Goal: Task Accomplishment & Management: Use online tool/utility

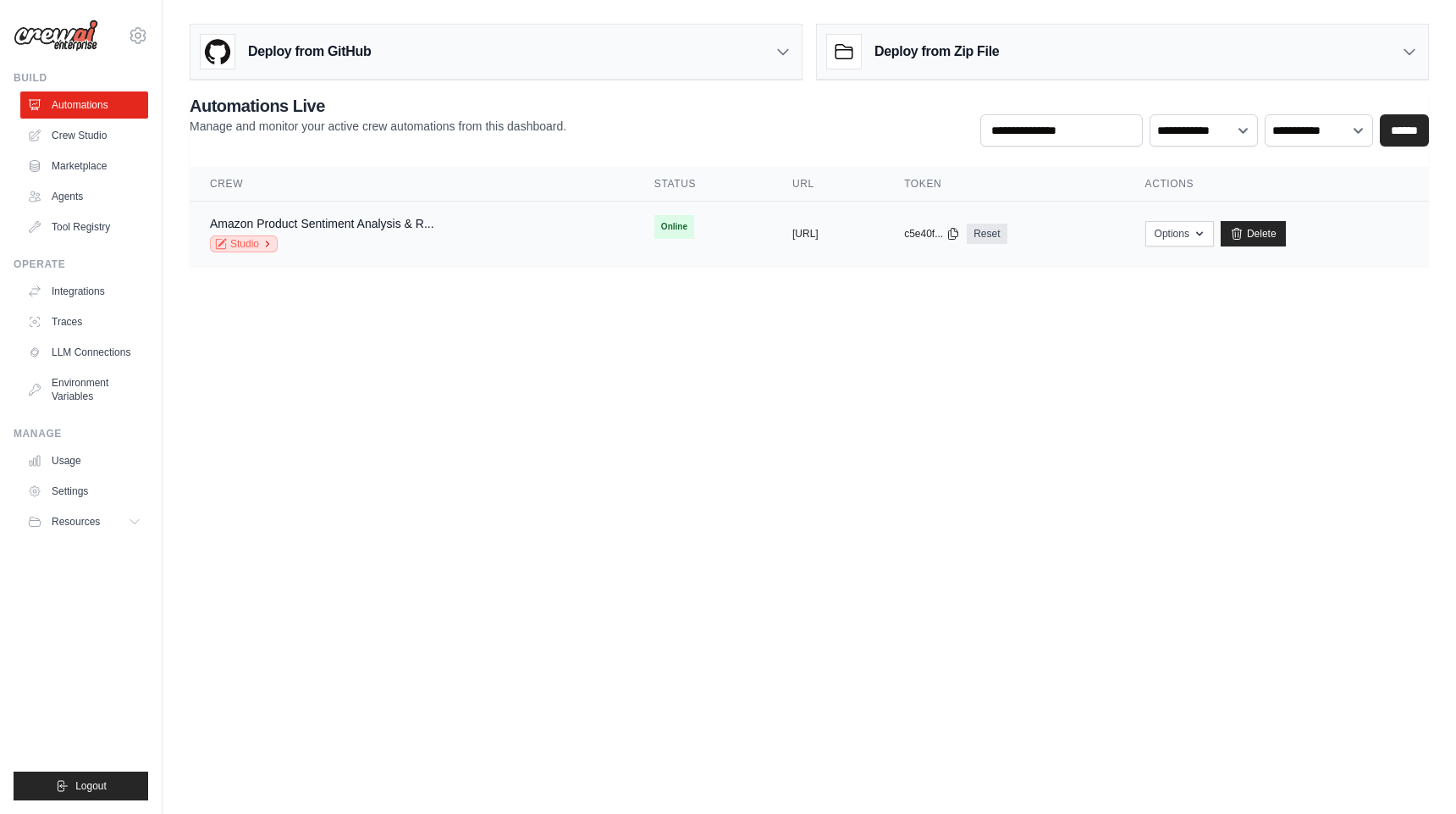
click at [251, 247] on link "Studio" at bounding box center [244, 244] width 68 height 17
click at [88, 134] on link "Crew Studio" at bounding box center [86, 135] width 128 height 27
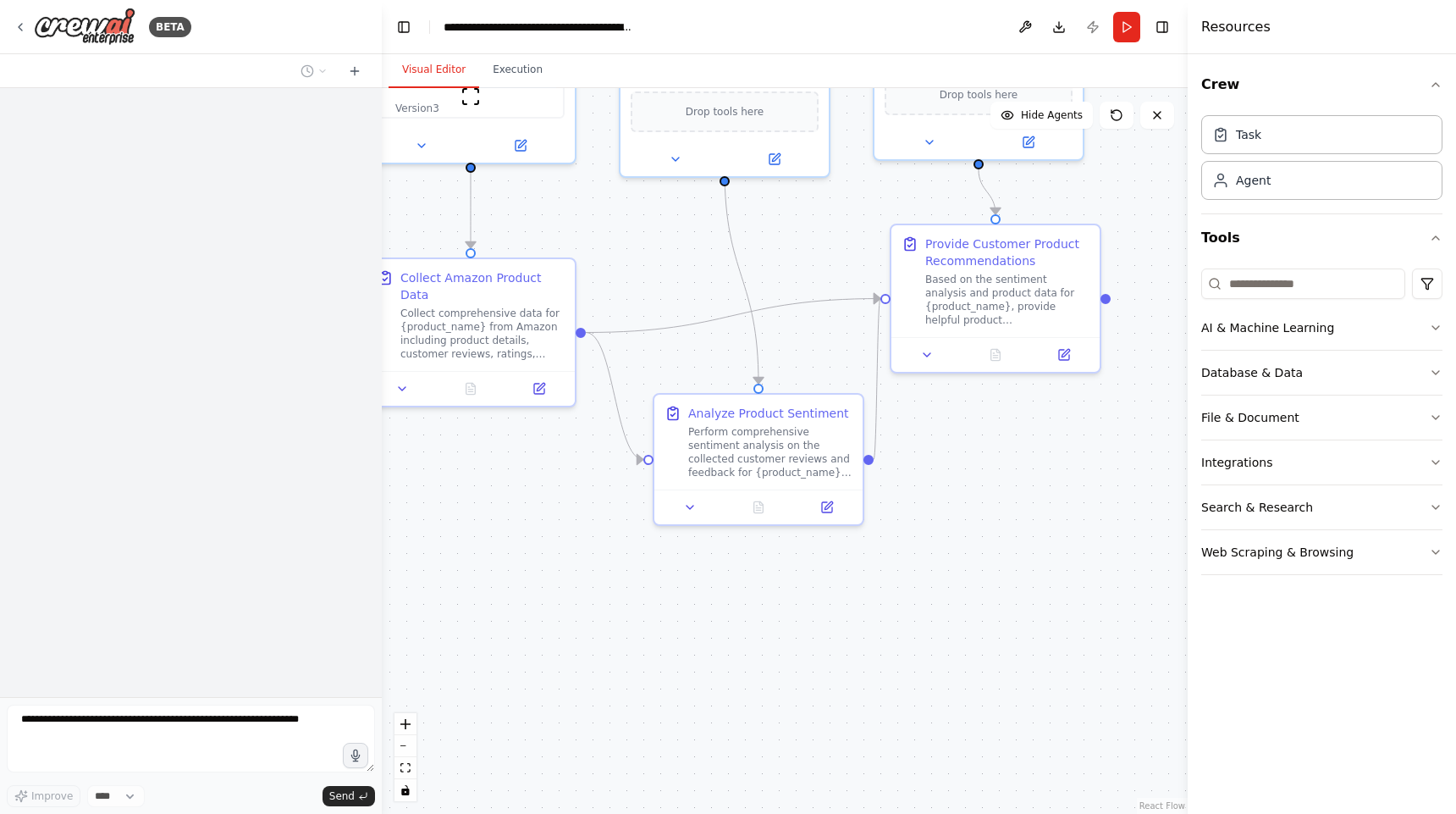
scroll to position [2236, 0]
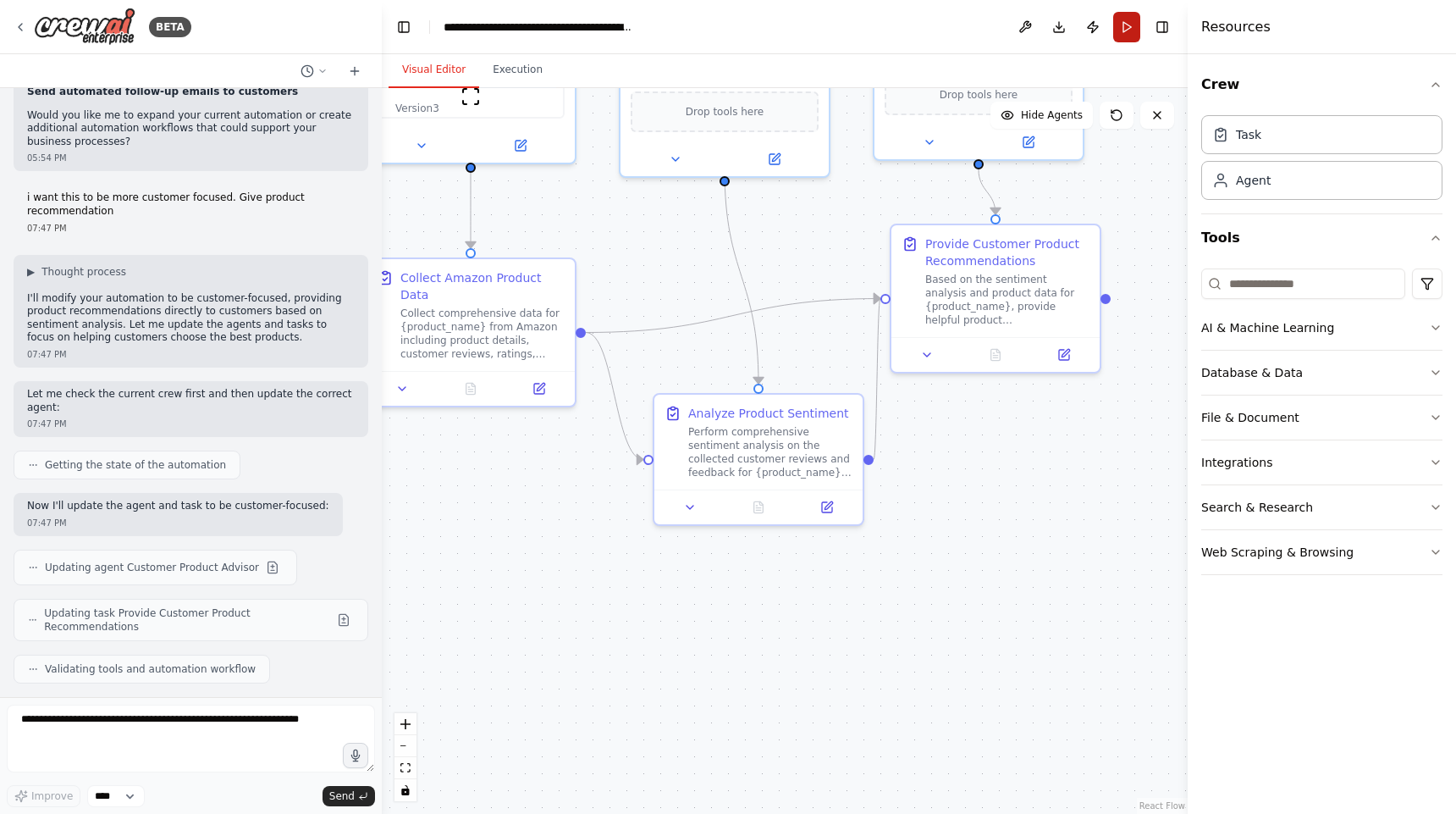
click at [1125, 31] on button "Run" at bounding box center [1126, 27] width 27 height 30
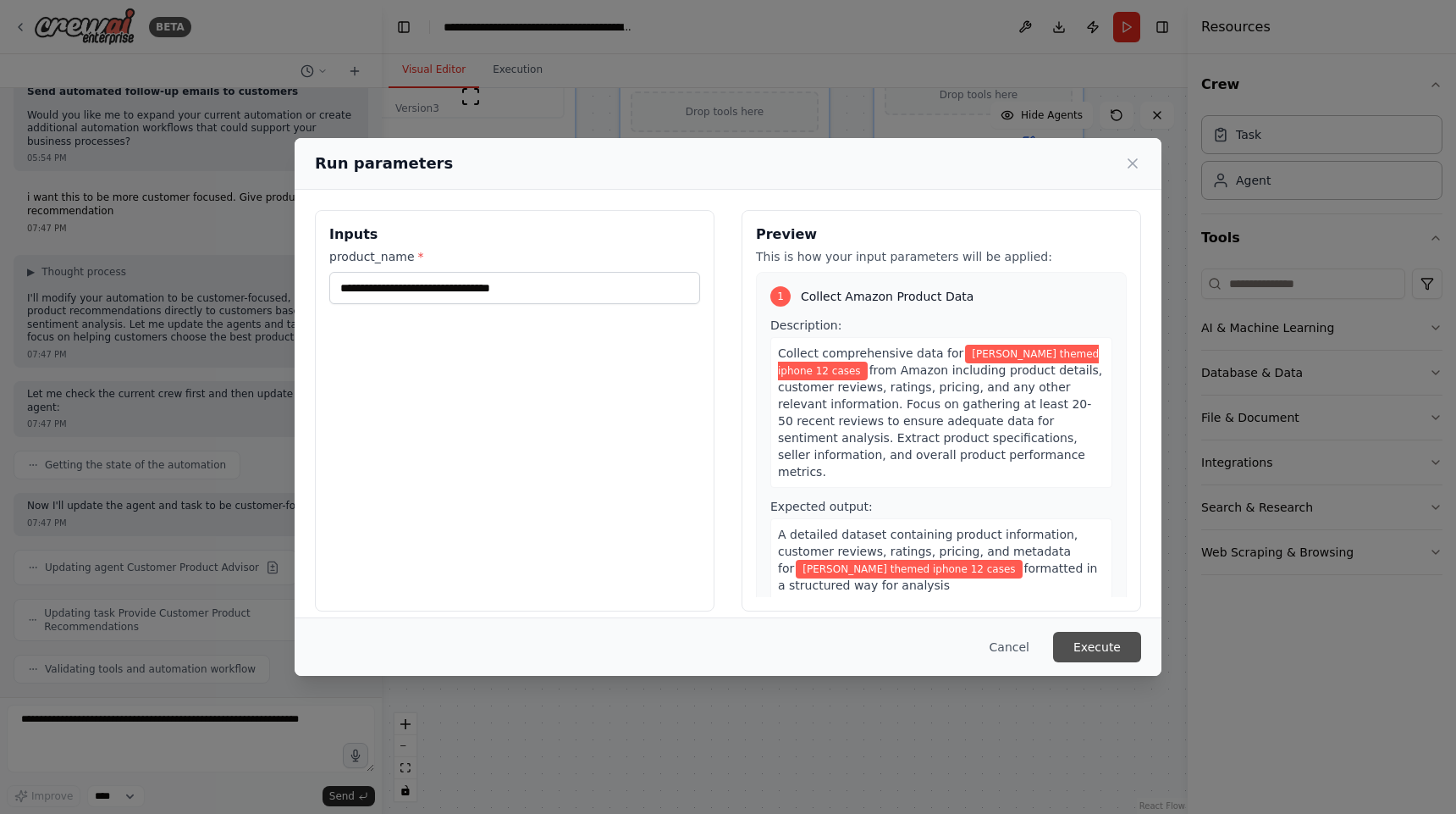
click at [1102, 657] on button "Execute" at bounding box center [1097, 647] width 88 height 30
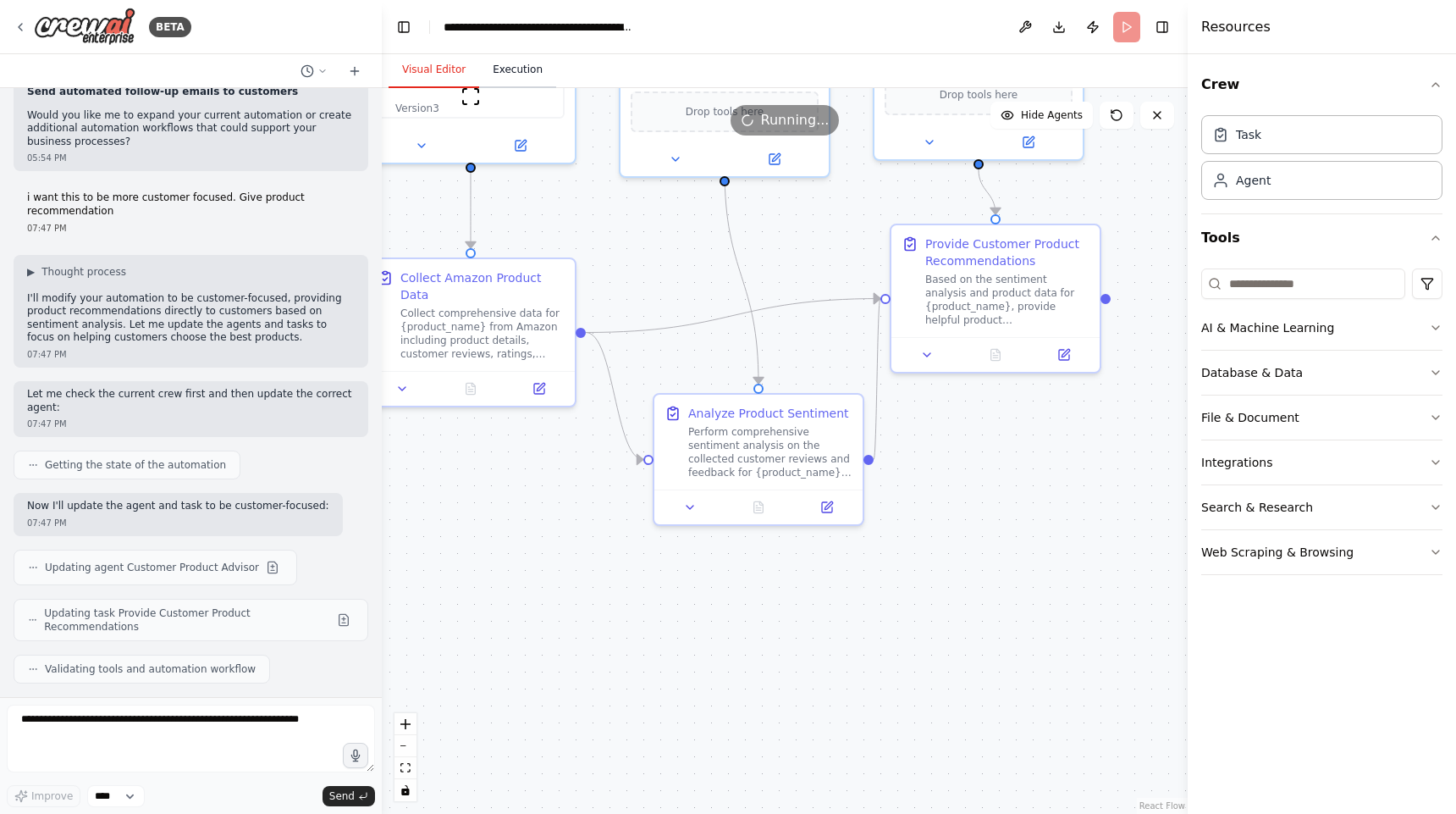
click at [528, 70] on button "Execution" at bounding box center [517, 70] width 77 height 35
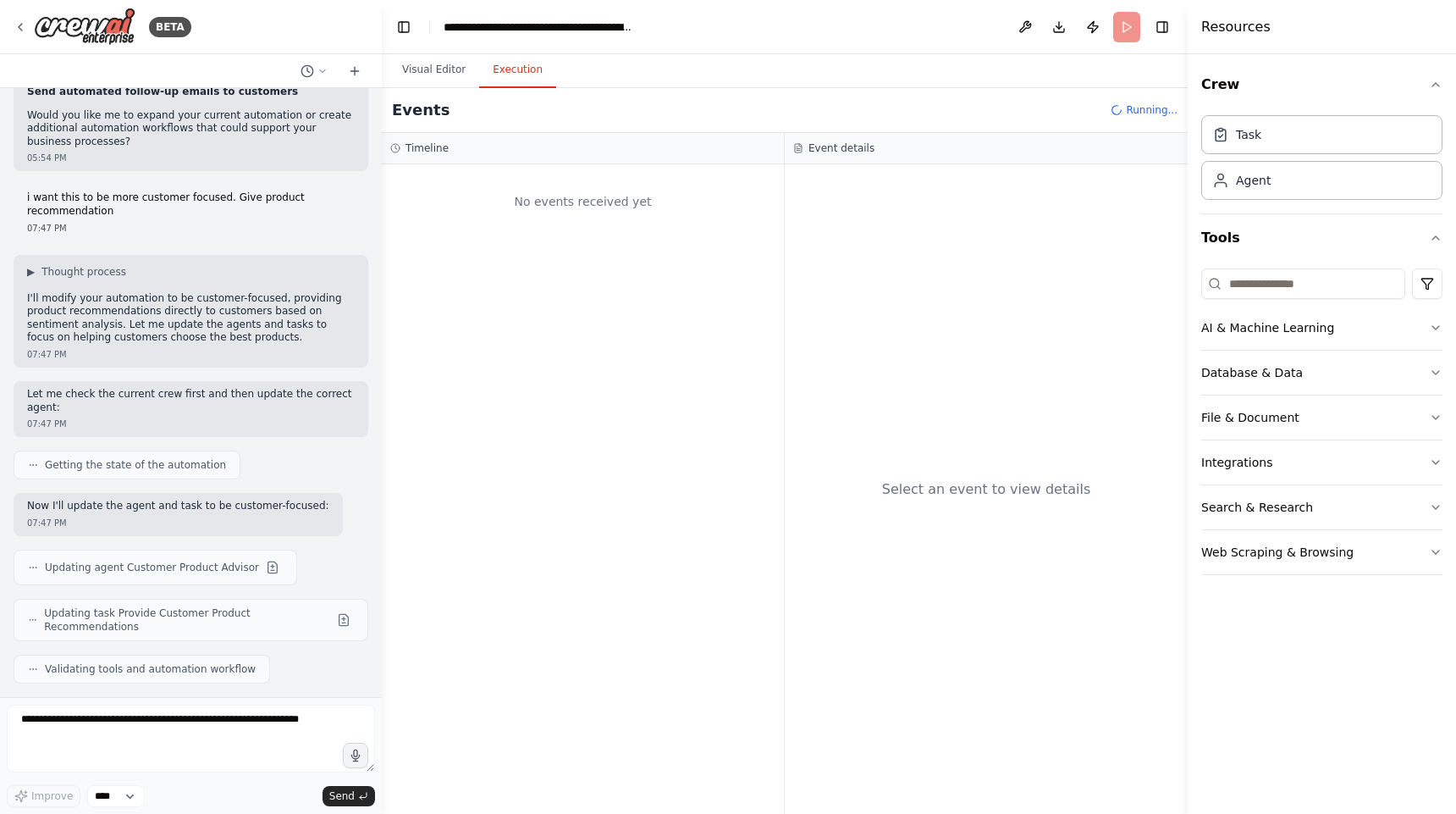
click at [639, 310] on div "No events received yet" at bounding box center [583, 489] width 402 height 649
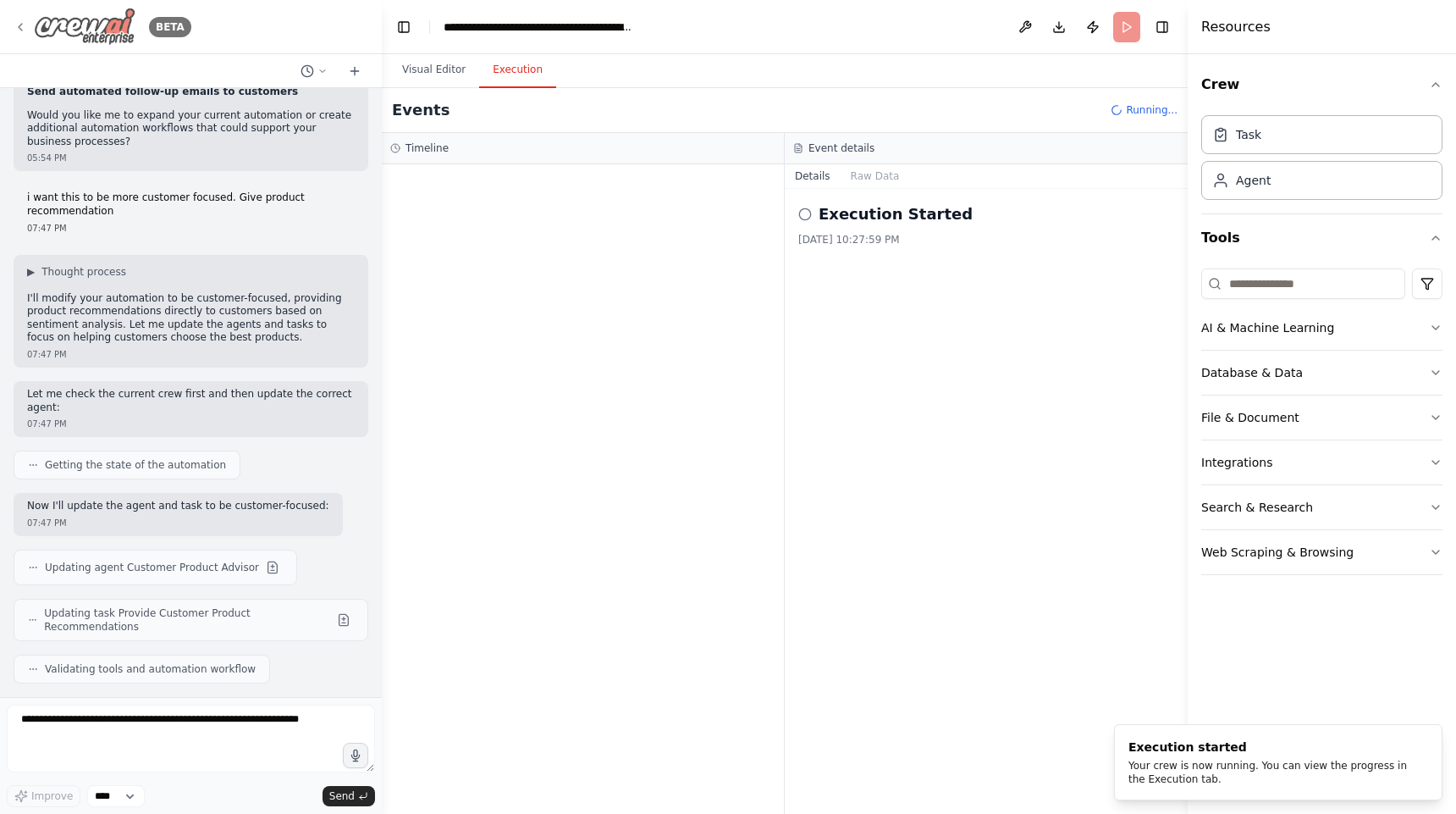
click at [35, 21] on img at bounding box center [84, 27] width 102 height 38
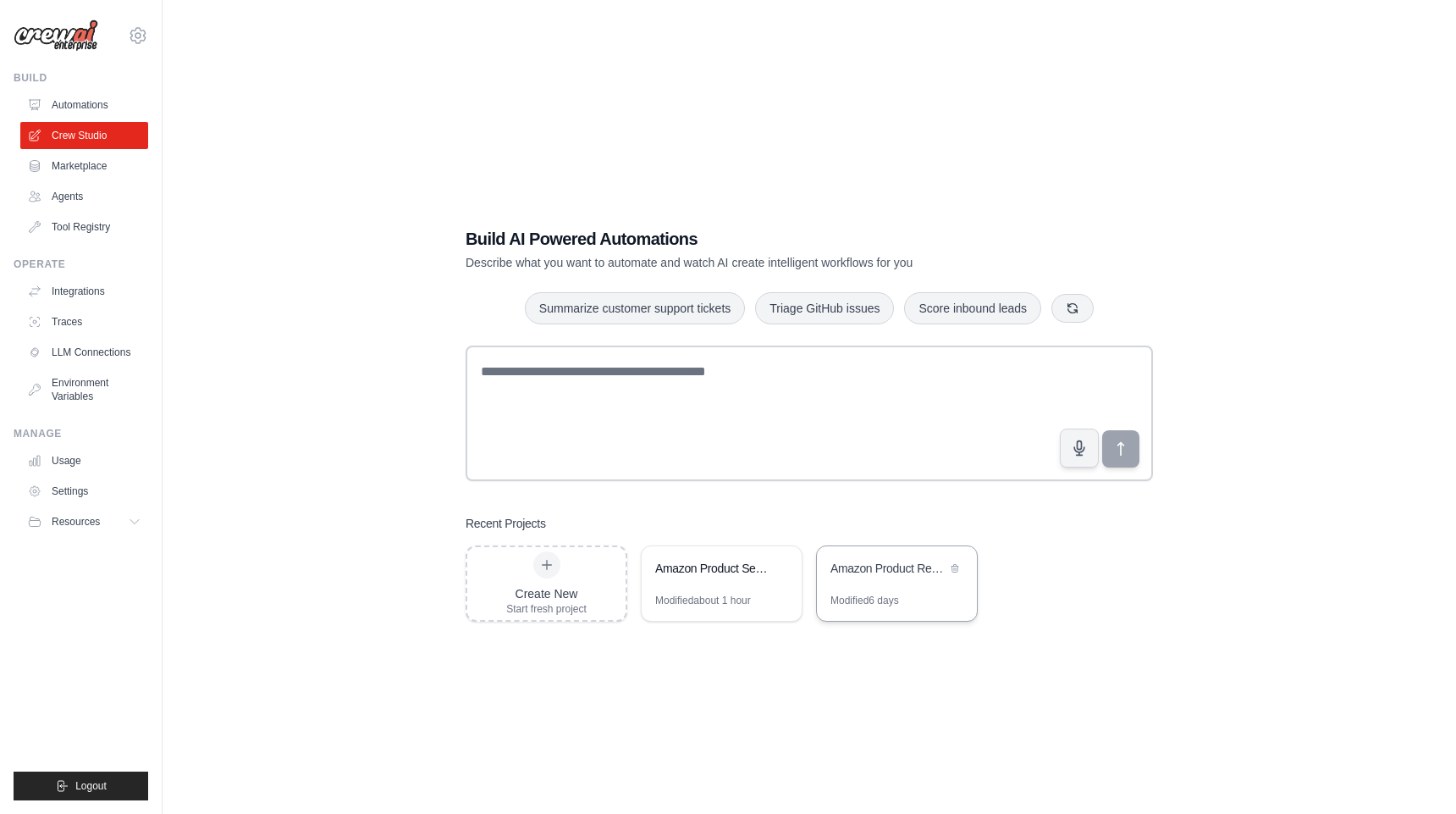
click at [912, 581] on div "Amazon Product Recommendation Chatbot" at bounding box center [897, 569] width 160 height 47
click at [772, 606] on div "Modified about 1 hour" at bounding box center [722, 606] width 160 height 27
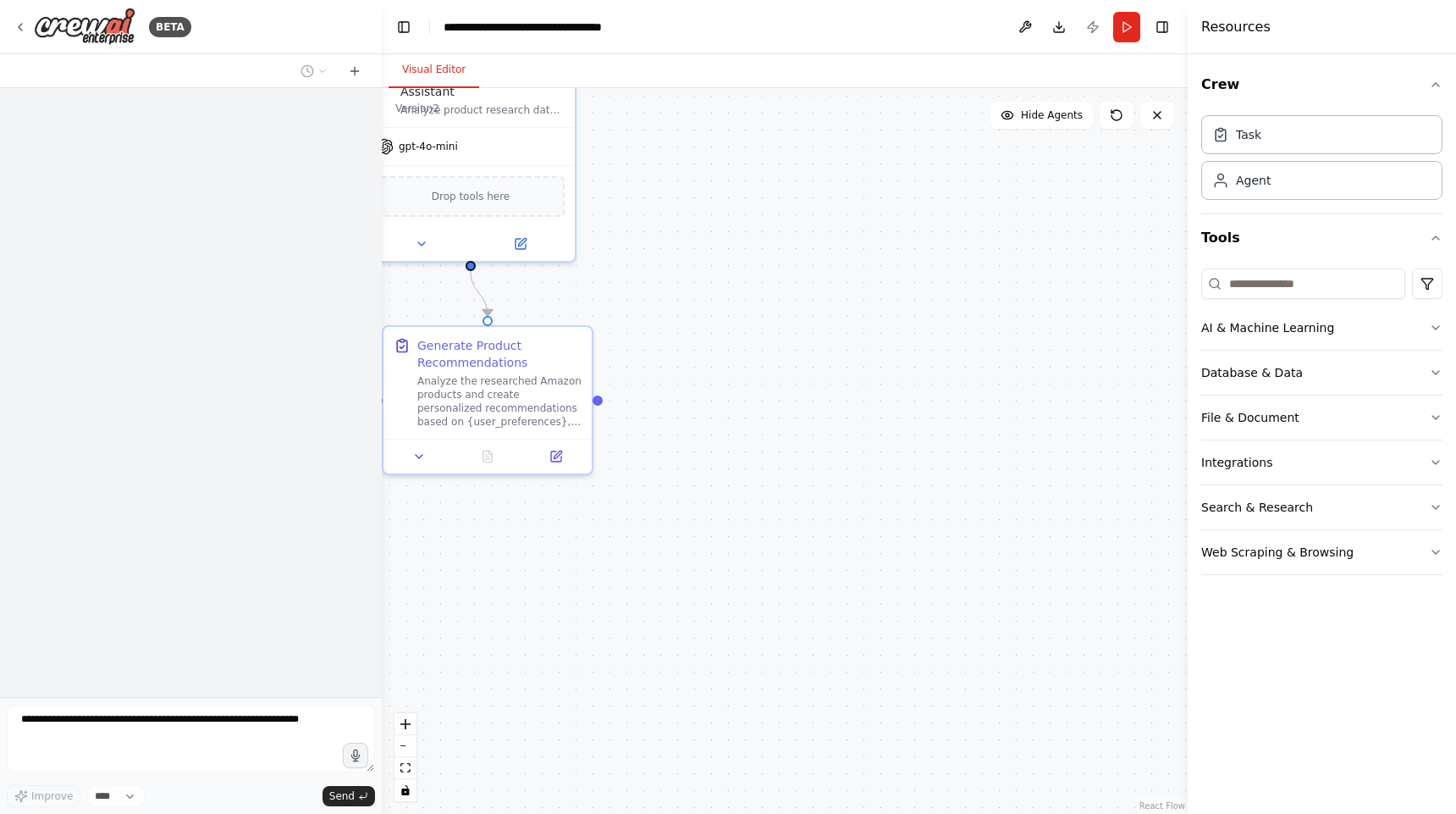
scroll to position [211, 0]
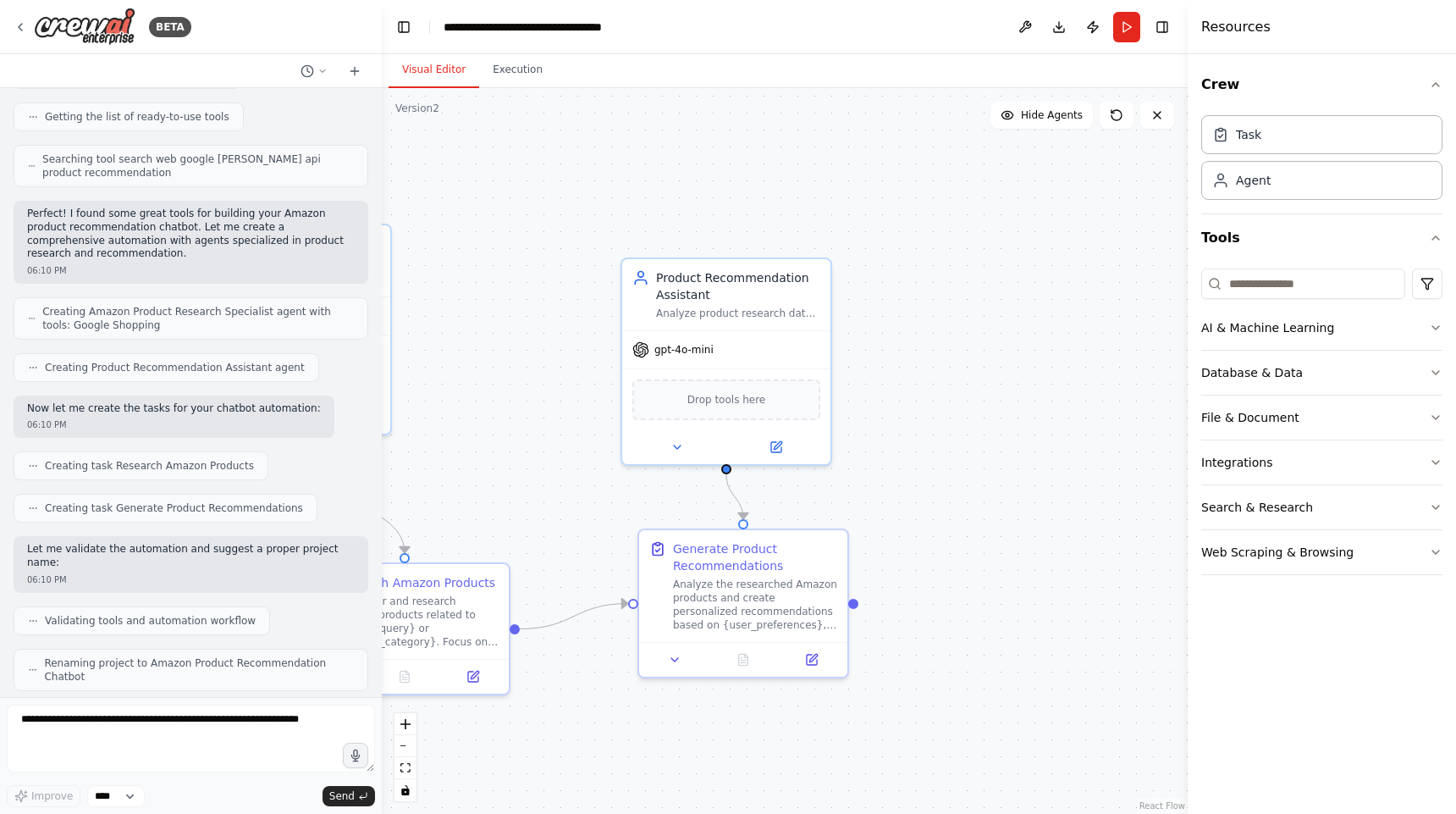
drag, startPoint x: 873, startPoint y: 337, endPoint x: 1135, endPoint y: 534, distance: 327.8
click at [1134, 536] on div ".deletable-edge-delete-btn { width: 20px; height: 20px; border: 0px solid #ffff…" at bounding box center [784, 451] width 806 height 726
click at [499, 71] on button "Execution" at bounding box center [517, 70] width 77 height 35
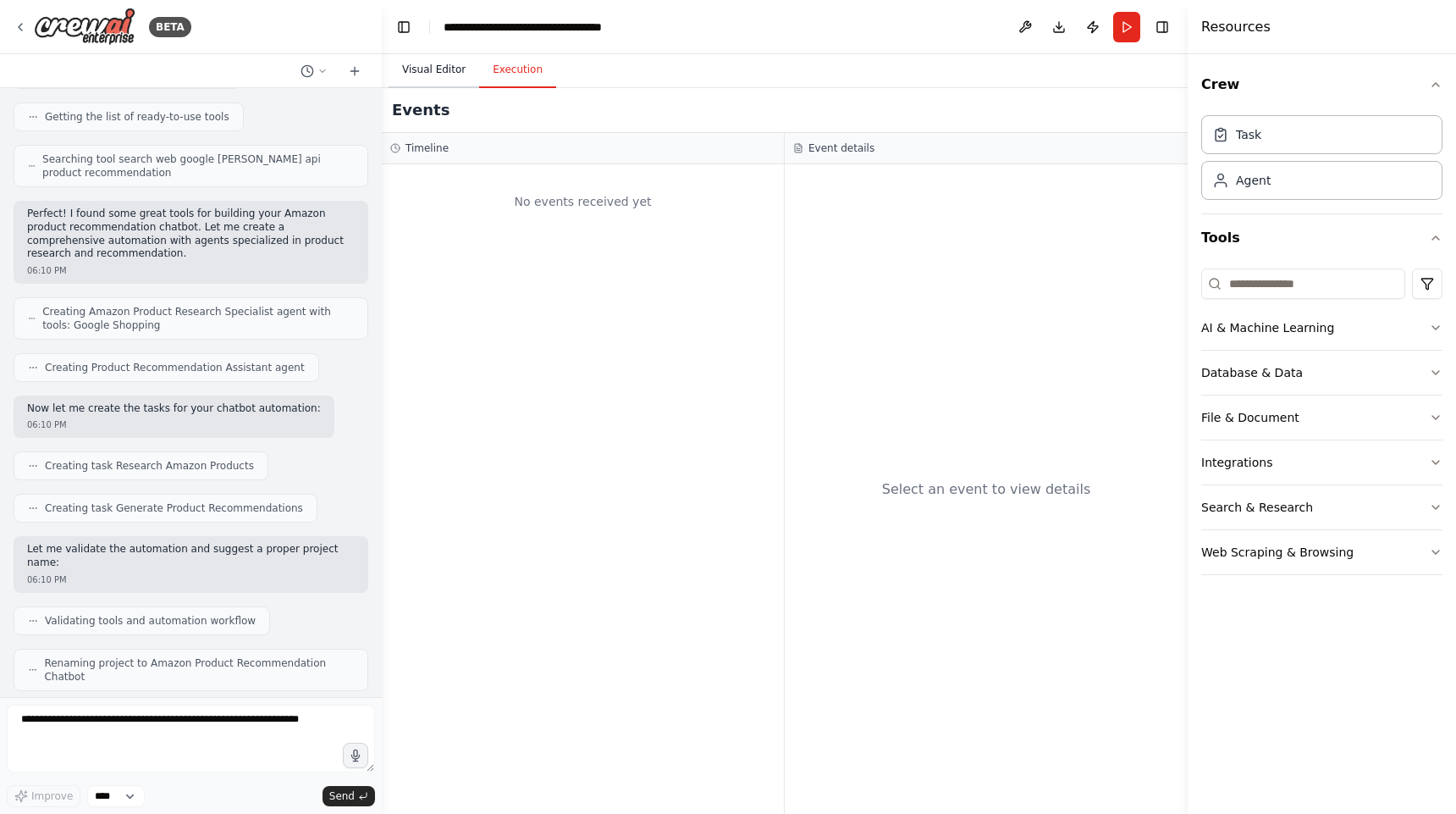
click at [428, 71] on button "Visual Editor" at bounding box center [434, 70] width 91 height 35
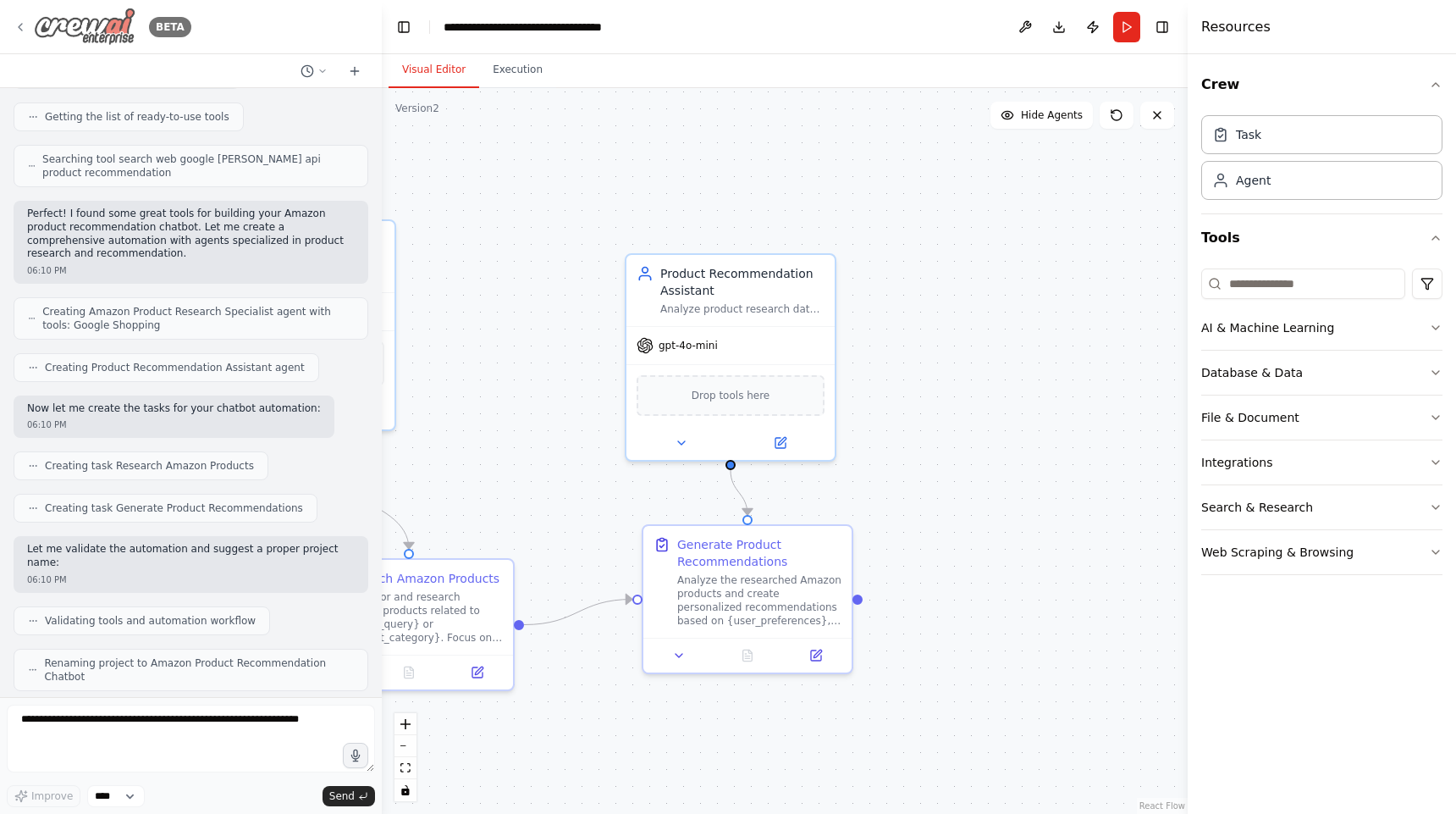
click at [20, 19] on div "BETA" at bounding box center [103, 27] width 178 height 38
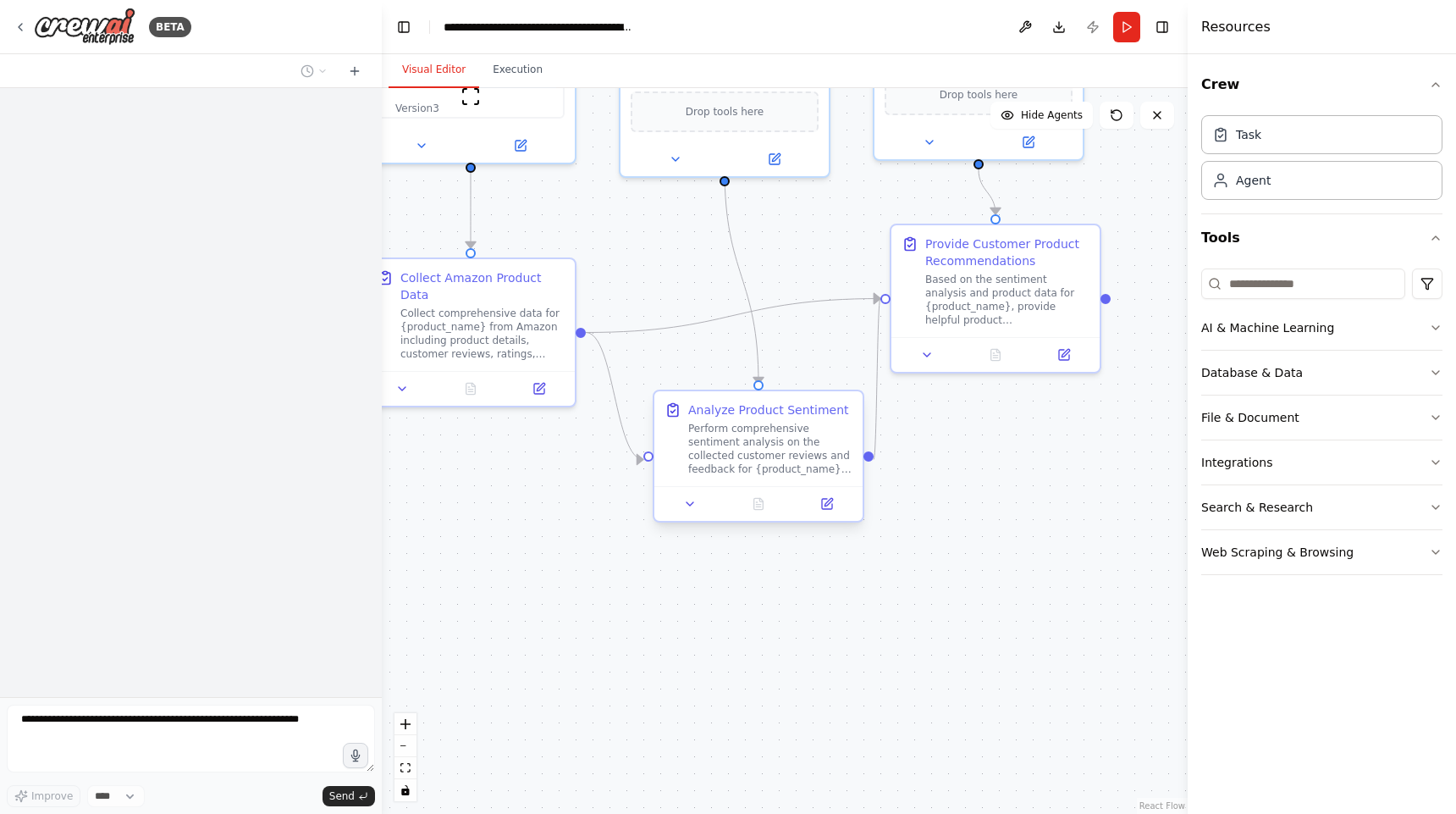
scroll to position [2236, 0]
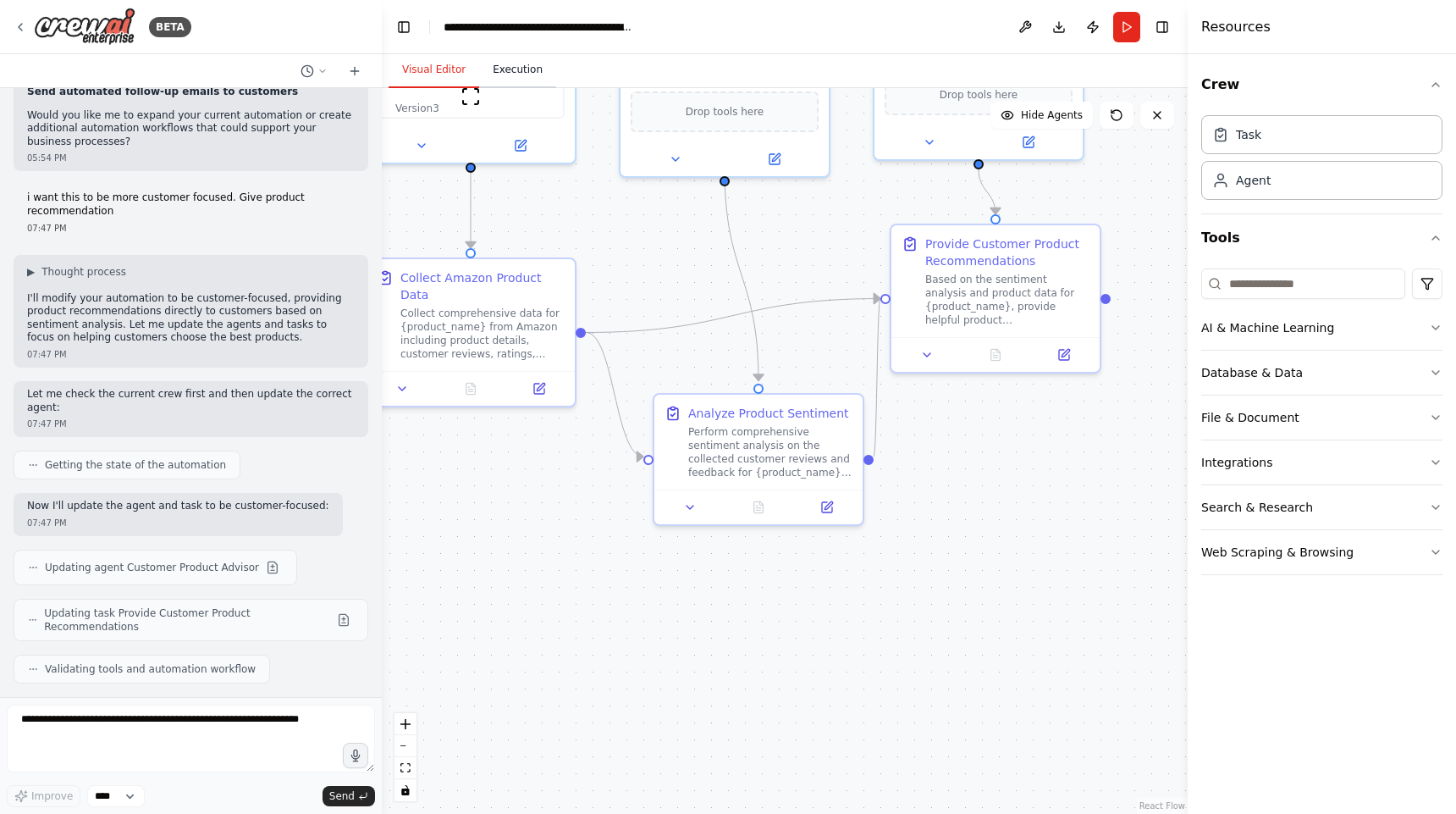
click at [527, 71] on button "Execution" at bounding box center [517, 70] width 77 height 35
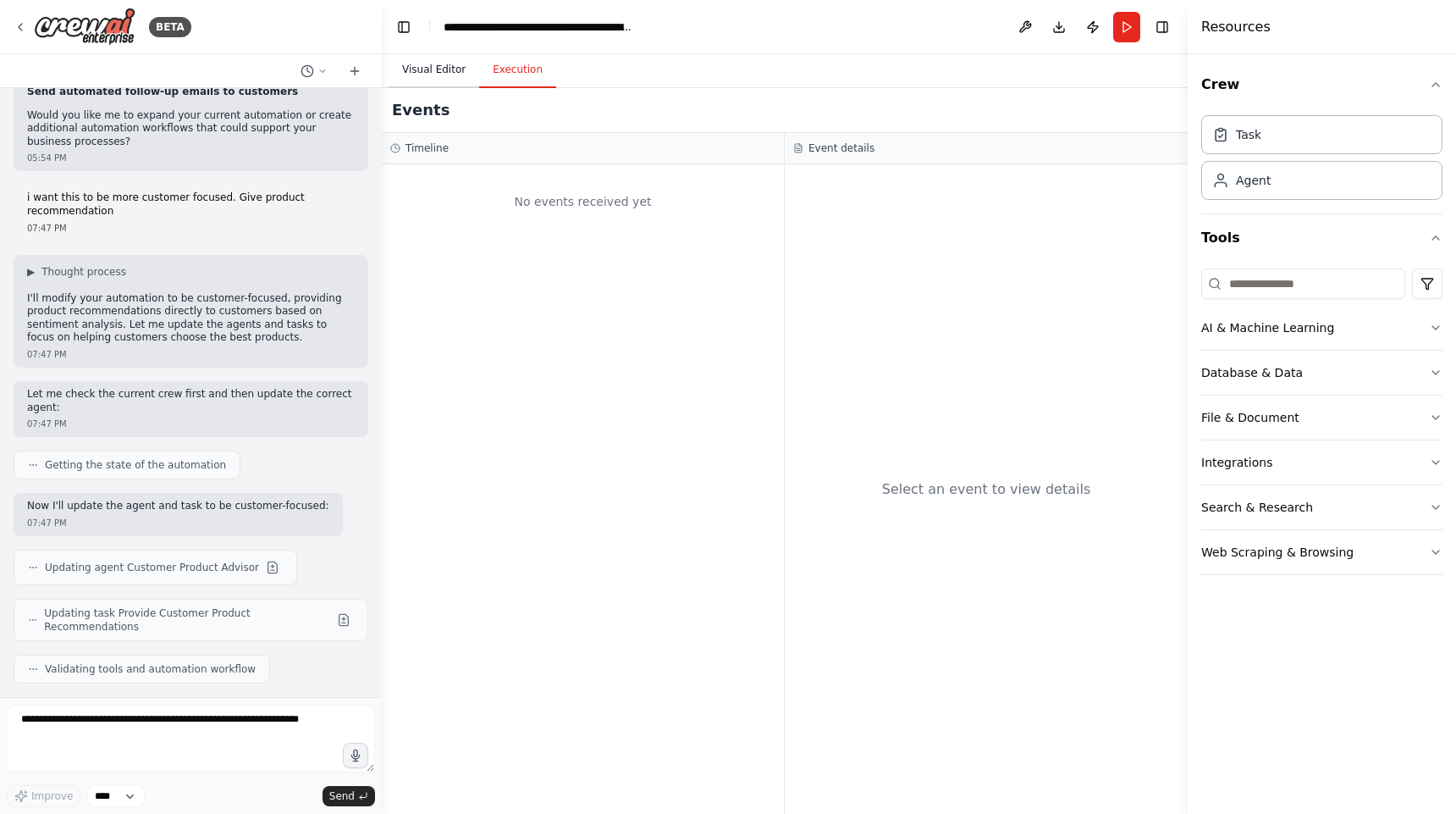
click at [429, 72] on button "Visual Editor" at bounding box center [434, 70] width 91 height 35
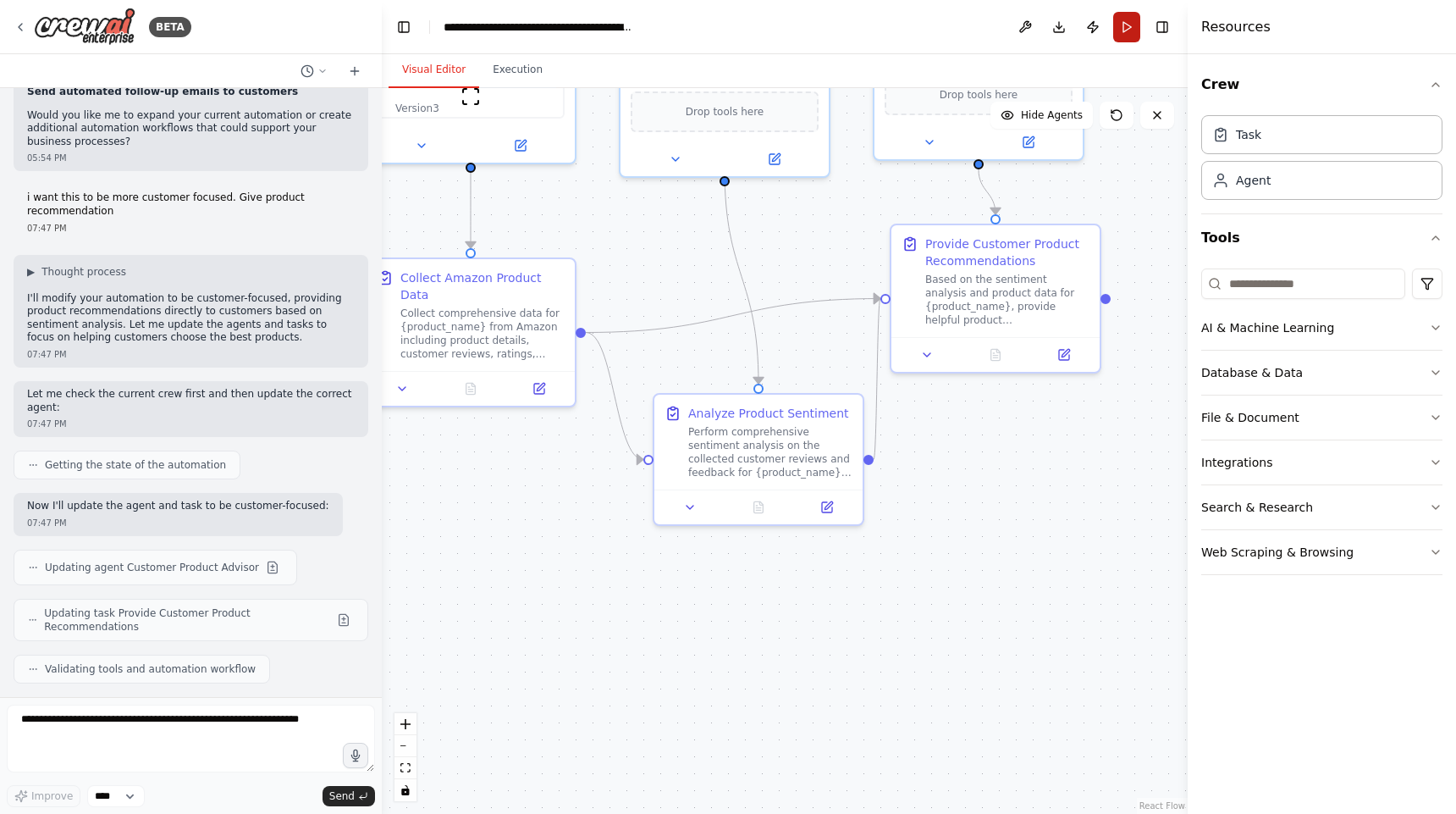
click at [1128, 17] on button "Run" at bounding box center [1126, 27] width 27 height 30
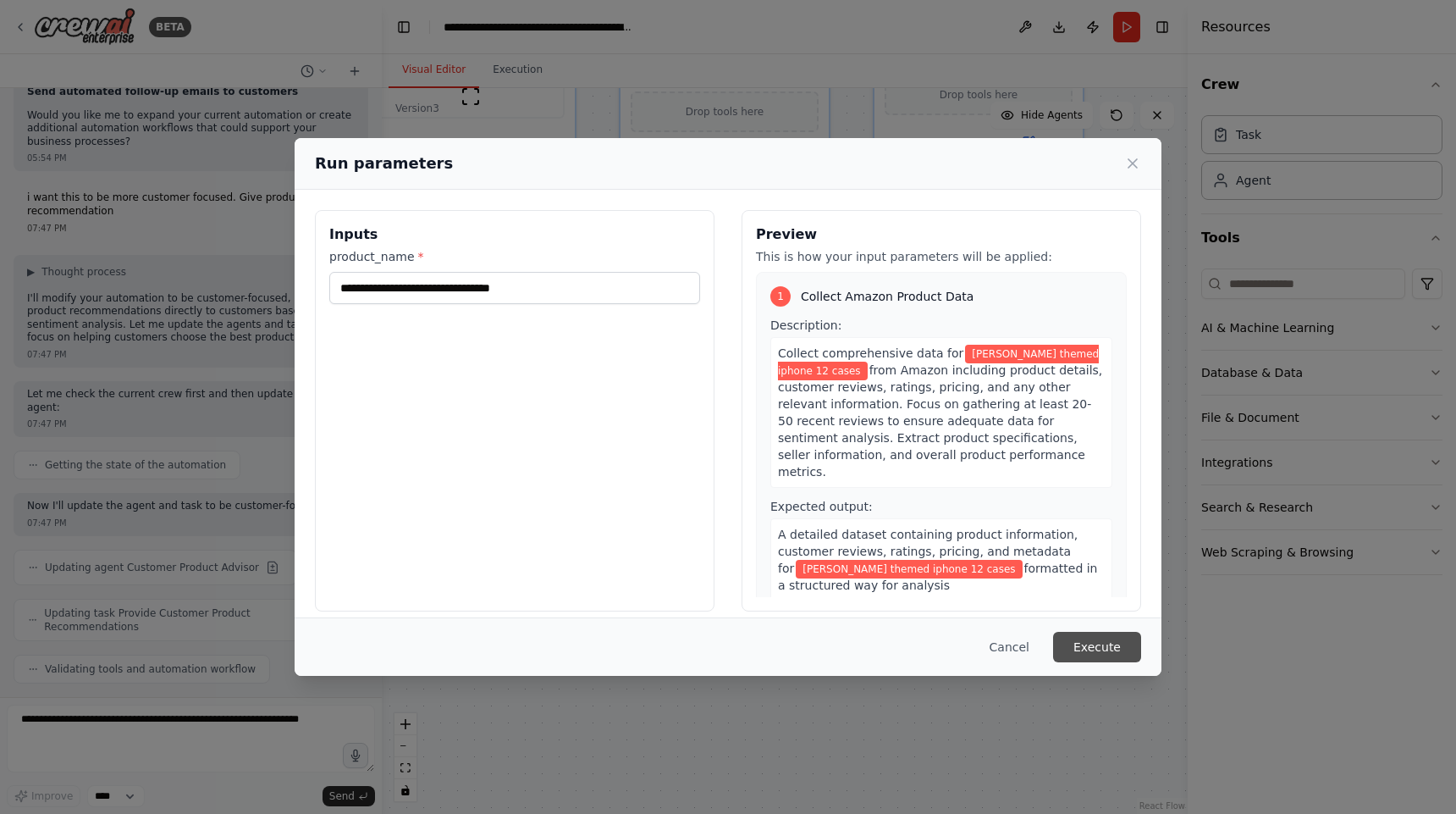
click at [1111, 655] on button "Execute" at bounding box center [1097, 647] width 88 height 30
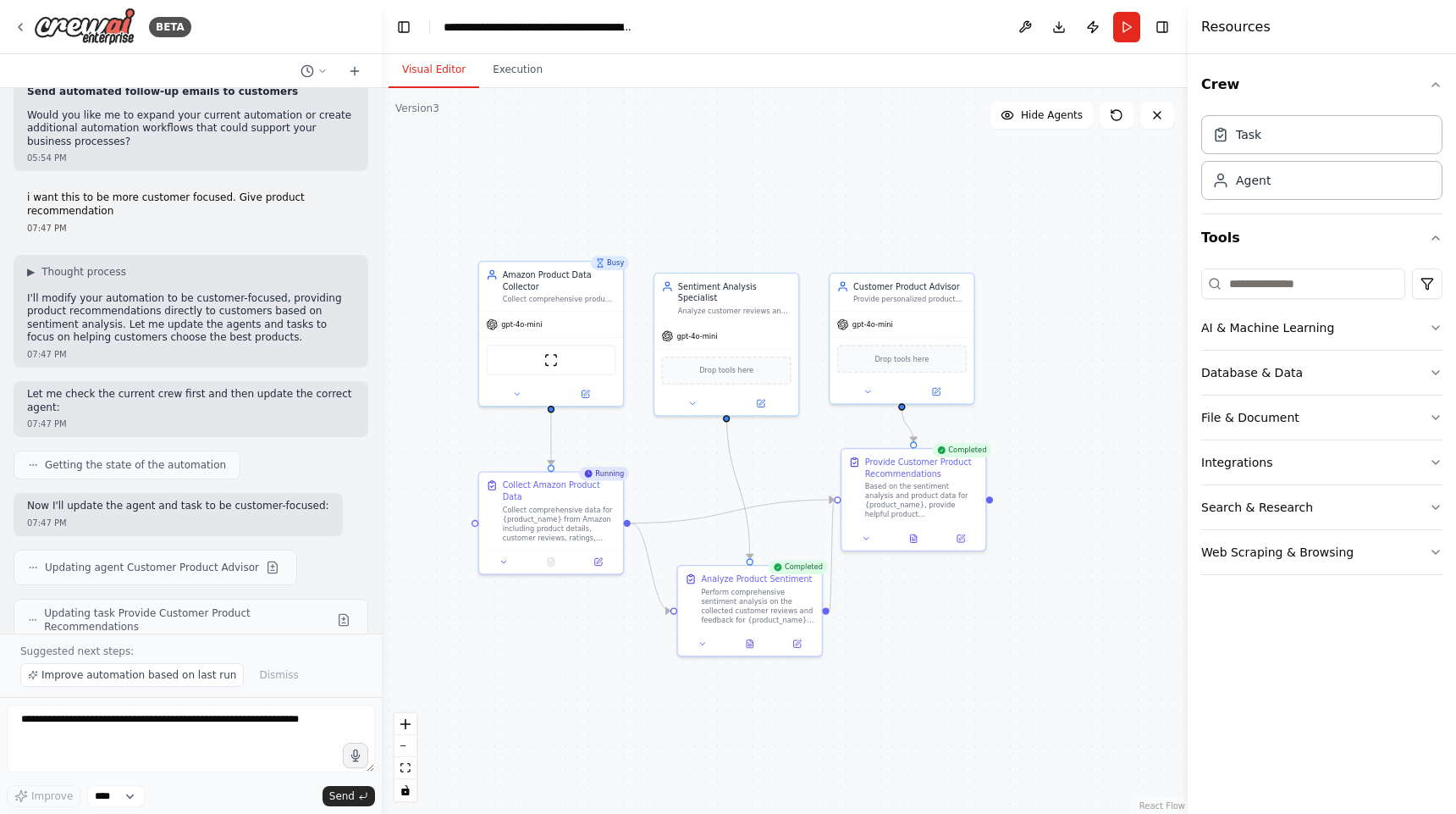
drag, startPoint x: 797, startPoint y: 273, endPoint x: 776, endPoint y: 474, distance: 202.1
click at [776, 474] on div ".deletable-edge-delete-btn { width: 20px; height: 20px; border: 0px solid #ffff…" at bounding box center [784, 451] width 806 height 726
click at [516, 65] on button "Execution" at bounding box center [517, 70] width 77 height 35
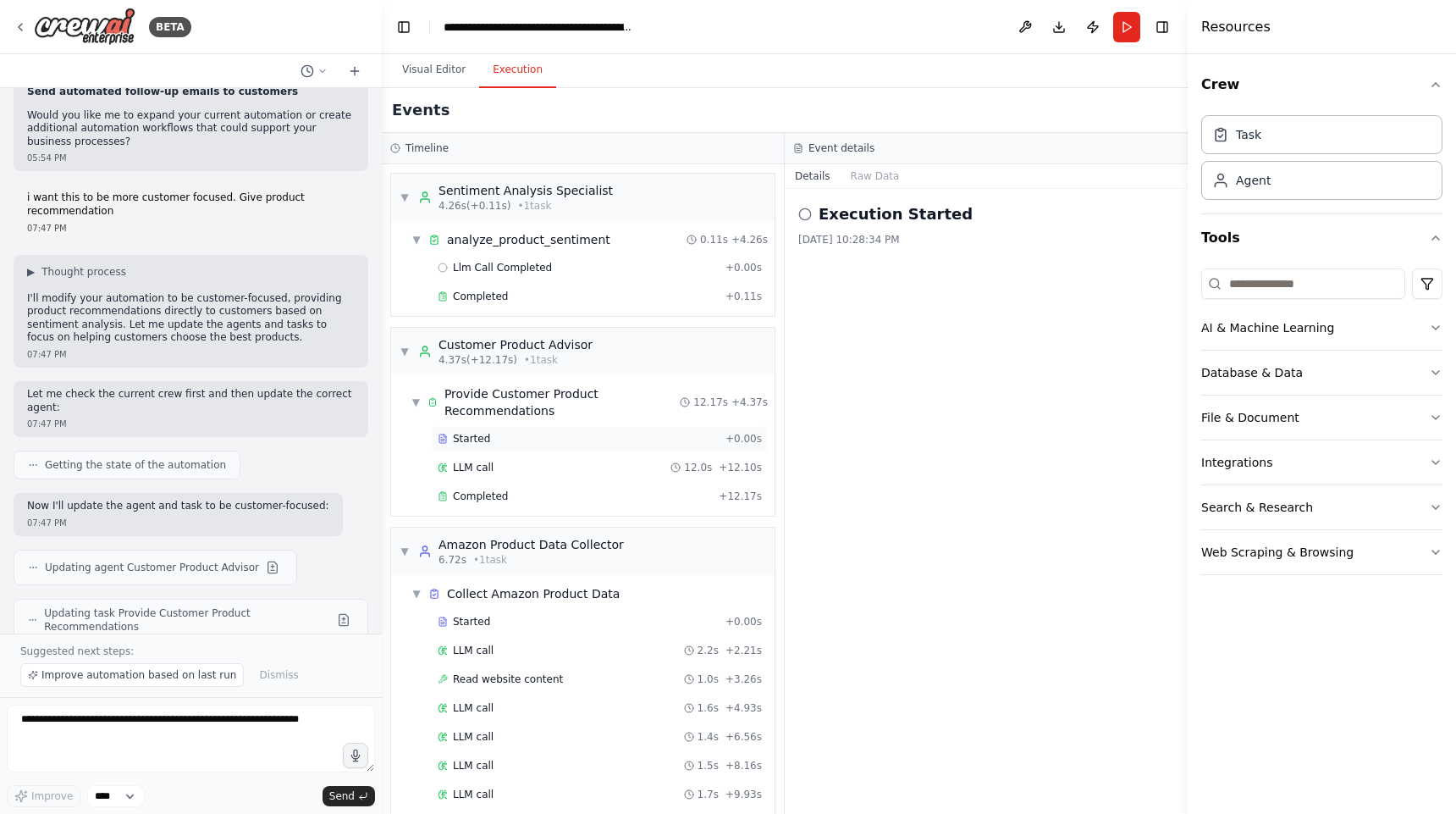
scroll to position [48, 0]
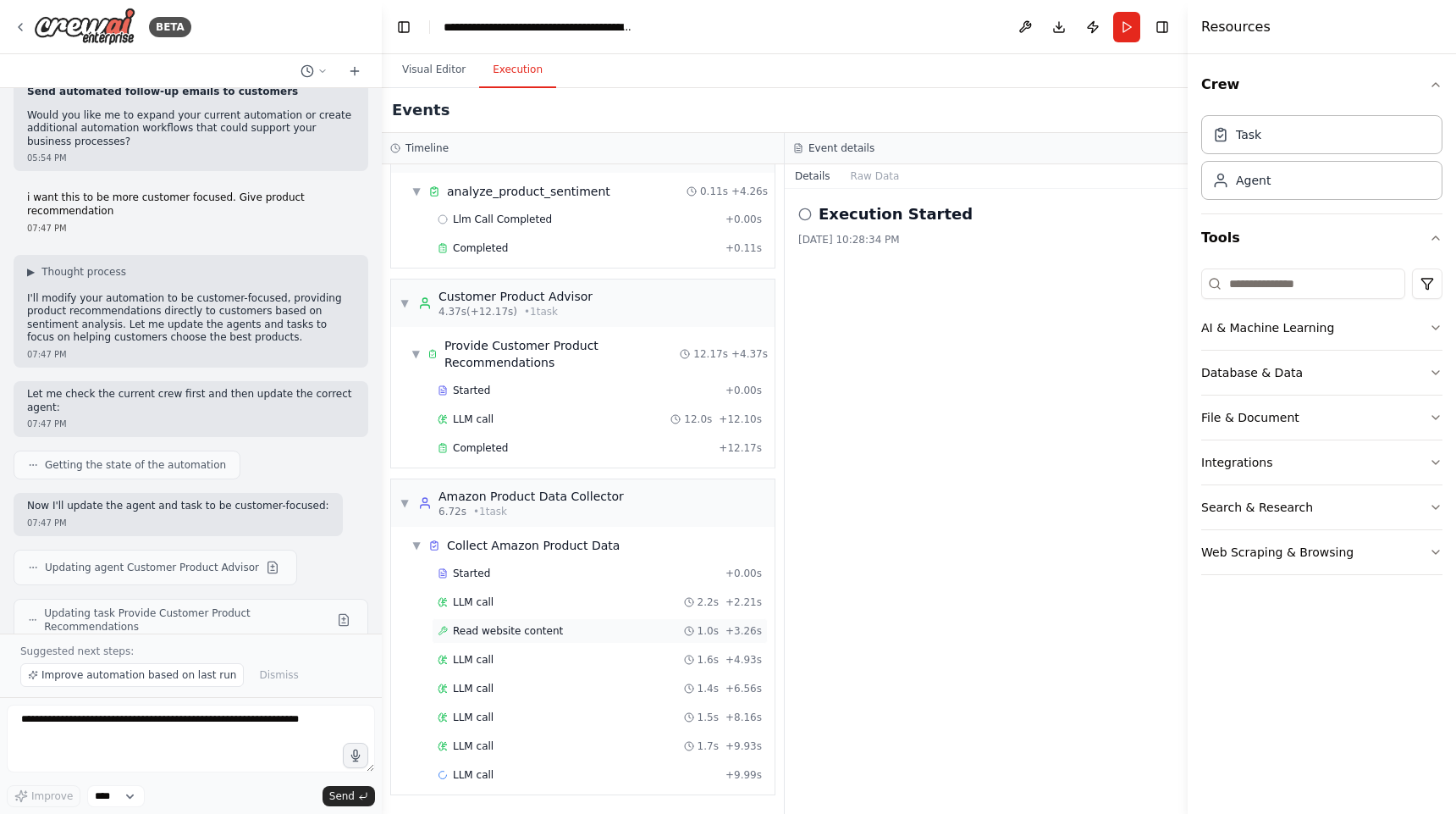
click at [560, 630] on div "Read website content 1.0s + 3.26s" at bounding box center [600, 631] width 324 height 14
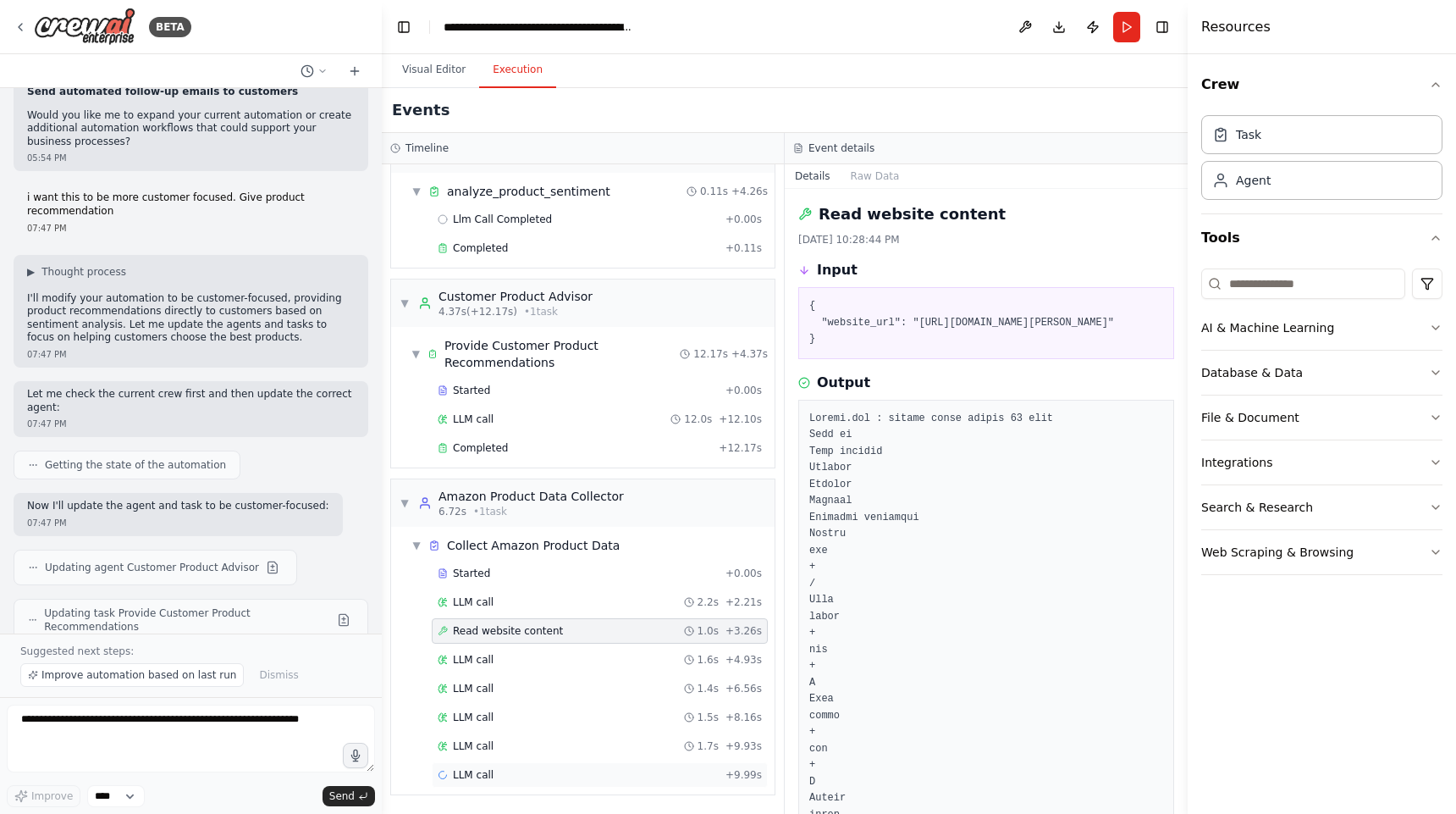
click at [503, 774] on div "LLM call + 9.99s" at bounding box center [600, 775] width 324 height 14
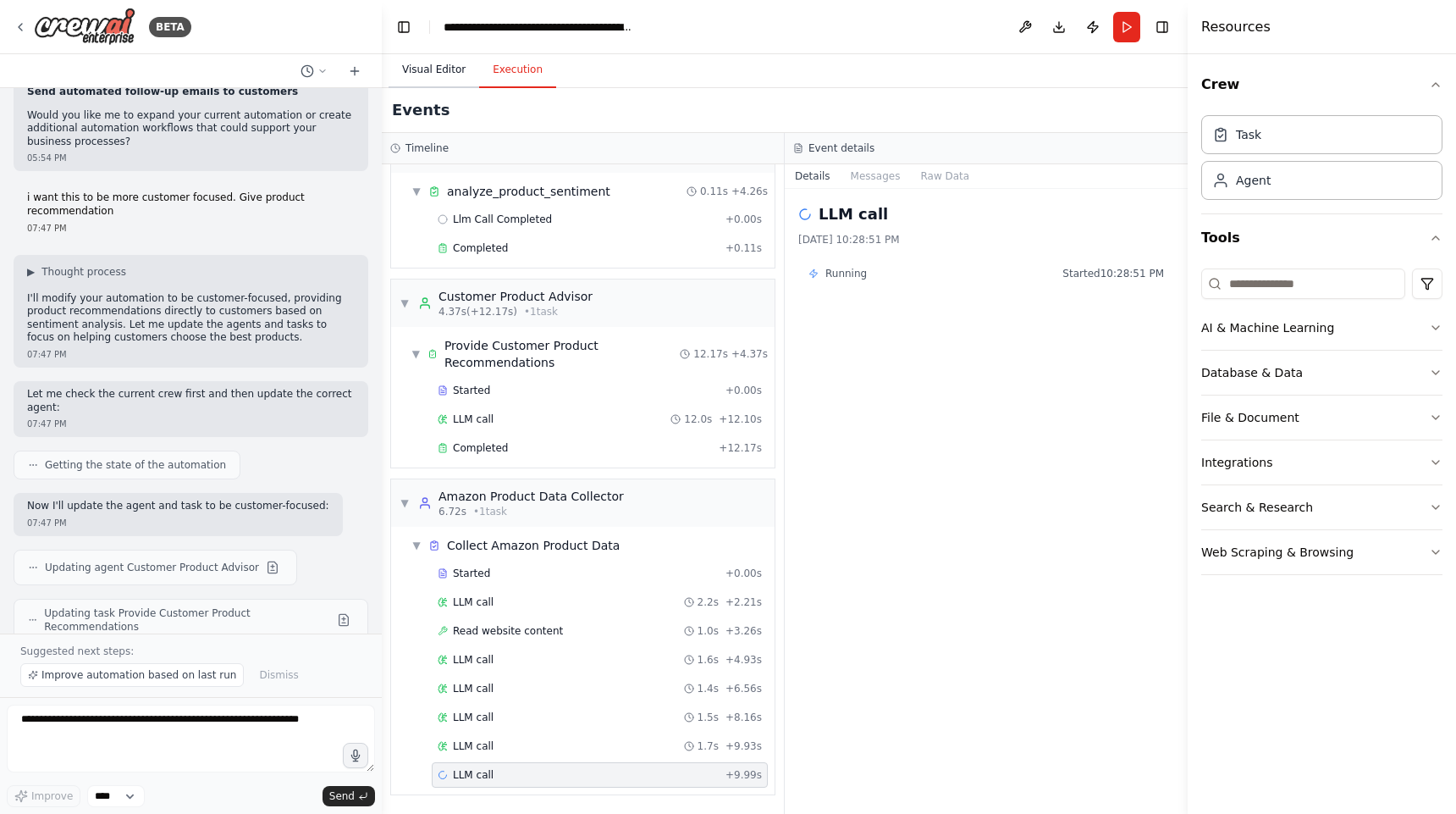
click at [436, 73] on button "Visual Editor" at bounding box center [434, 70] width 91 height 35
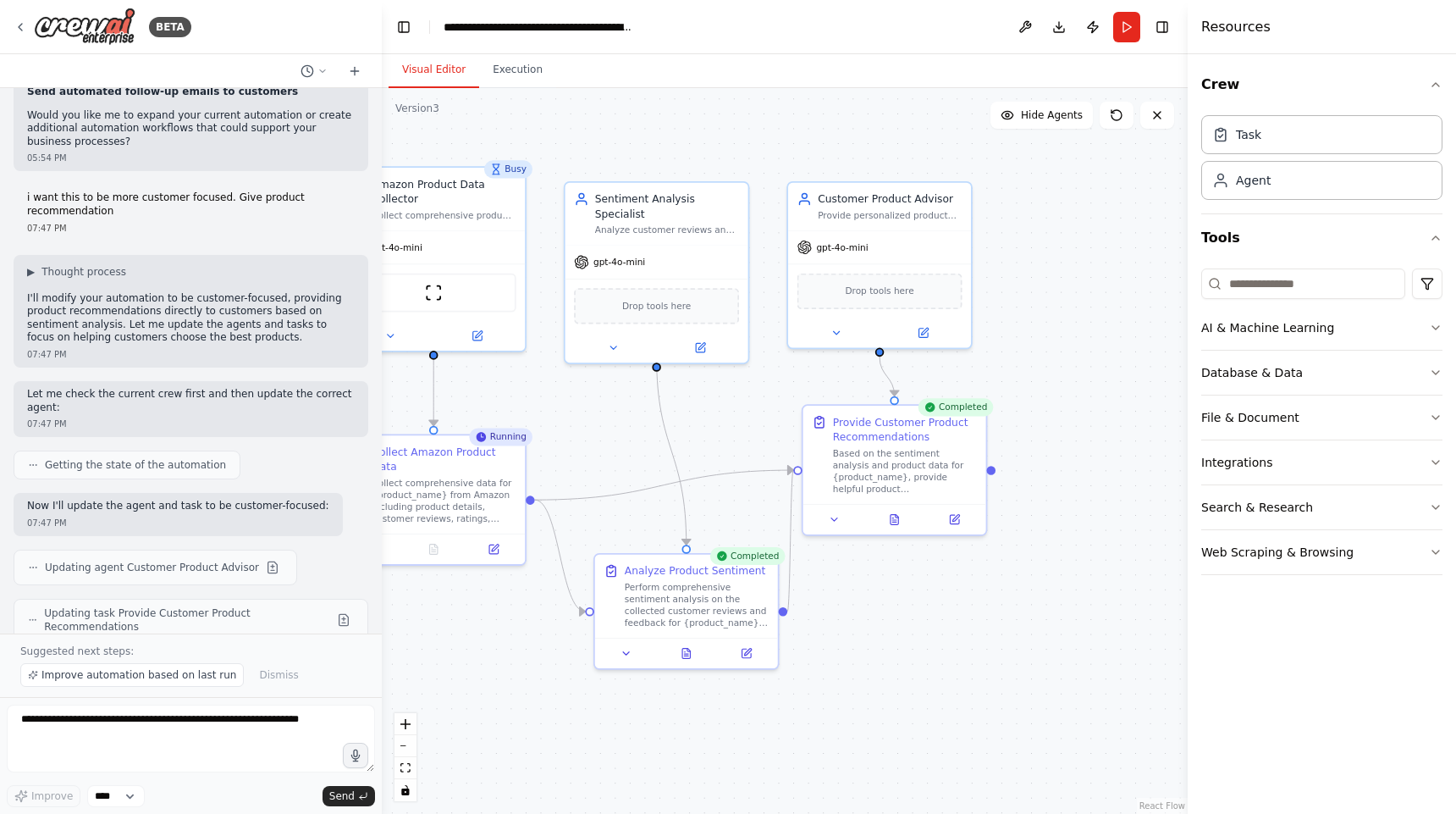
drag, startPoint x: 1097, startPoint y: 548, endPoint x: 1084, endPoint y: 458, distance: 90.9
click at [1084, 458] on div ".deletable-edge-delete-btn { width: 20px; height: 20px; border: 0px solid #ffff…" at bounding box center [784, 451] width 806 height 726
click at [503, 71] on button "Execution" at bounding box center [517, 70] width 77 height 35
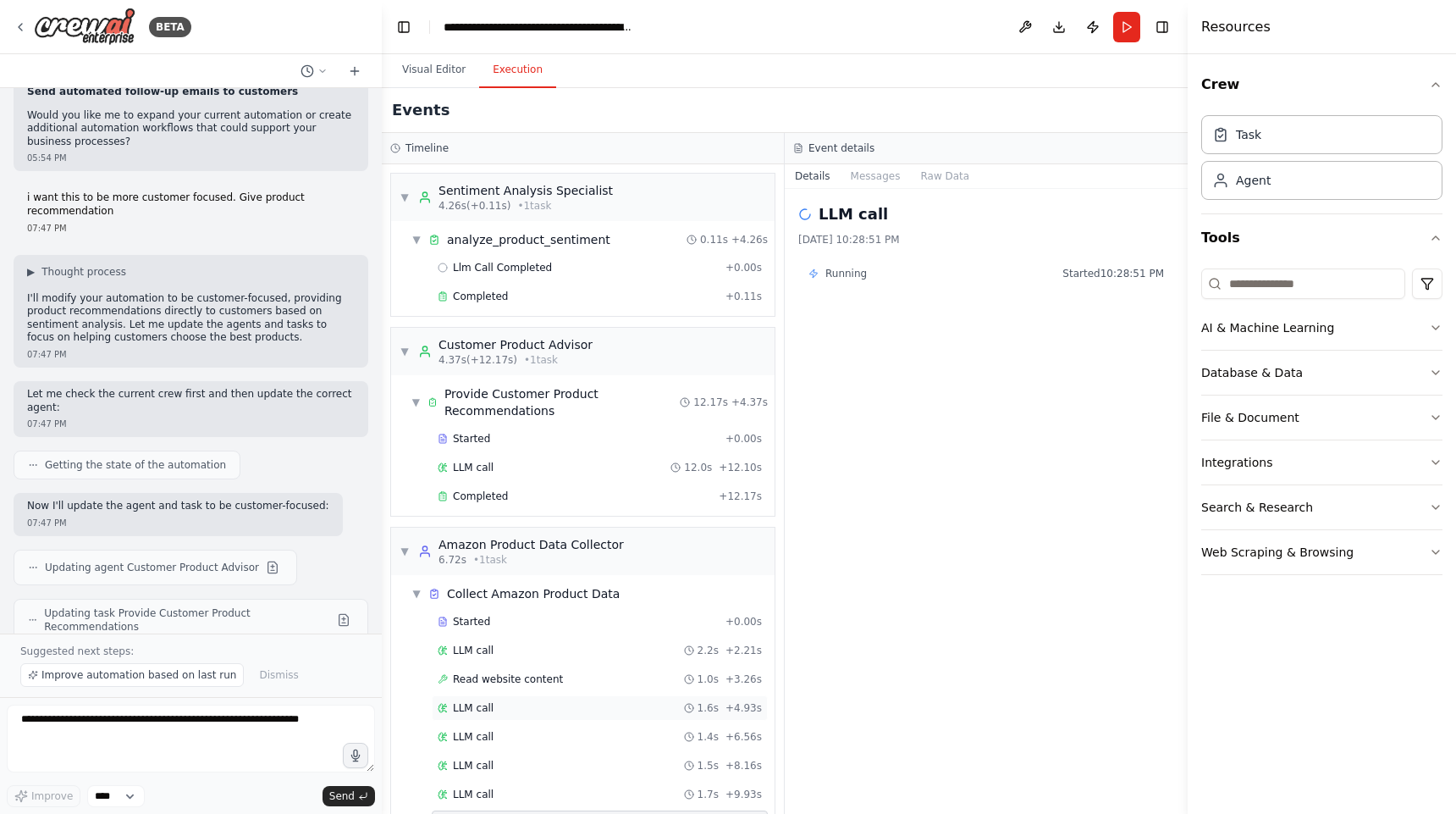
scroll to position [8, 0]
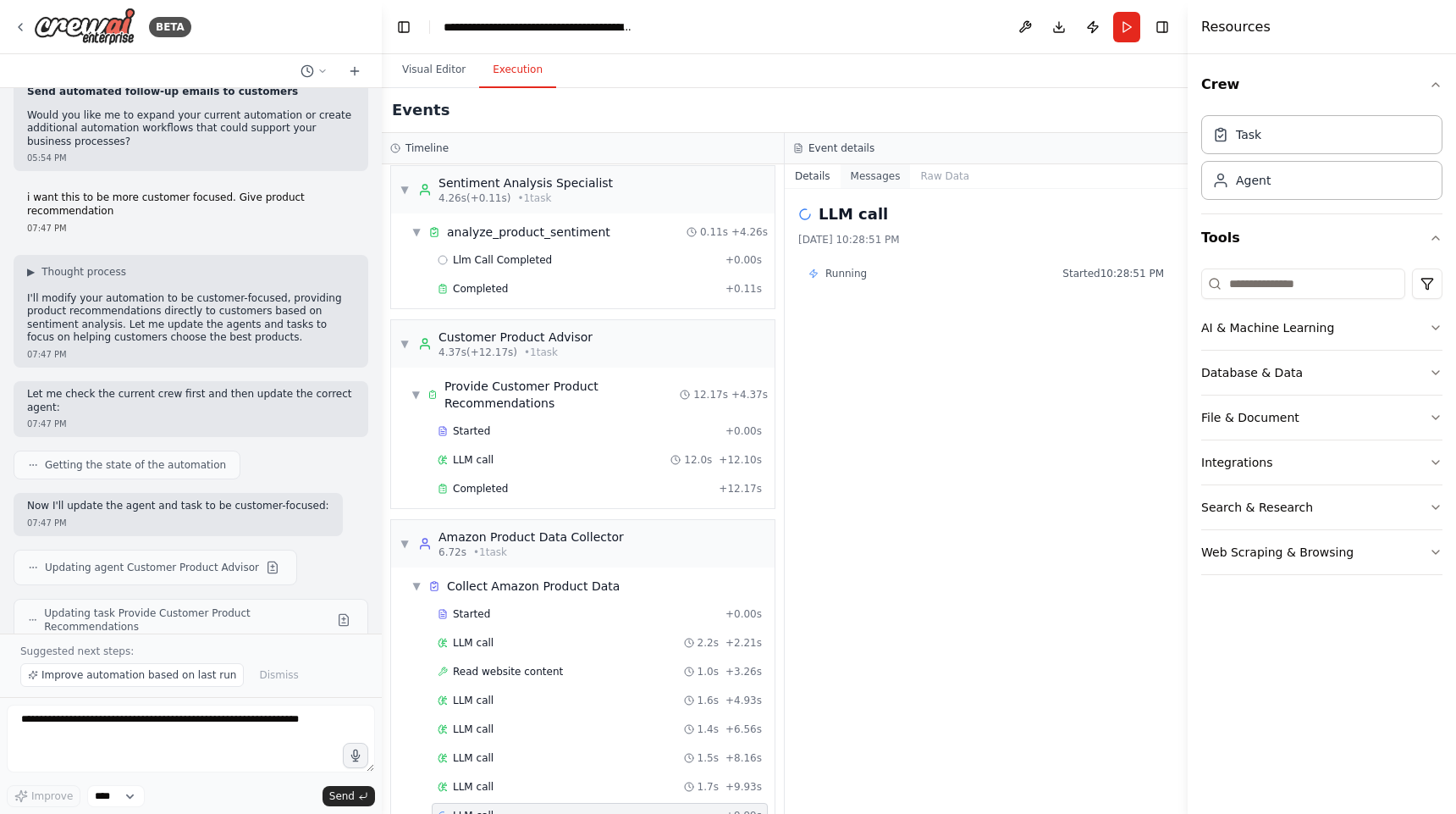
click at [876, 173] on button "Messages" at bounding box center [876, 176] width 71 height 23
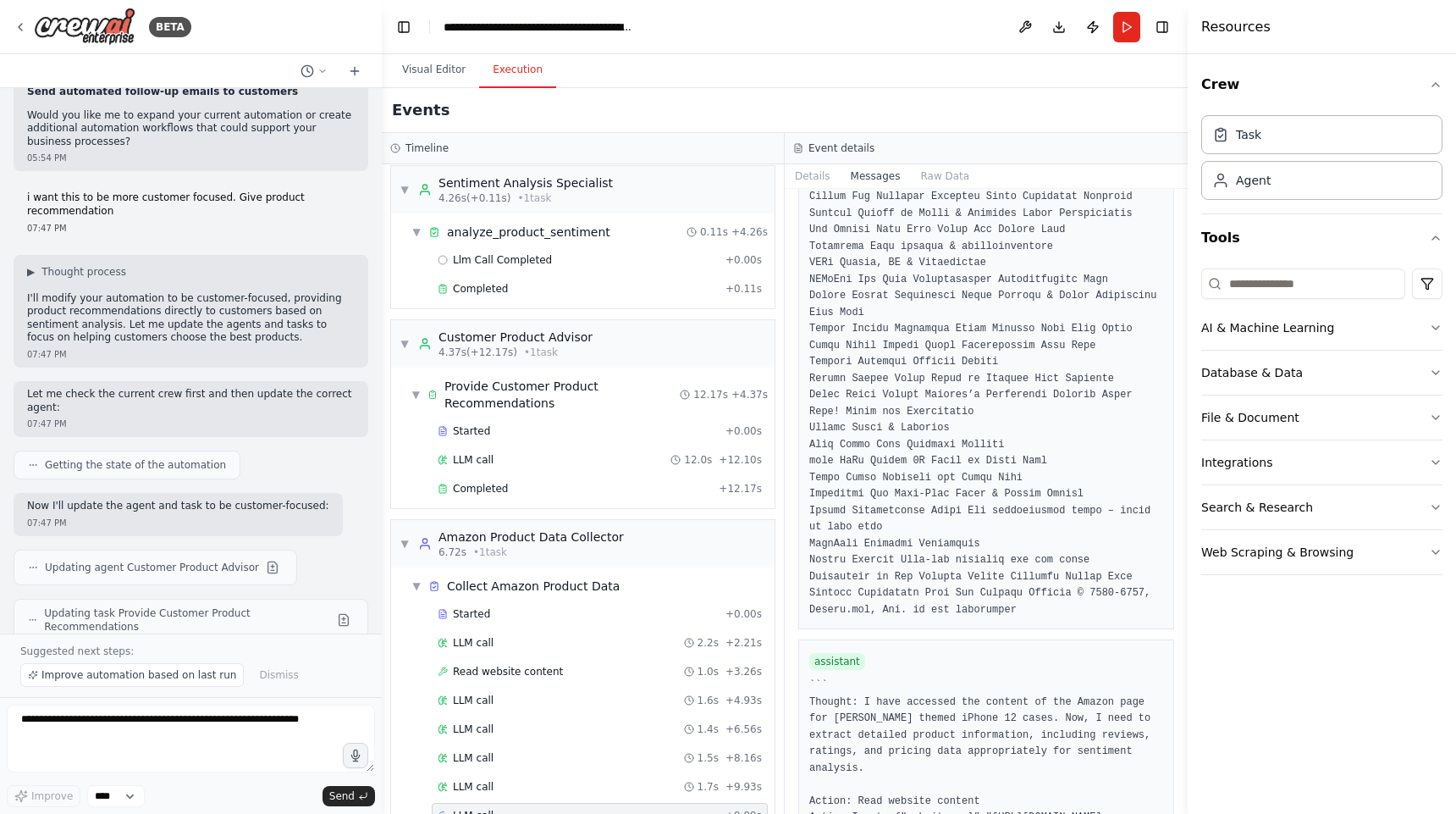
scroll to position [9302, 0]
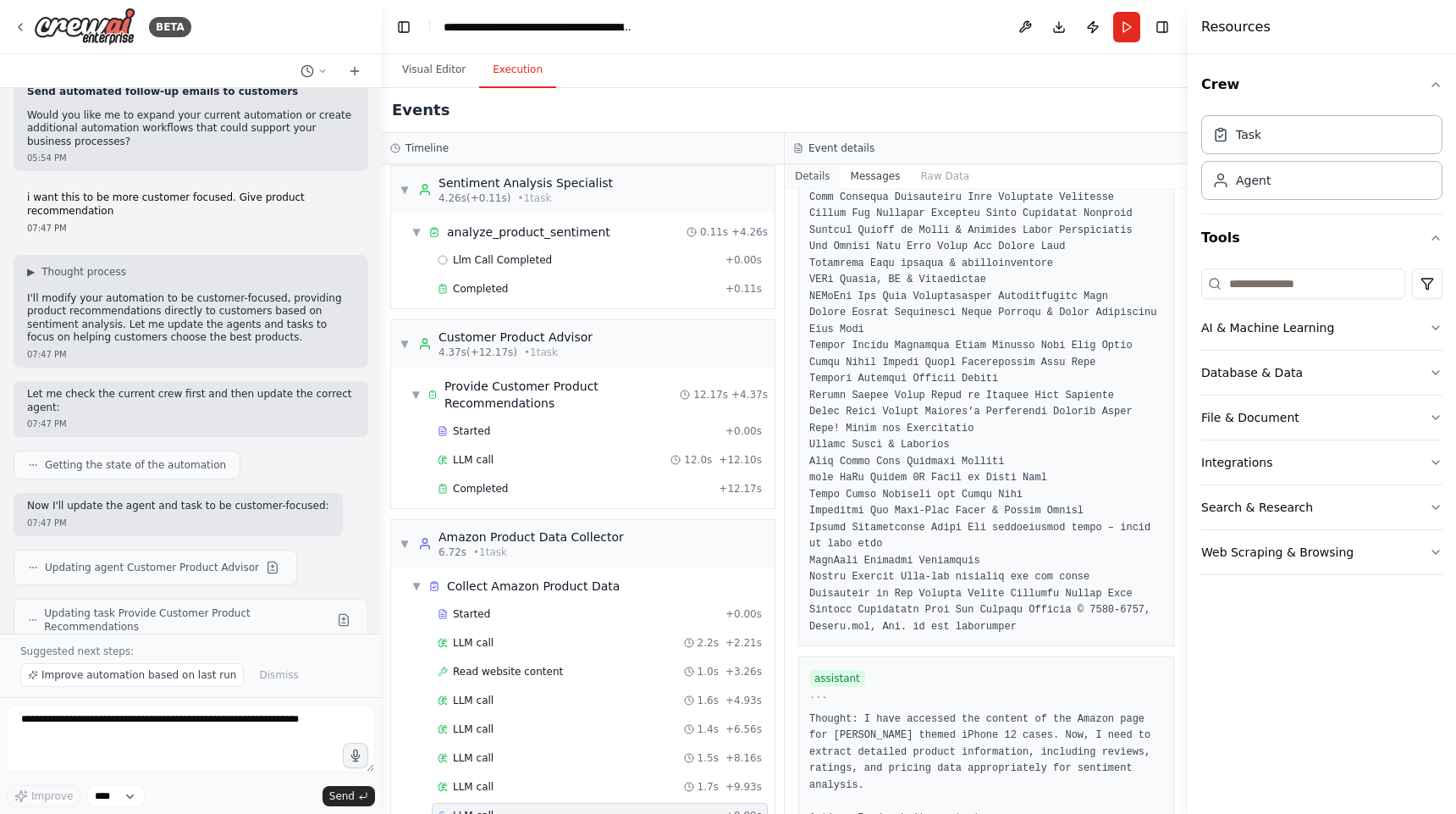
click at [815, 175] on button "Details" at bounding box center [812, 176] width 56 height 23
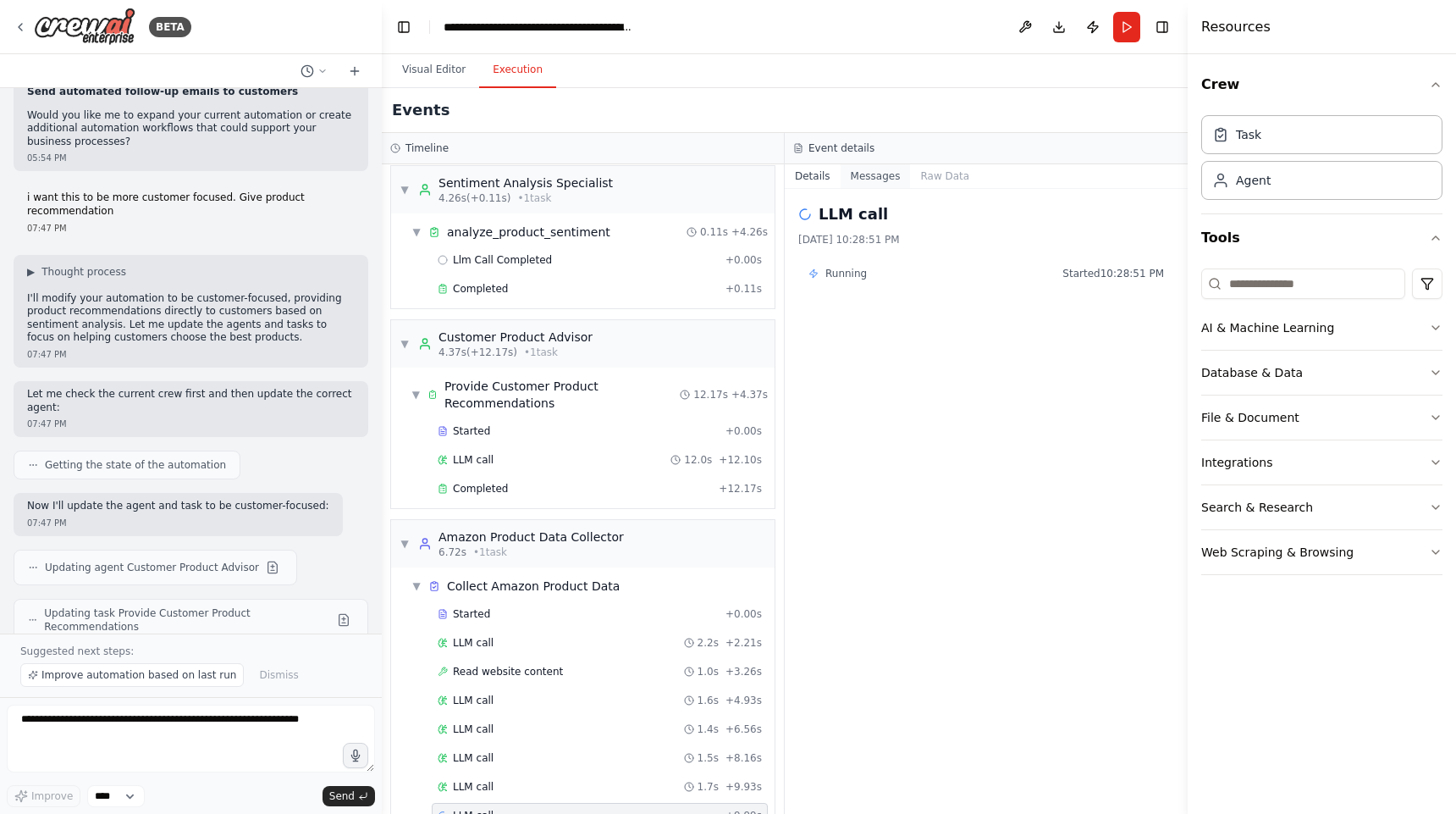
click at [873, 171] on button "Messages" at bounding box center [876, 176] width 71 height 23
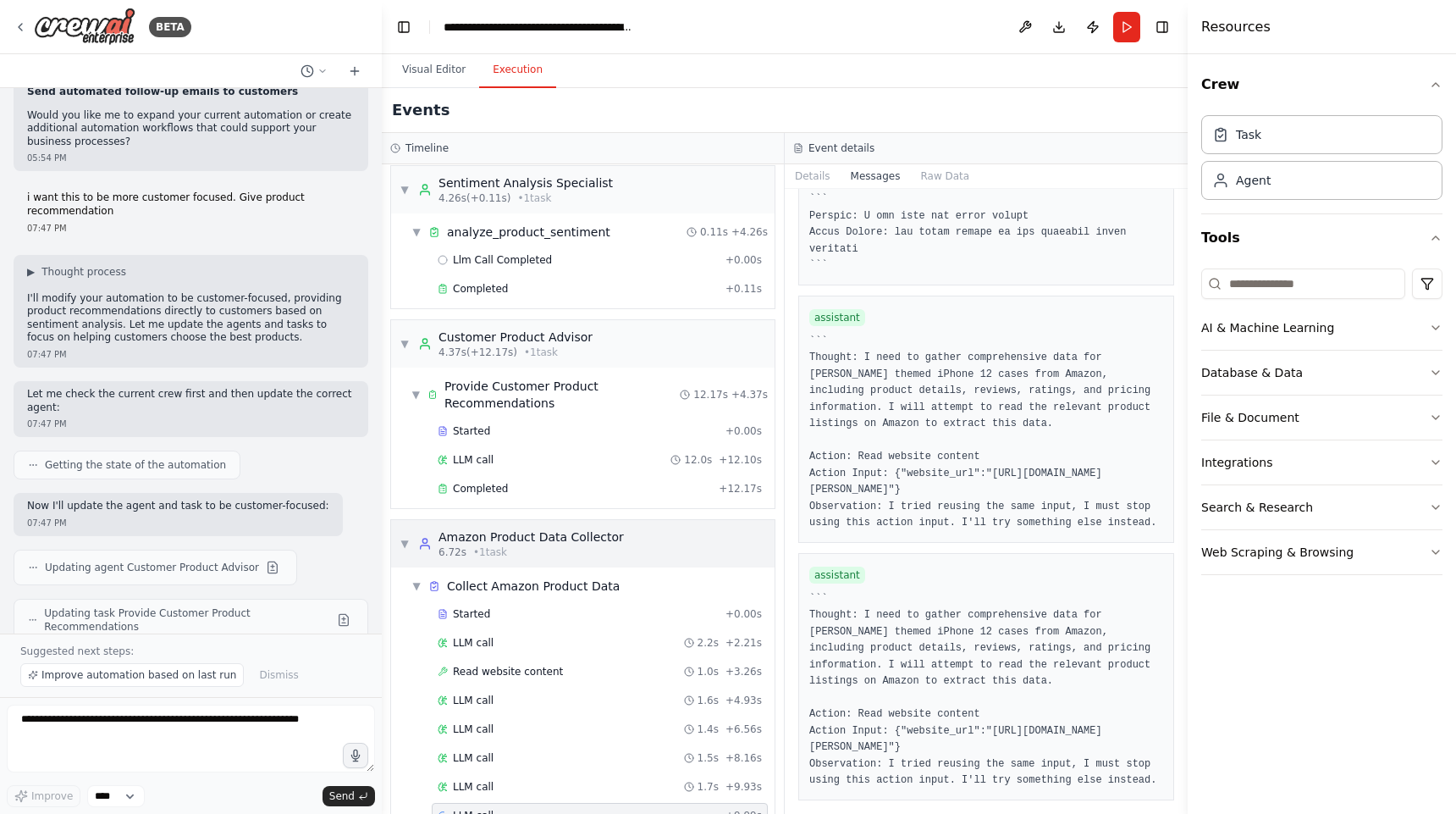
scroll to position [48, 0]
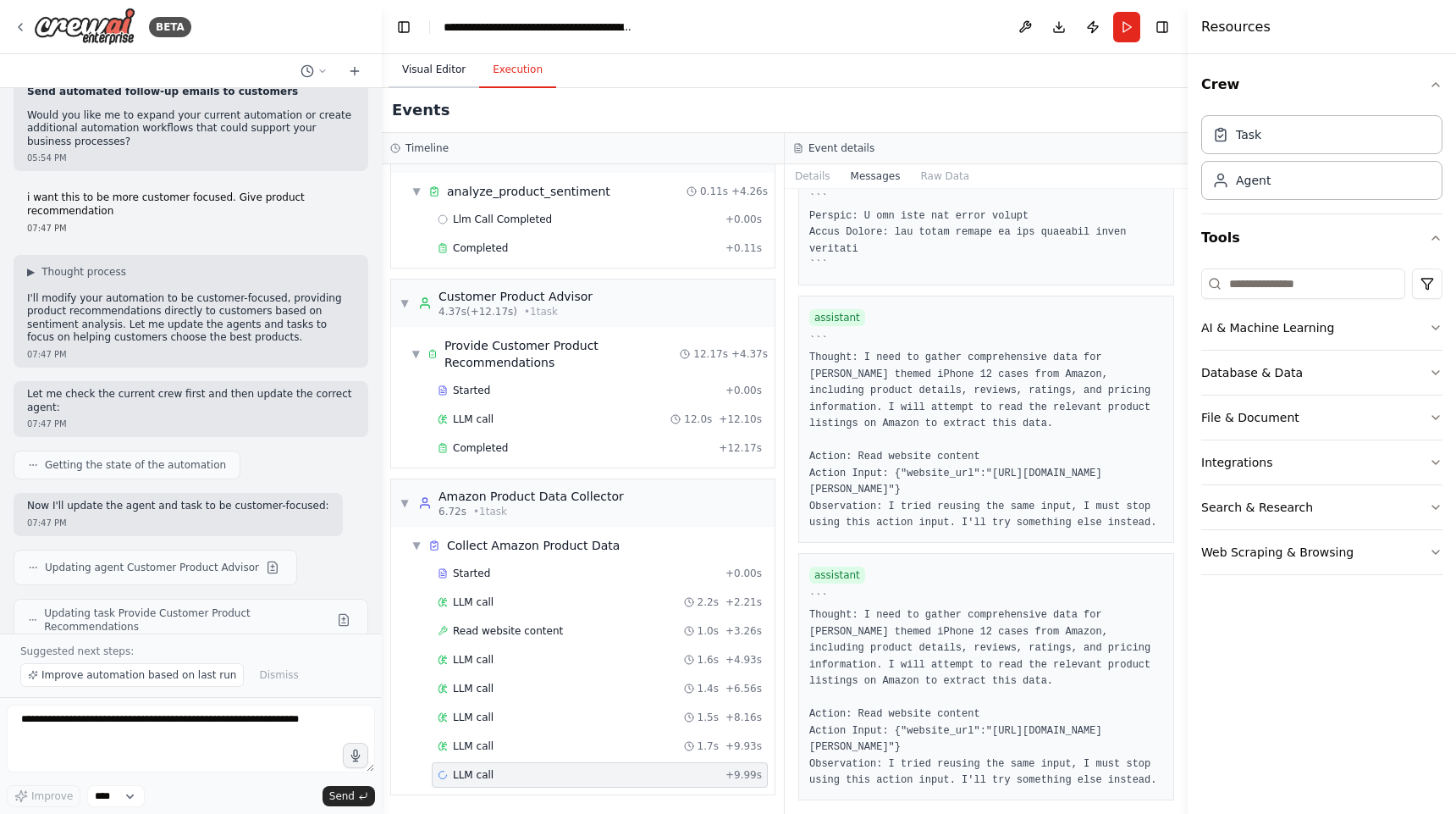
click at [441, 74] on button "Visual Editor" at bounding box center [434, 70] width 91 height 35
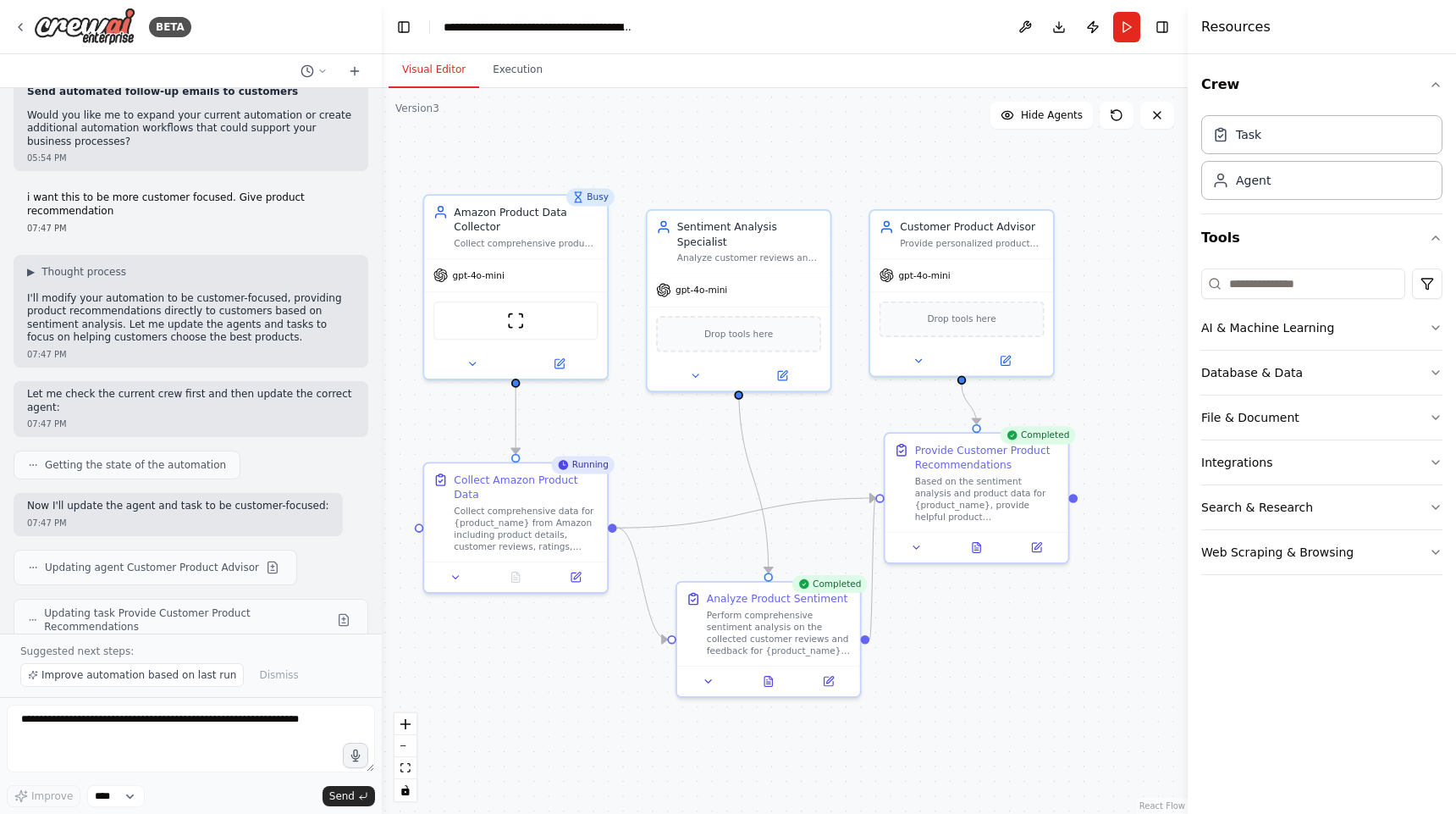
drag, startPoint x: 622, startPoint y: 430, endPoint x: 709, endPoint y: 459, distance: 91.7
click at [709, 459] on div ".deletable-edge-delete-btn { width: 20px; height: 20px; border: 0px solid #ffff…" at bounding box center [784, 451] width 806 height 726
click at [520, 66] on button "Execution" at bounding box center [517, 70] width 77 height 35
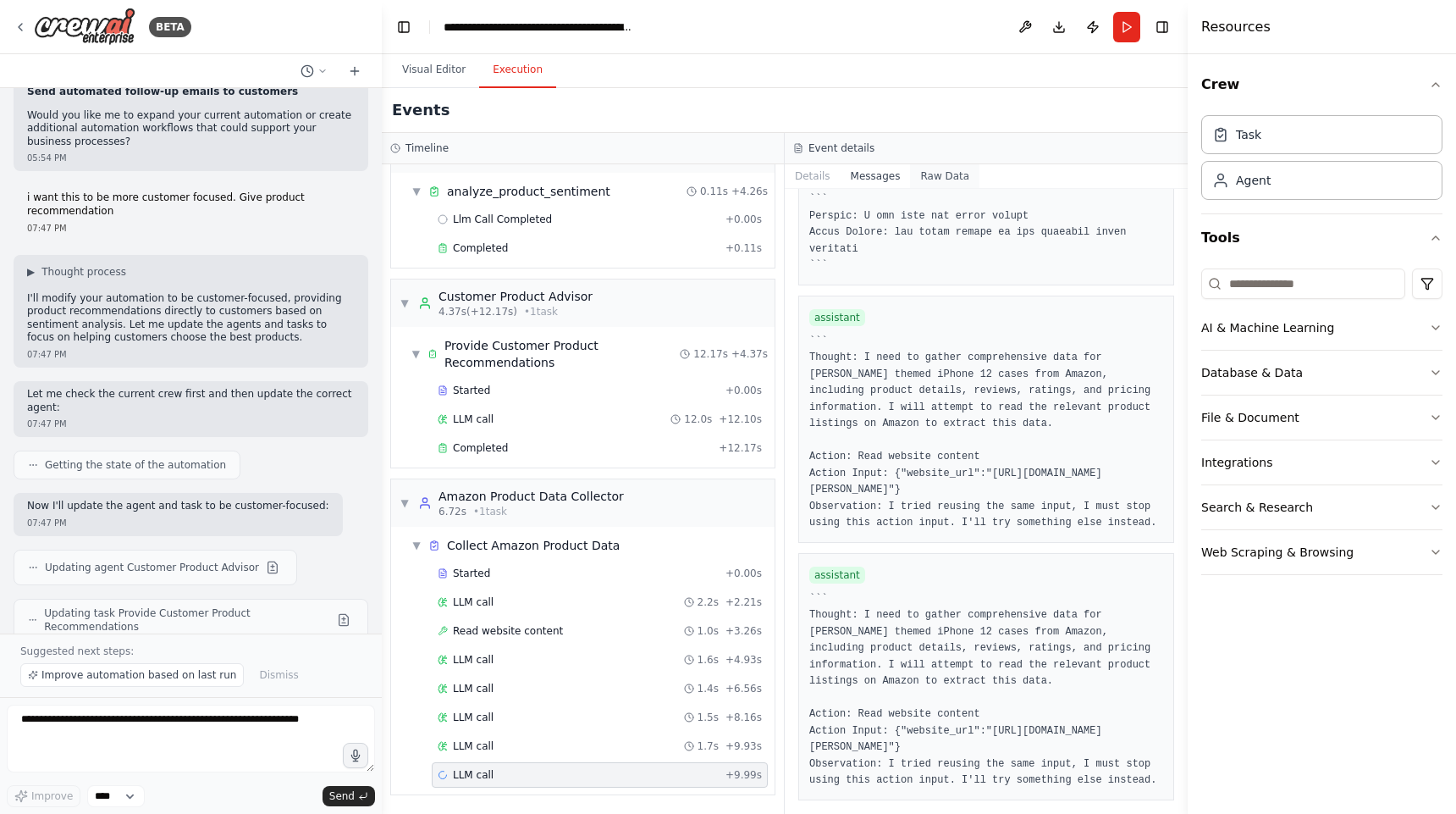
click at [924, 177] on button "Raw Data" at bounding box center [945, 176] width 70 height 23
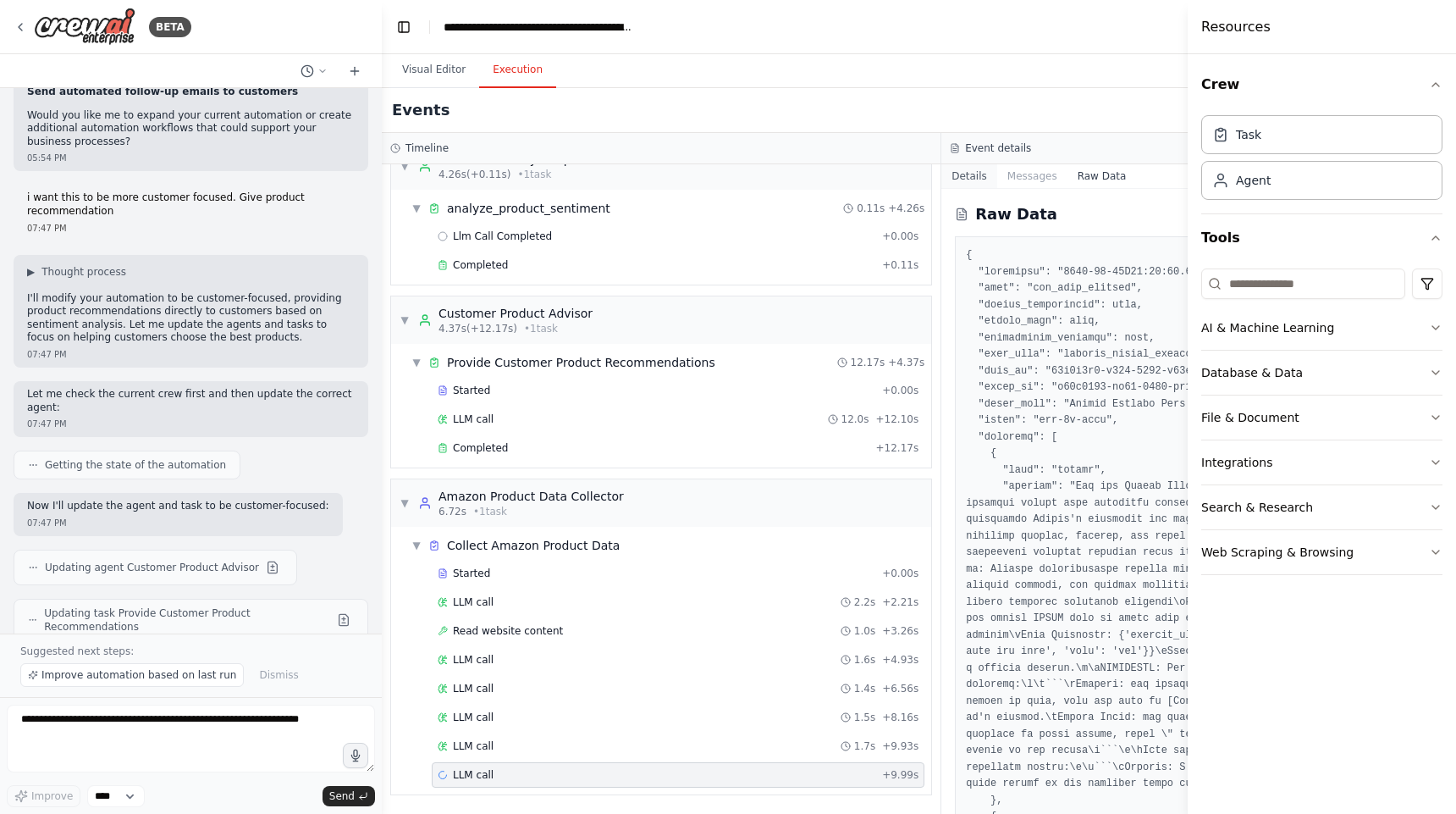
click at [969, 178] on button "Details" at bounding box center [969, 176] width 56 height 23
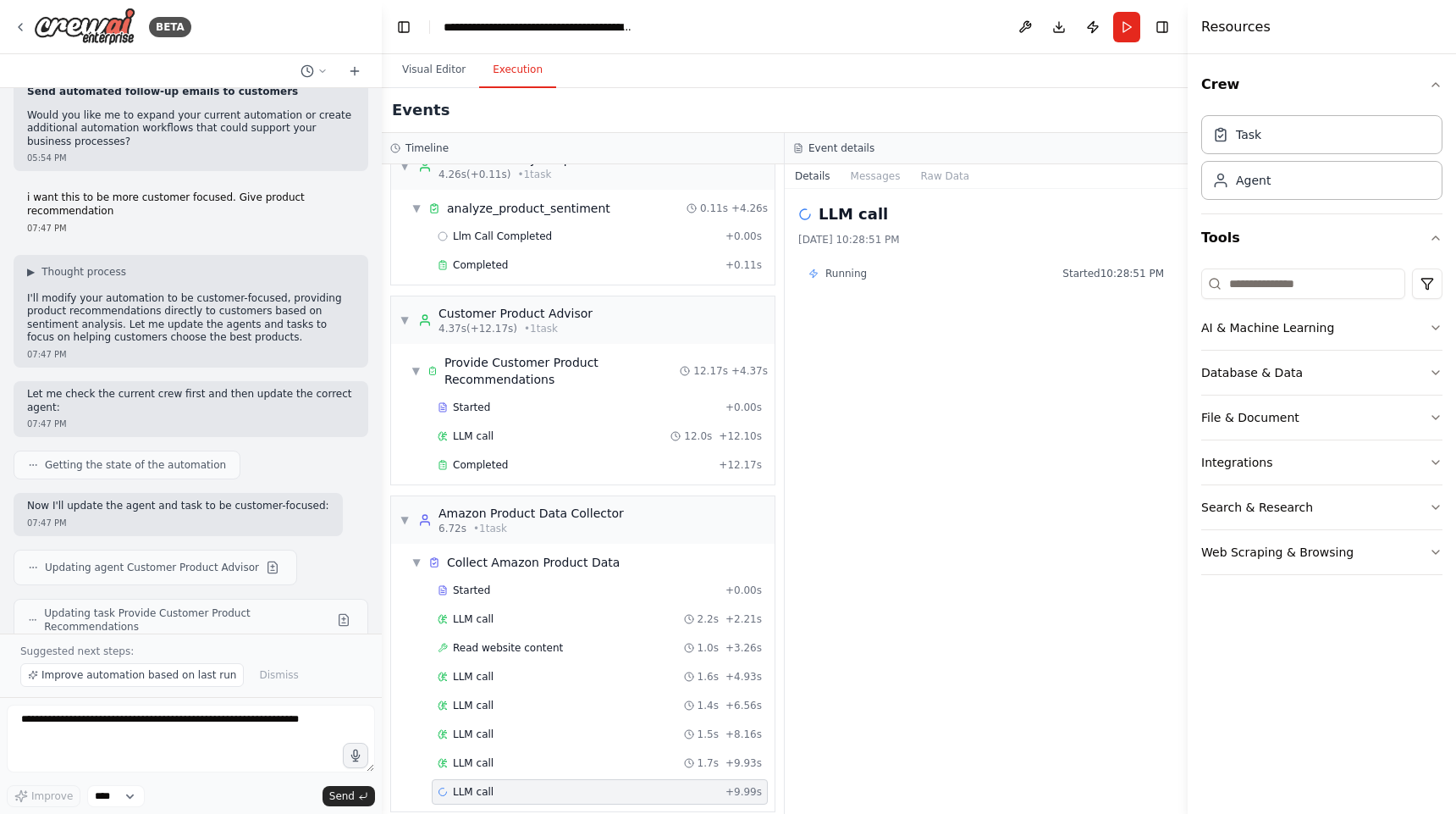
scroll to position [48, 0]
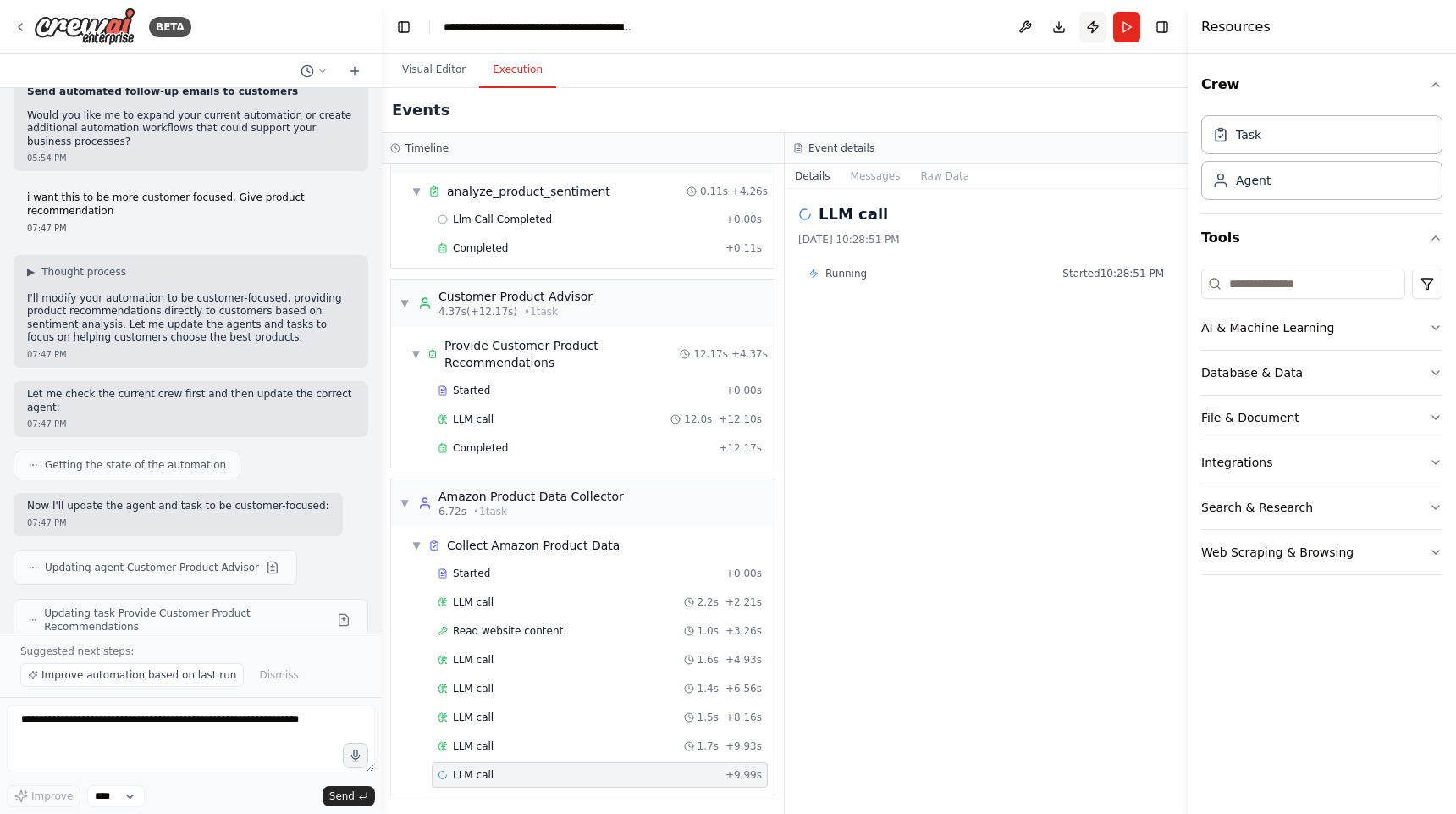
click at [1090, 29] on button "Publish" at bounding box center [1092, 27] width 27 height 30
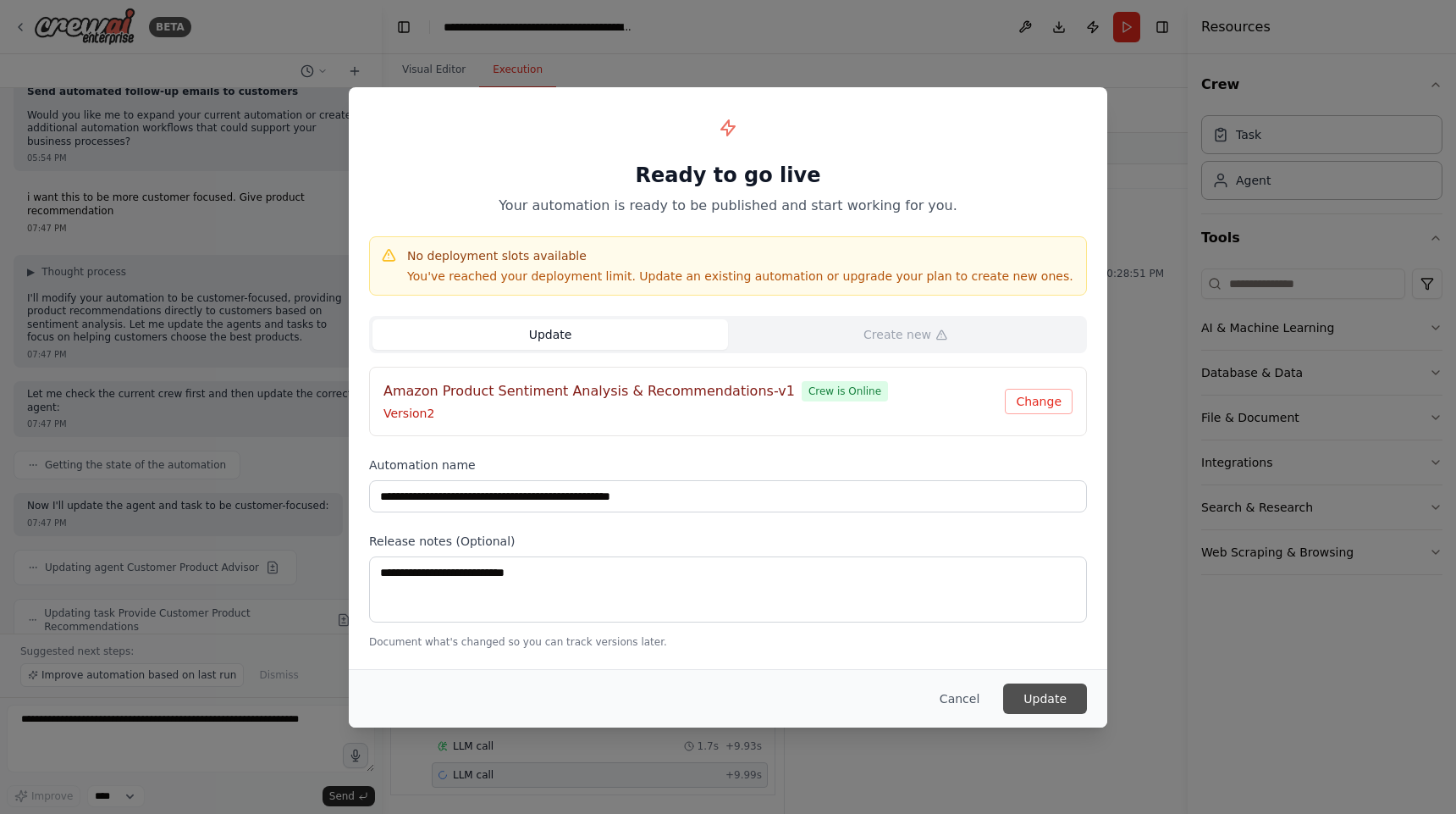
click at [1053, 697] on button "Update" at bounding box center [1045, 698] width 84 height 30
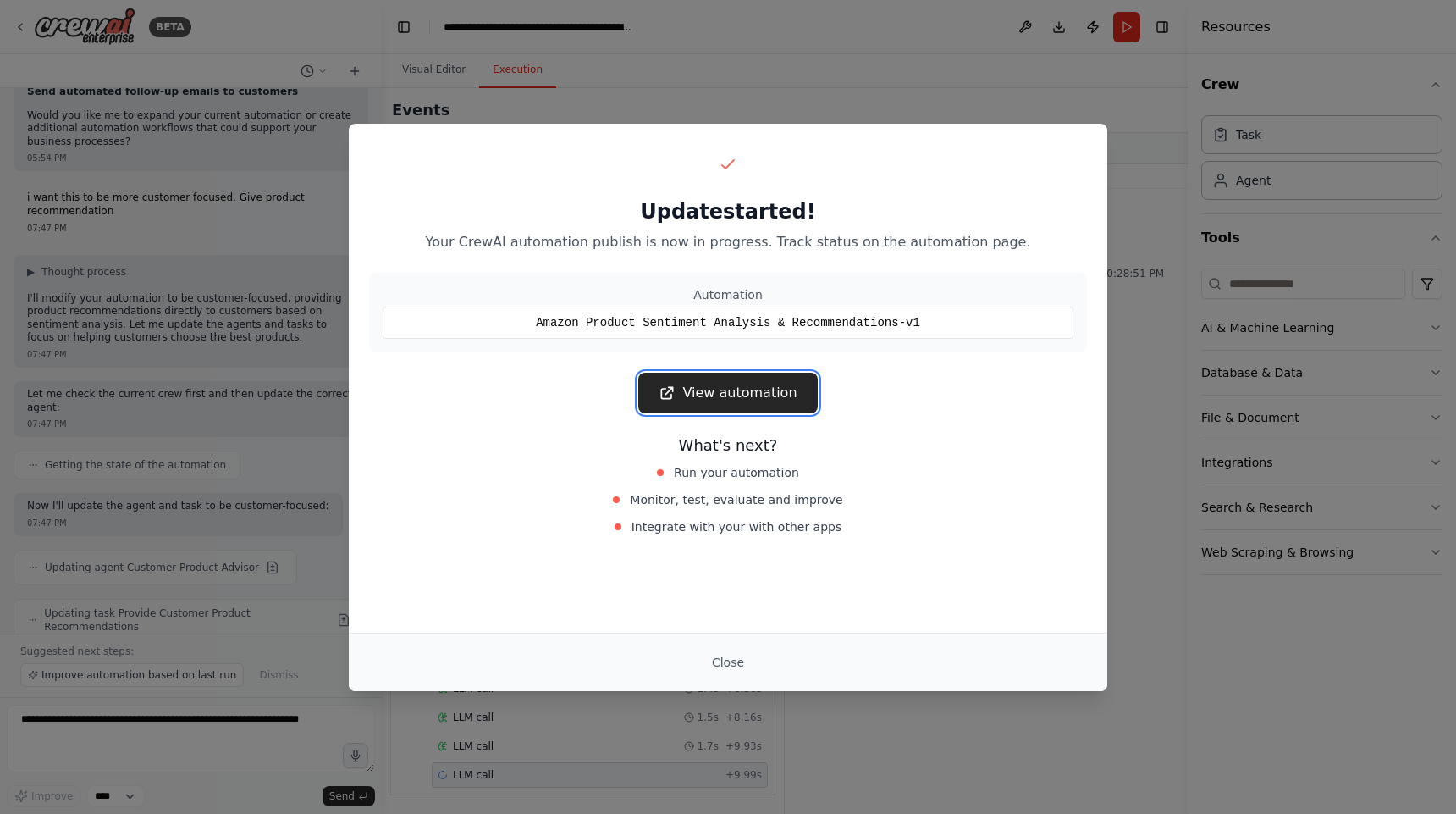
click at [786, 394] on link "View automation" at bounding box center [727, 392] width 178 height 41
click at [741, 679] on div "Close" at bounding box center [728, 662] width 759 height 59
click at [732, 663] on button "Close" at bounding box center [728, 661] width 59 height 30
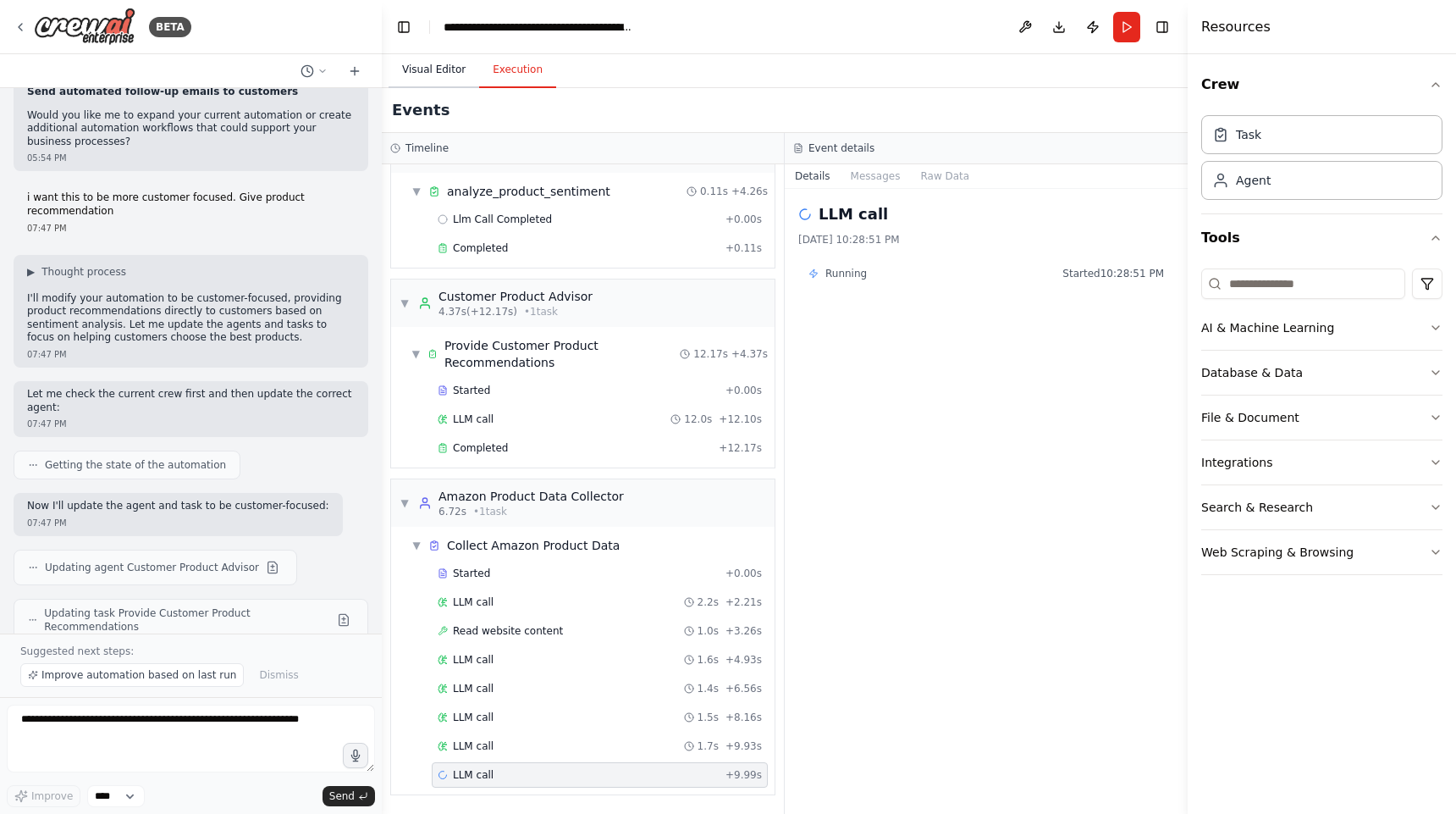
click at [451, 67] on button "Visual Editor" at bounding box center [434, 70] width 91 height 35
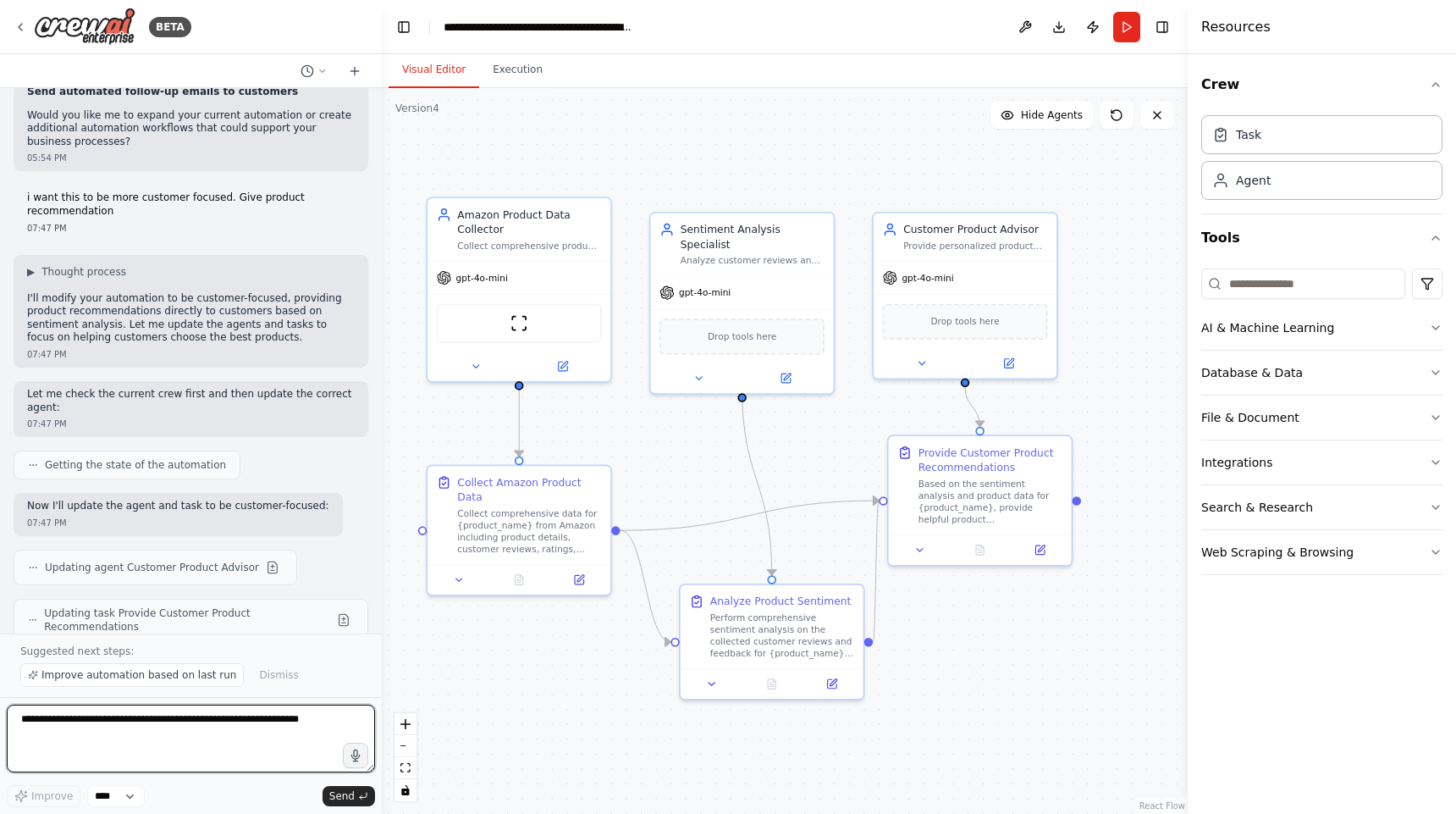
click at [193, 738] on textarea at bounding box center [191, 738] width 368 height 68
type textarea "**********"
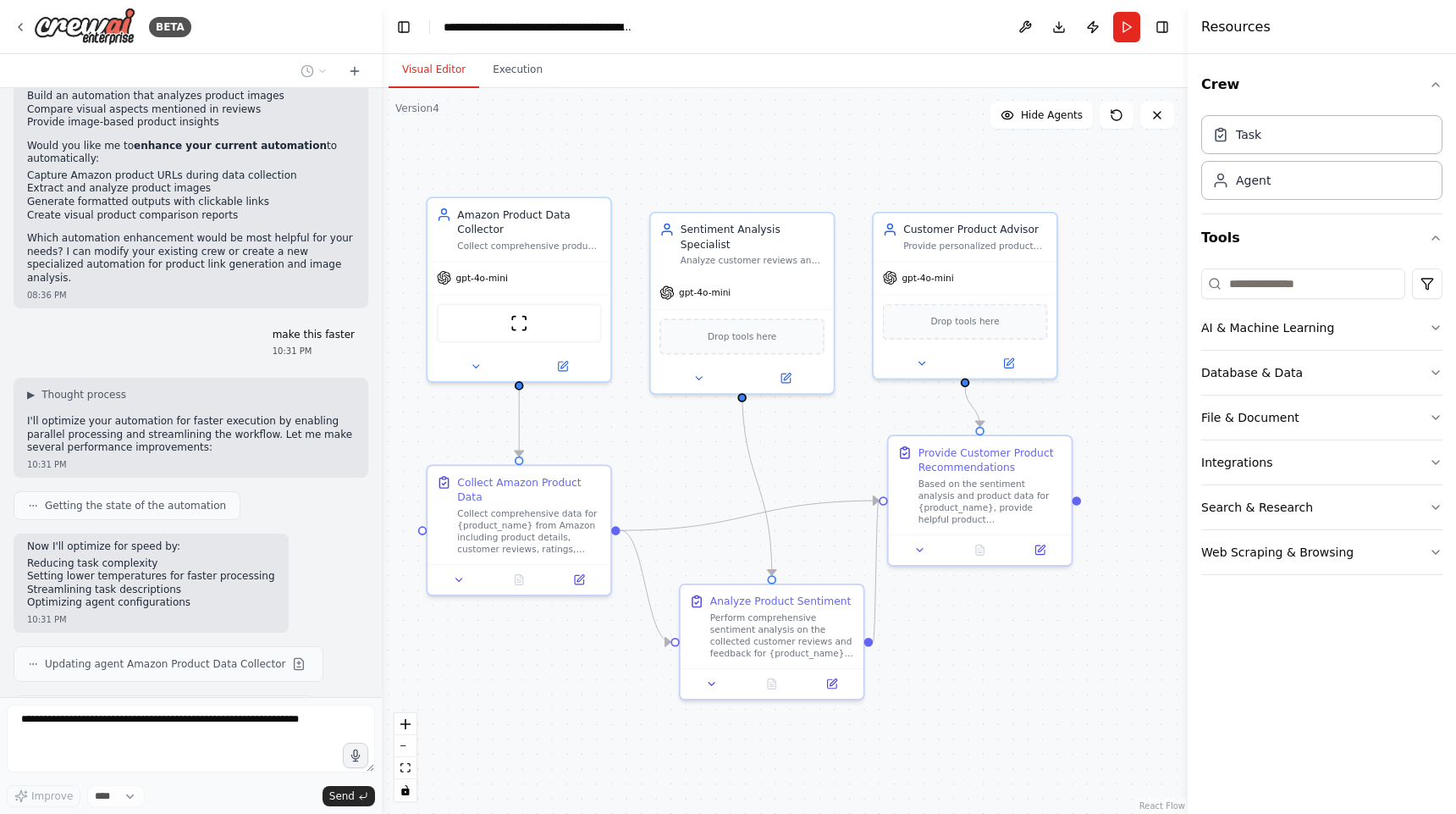
scroll to position [3868, 0]
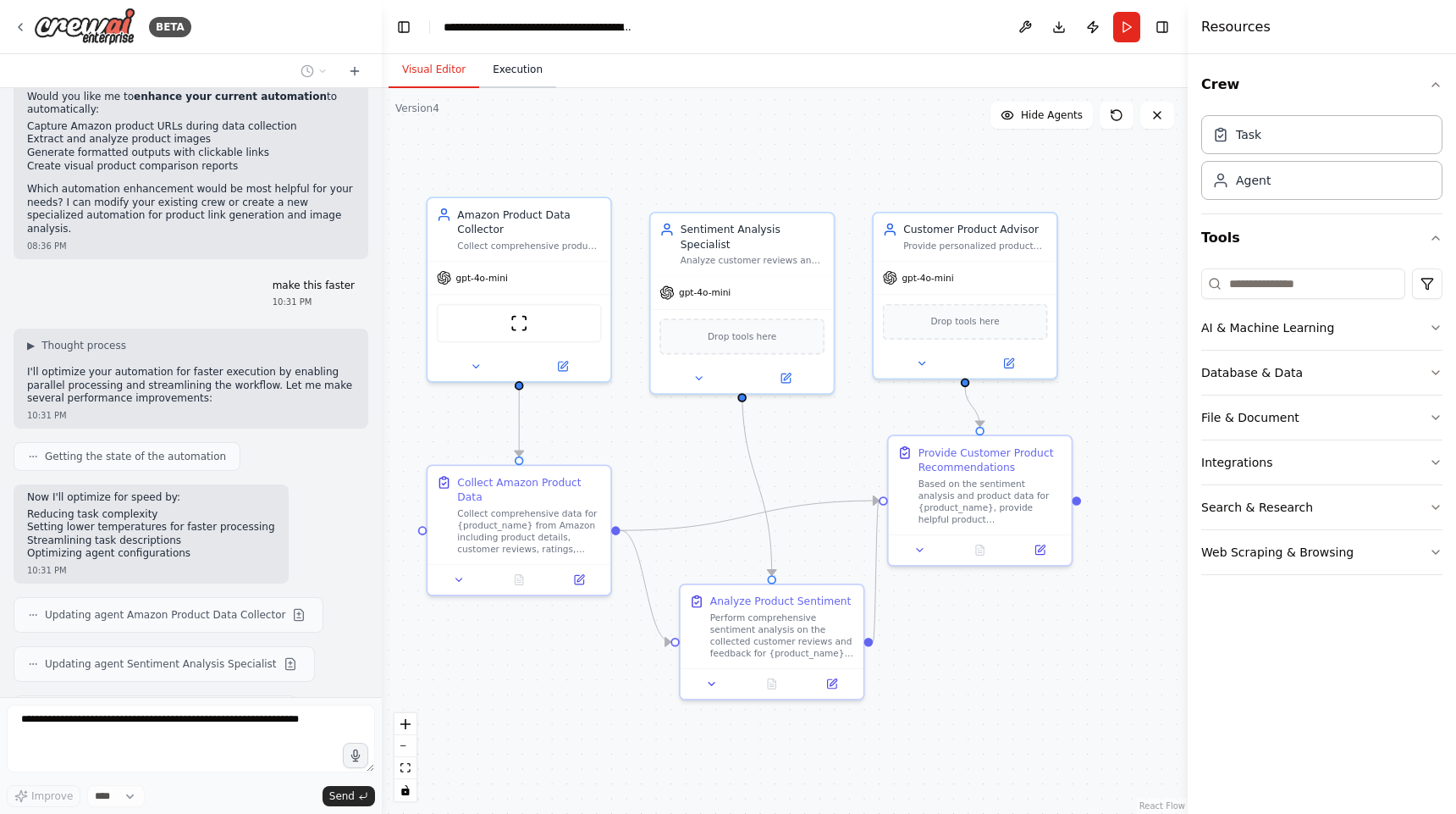
click at [524, 81] on button "Execution" at bounding box center [517, 70] width 77 height 35
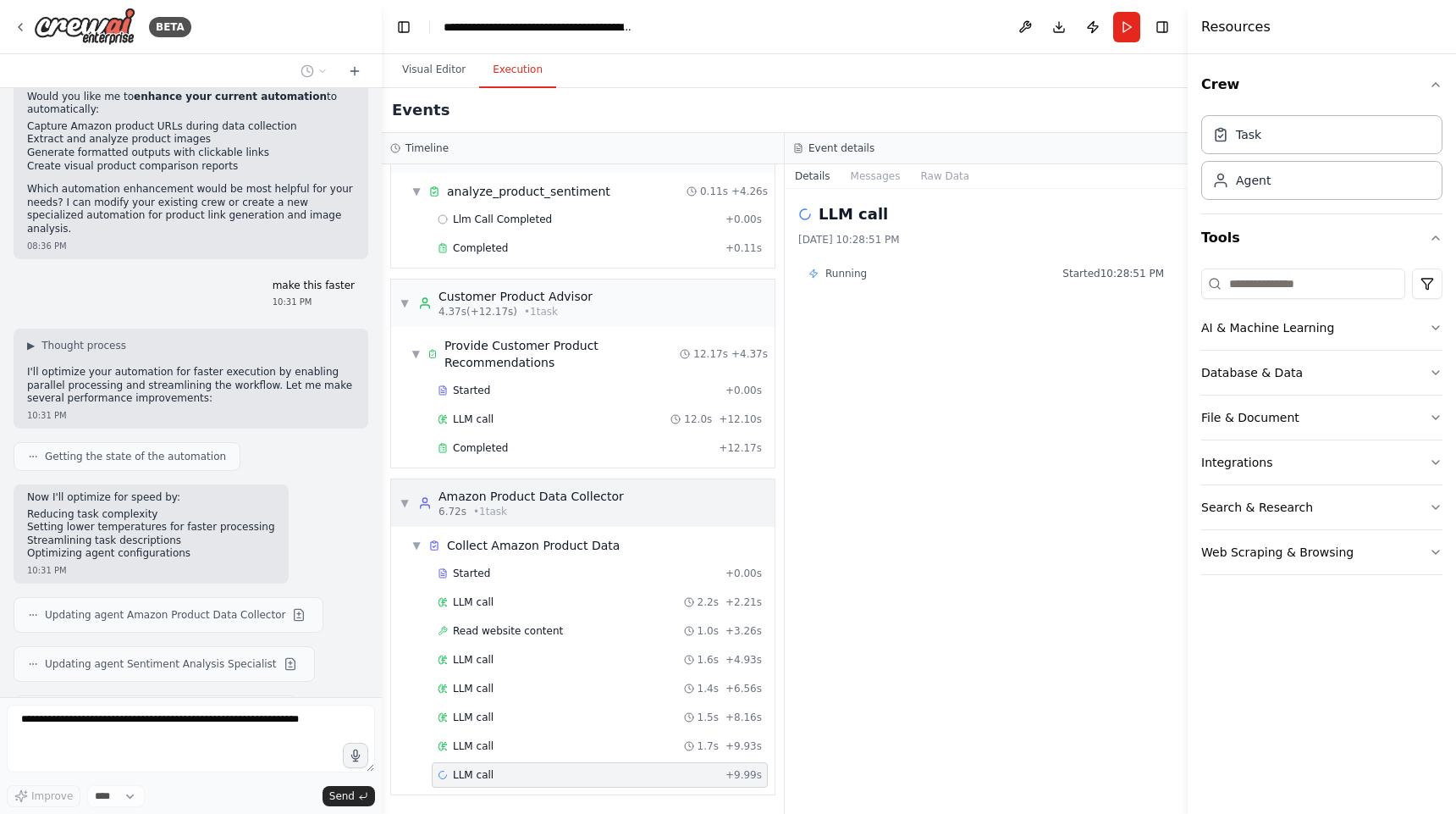
scroll to position [3917, 0]
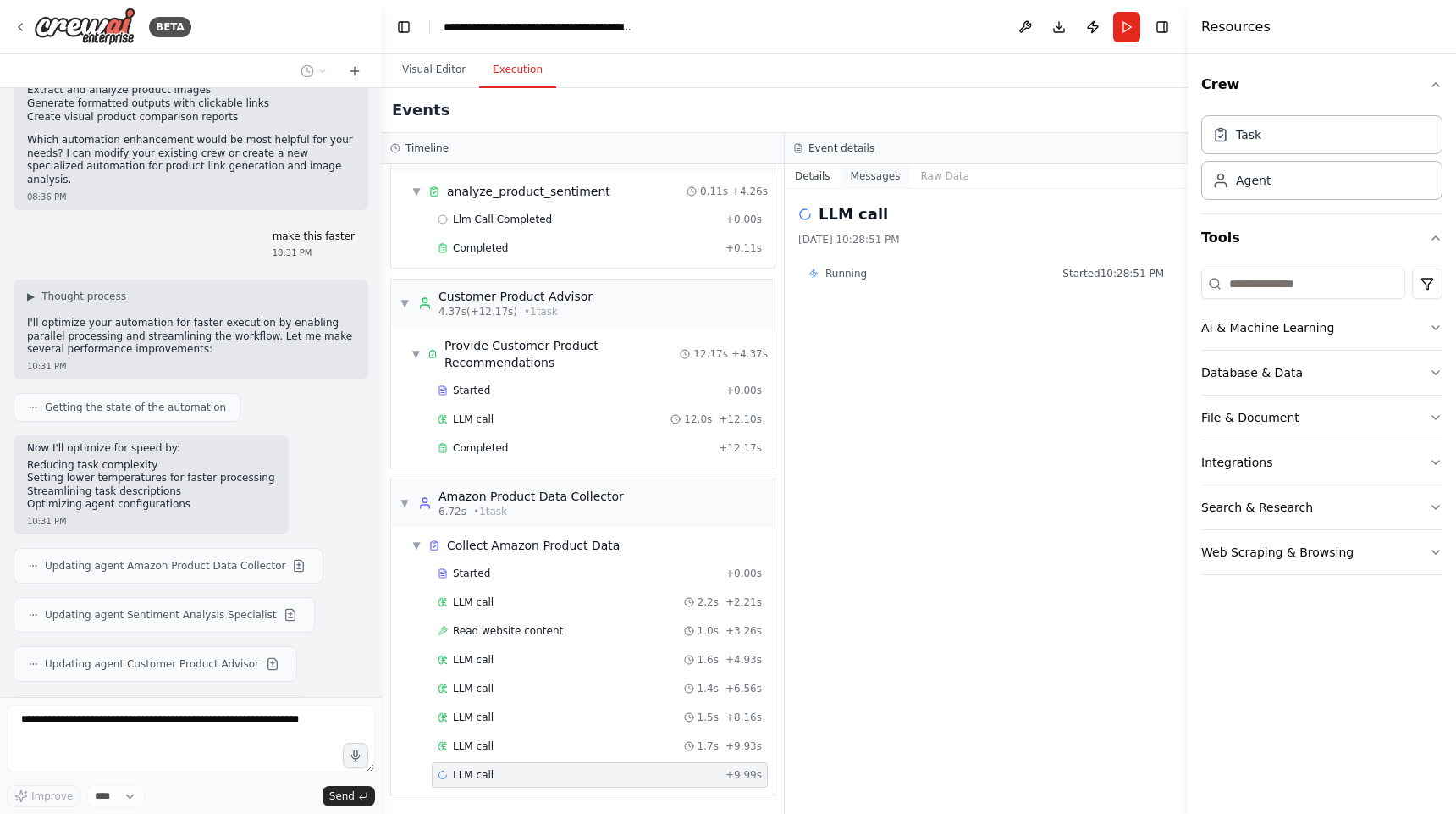
click at [878, 176] on button "Messages" at bounding box center [876, 176] width 71 height 23
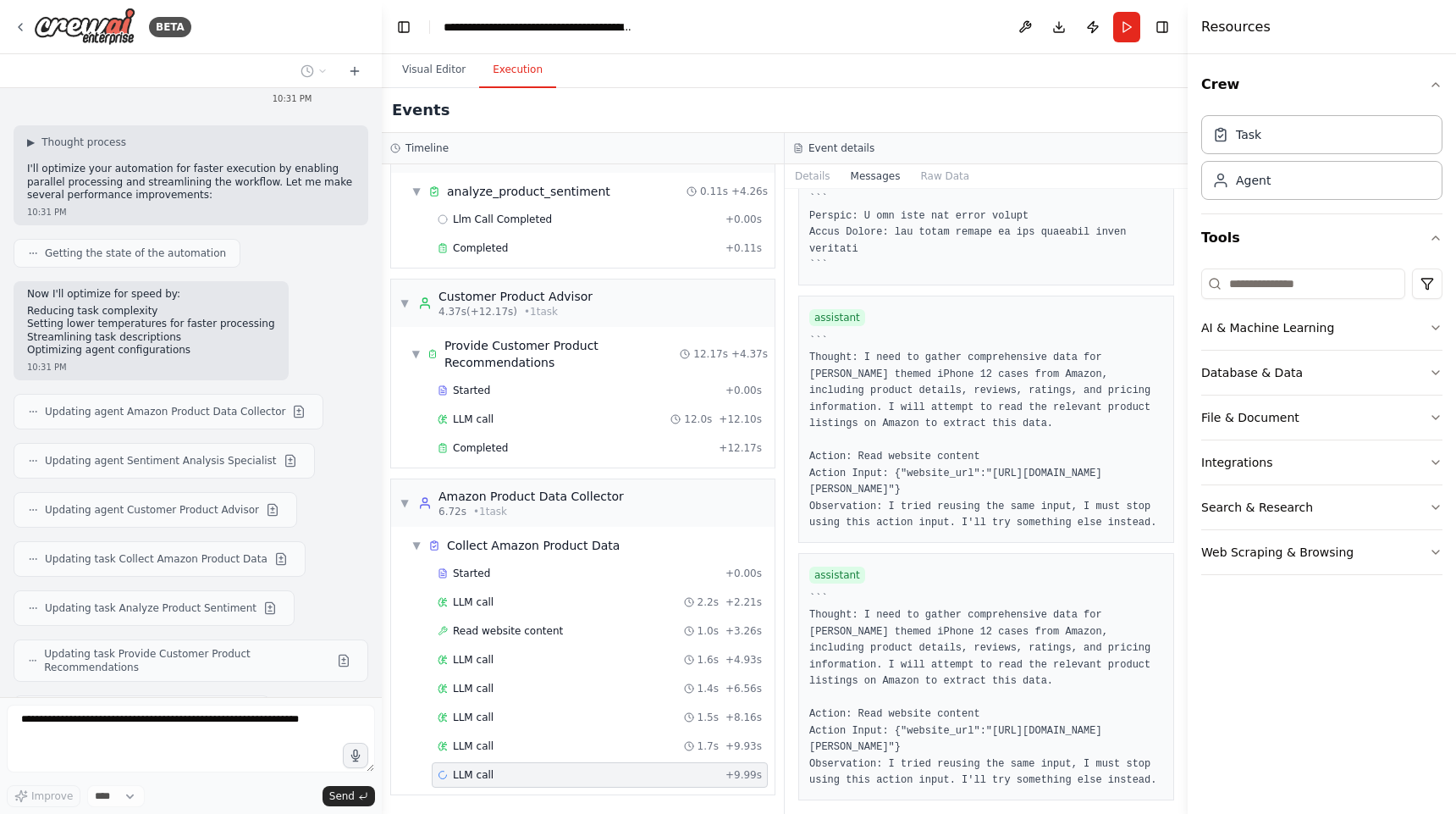
scroll to position [10838, 0]
click at [439, 61] on button "Visual Editor" at bounding box center [434, 70] width 91 height 35
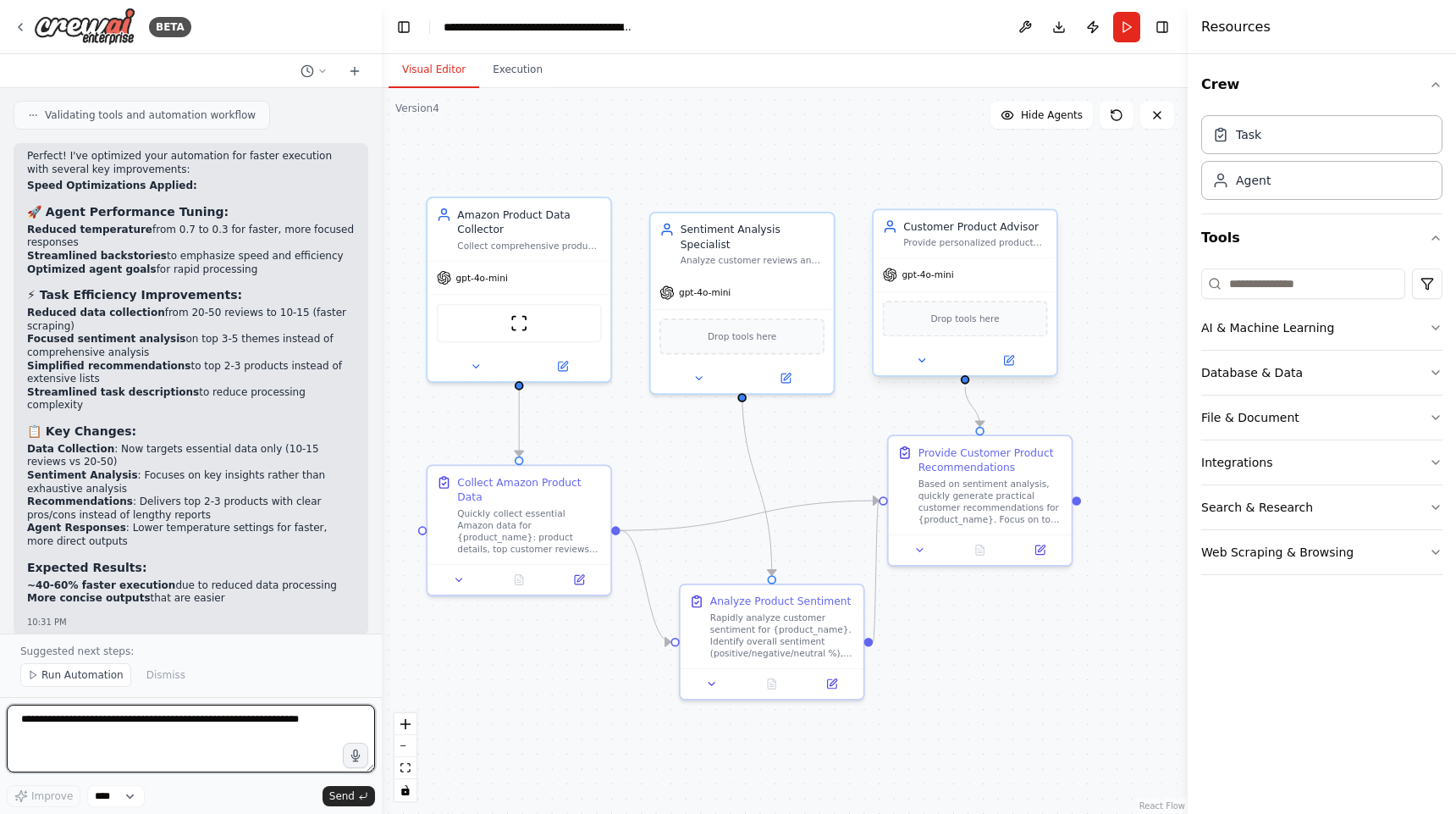
scroll to position [4679, 0]
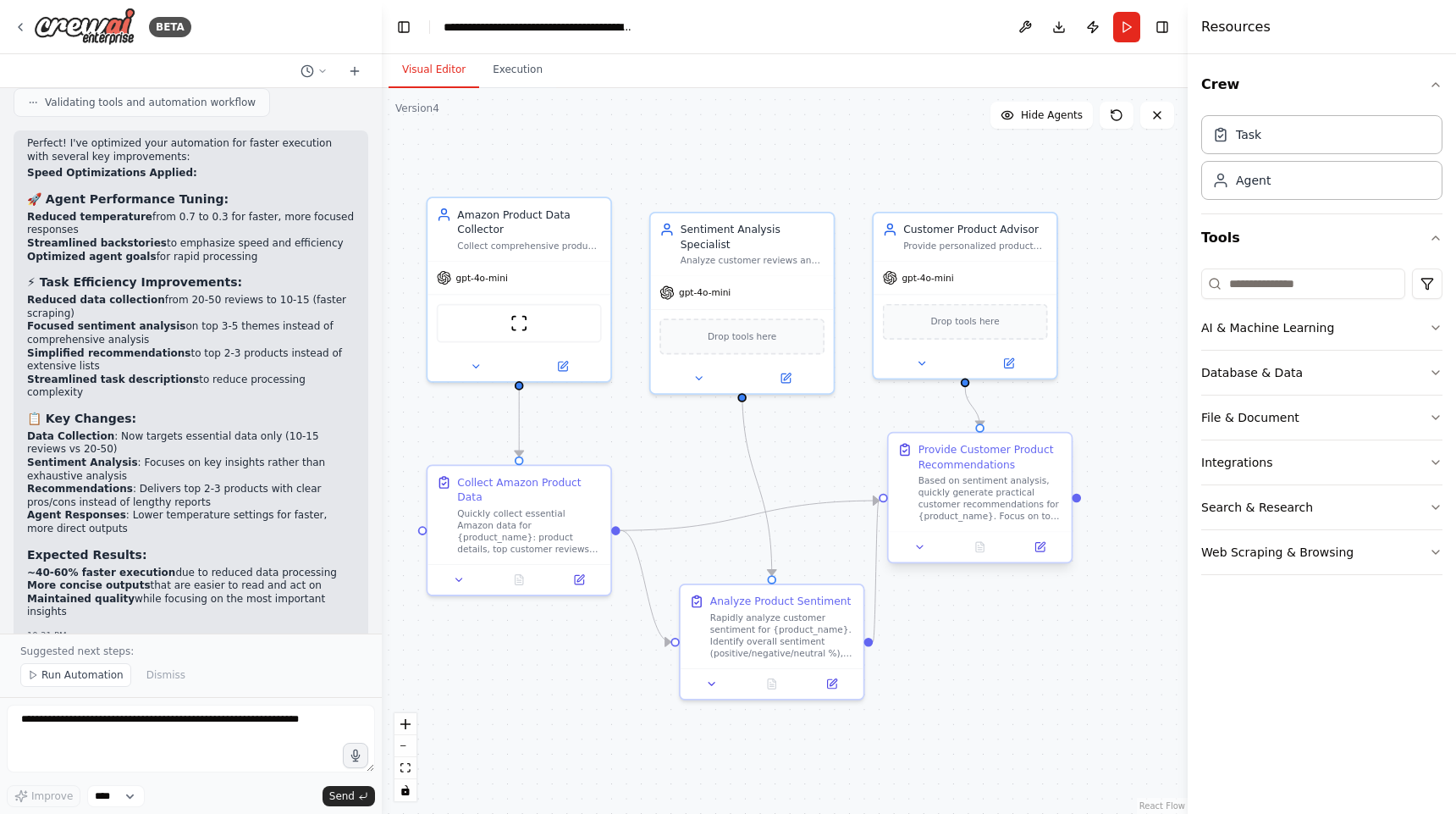
click at [965, 518] on div "Based on sentiment analysis, quickly generate practical customer recommendation…" at bounding box center [990, 498] width 144 height 47
click at [1040, 552] on icon at bounding box center [1040, 548] width 12 height 12
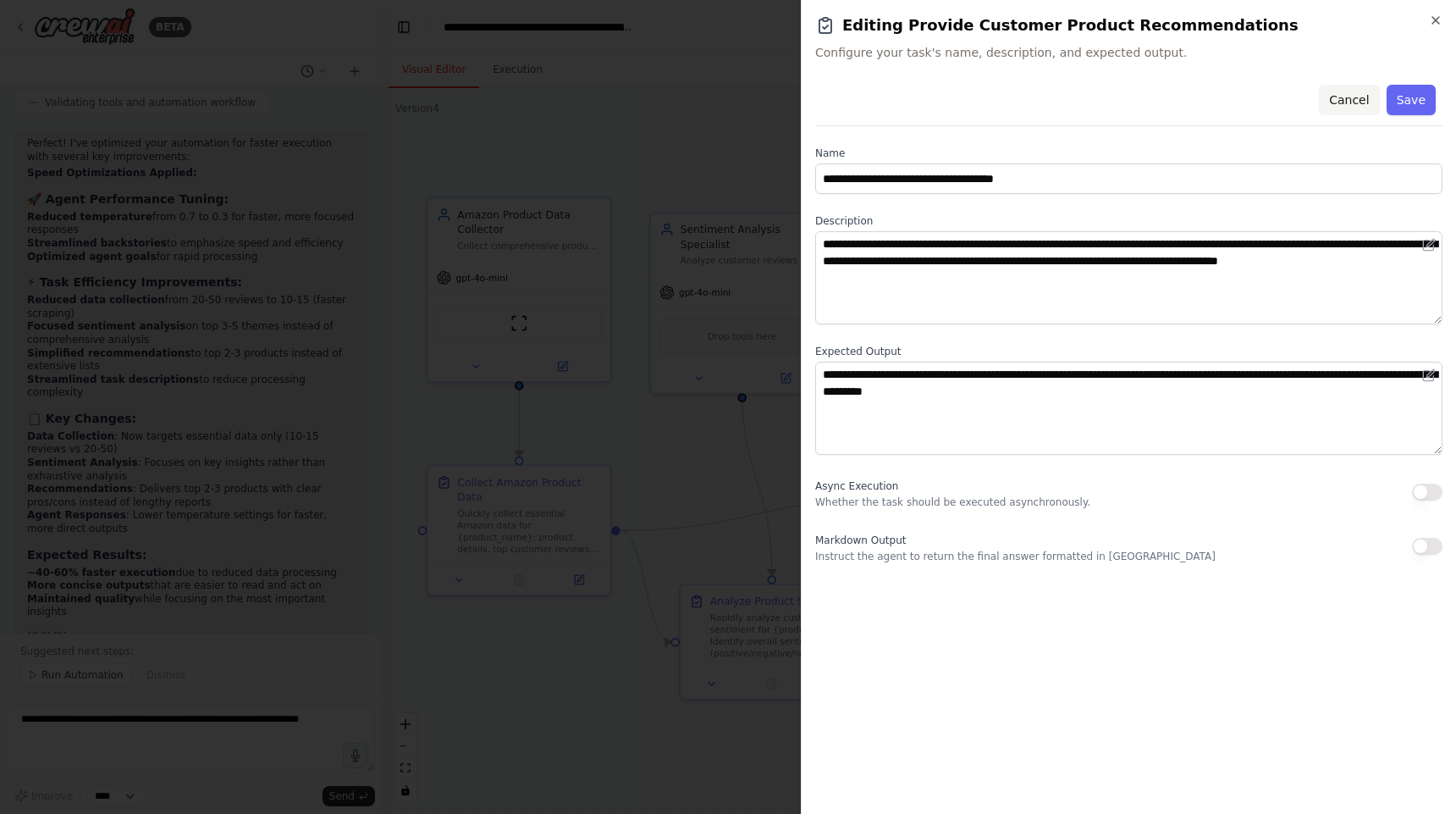
click at [1353, 102] on button "Cancel" at bounding box center [1349, 99] width 60 height 30
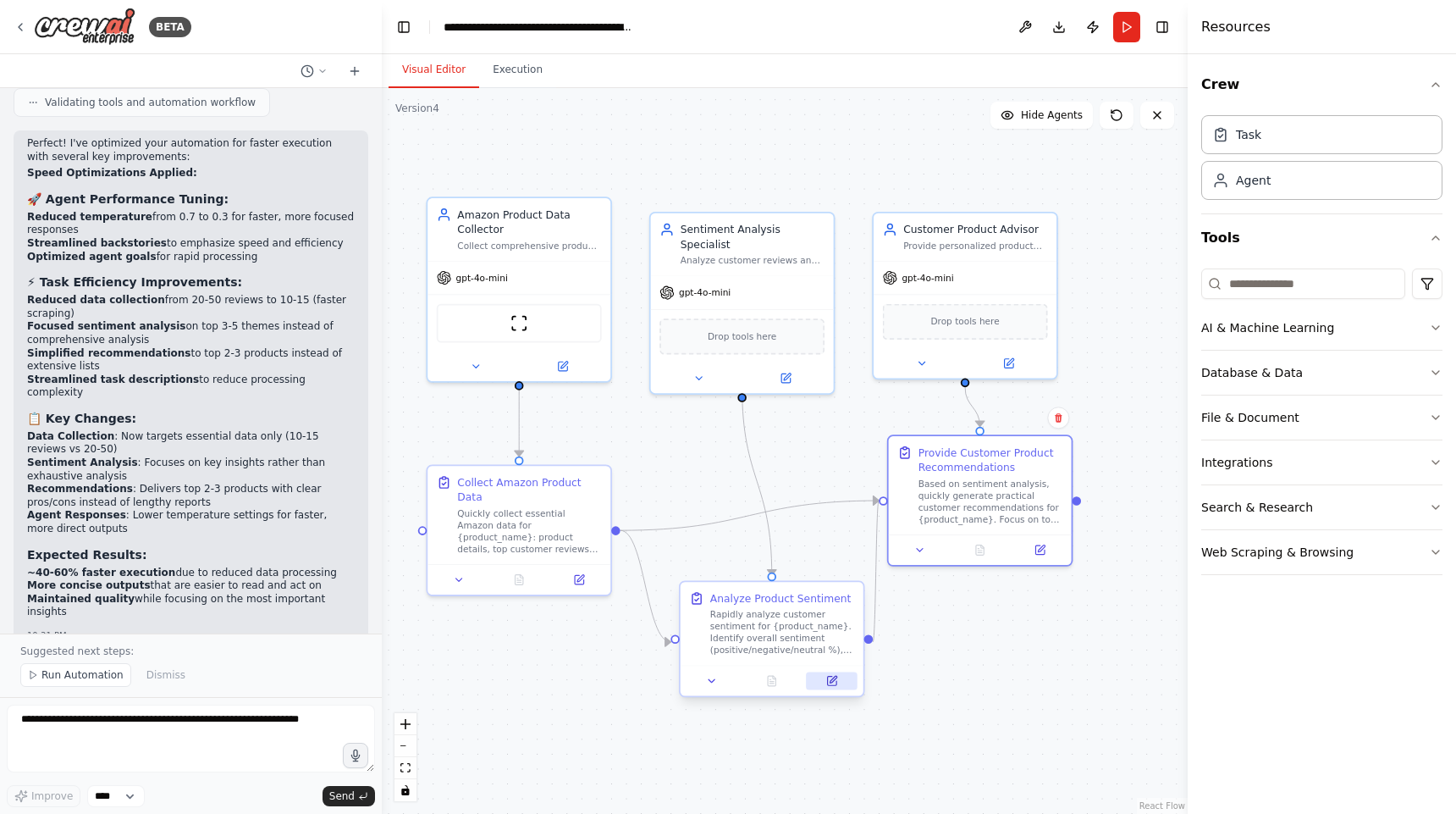
click at [831, 680] on icon at bounding box center [833, 679] width 7 height 7
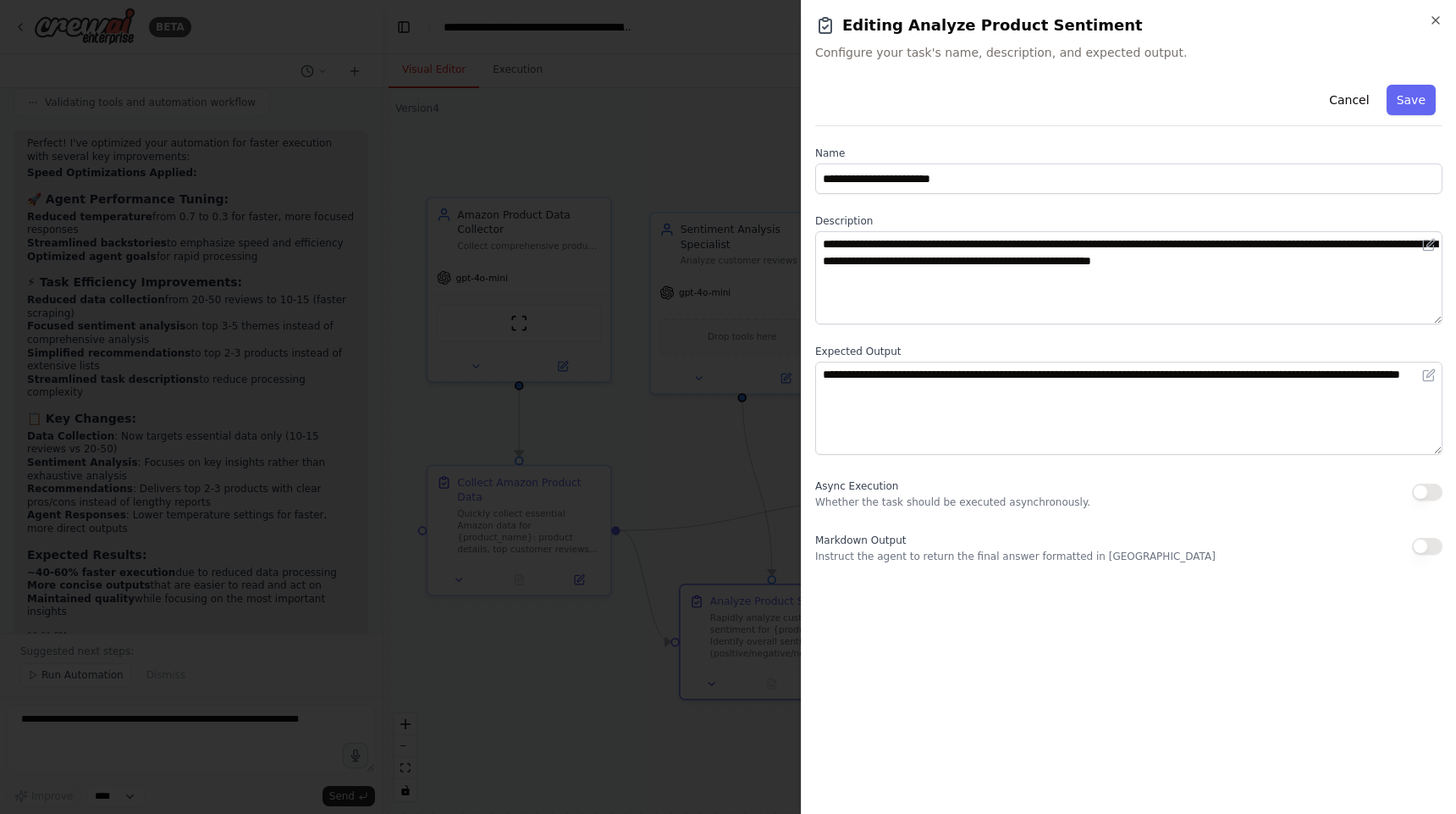
click at [729, 406] on div at bounding box center [728, 407] width 1456 height 814
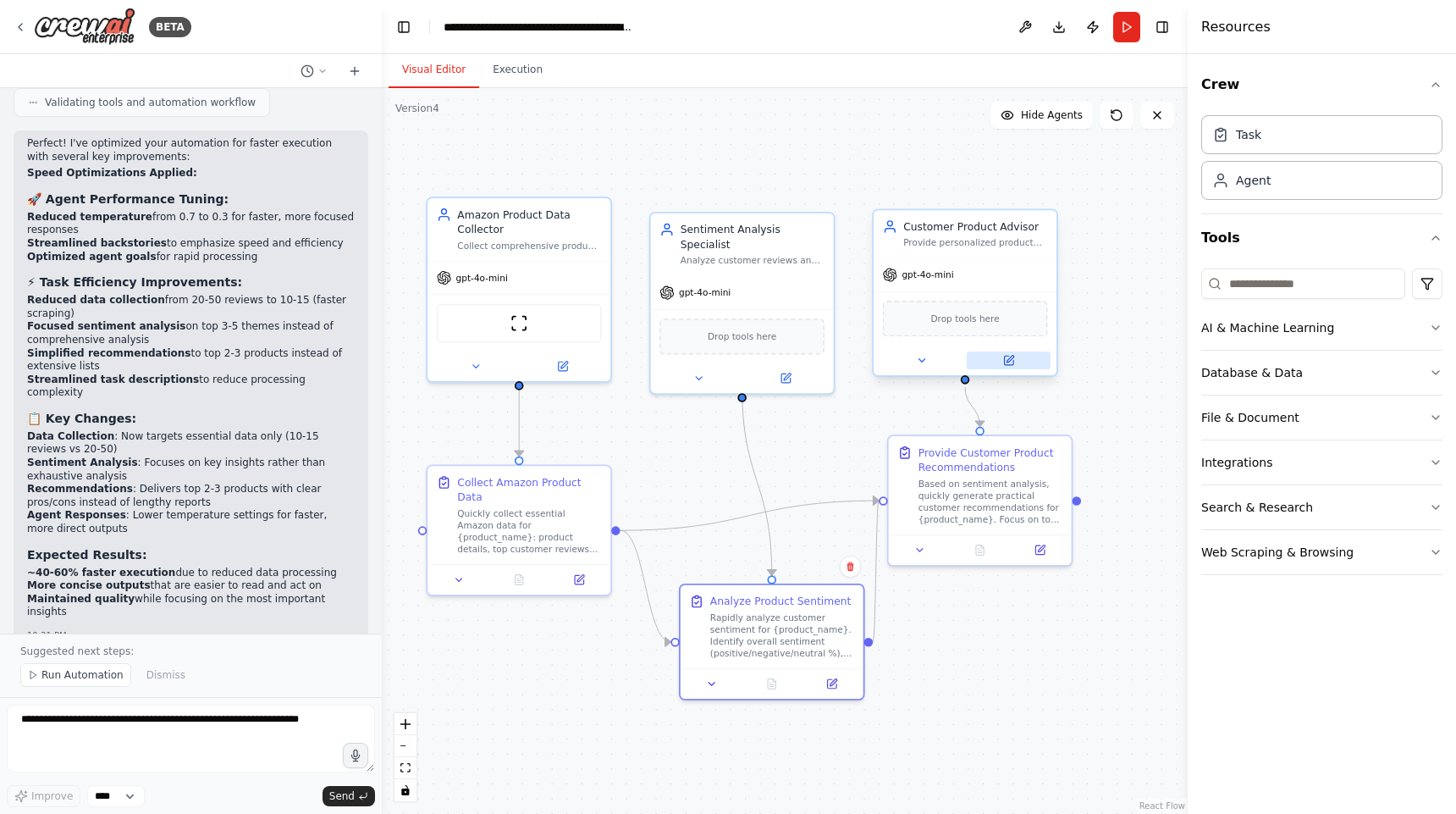
click at [1009, 358] on icon at bounding box center [1010, 359] width 7 height 7
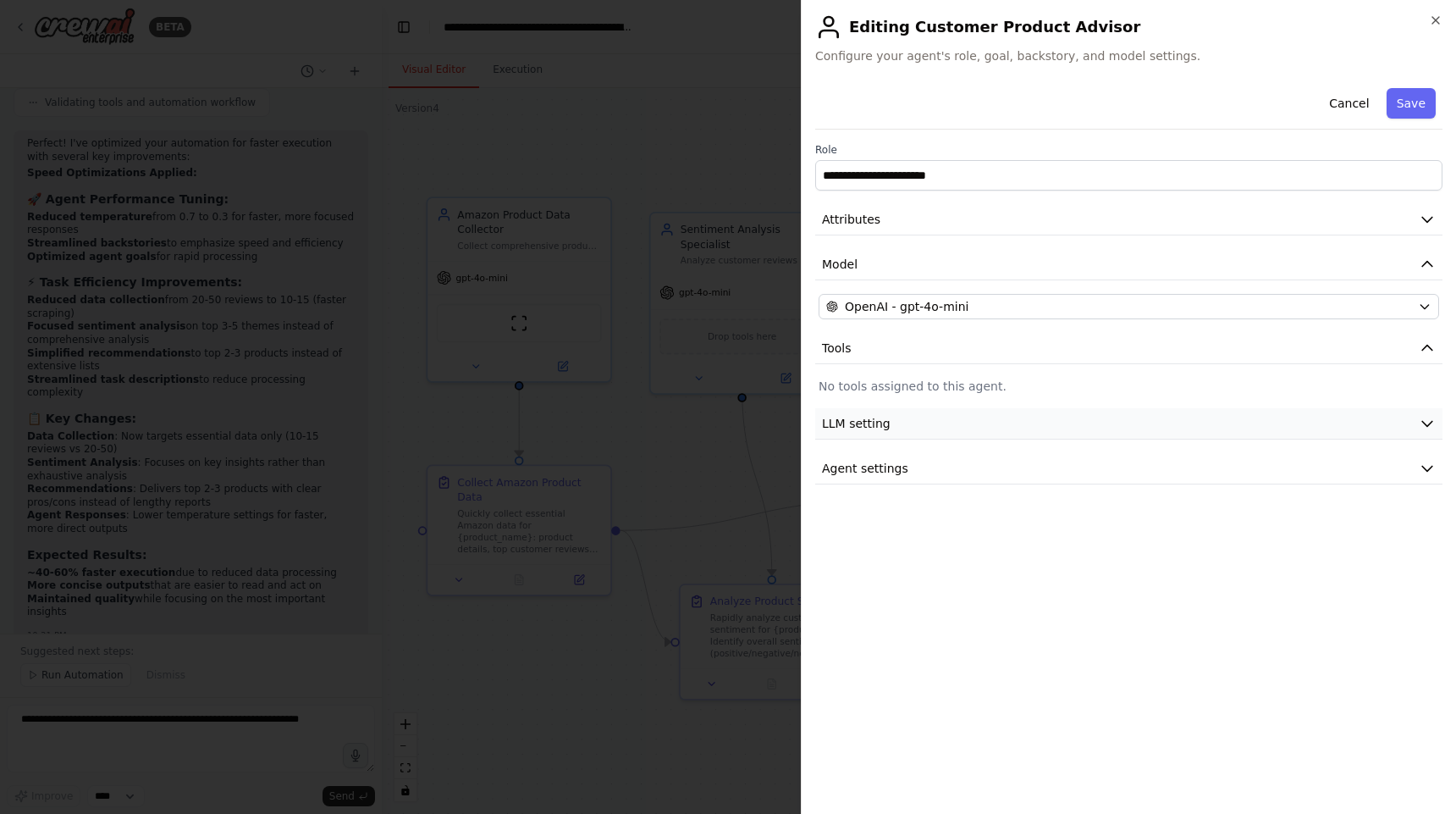
click at [970, 418] on button "LLM setting" at bounding box center [1129, 423] width 628 height 31
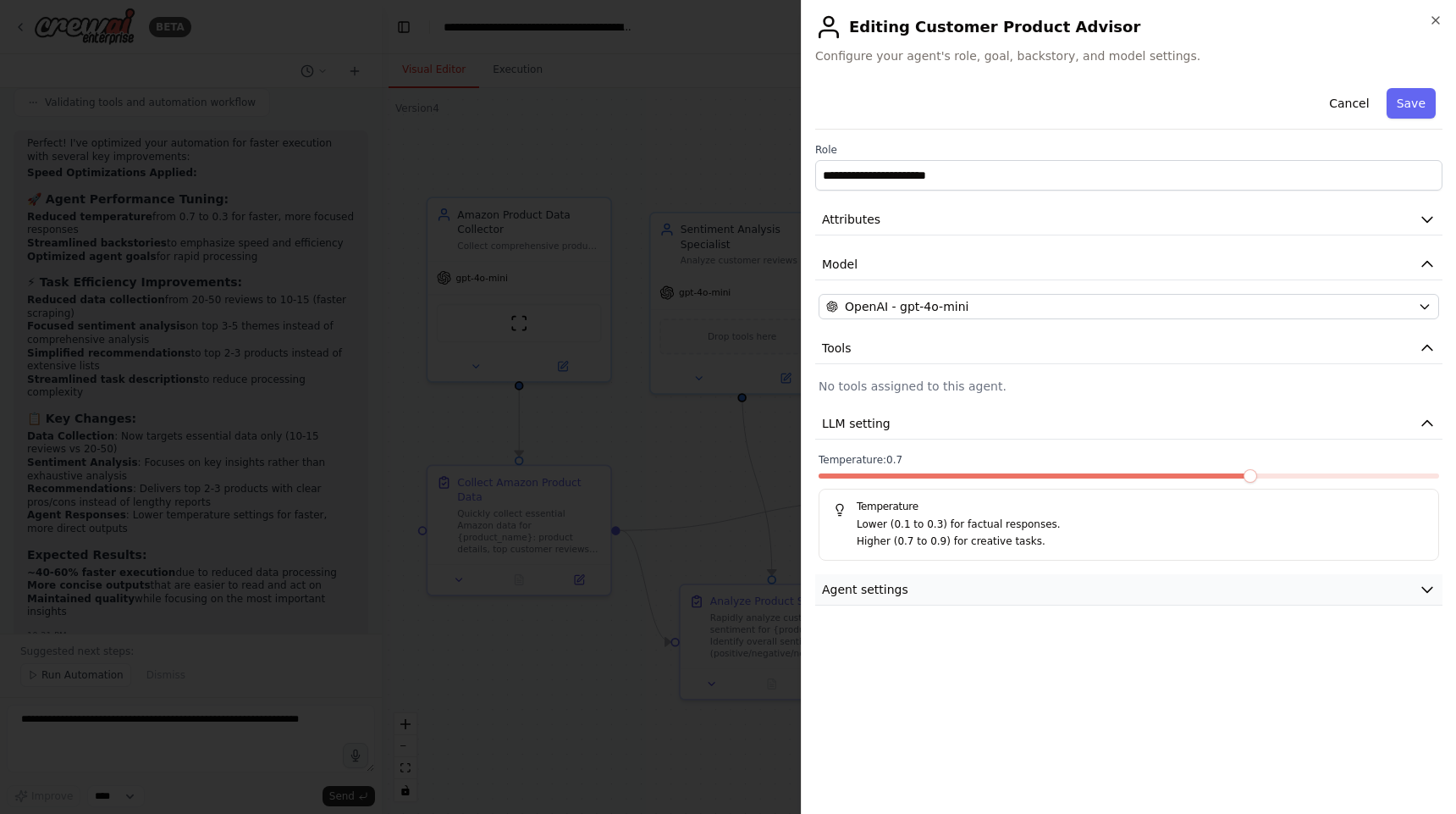
click at [1033, 581] on button "Agent settings" at bounding box center [1129, 590] width 628 height 31
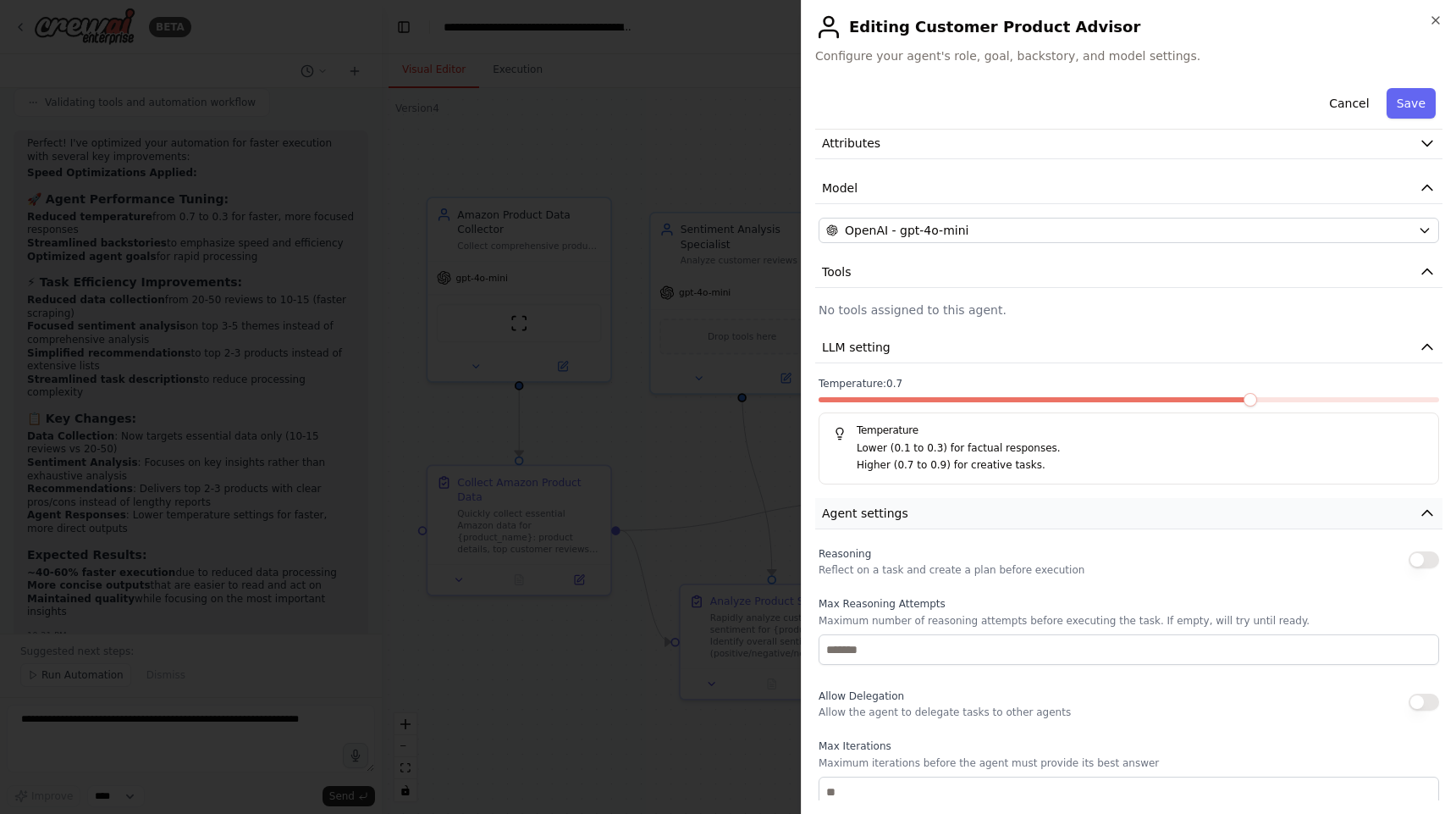
scroll to position [87, 0]
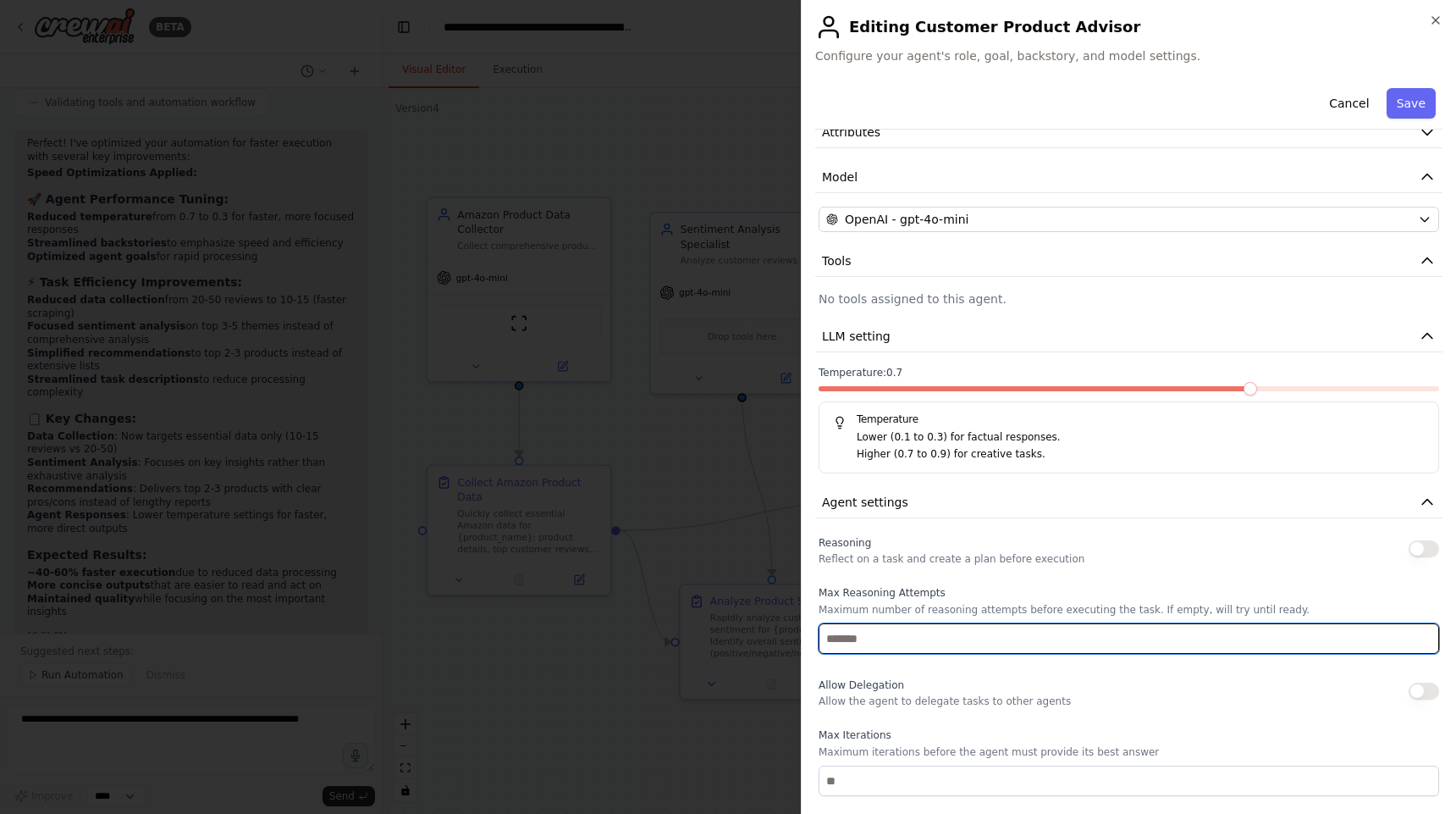
click at [1016, 638] on input "number" at bounding box center [1129, 638] width 621 height 30
type input "*"
click at [1422, 633] on input "*" at bounding box center [1129, 638] width 621 height 30
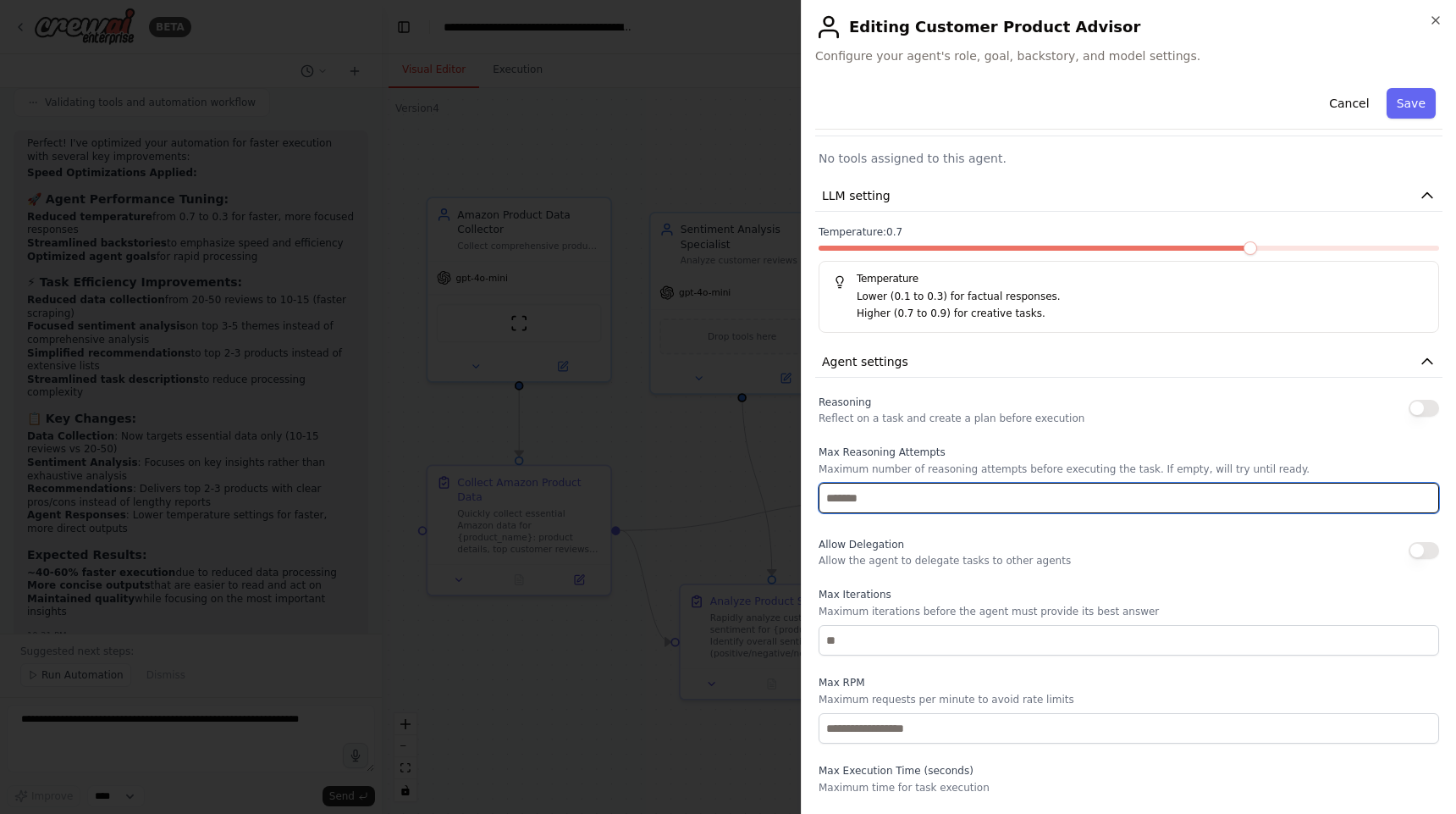
scroll to position [260, 0]
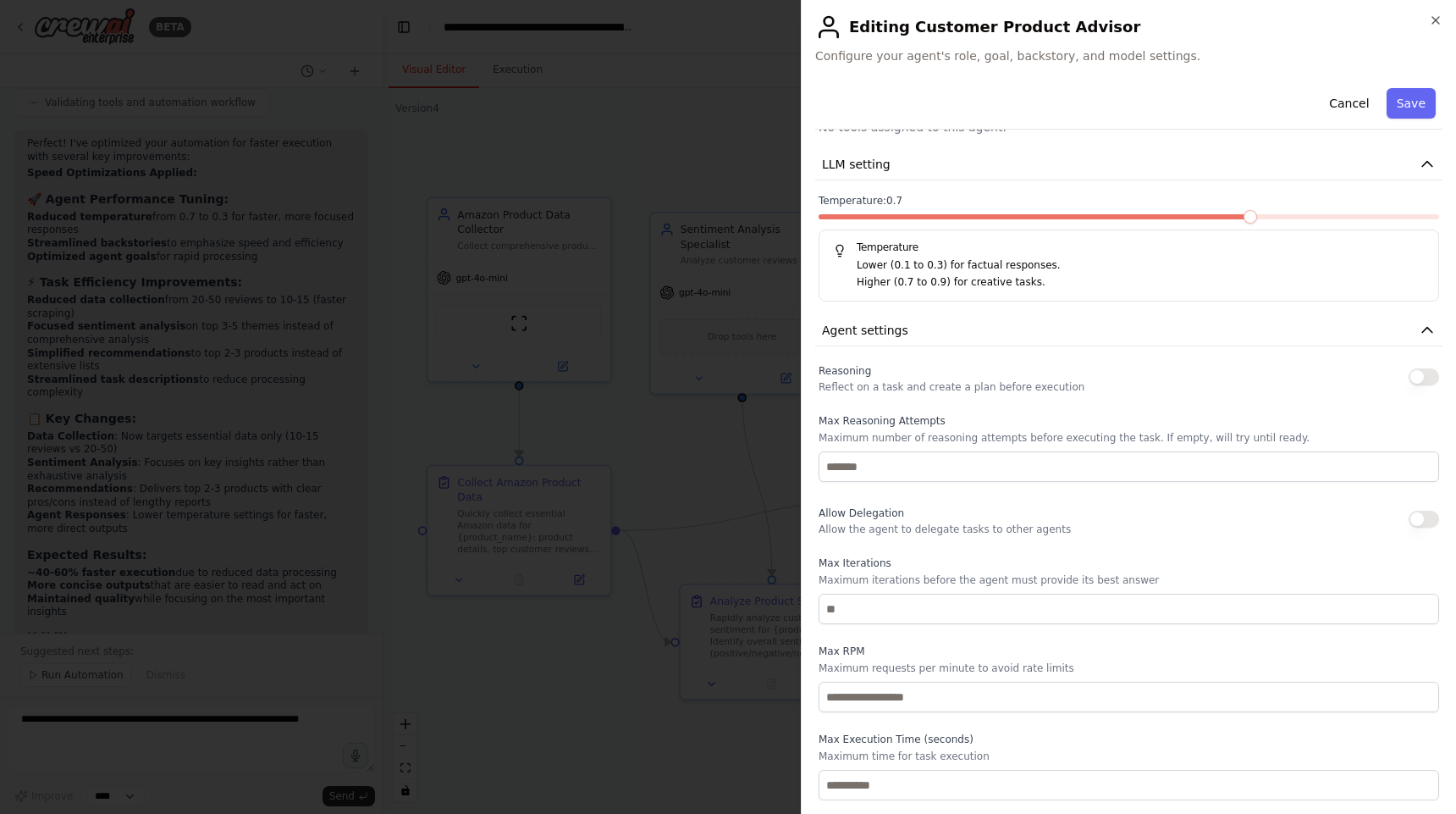
click at [1409, 86] on div "Cancel Save" at bounding box center [1129, 105] width 628 height 48
click at [1405, 99] on button "Save" at bounding box center [1411, 103] width 49 height 30
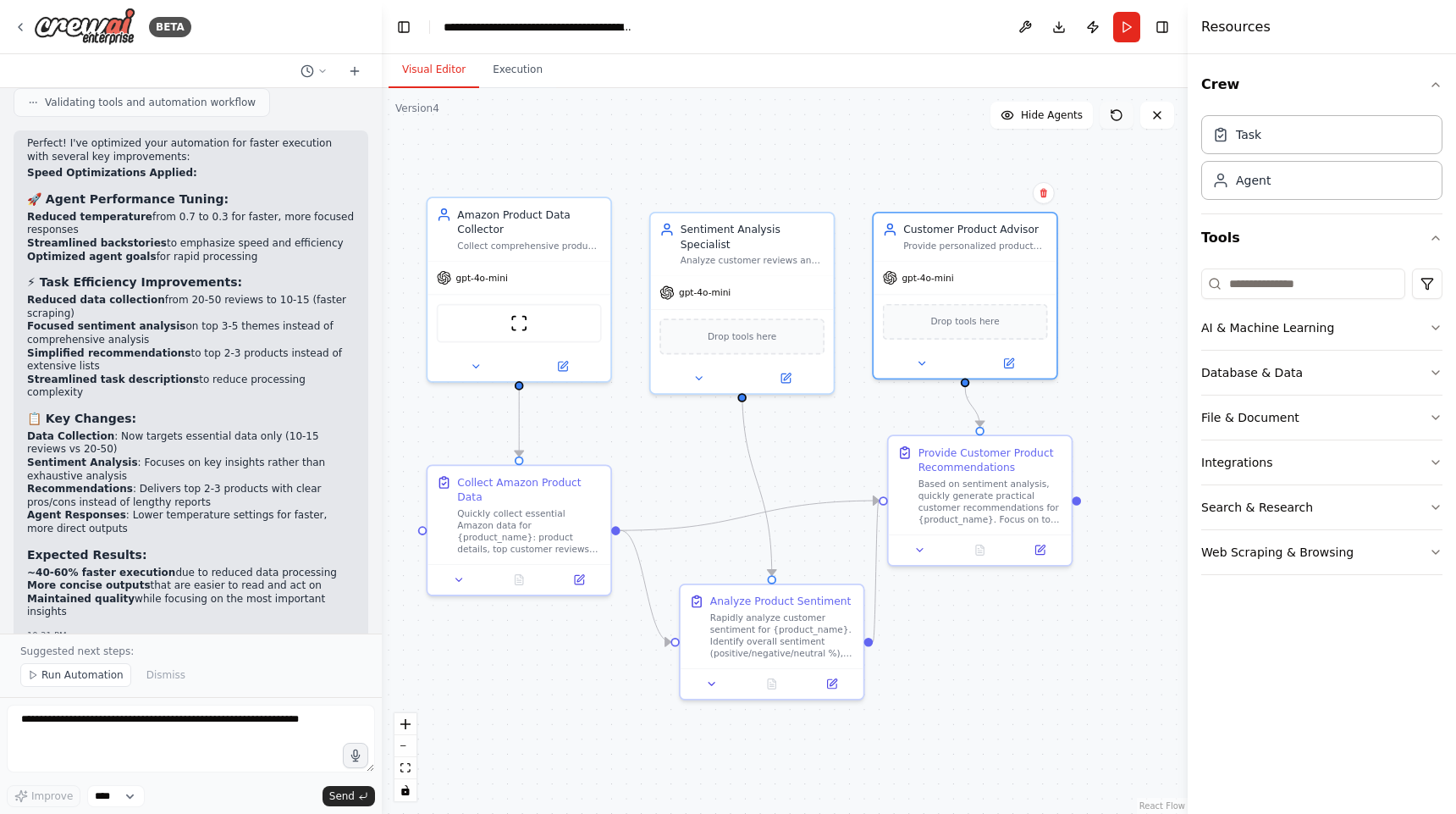
click at [1116, 112] on icon at bounding box center [1116, 116] width 14 height 14
click at [66, 684] on button "Run Automation" at bounding box center [76, 674] width 111 height 23
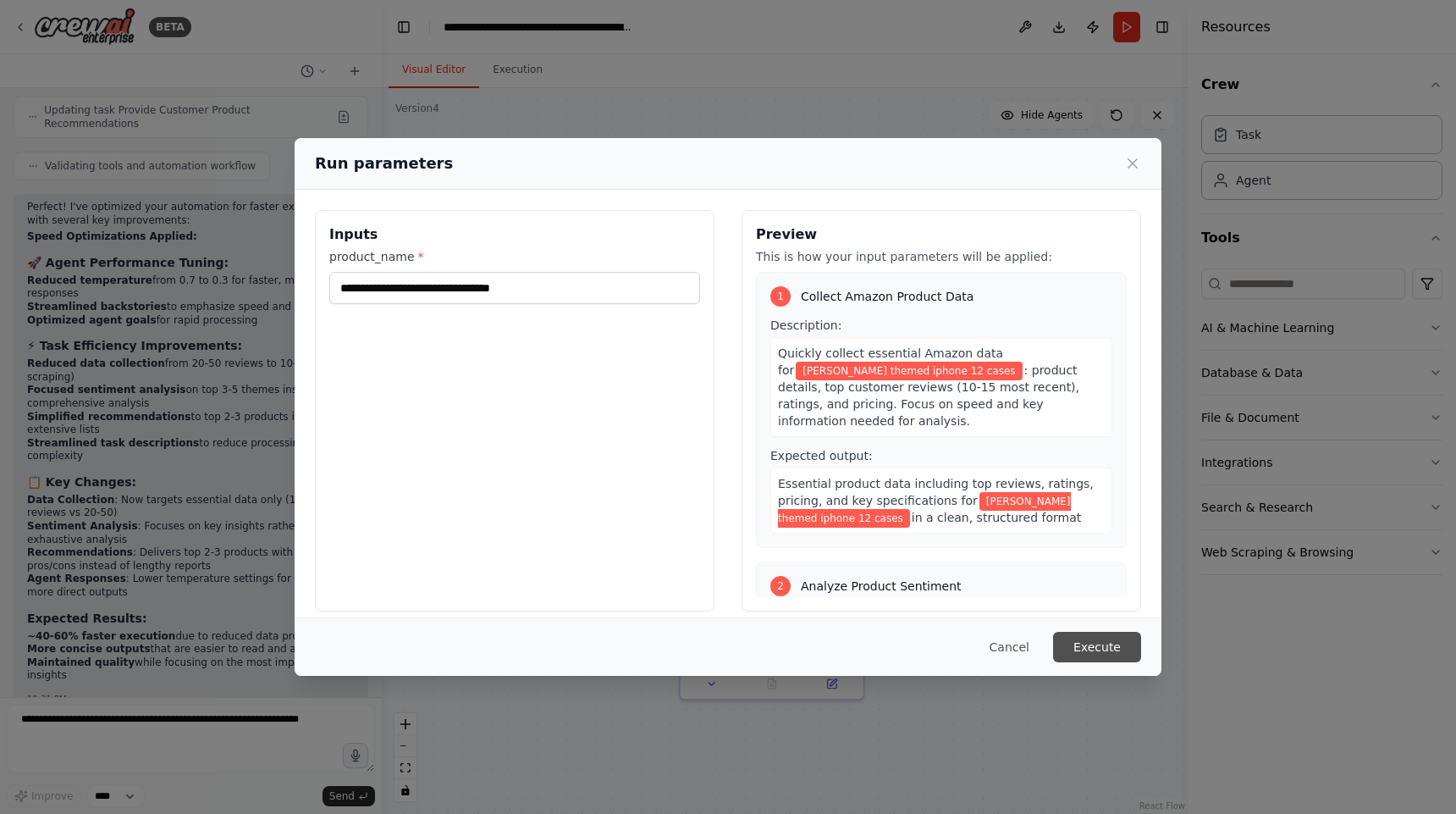
click at [1101, 649] on button "Execute" at bounding box center [1097, 647] width 88 height 30
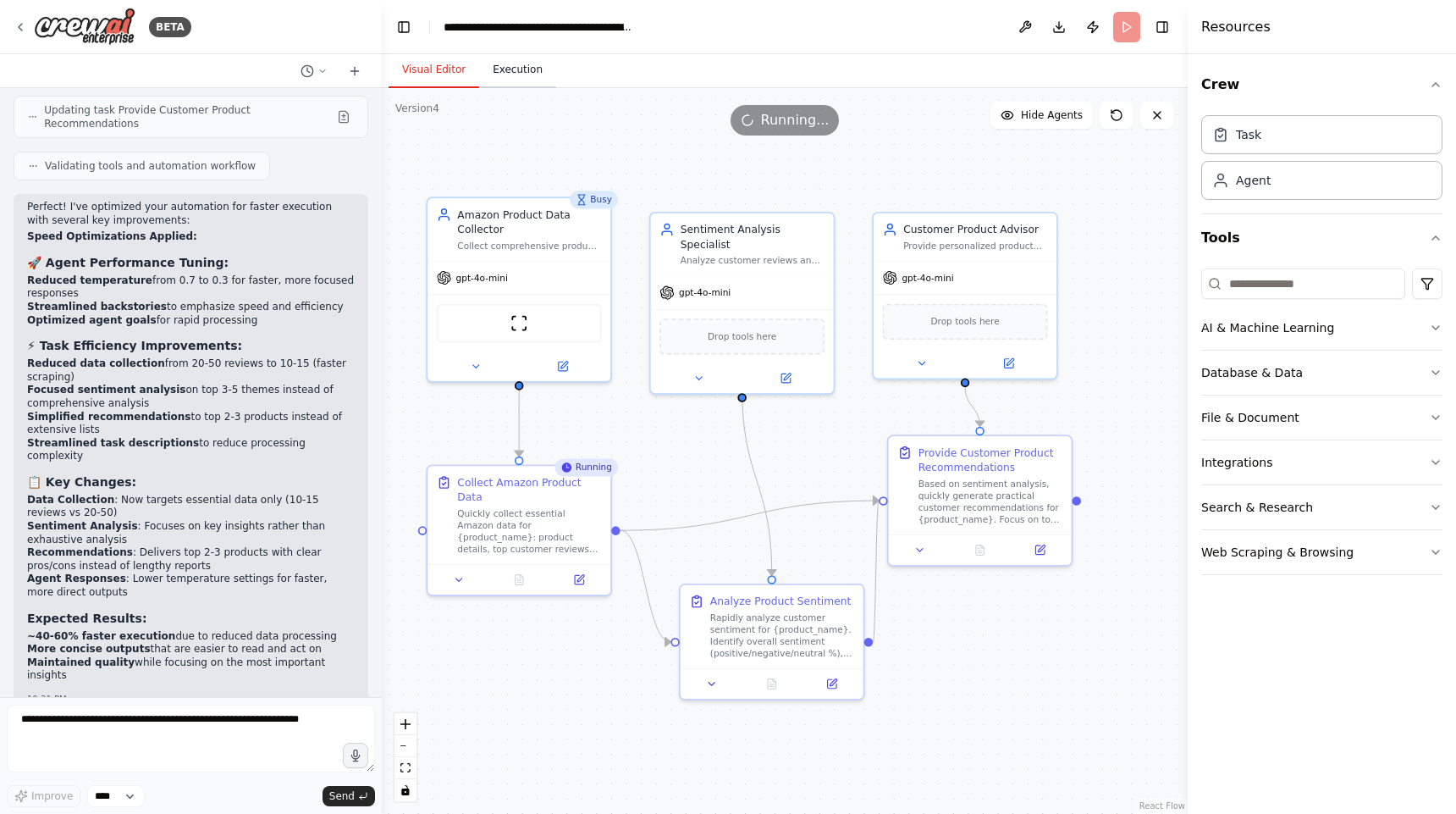
click at [509, 71] on button "Execution" at bounding box center [517, 70] width 77 height 35
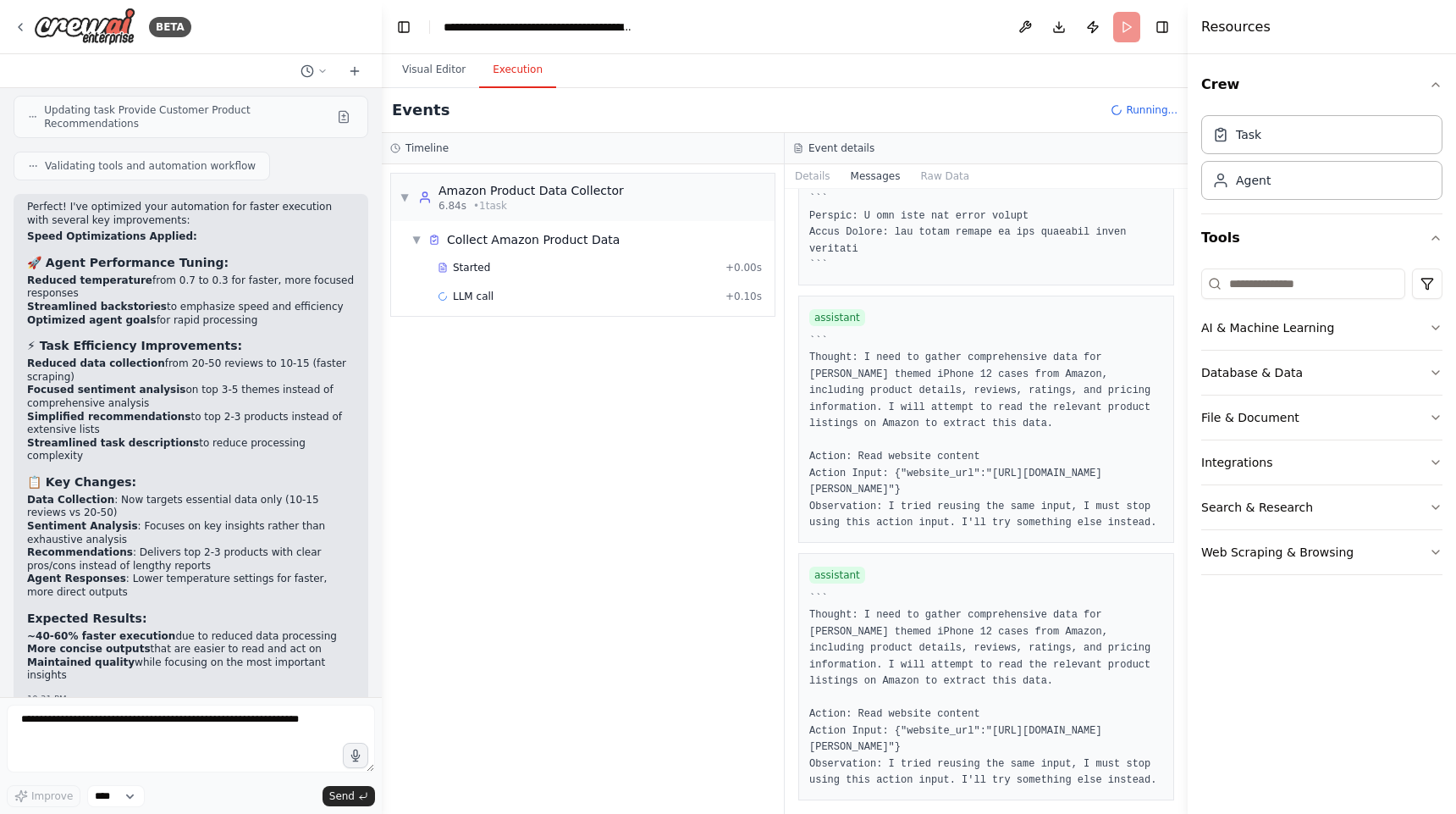
scroll to position [0, 0]
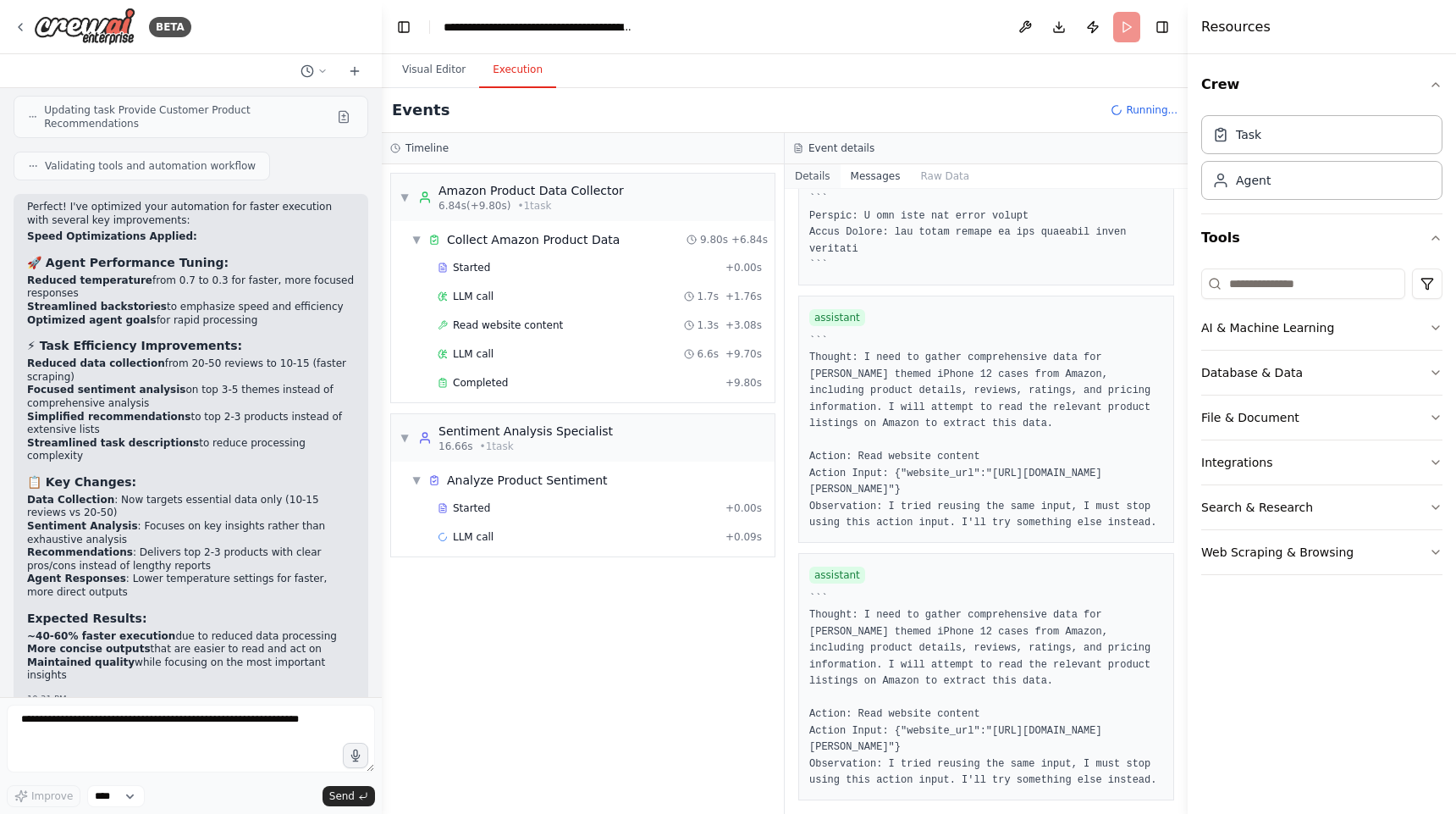
click at [814, 172] on button "Details" at bounding box center [812, 176] width 56 height 23
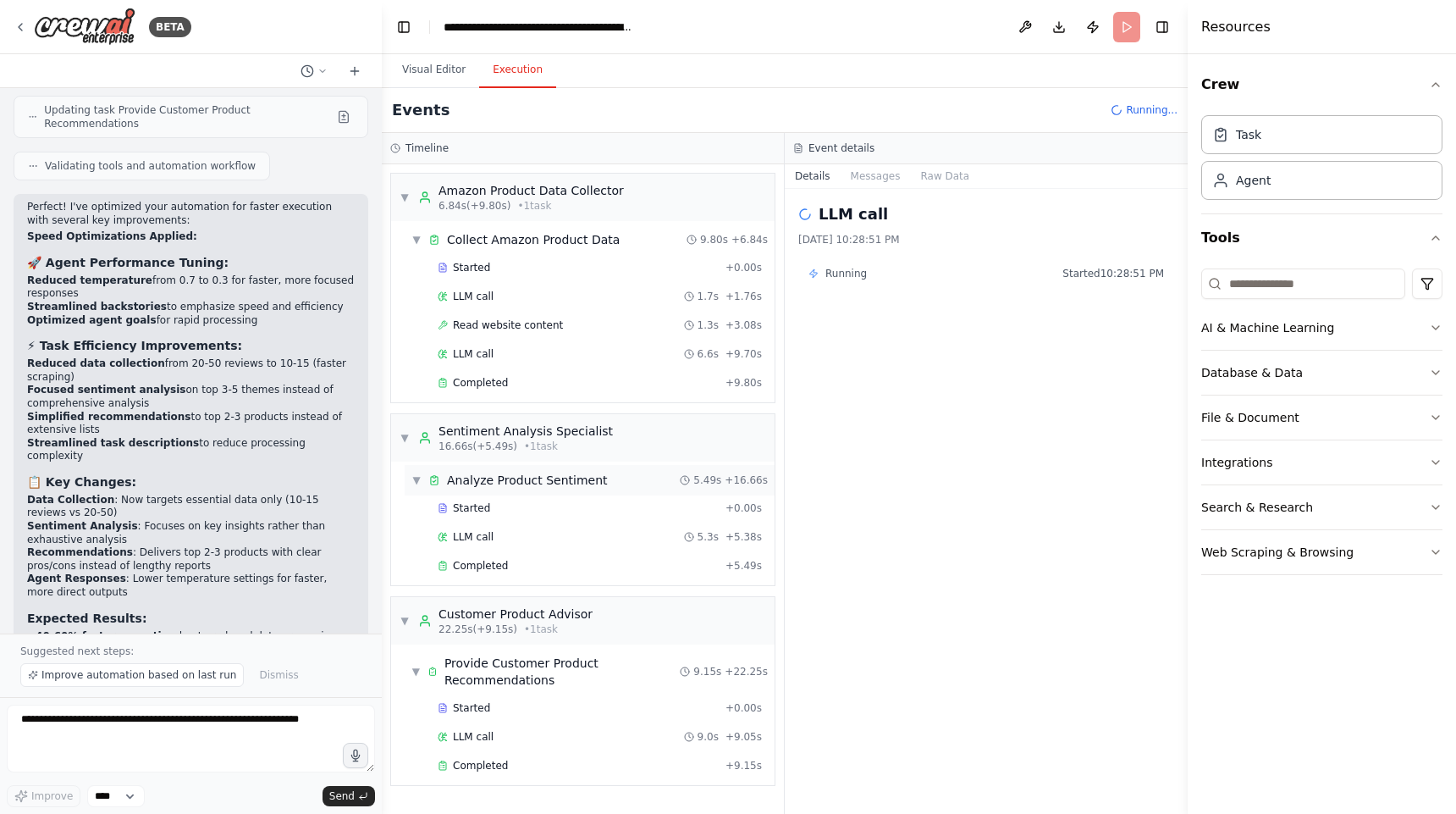
scroll to position [4679, 0]
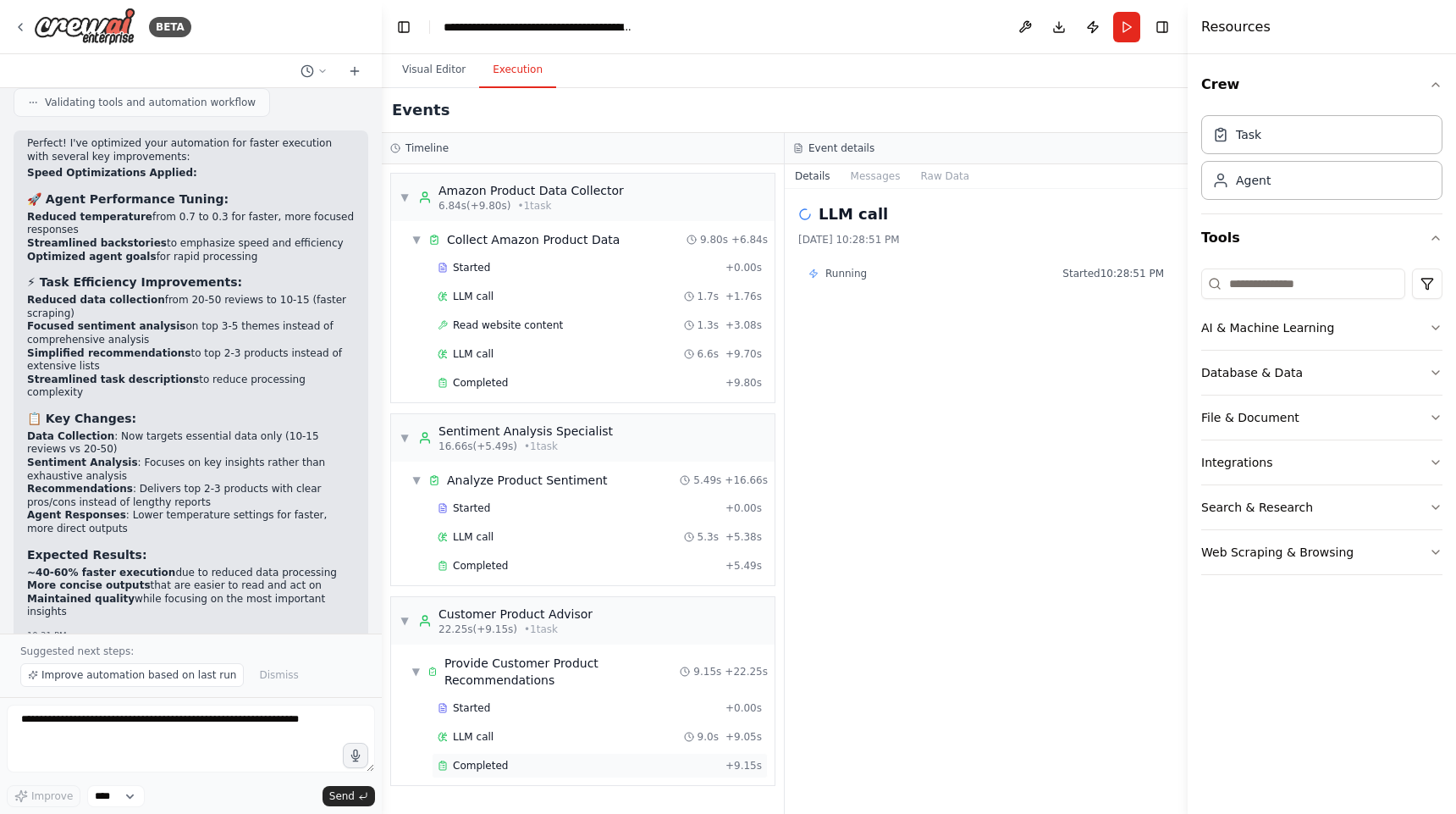
click at [494, 767] on span "Completed" at bounding box center [480, 766] width 55 height 14
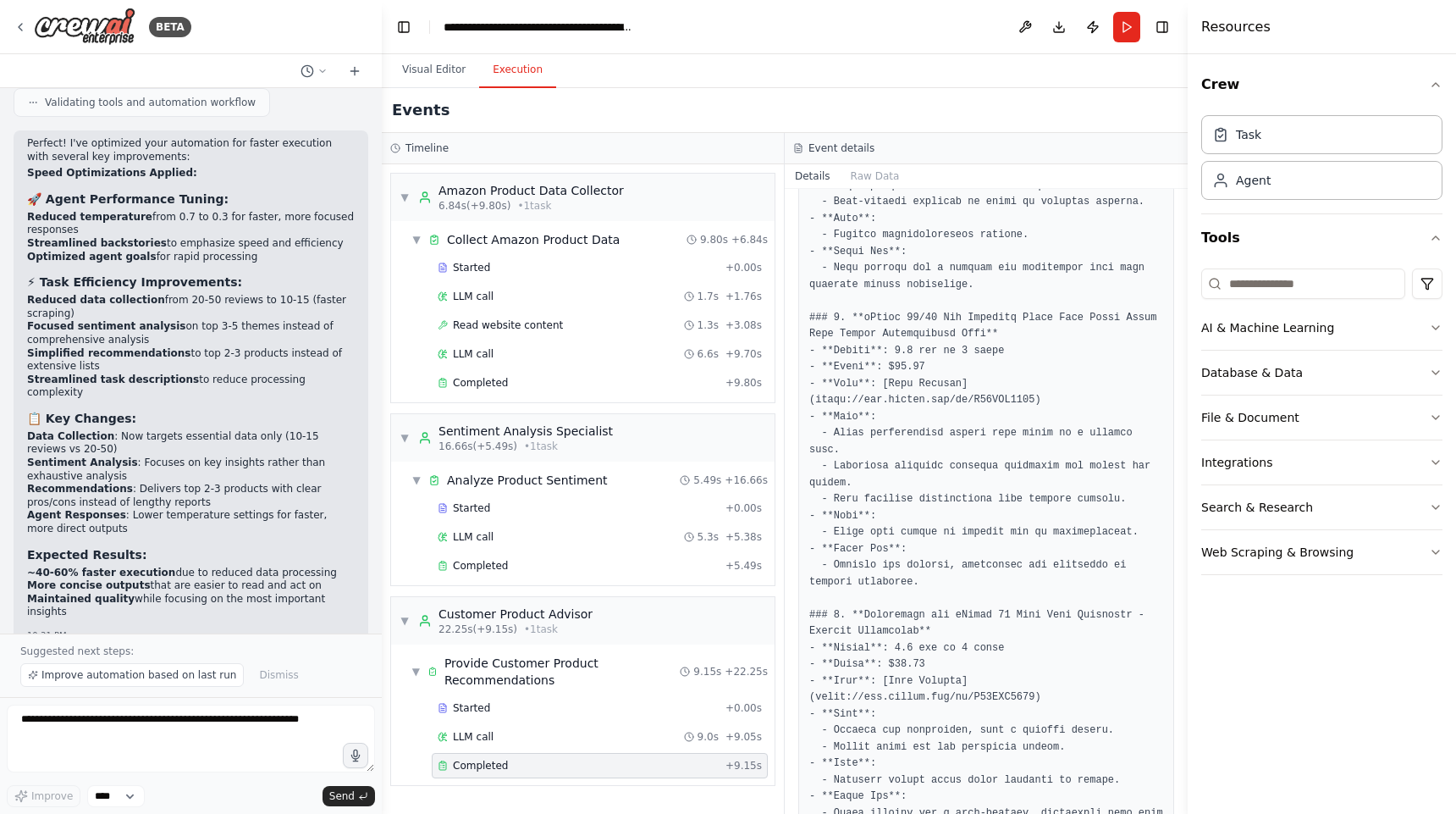
scroll to position [721, 0]
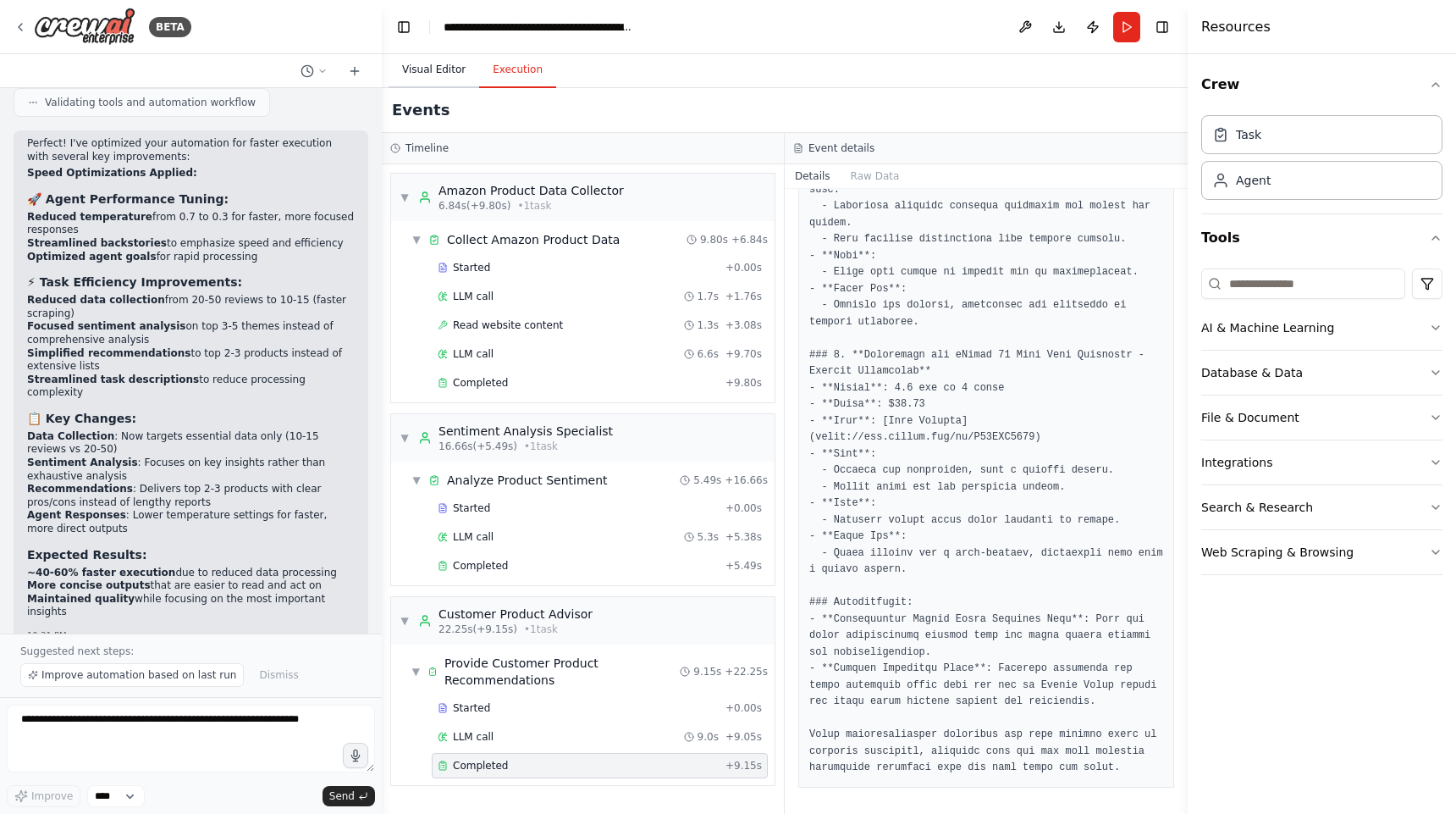
click at [425, 83] on button "Visual Editor" at bounding box center [434, 70] width 91 height 35
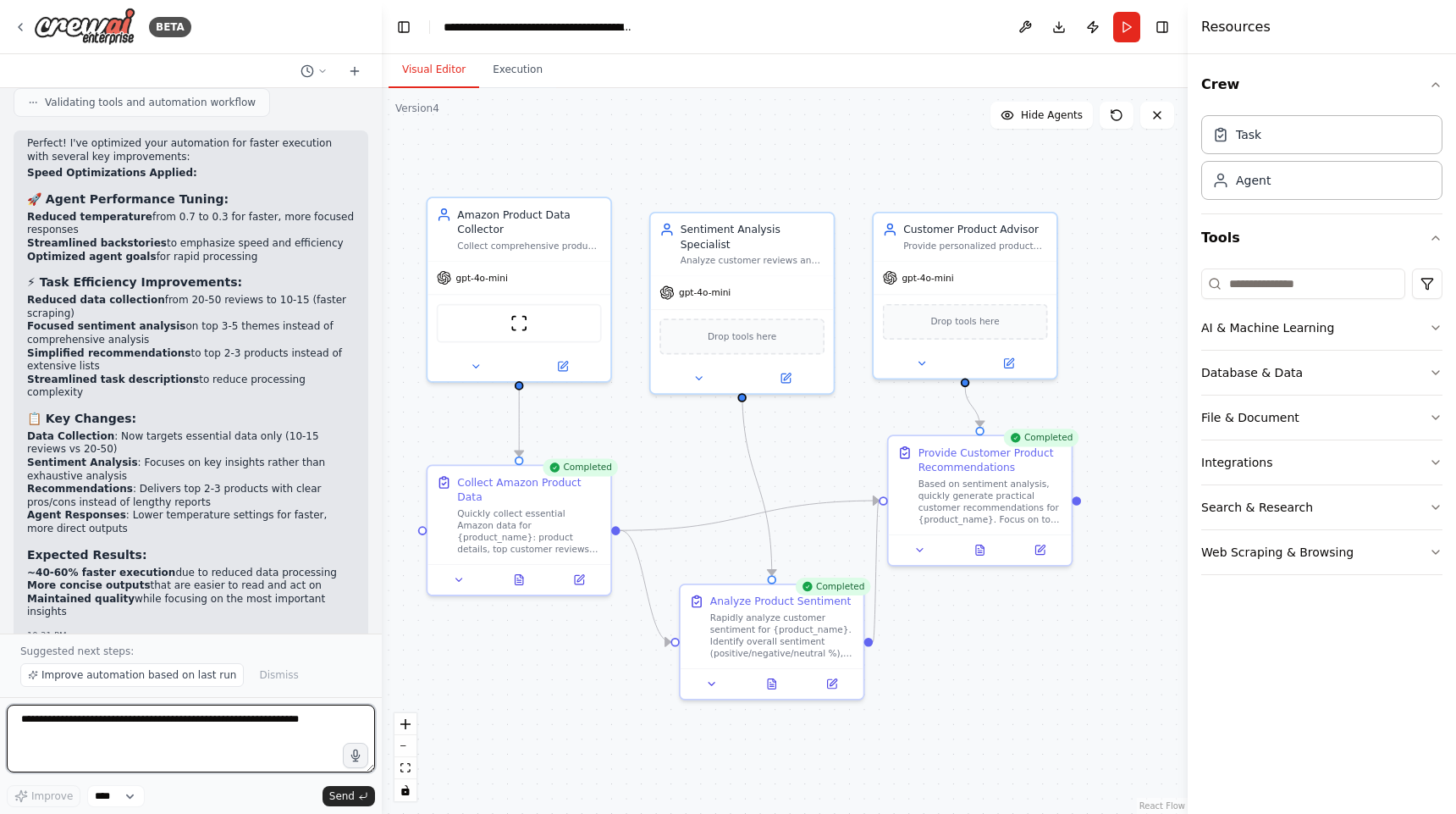
click at [116, 748] on textarea at bounding box center [191, 738] width 368 height 68
type textarea "**********"
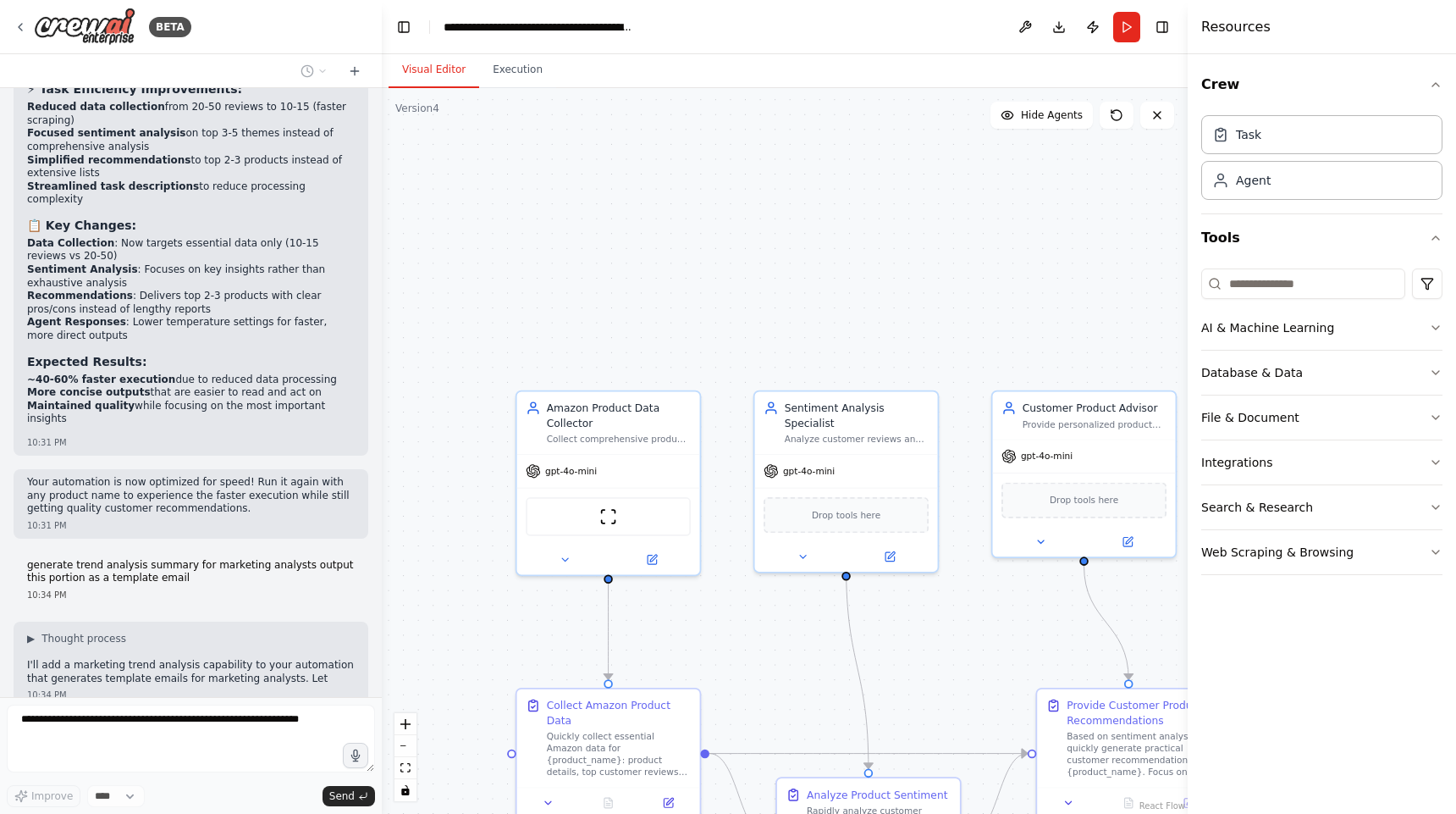
scroll to position [4885, 0]
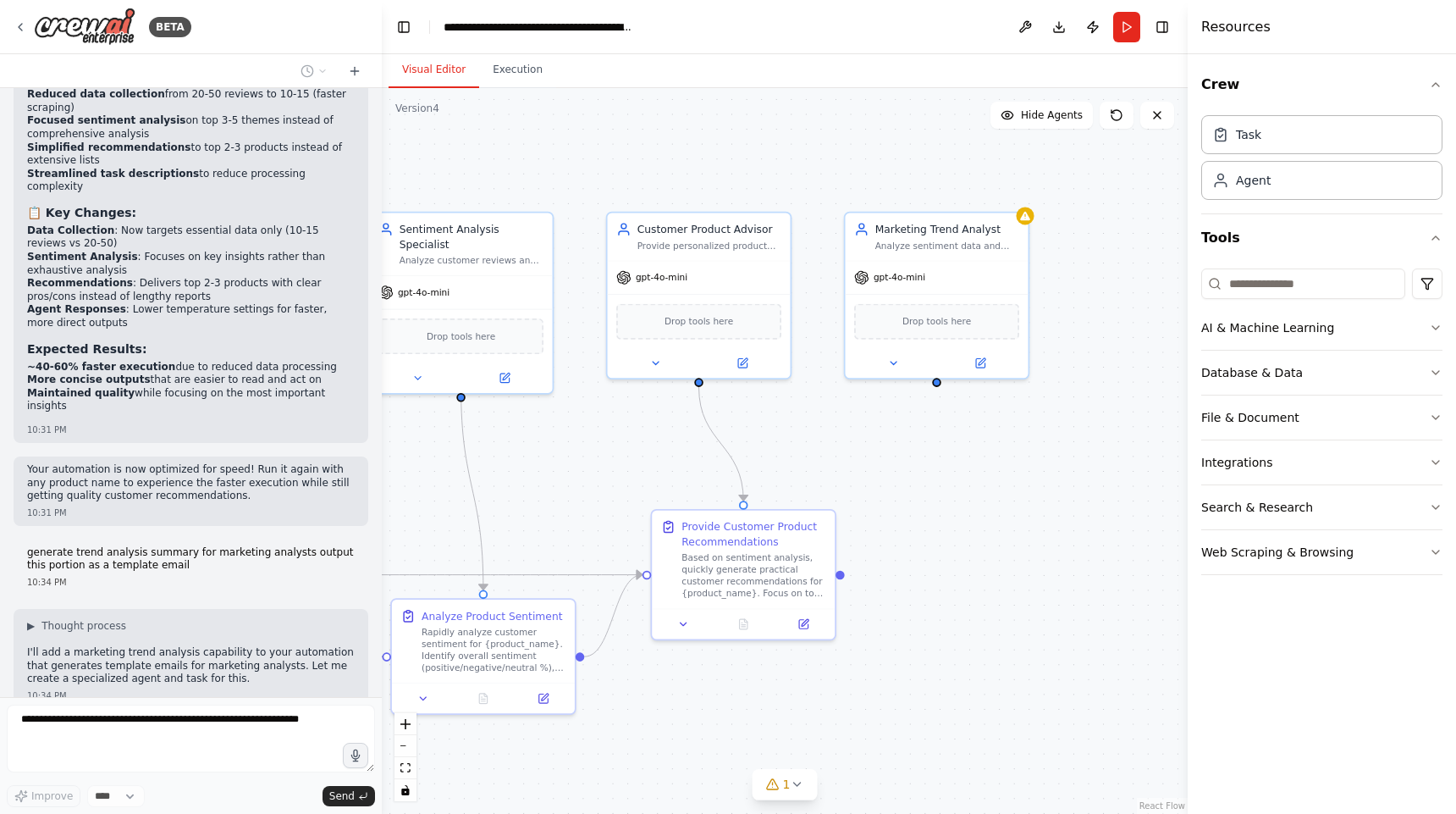
drag, startPoint x: 886, startPoint y: 294, endPoint x: 501, endPoint y: 115, distance: 424.6
click at [501, 115] on div ".deletable-edge-delete-btn { width: 20px; height: 20px; border: 0px solid #ffff…" at bounding box center [784, 451] width 806 height 726
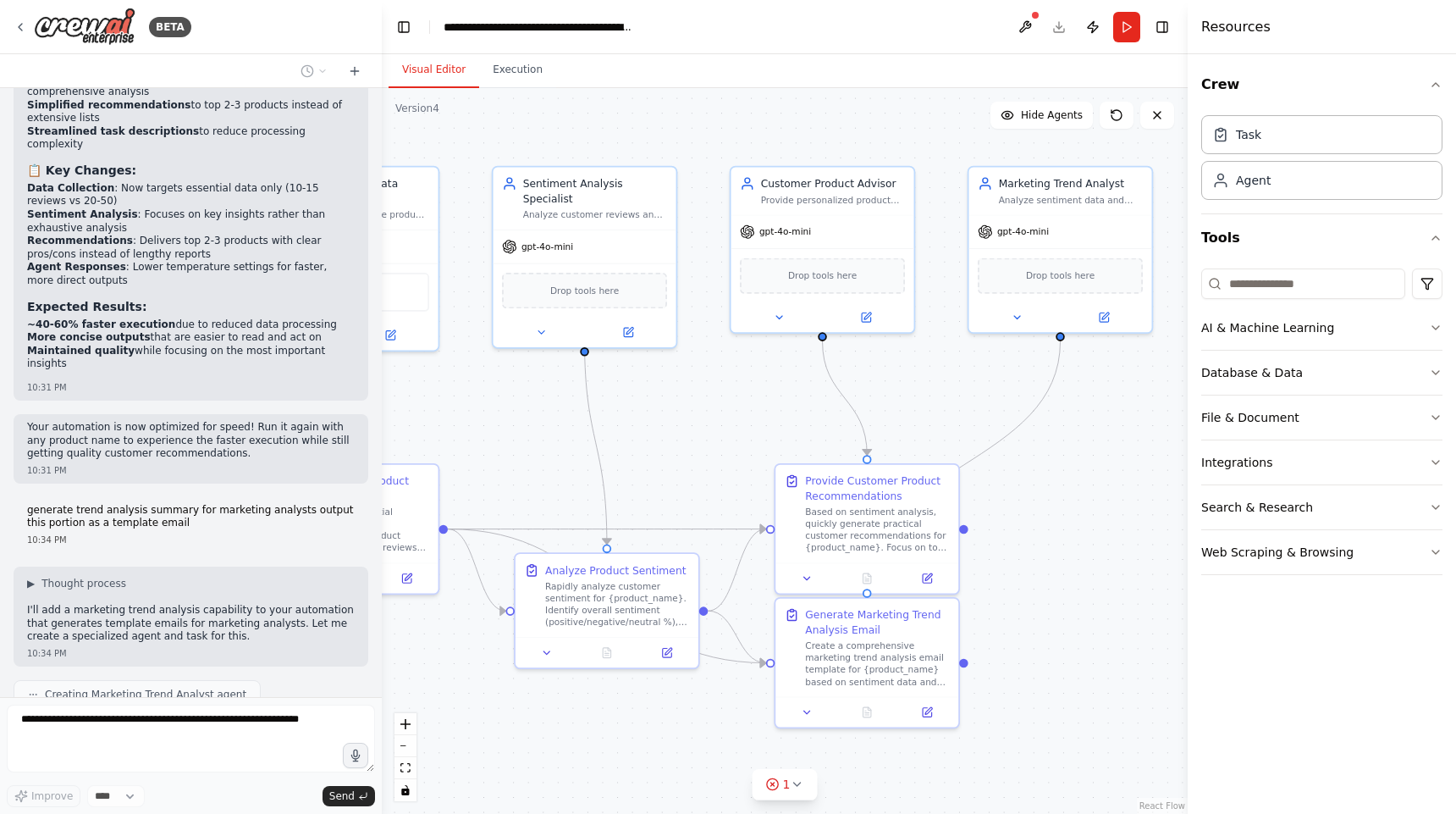
drag, startPoint x: 553, startPoint y: 148, endPoint x: 671, endPoint y: 105, distance: 125.6
click at [673, 105] on div ".deletable-edge-delete-btn { width: 20px; height: 20px; border: 0px solid #ffff…" at bounding box center [784, 451] width 806 height 726
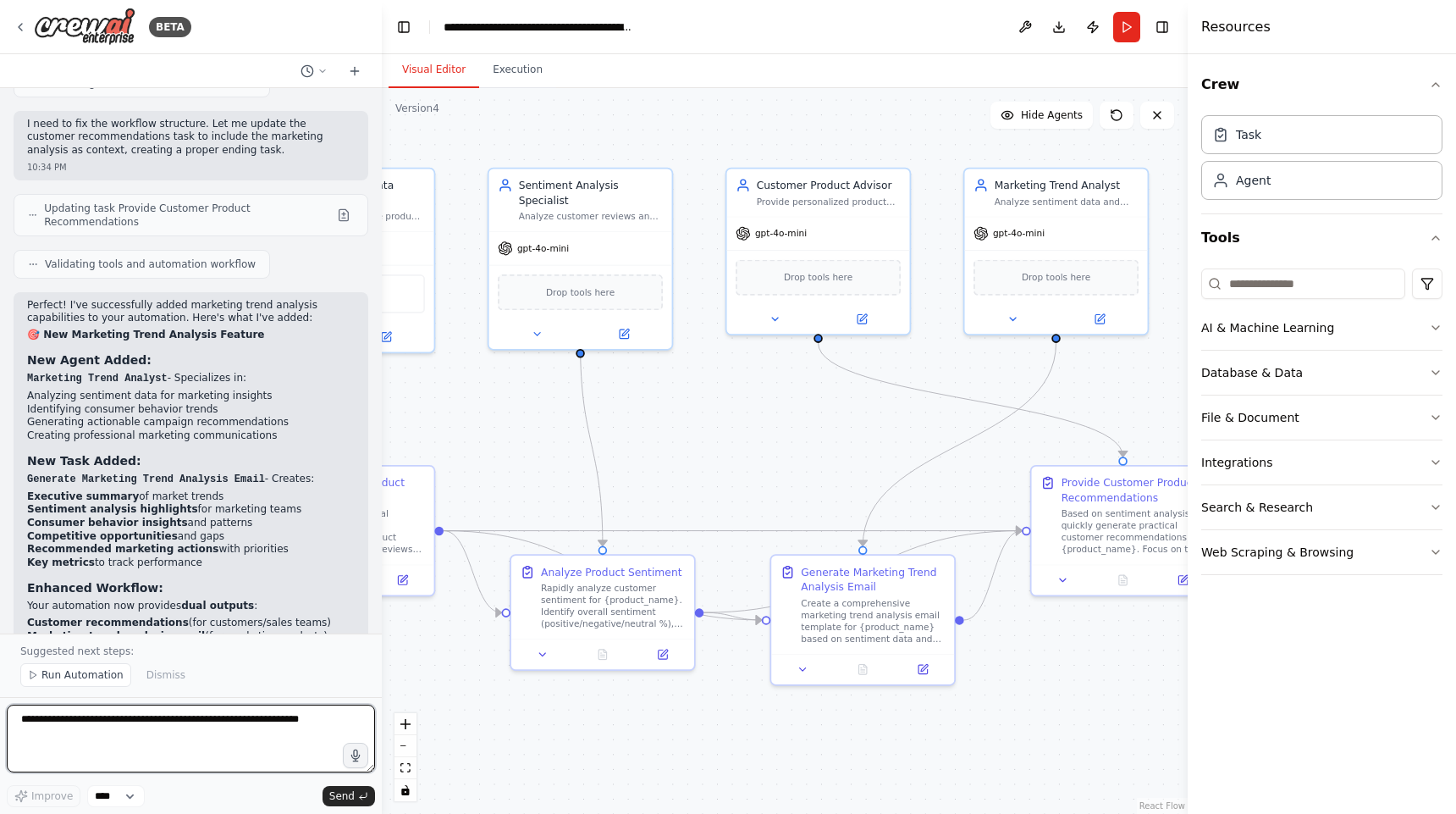
scroll to position [5636, 0]
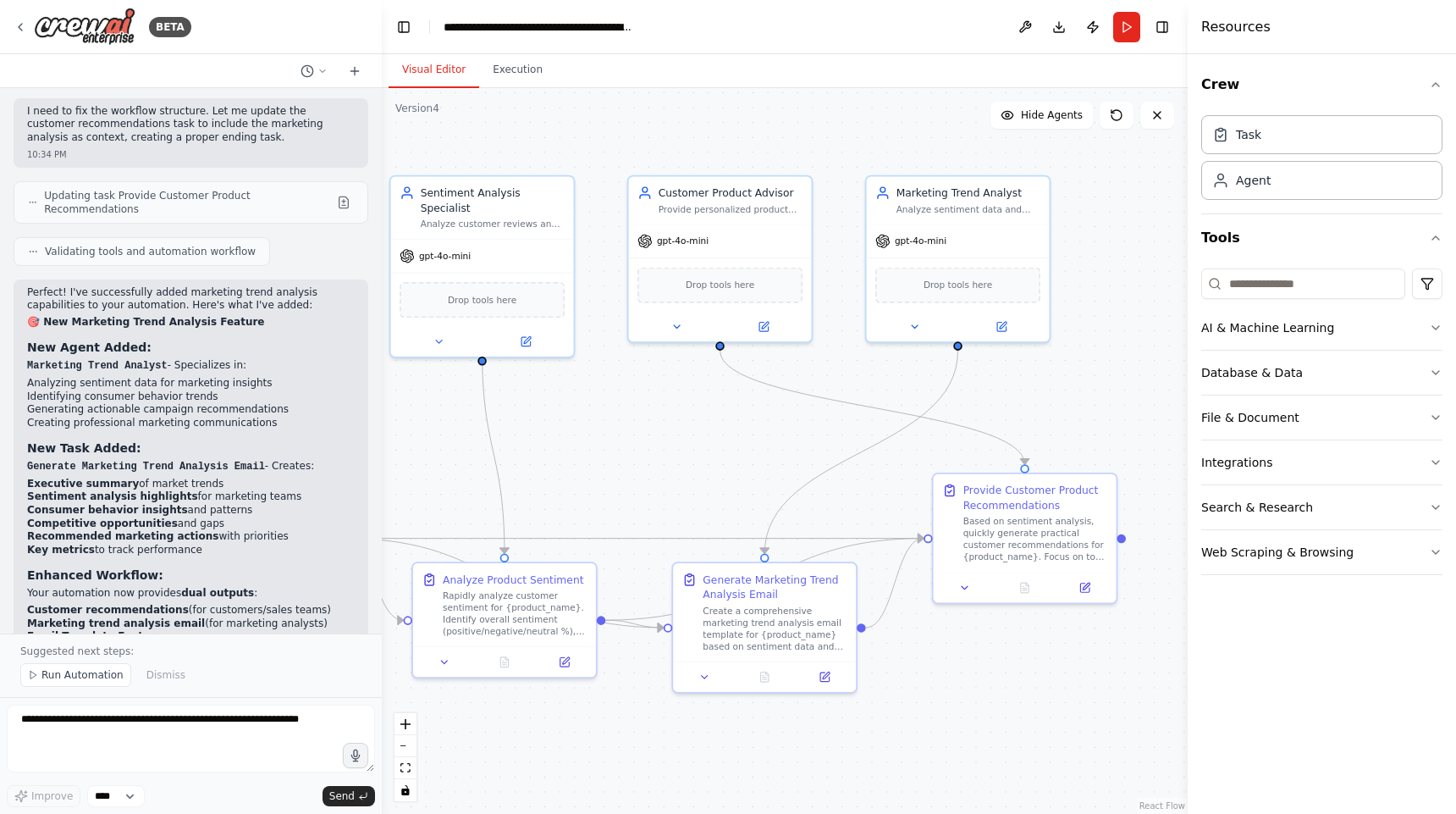
drag, startPoint x: 789, startPoint y: 465, endPoint x: 691, endPoint y: 473, distance: 98.3
click at [691, 473] on div ".deletable-edge-delete-btn { width: 20px; height: 20px; border: 0px solid #ffff…" at bounding box center [784, 451] width 806 height 726
click at [77, 679] on span "Run Automation" at bounding box center [82, 675] width 82 height 14
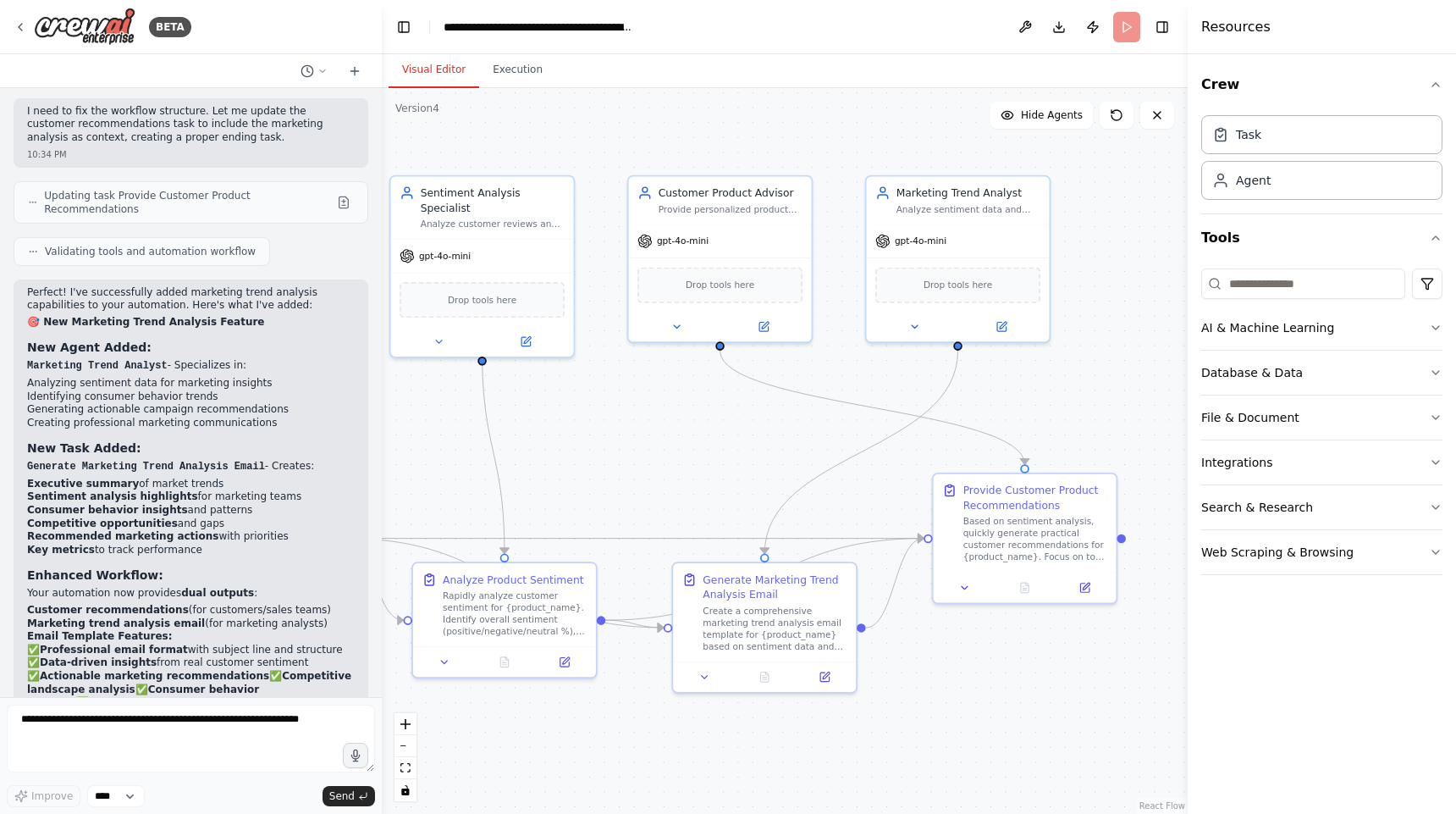
scroll to position [5572, 0]
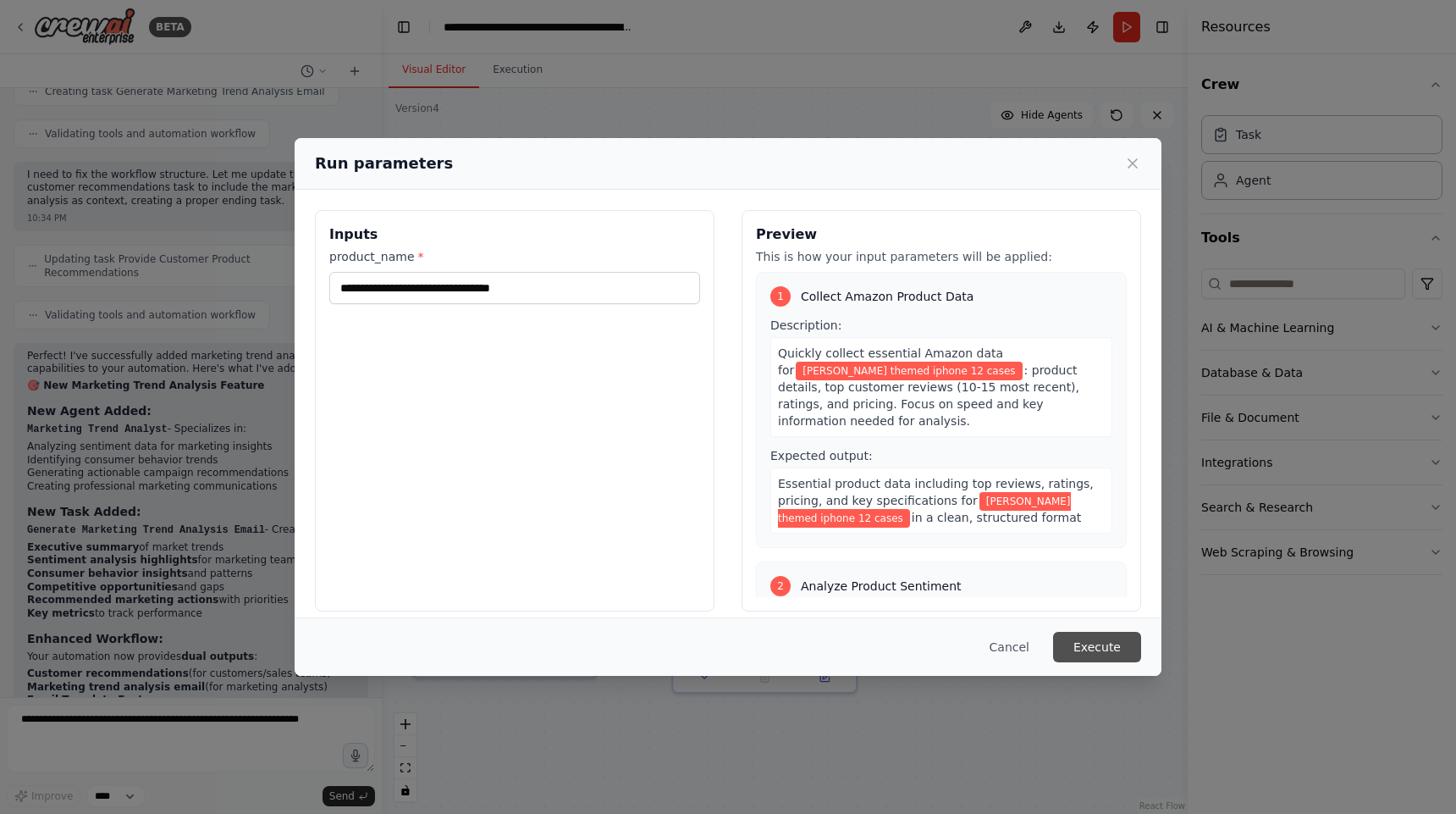
click at [1103, 642] on button "Execute" at bounding box center [1097, 647] width 88 height 30
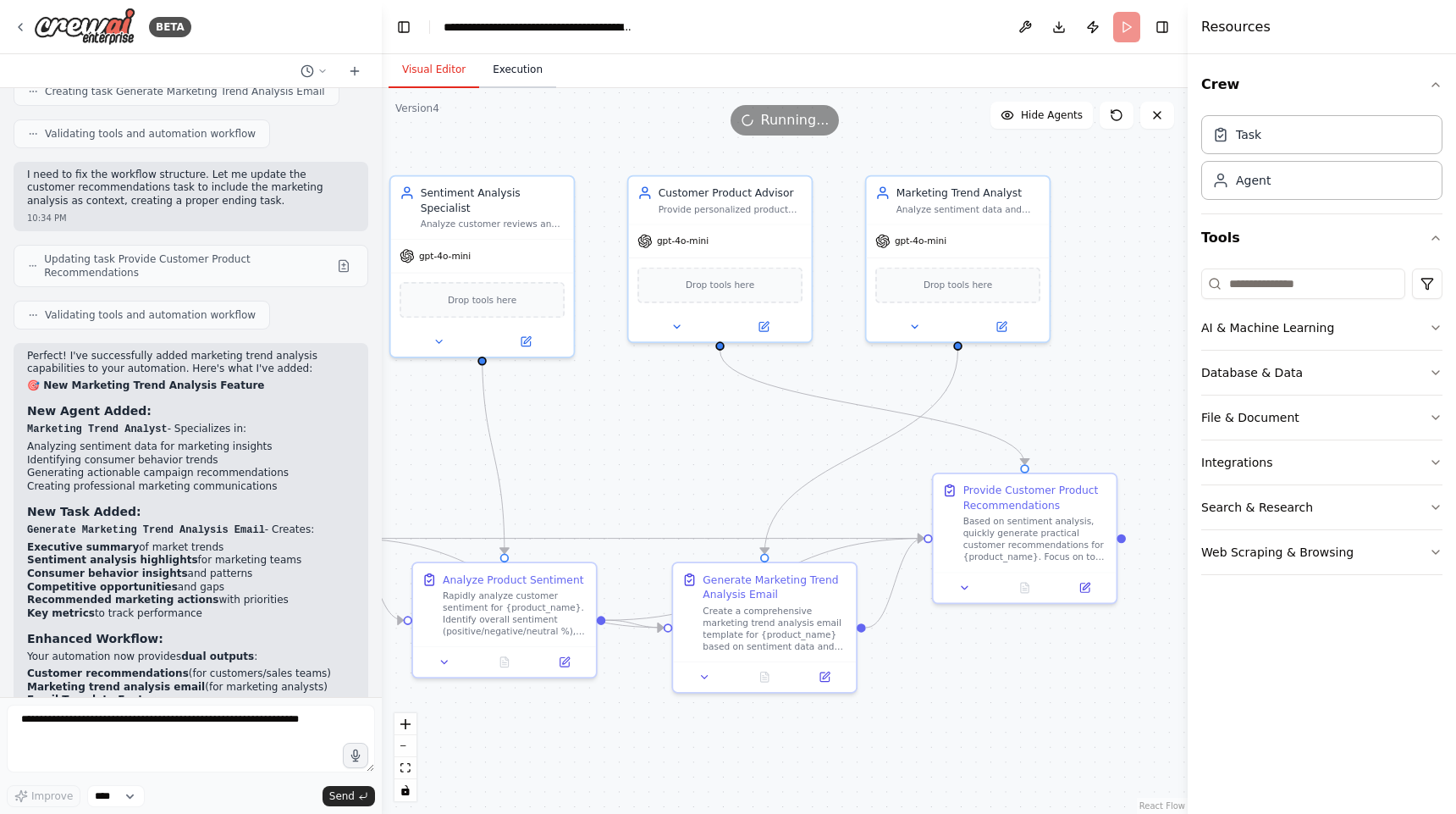
click at [525, 66] on button "Execution" at bounding box center [517, 70] width 77 height 35
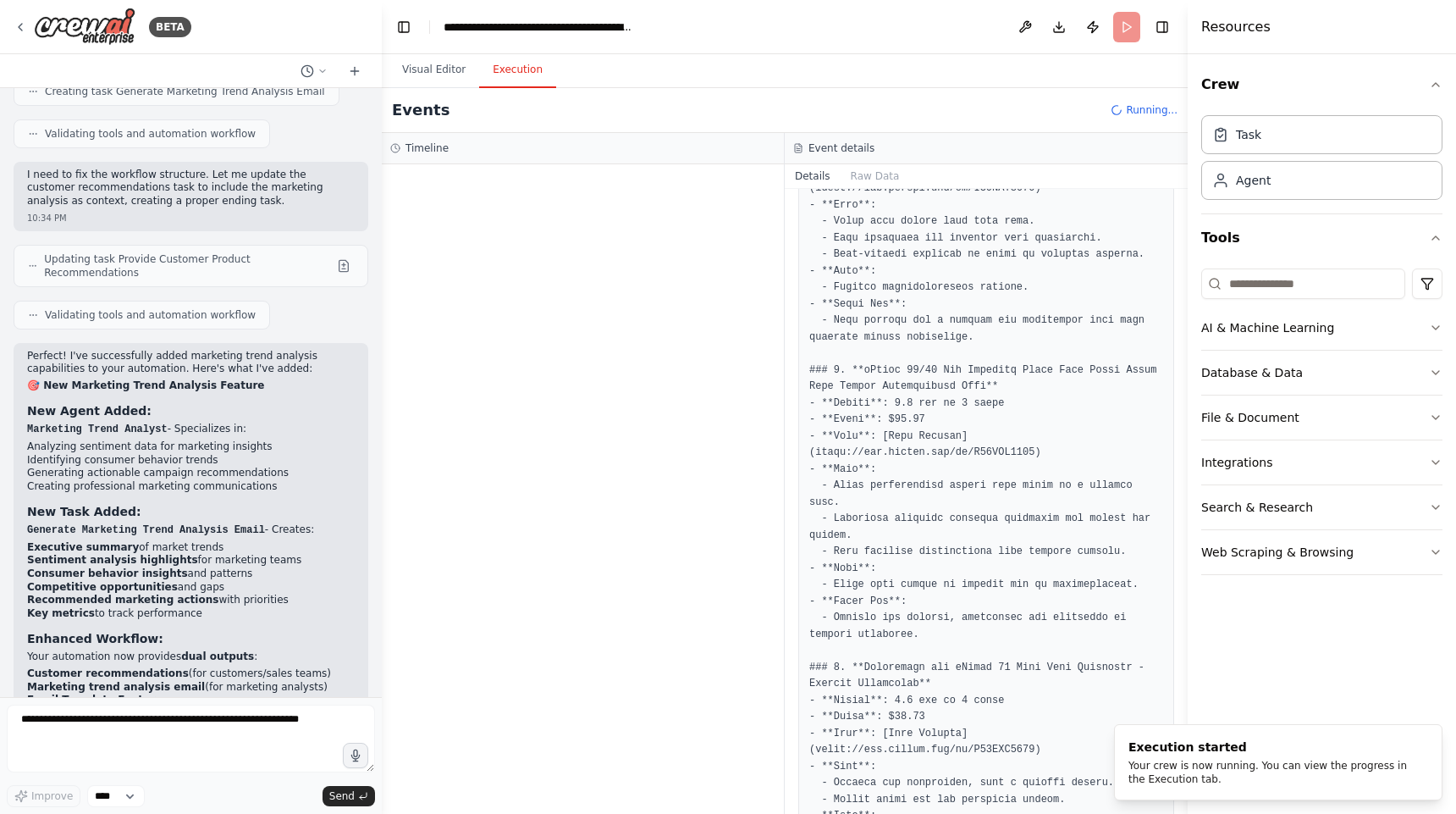
scroll to position [0, 0]
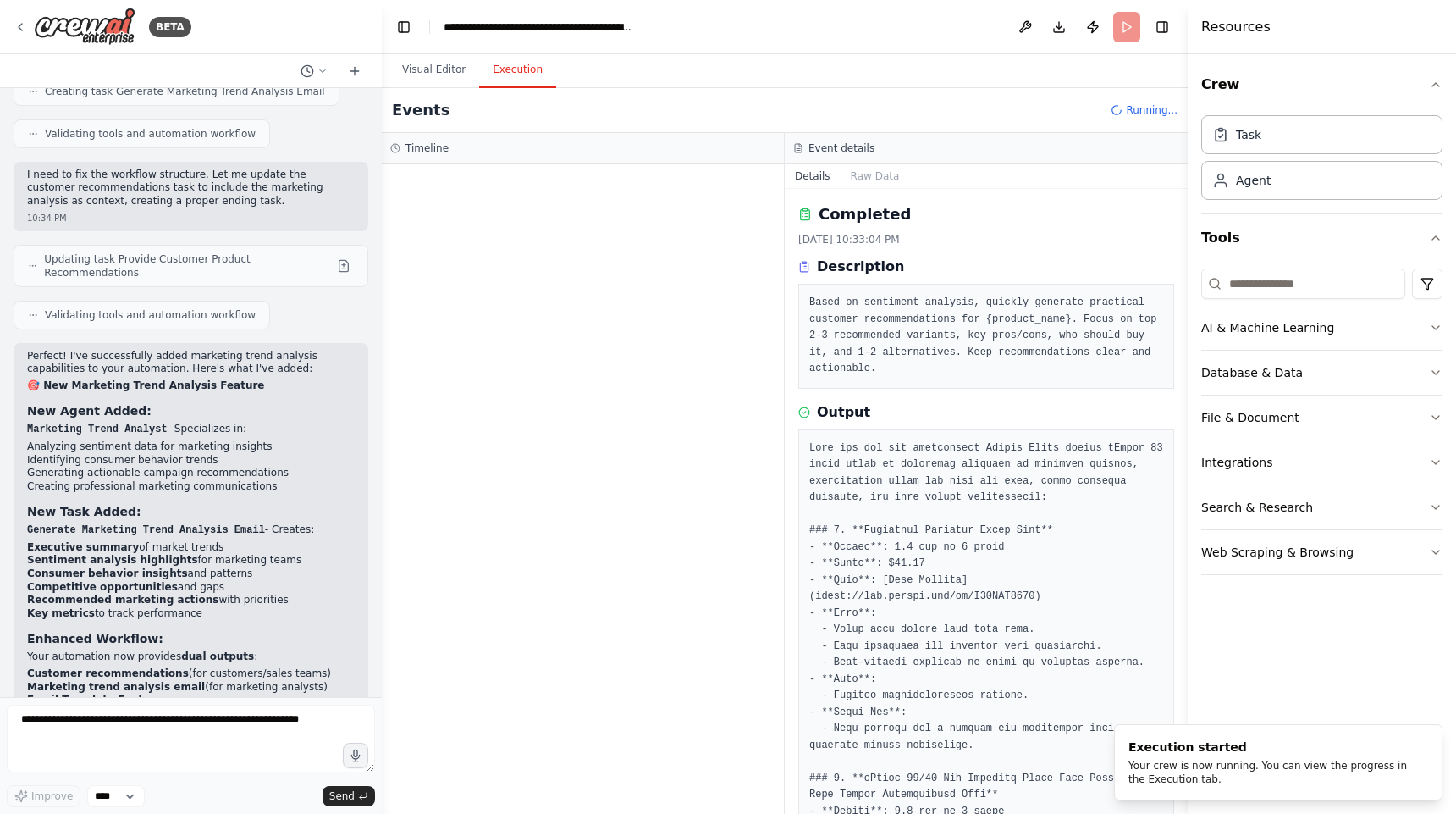
click at [408, 148] on h3 "Timeline" at bounding box center [427, 148] width 43 height 14
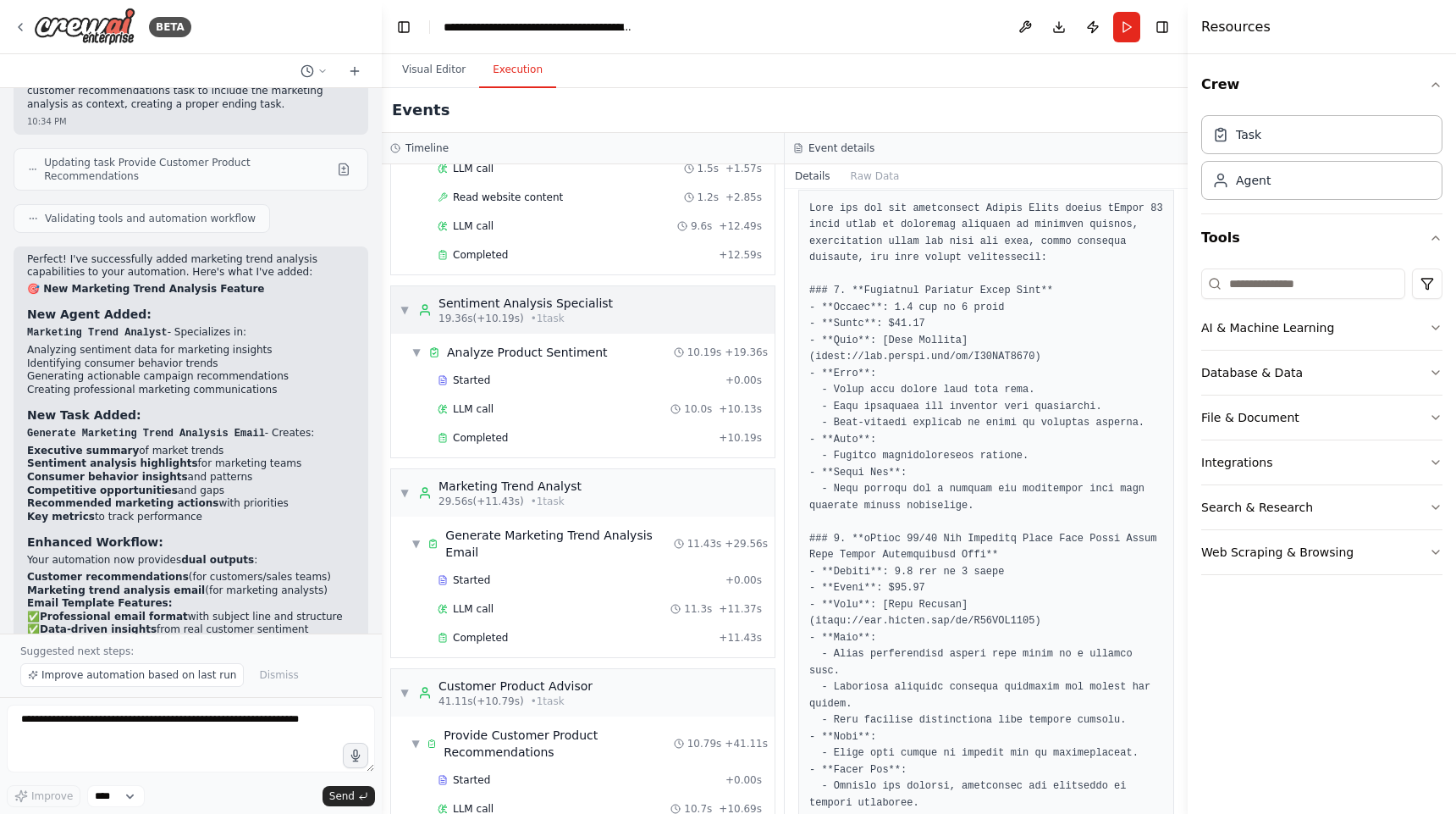
scroll to position [173, 0]
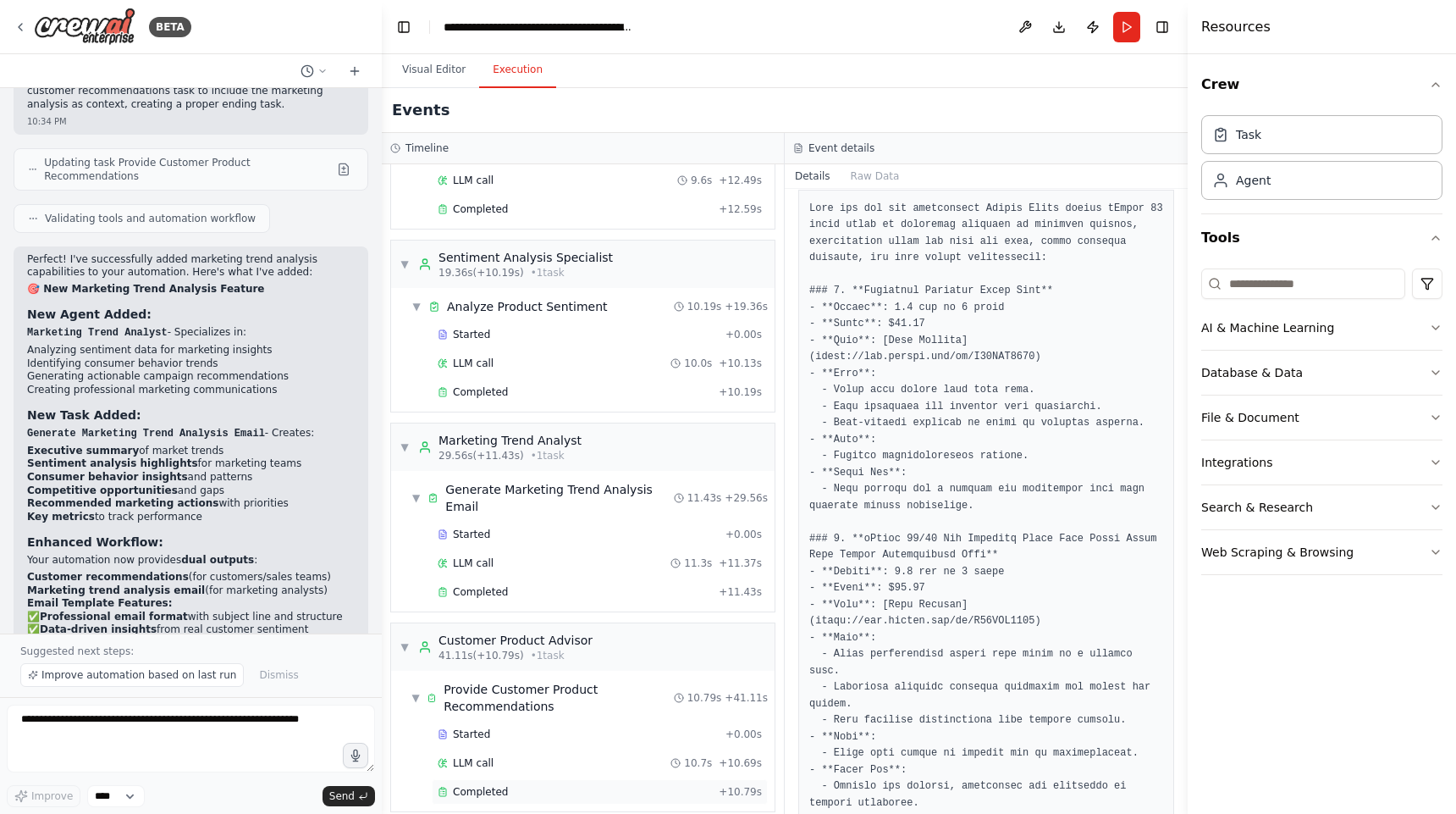
click at [547, 785] on div "Completed" at bounding box center [575, 792] width 274 height 14
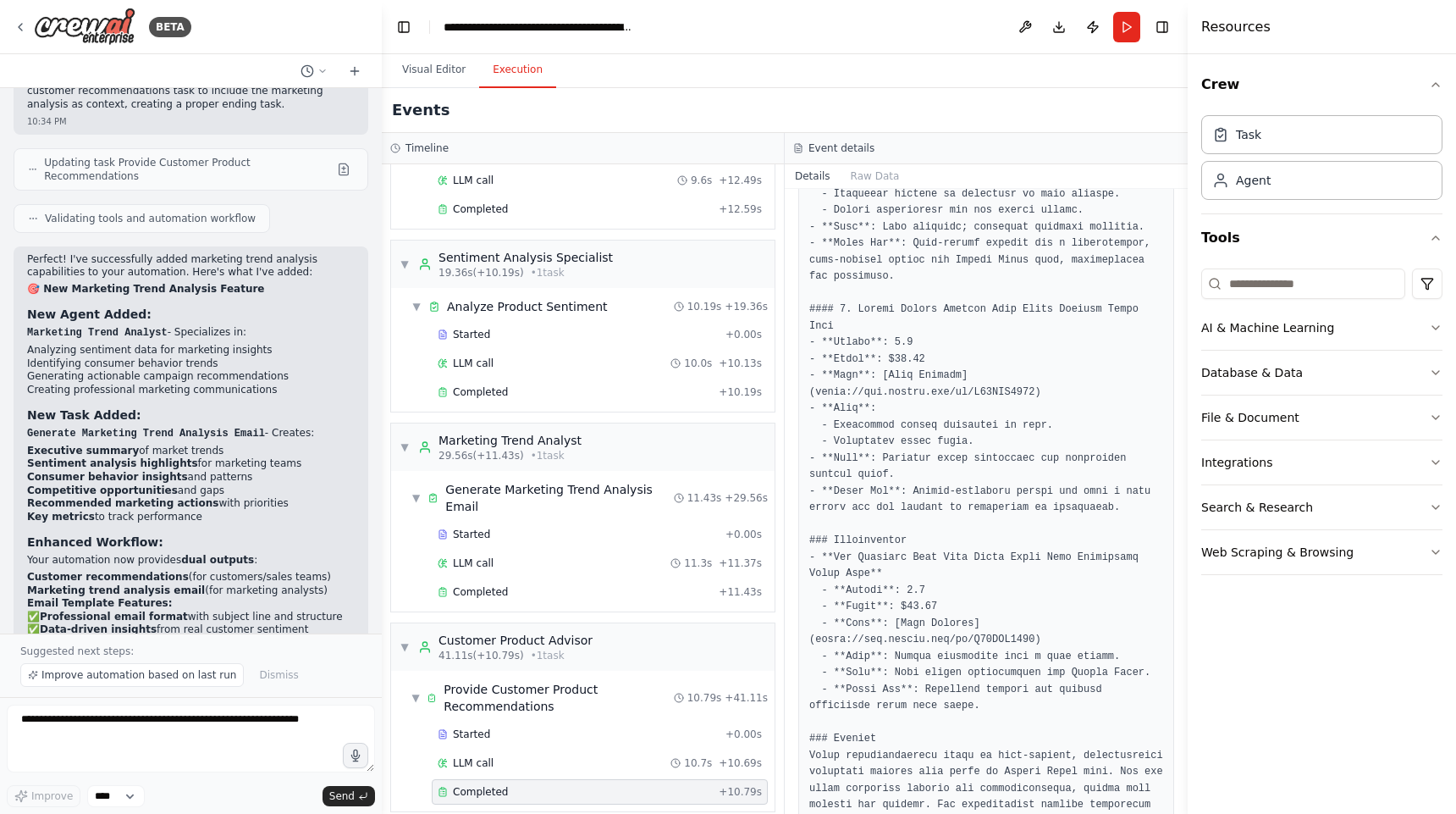
scroll to position [804, 0]
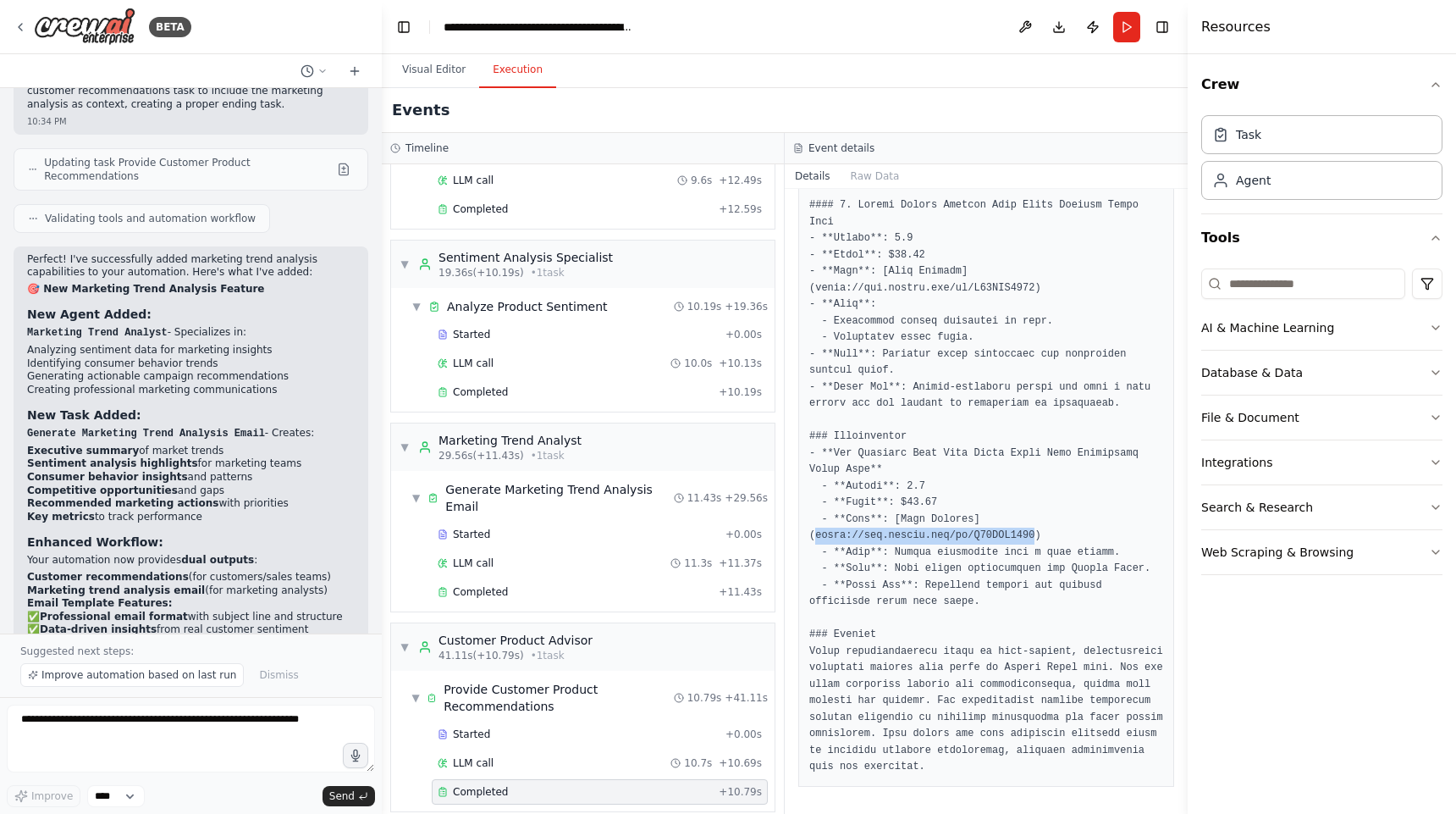
drag, startPoint x: 1038, startPoint y: 520, endPoint x: 814, endPoint y: 517, distance: 224.0
click at [814, 517] on pre at bounding box center [986, 214] width 354 height 1123
click at [977, 470] on pre at bounding box center [986, 214] width 354 height 1123
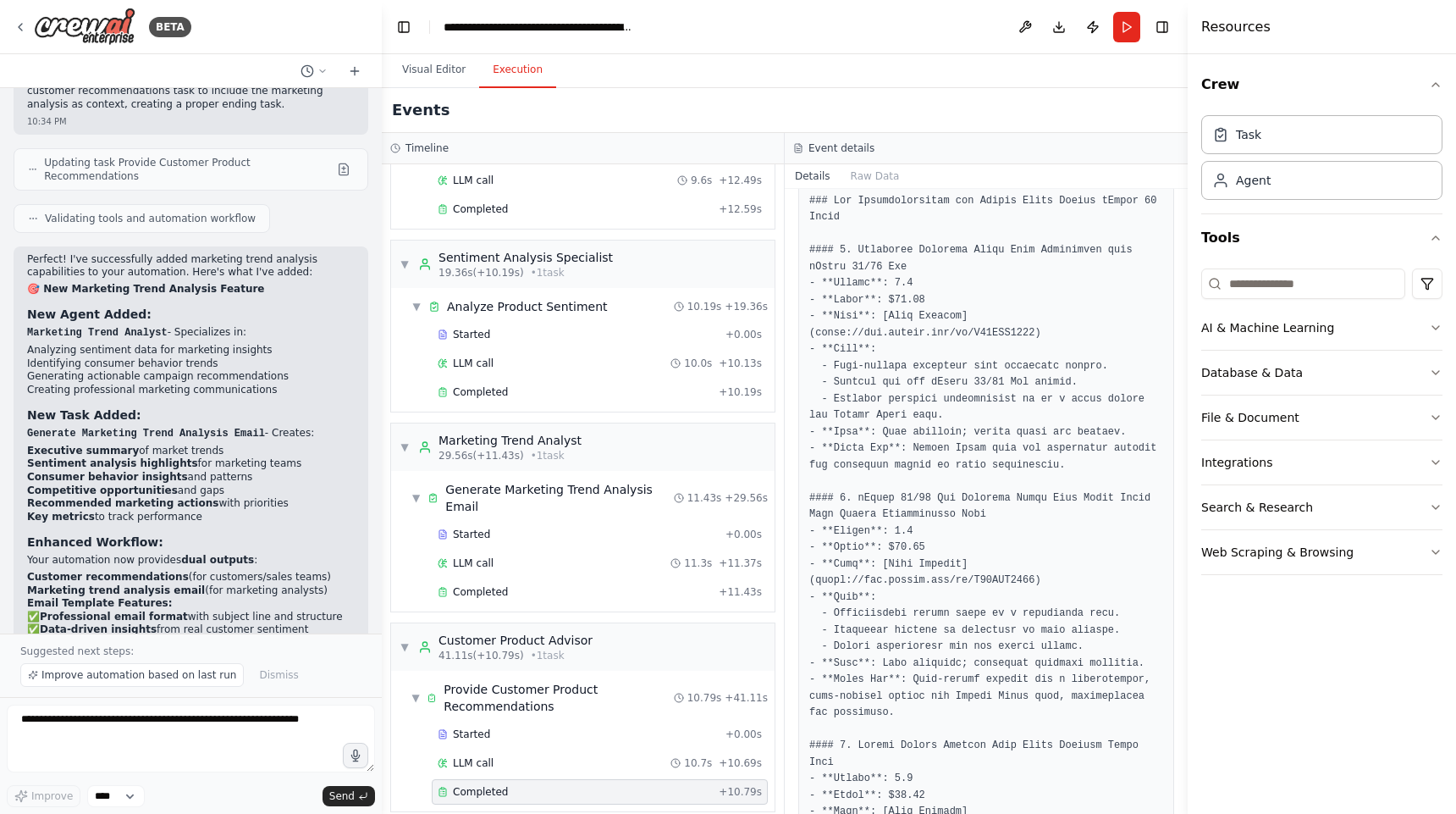
scroll to position [0, 0]
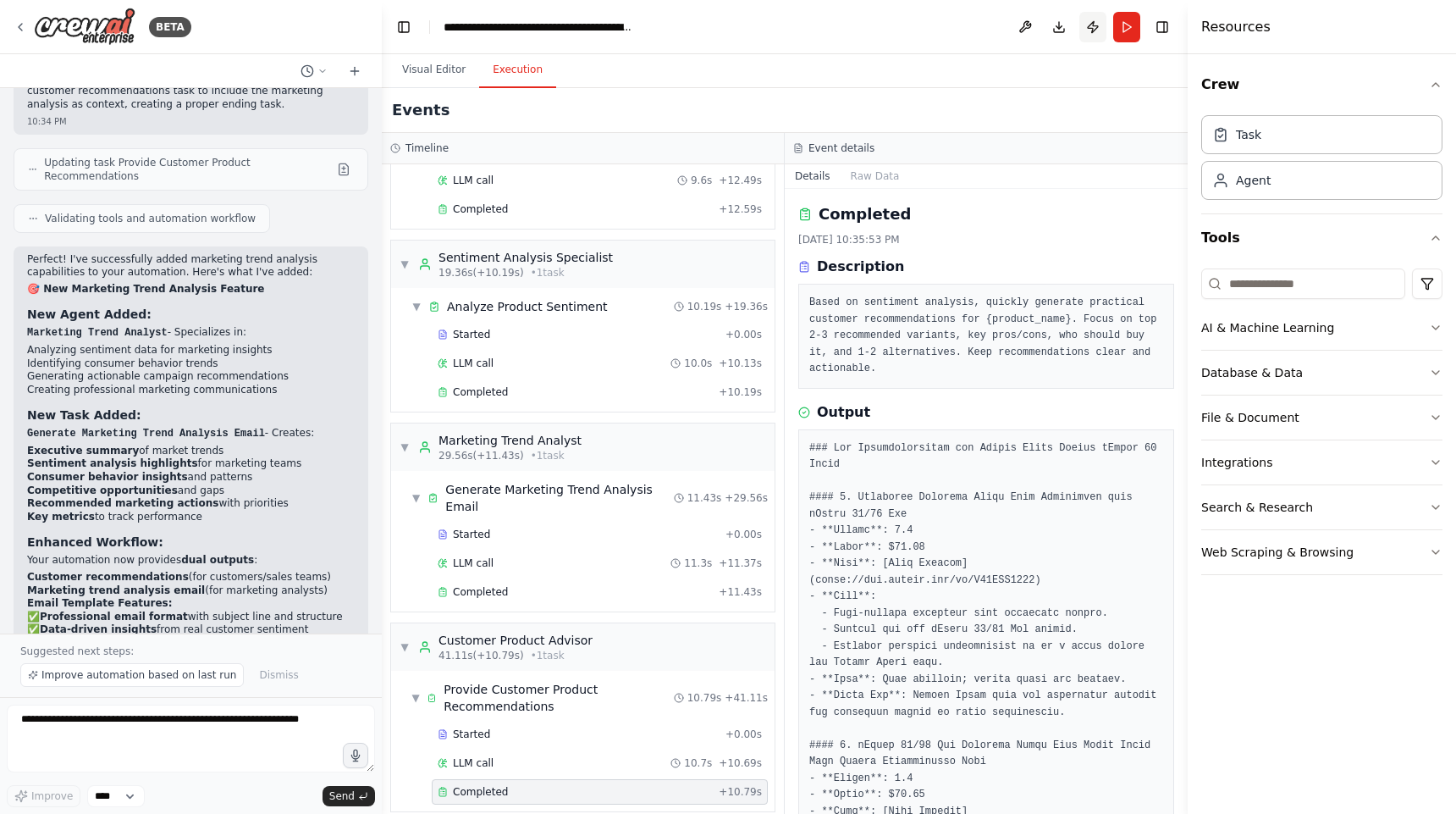
click at [1095, 26] on button "Publish" at bounding box center [1092, 27] width 27 height 30
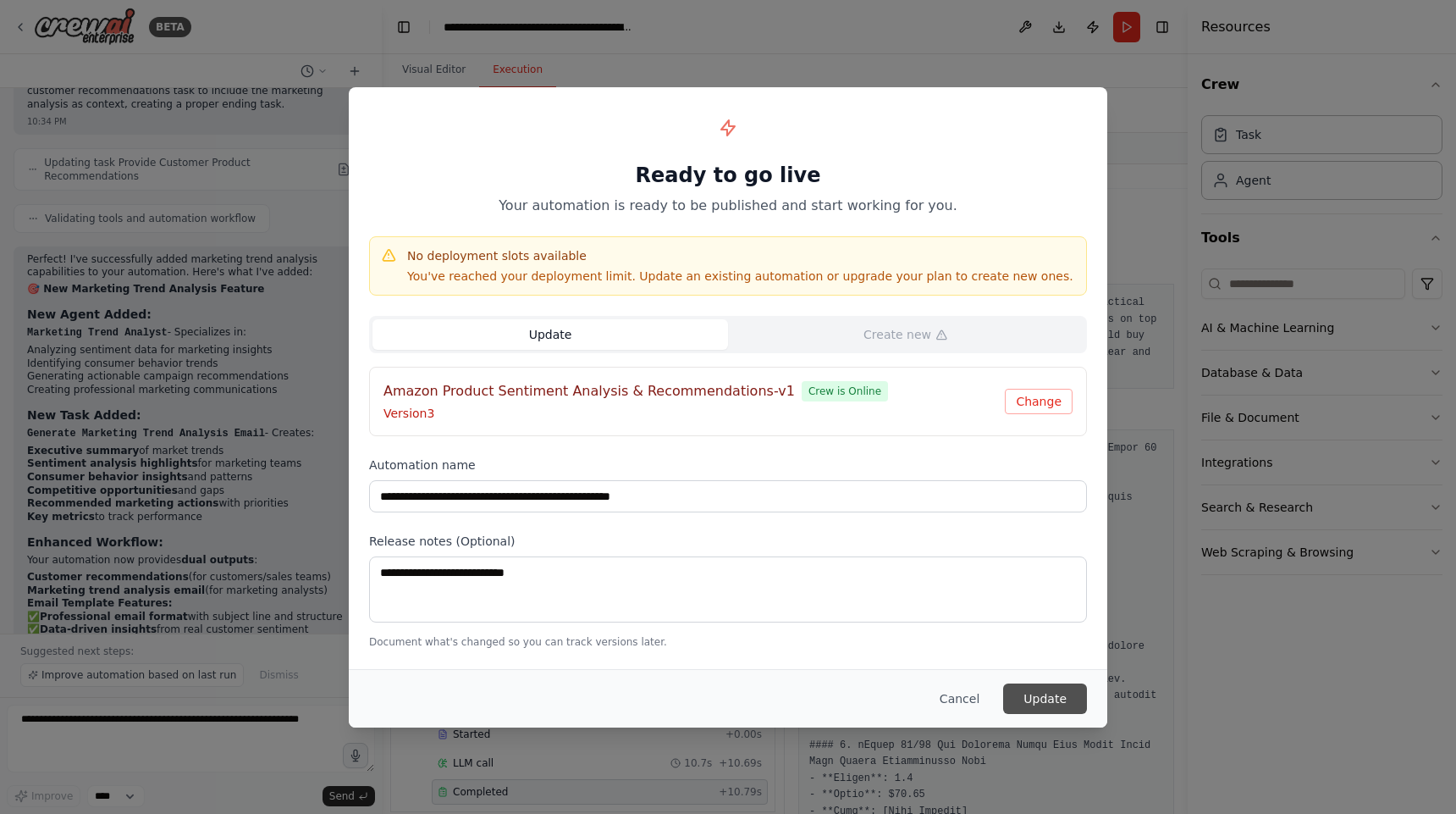
click at [1061, 704] on button "Update" at bounding box center [1045, 698] width 84 height 30
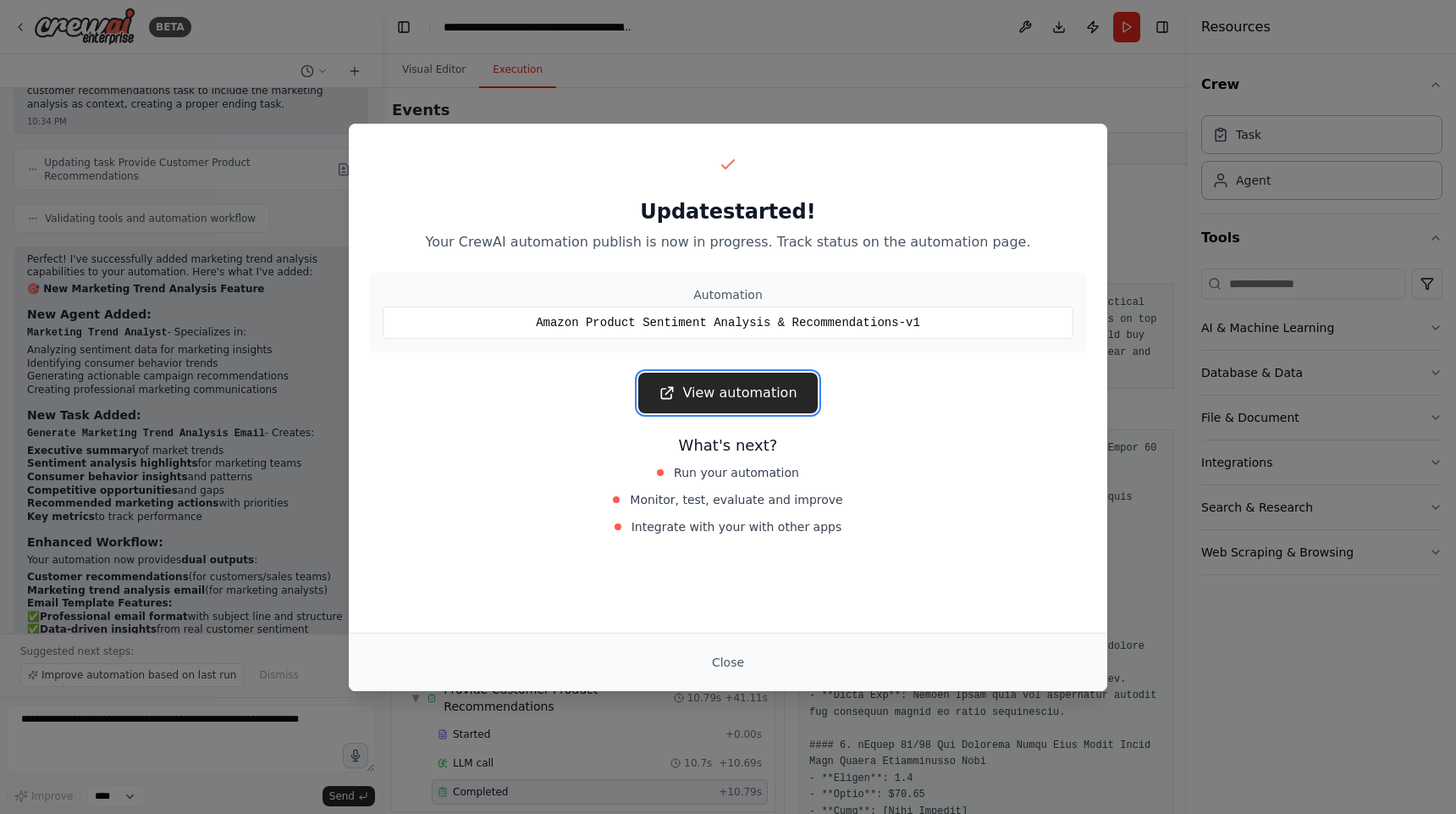
click at [778, 398] on link "View automation" at bounding box center [727, 392] width 178 height 41
click at [732, 667] on button "Close" at bounding box center [728, 661] width 59 height 30
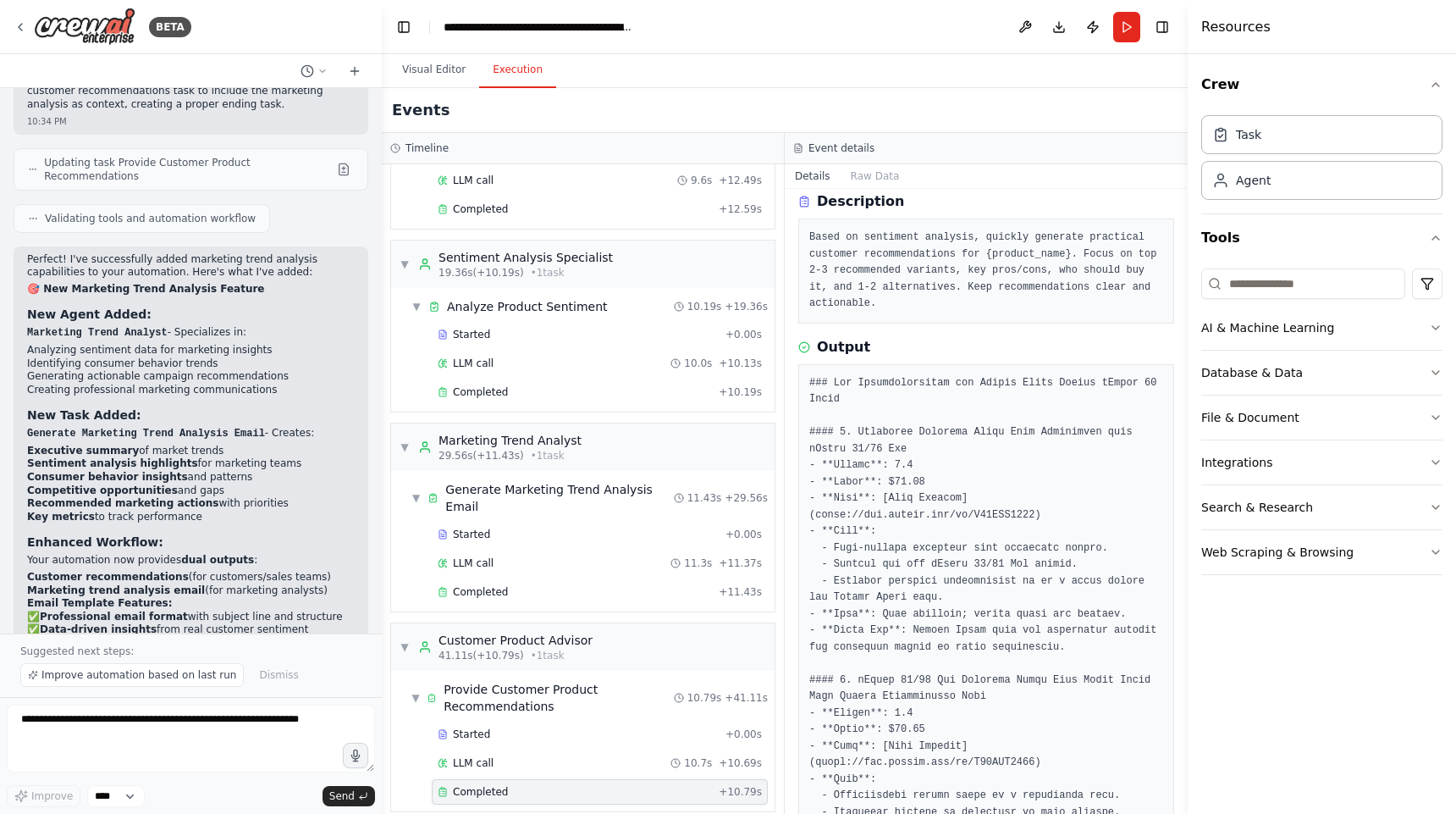
scroll to position [66, 0]
click at [516, 212] on div "Completed" at bounding box center [575, 210] width 274 height 14
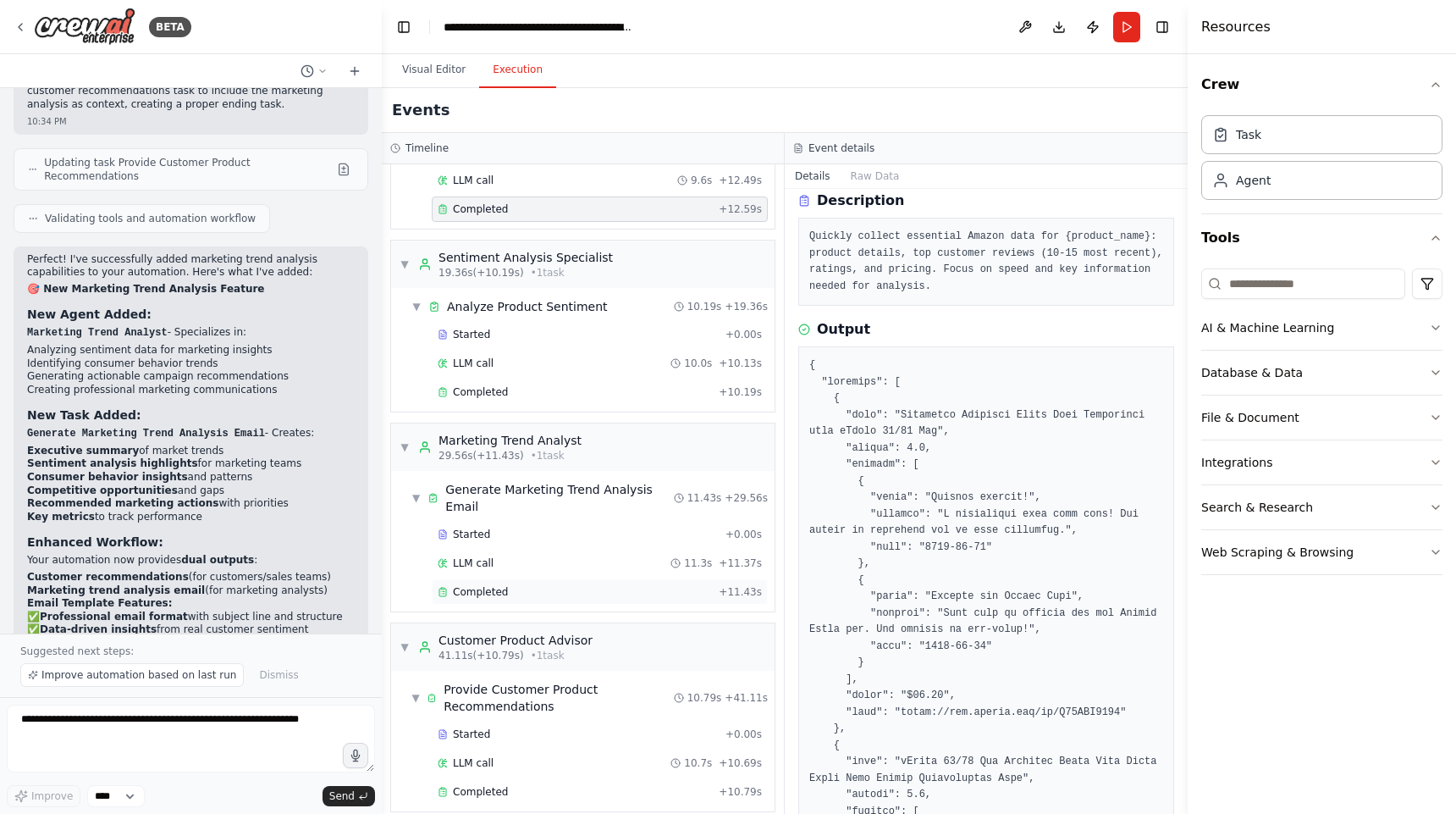
click at [487, 582] on div "Completed + 11.43s" at bounding box center [600, 592] width 336 height 25
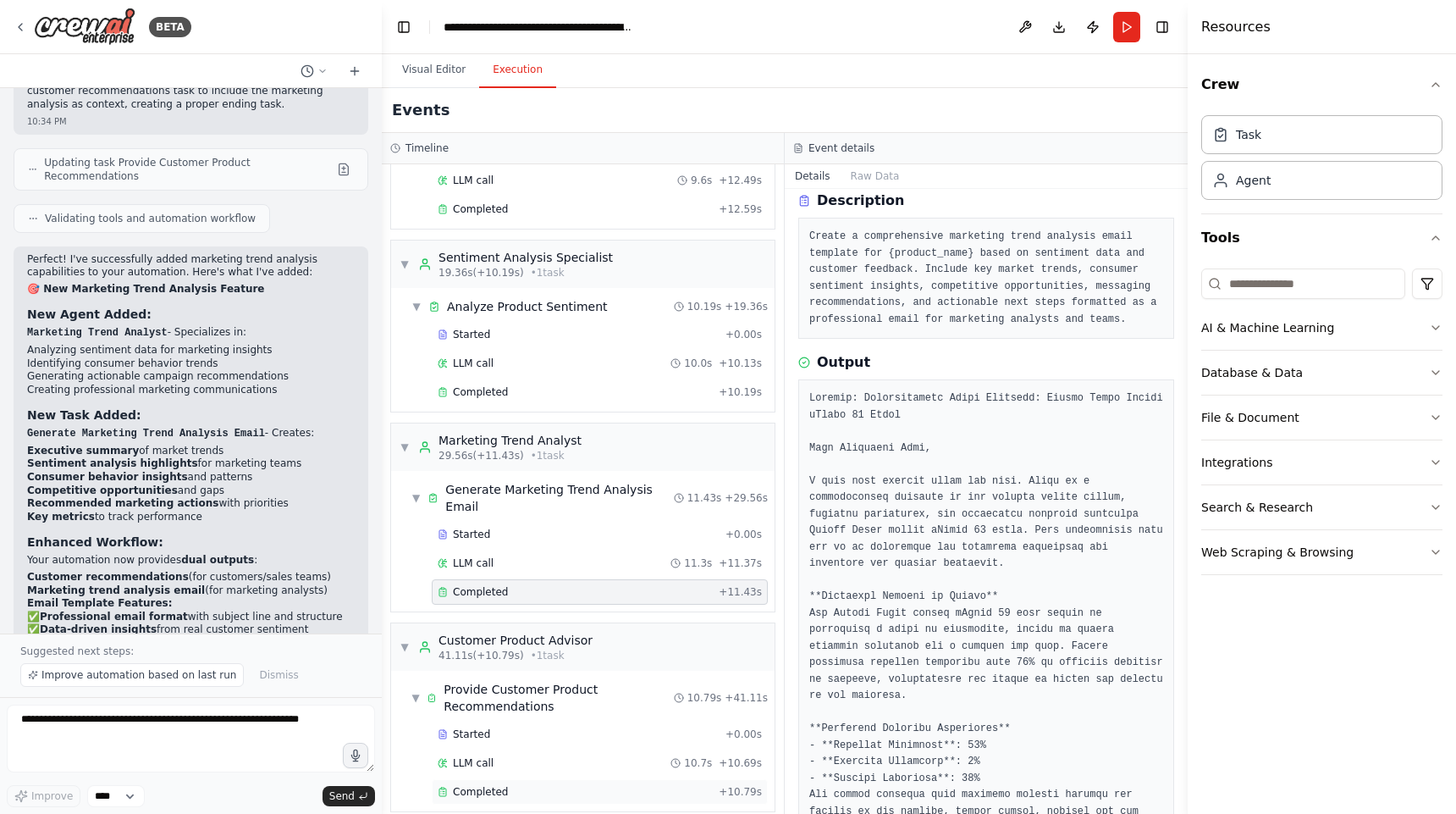
click at [481, 785] on span "Completed" at bounding box center [480, 792] width 55 height 14
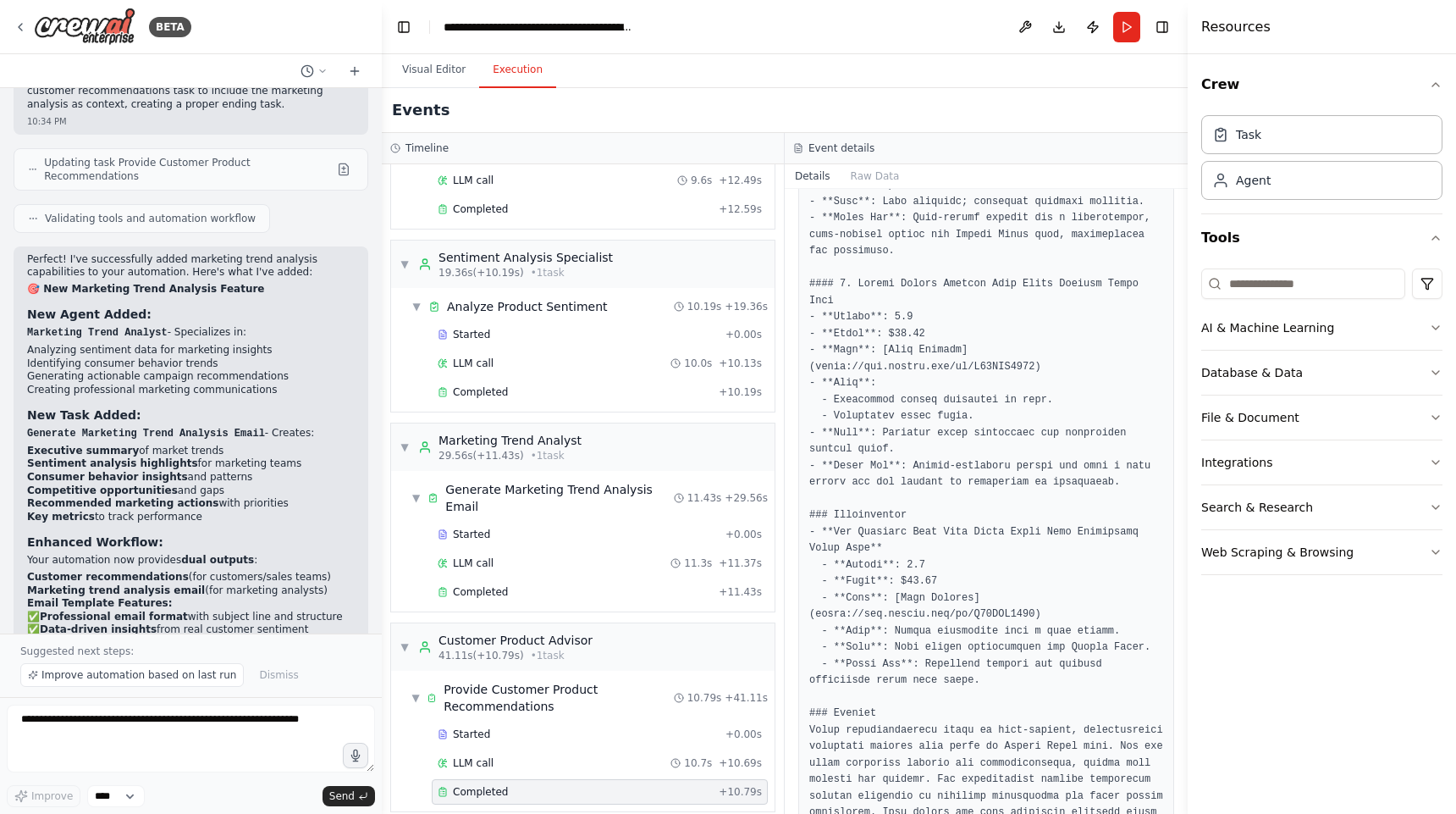
scroll to position [804, 0]
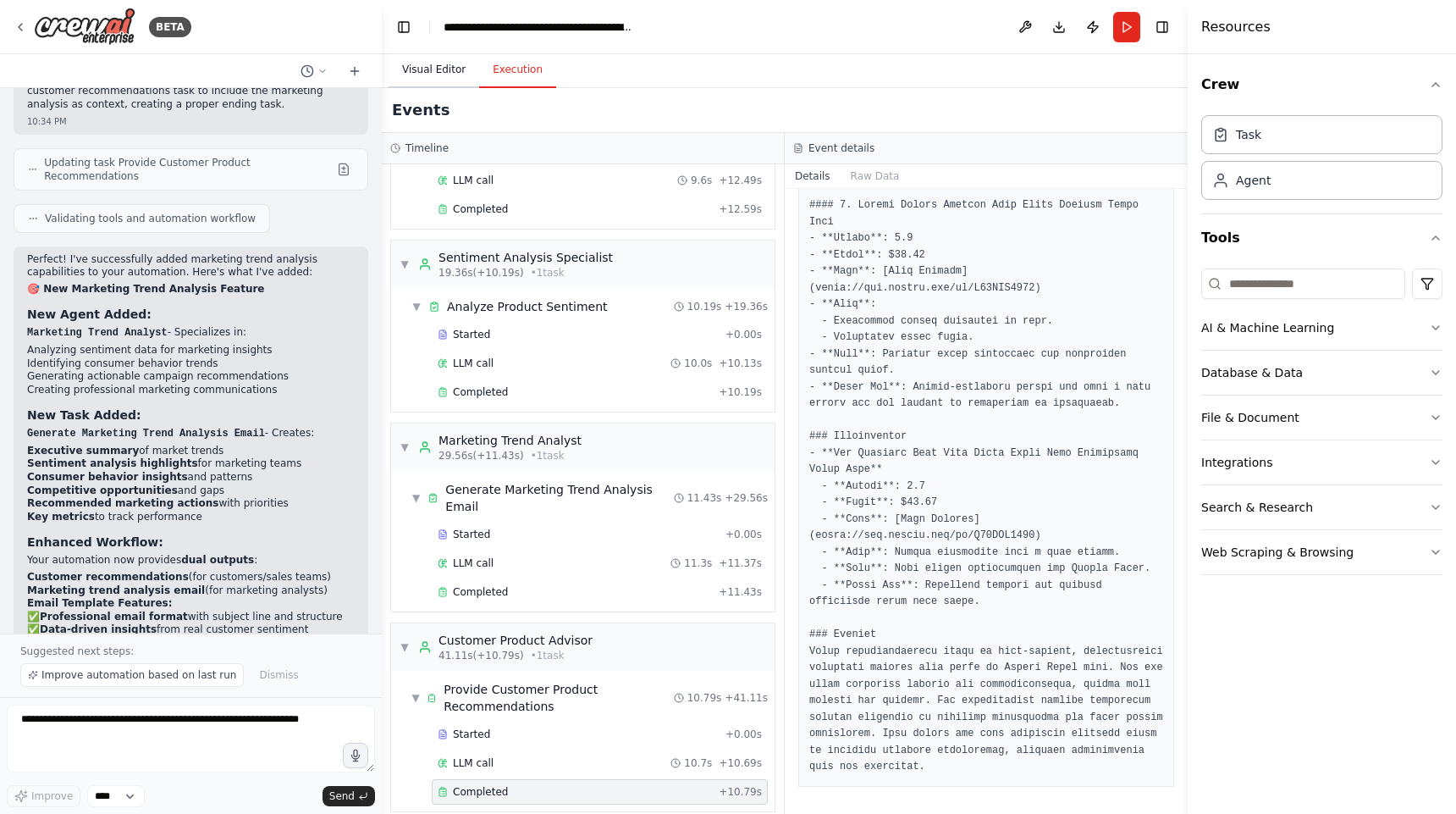
click at [439, 65] on button "Visual Editor" at bounding box center [434, 70] width 91 height 35
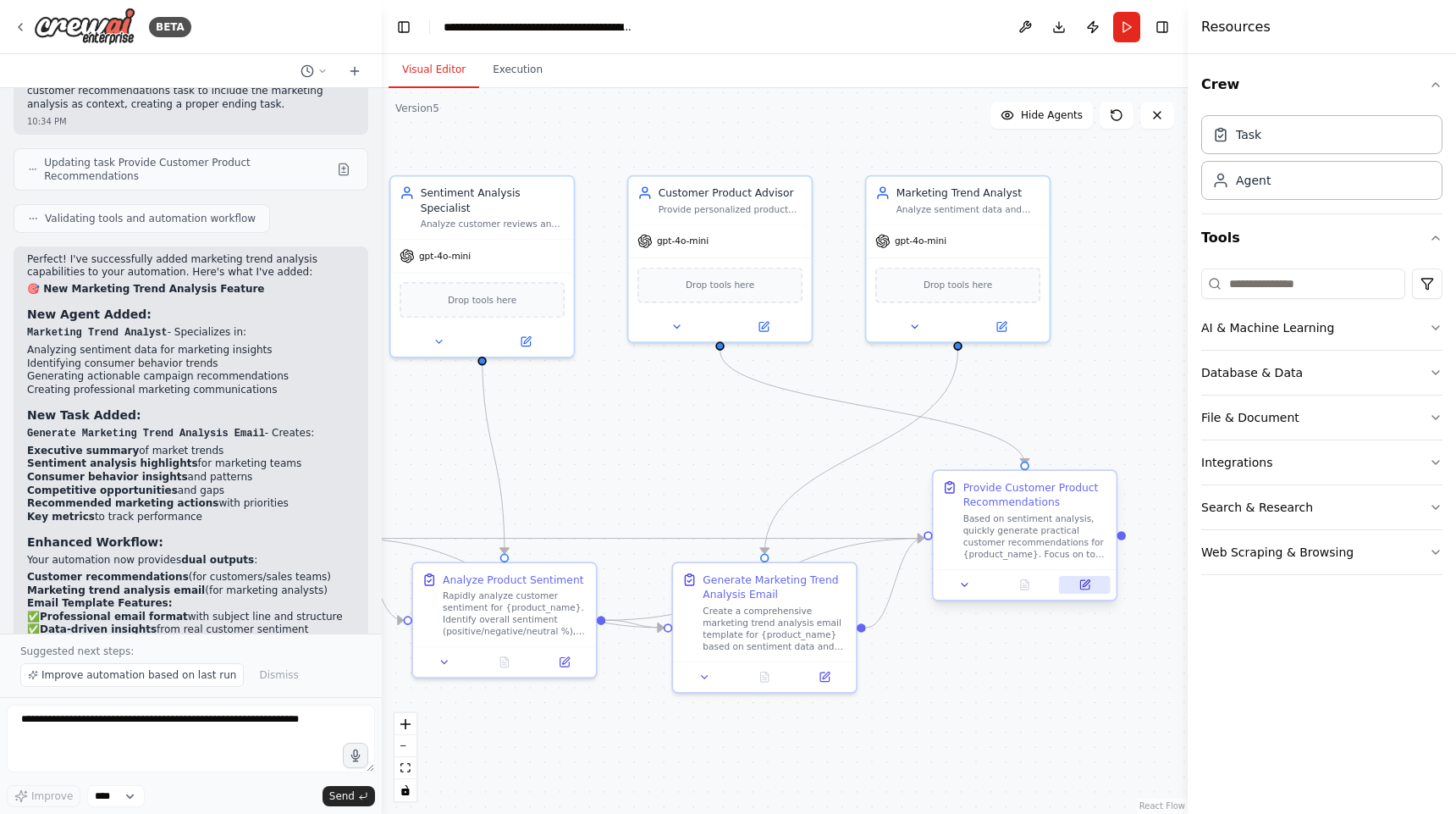
click at [1090, 584] on icon at bounding box center [1084, 585] width 12 height 12
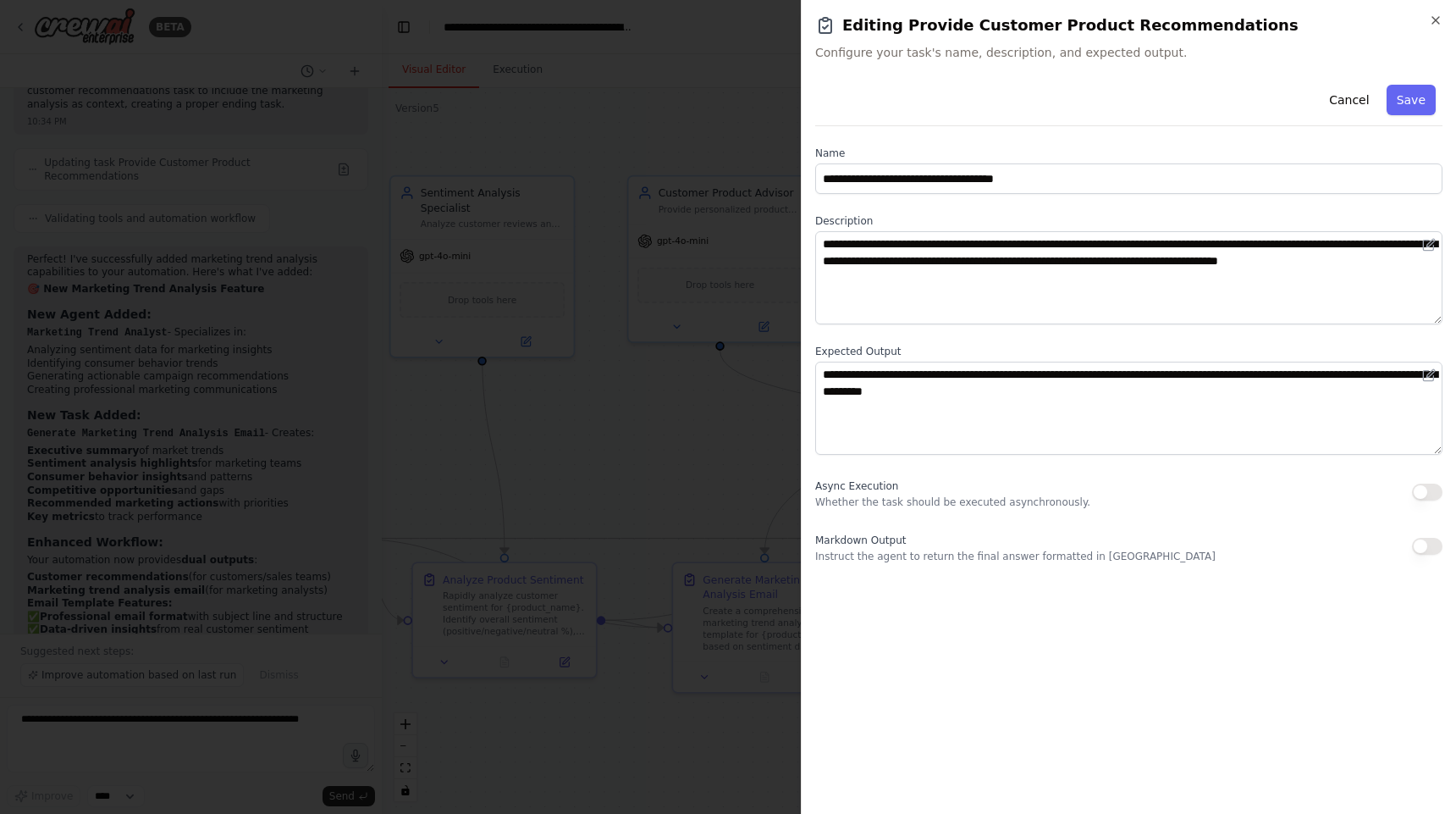
click at [1427, 547] on button "button" at bounding box center [1427, 547] width 30 height 17
click at [1415, 100] on button "Save" at bounding box center [1411, 99] width 49 height 30
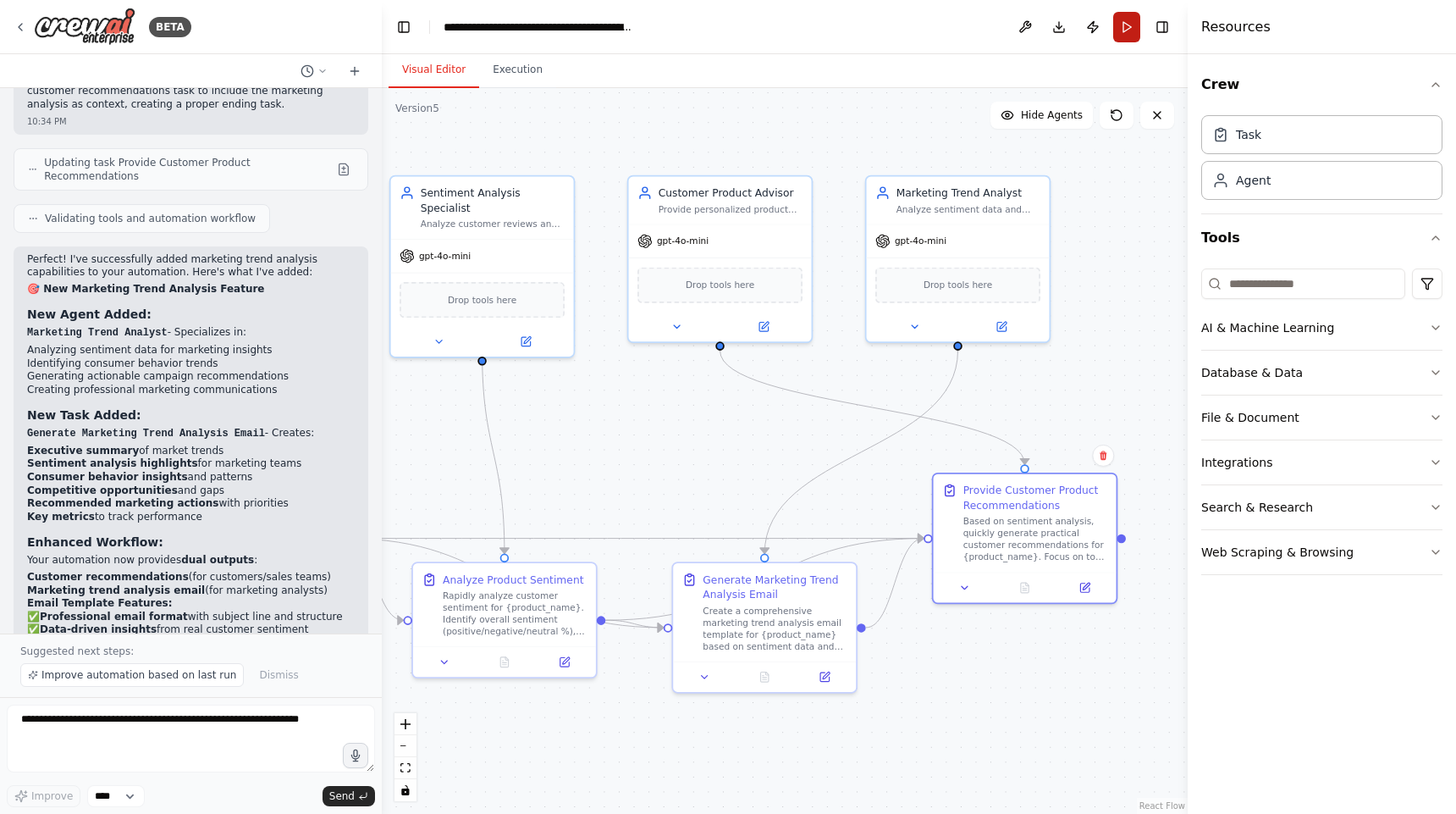
click at [1121, 24] on button "Run" at bounding box center [1126, 27] width 27 height 30
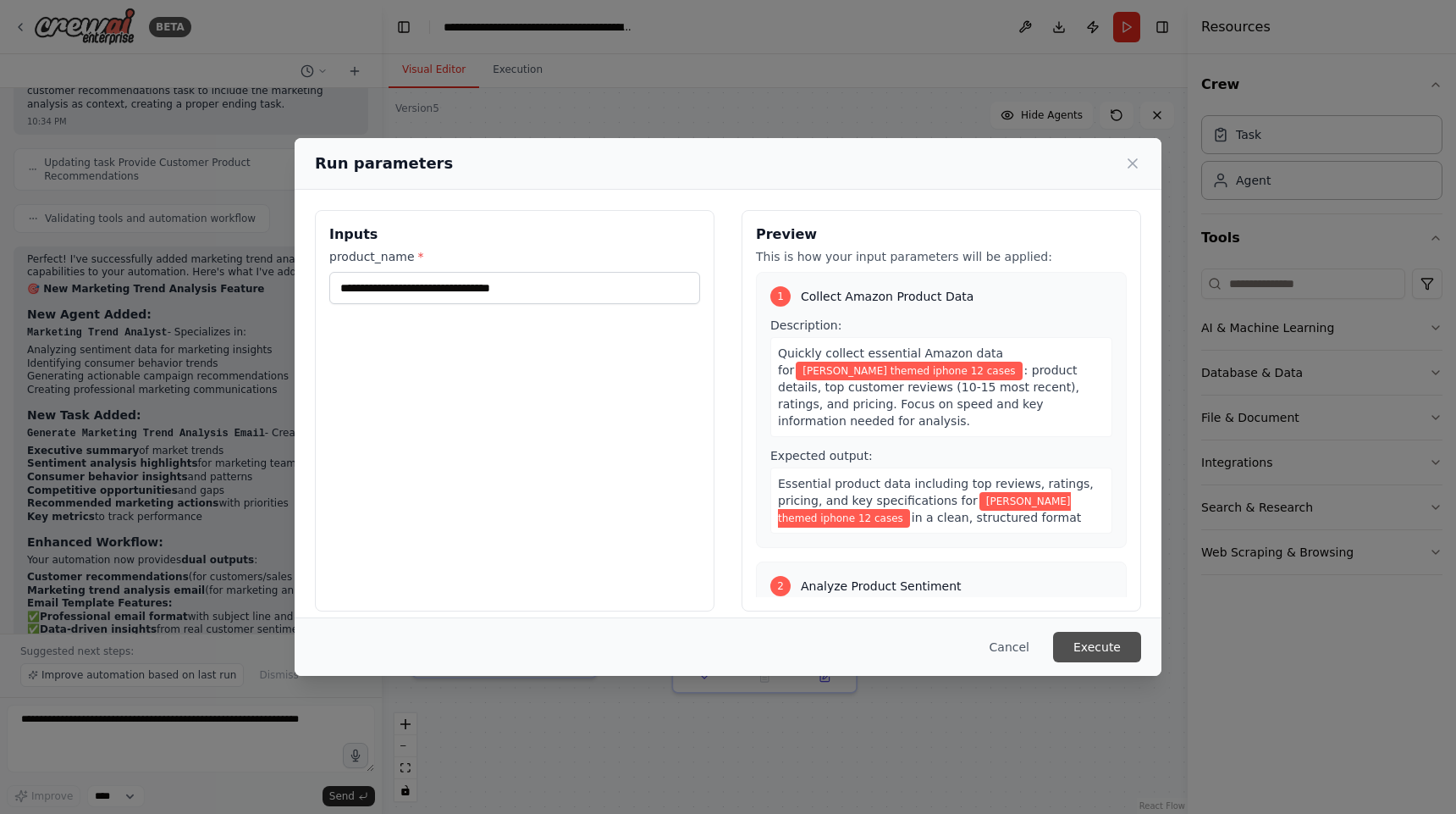
click at [1126, 633] on button "Execute" at bounding box center [1097, 647] width 88 height 30
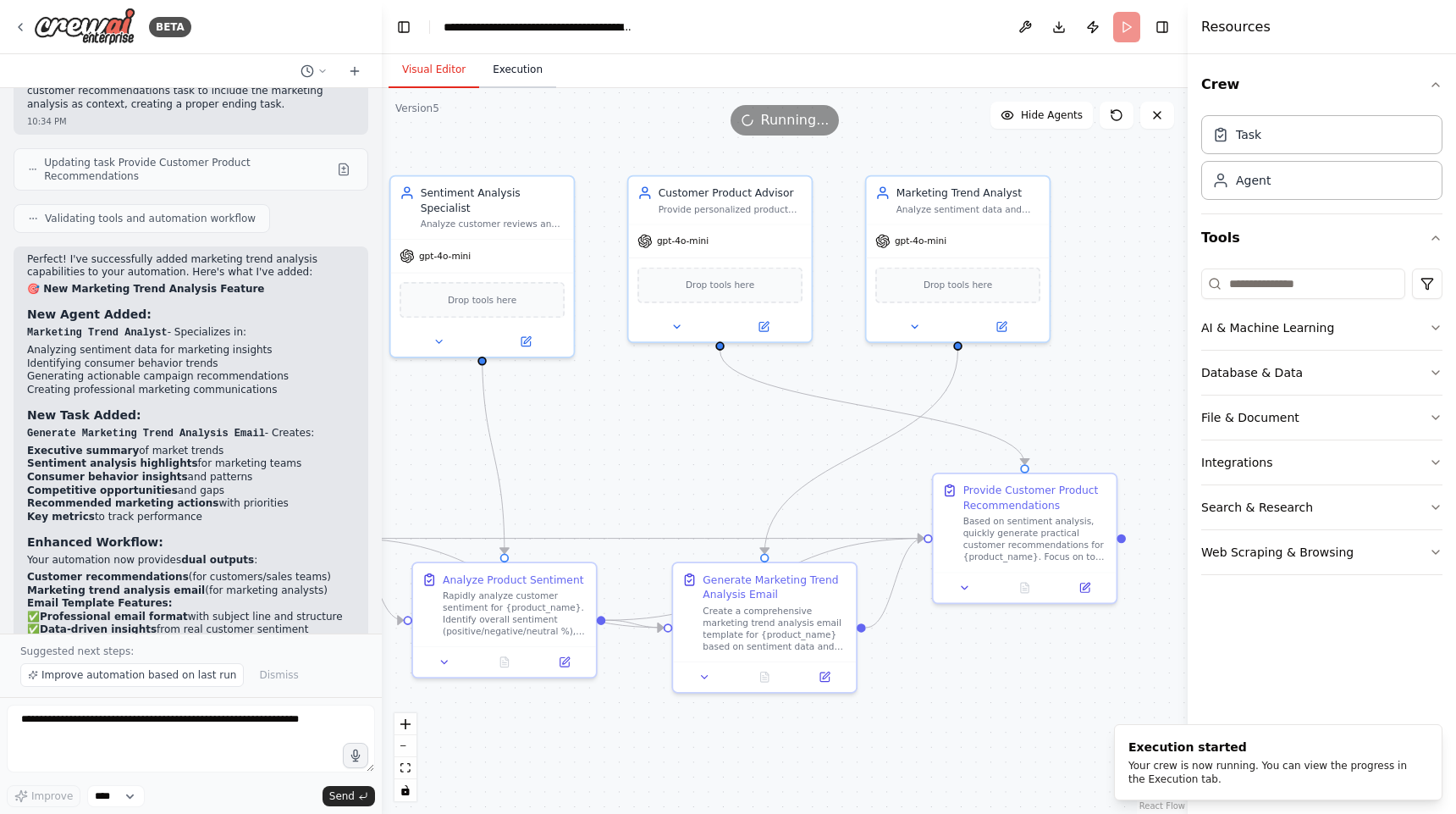
click at [515, 62] on button "Execution" at bounding box center [517, 70] width 77 height 35
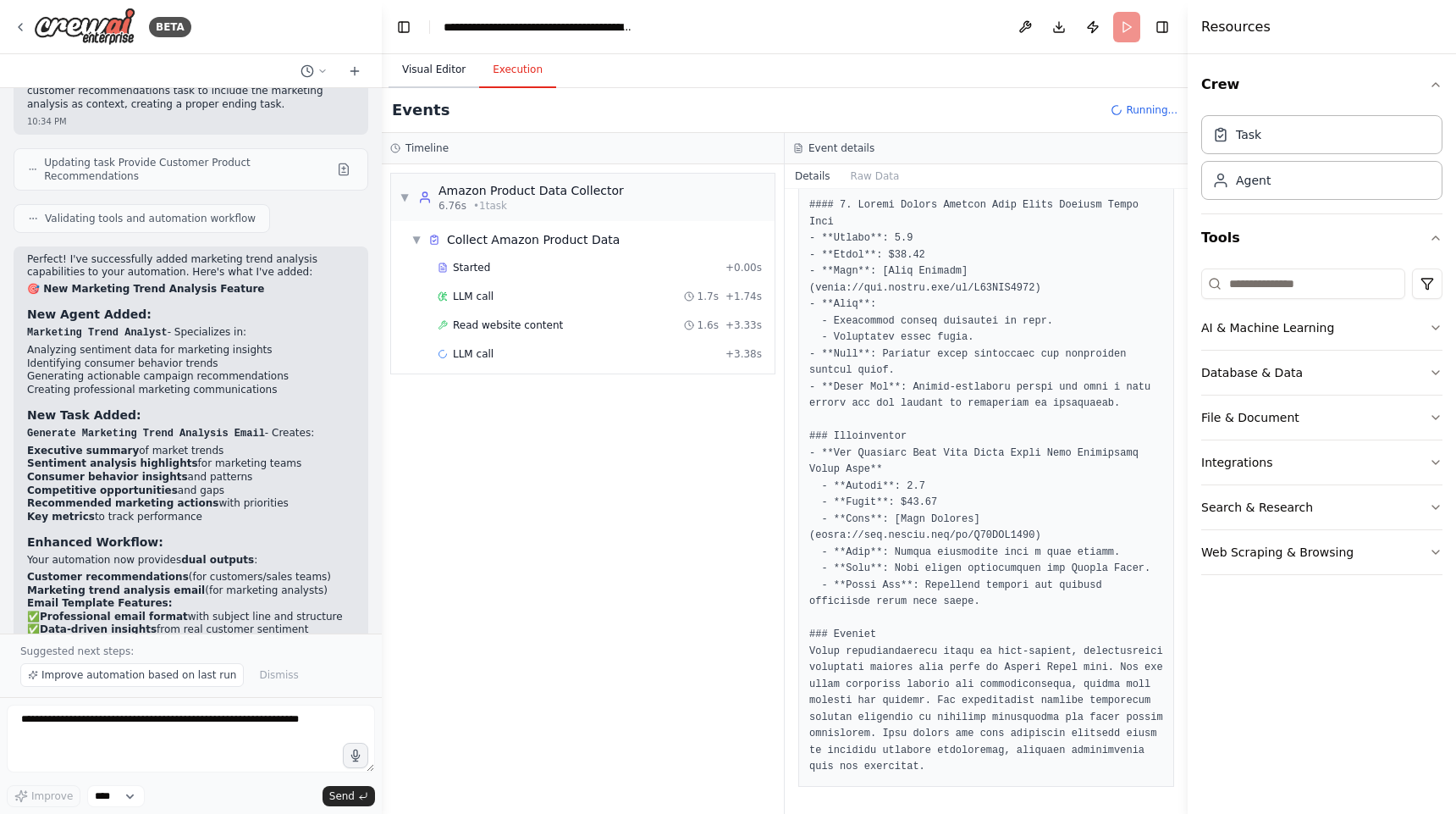
click at [422, 85] on button "Visual Editor" at bounding box center [434, 70] width 91 height 35
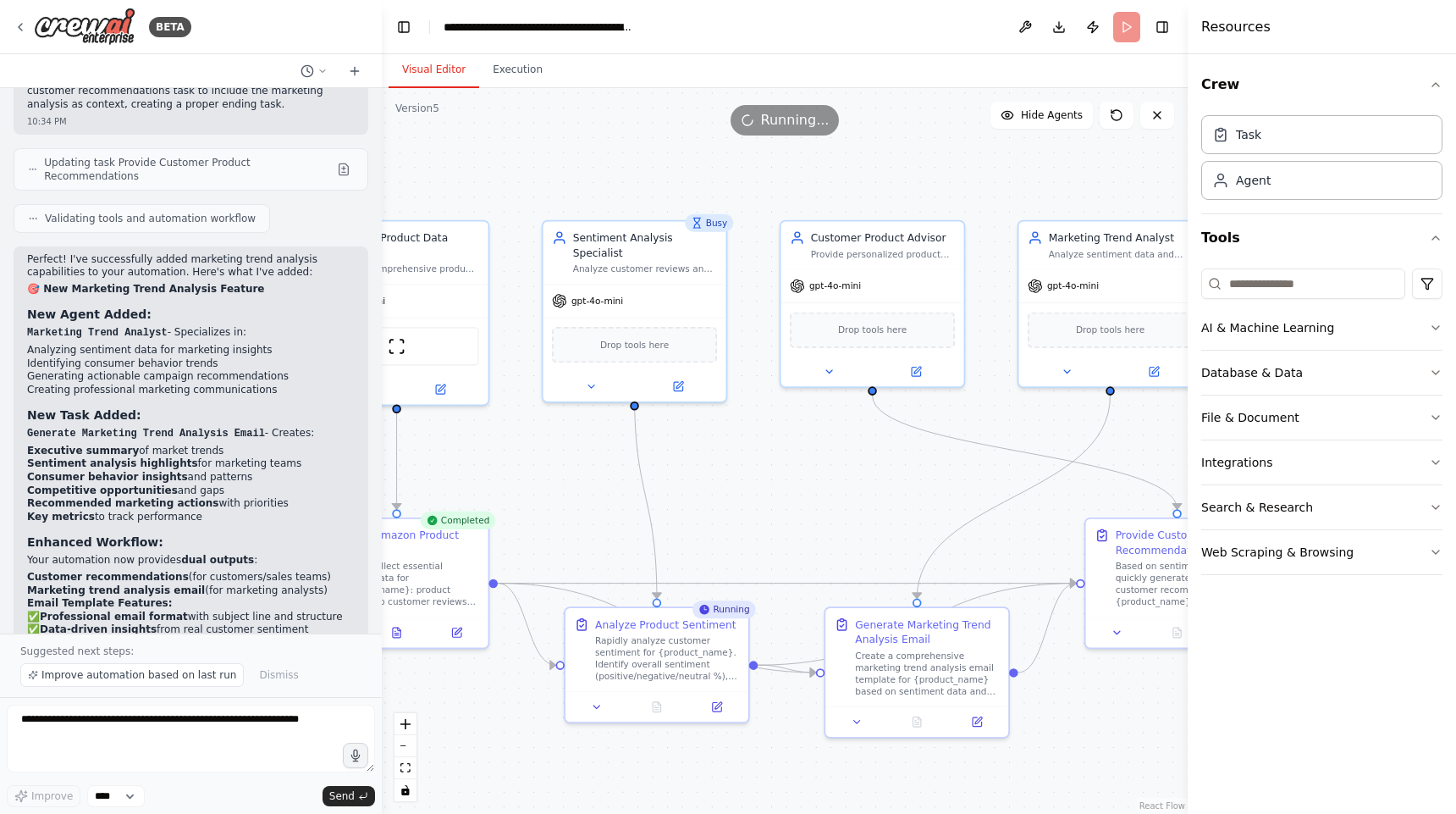
drag, startPoint x: 647, startPoint y: 494, endPoint x: 800, endPoint y: 541, distance: 160.1
click at [803, 541] on div ".deletable-edge-delete-btn { width: 20px; height: 20px; border: 0px solid #ffff…" at bounding box center [784, 451] width 806 height 726
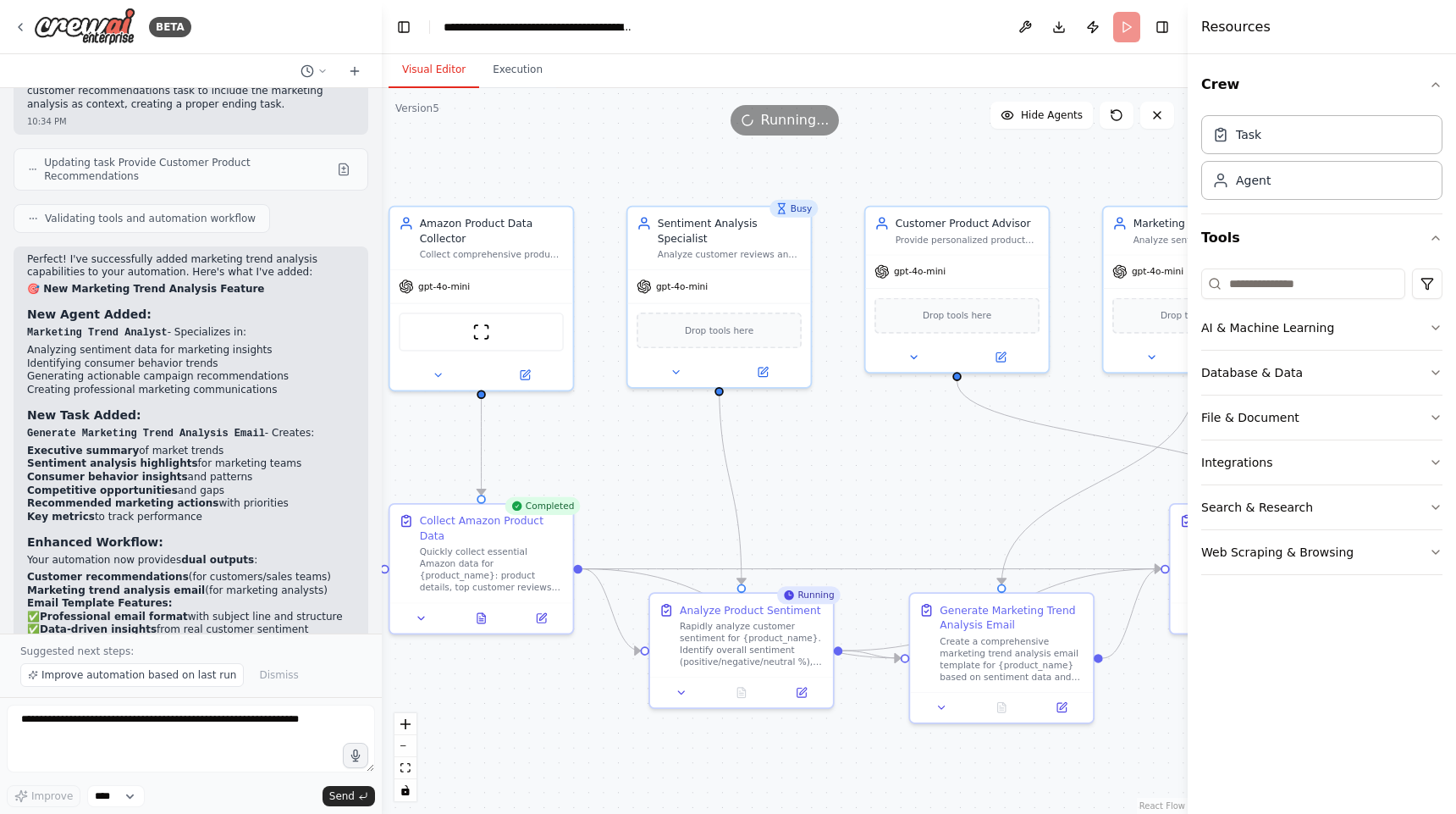
drag, startPoint x: 818, startPoint y: 520, endPoint x: 901, endPoint y: 502, distance: 84.9
click at [901, 502] on div ".deletable-edge-delete-btn { width: 20px; height: 20px; border: 0px solid #ffff…" at bounding box center [784, 451] width 806 height 726
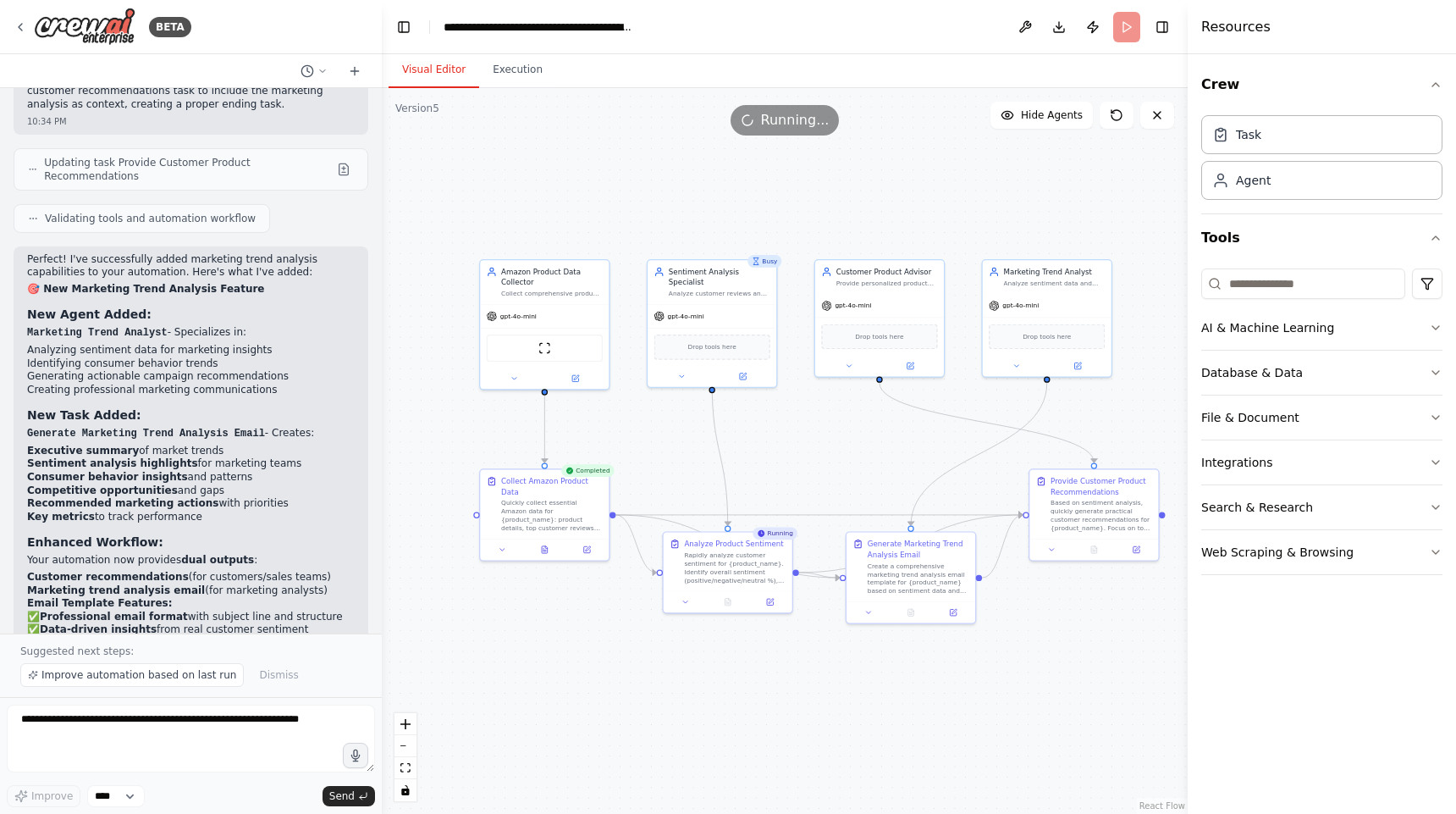
drag, startPoint x: 891, startPoint y: 498, endPoint x: 828, endPoint y: 465, distance: 71.1
click at [828, 465] on div ".deletable-edge-delete-btn { width: 20px; height: 20px; border: 0px solid #ffff…" at bounding box center [784, 451] width 806 height 726
click at [912, 181] on div ".deletable-edge-delete-btn { width: 20px; height: 20px; border: 0px solid #ffff…" at bounding box center [784, 451] width 806 height 726
click at [509, 76] on button "Execution" at bounding box center [517, 70] width 77 height 35
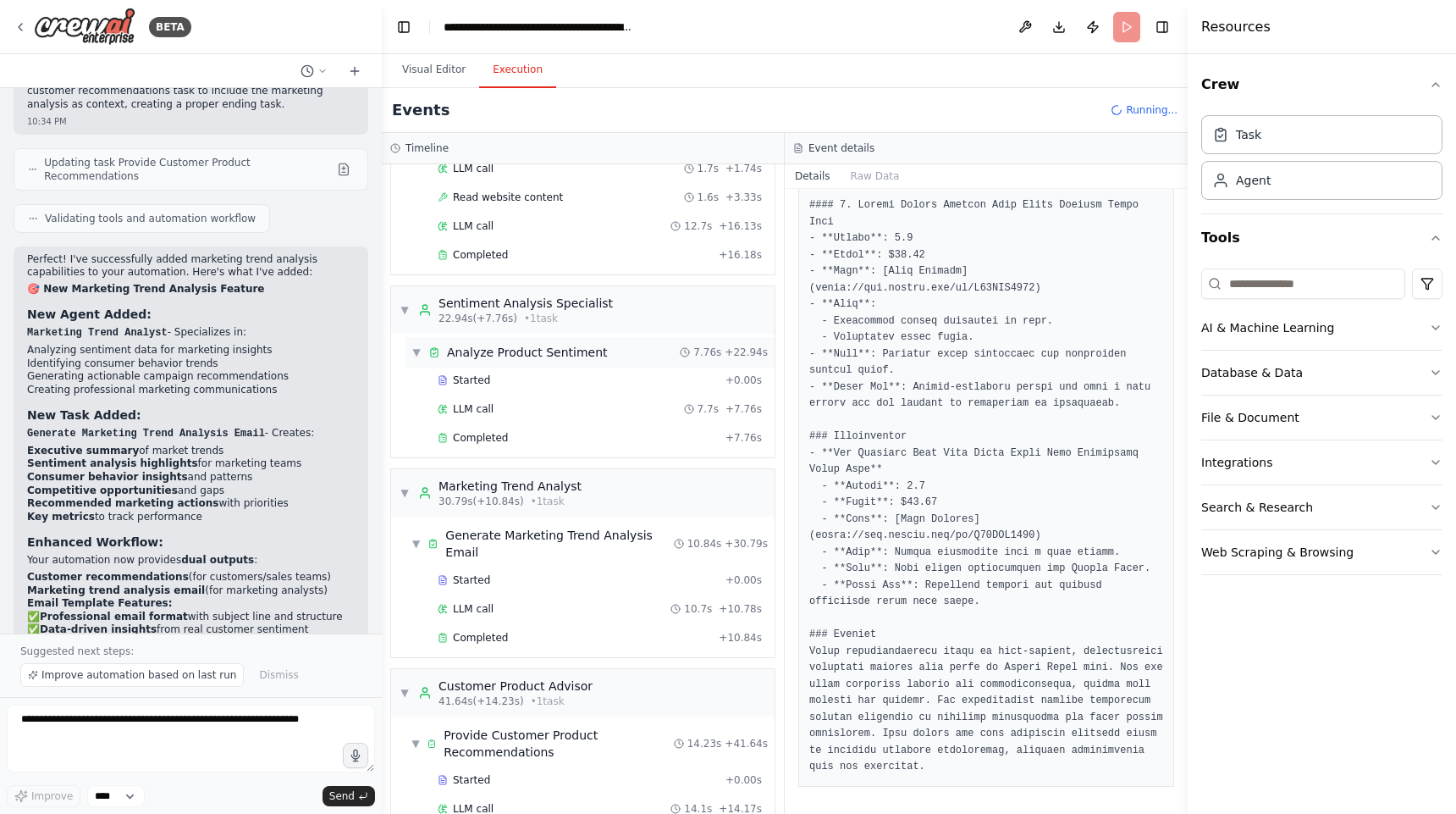
scroll to position [173, 0]
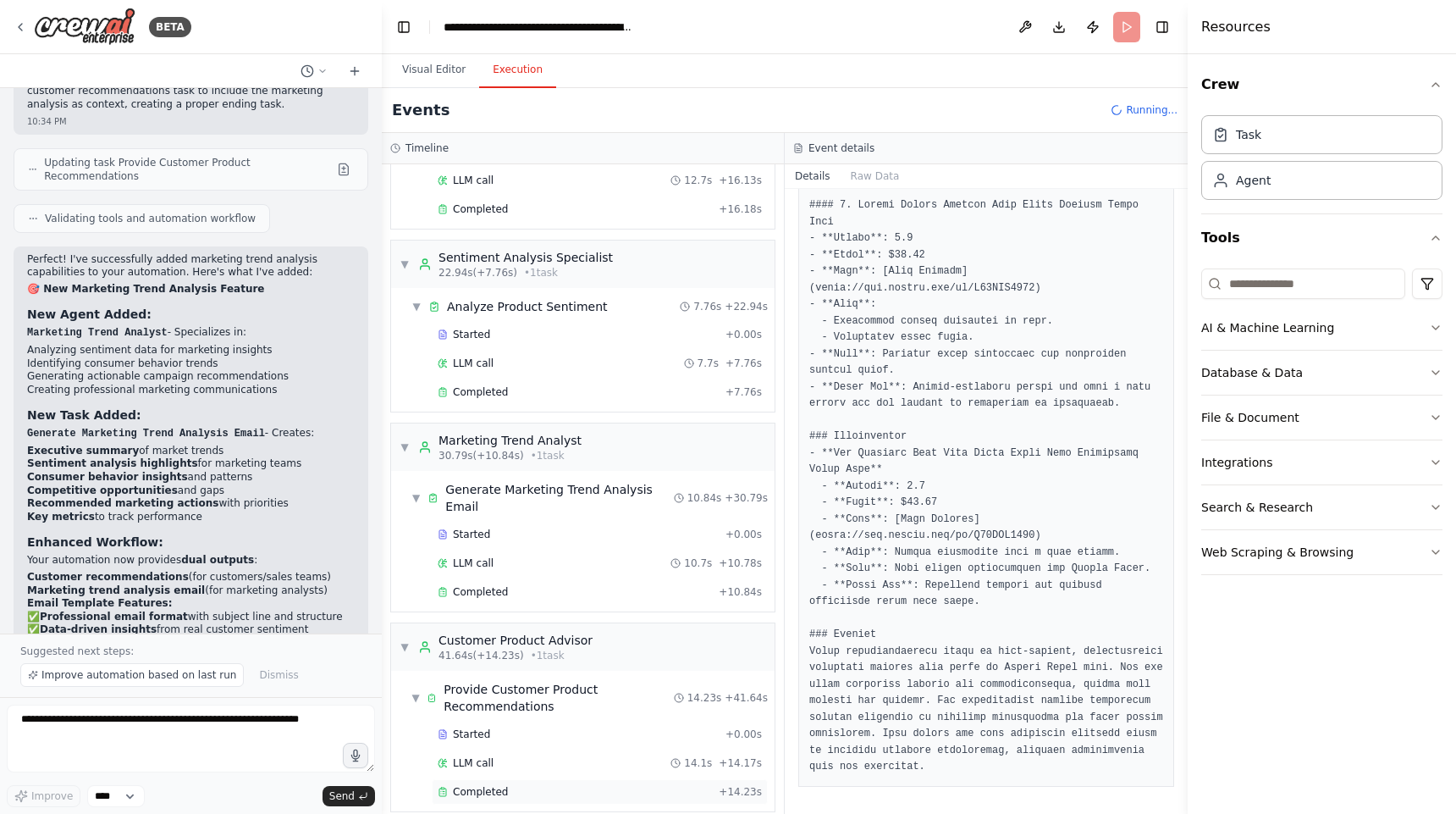
click at [509, 785] on div "Completed" at bounding box center [575, 792] width 274 height 14
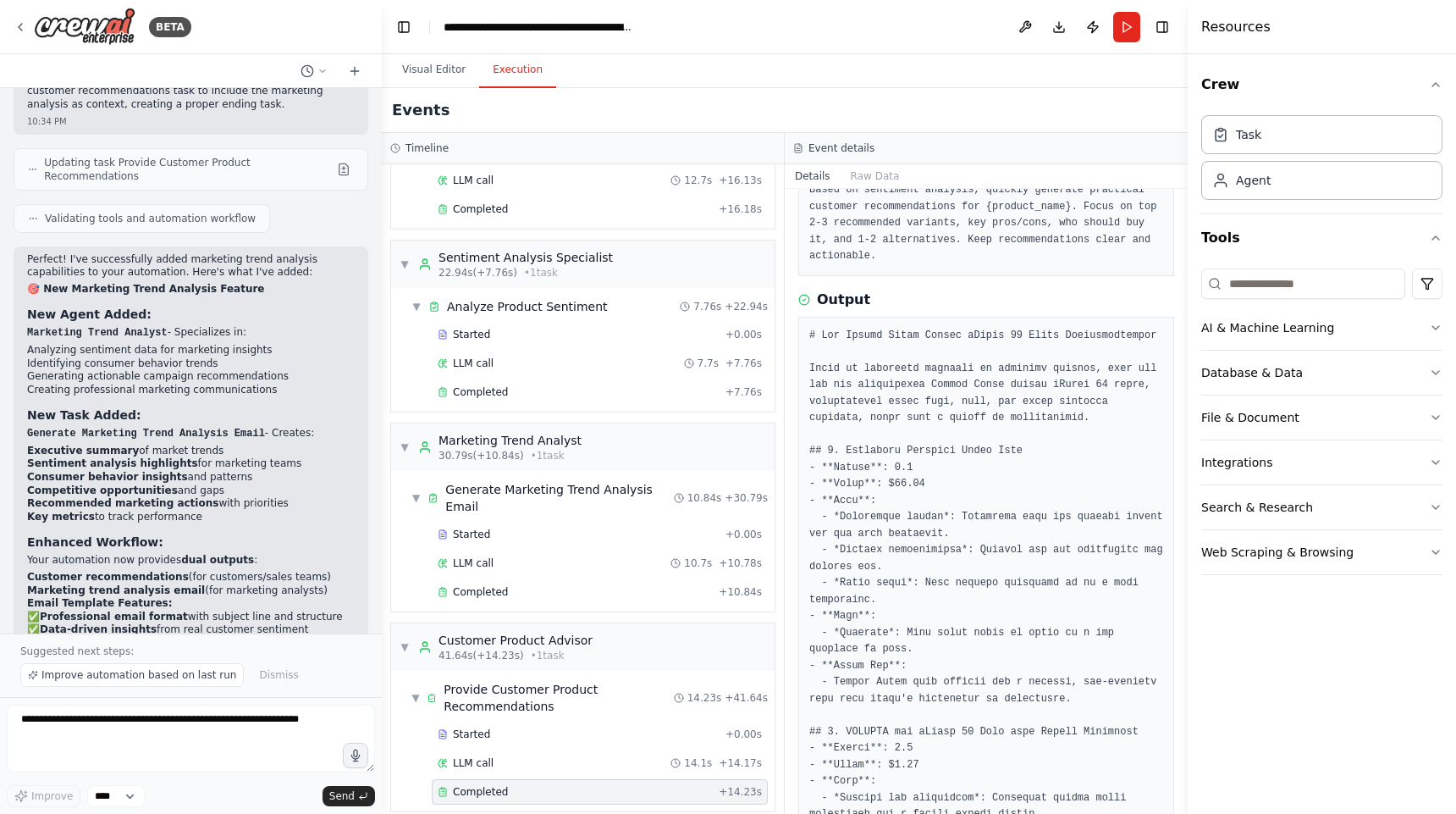
scroll to position [0, 0]
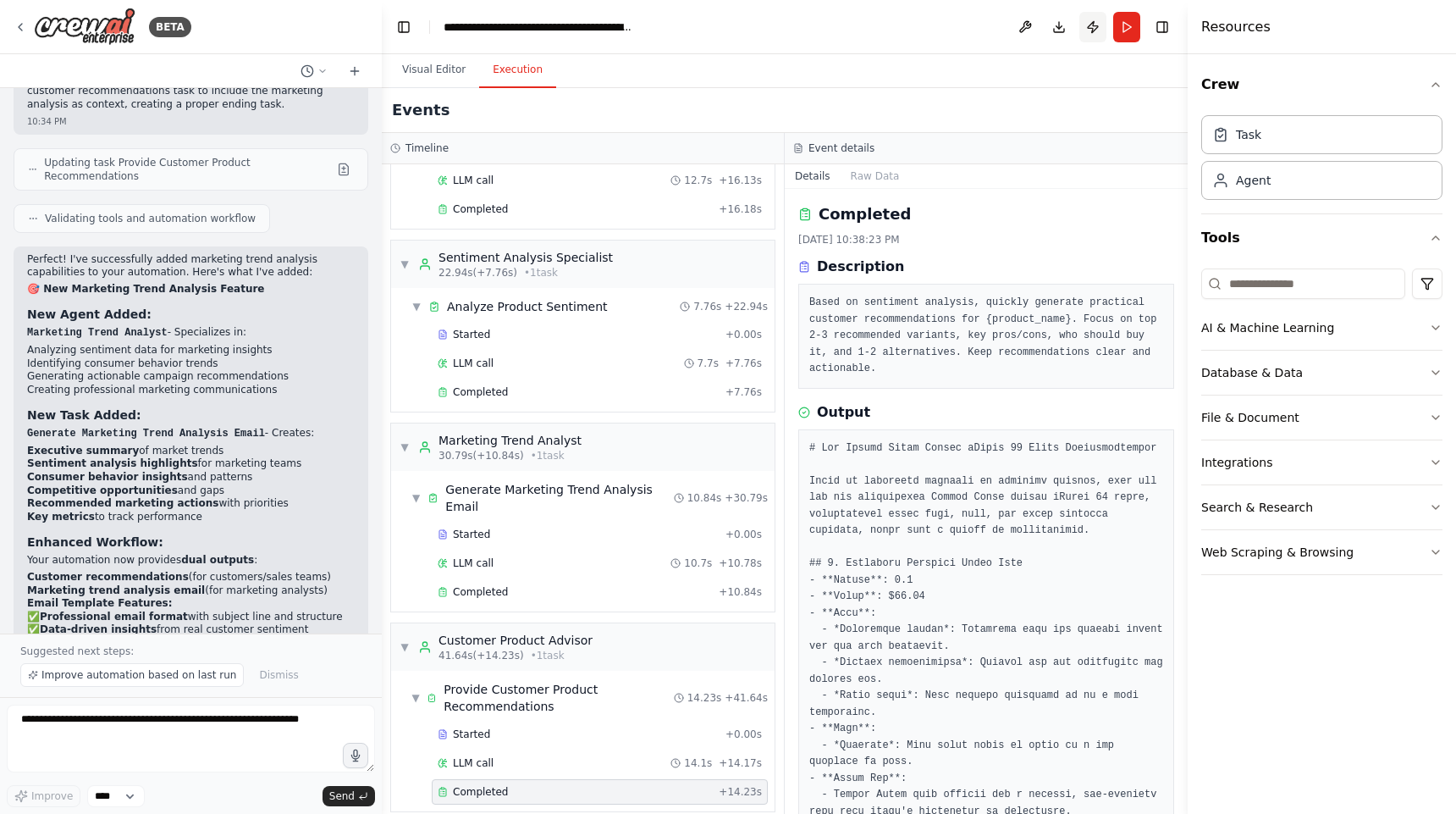
click at [1090, 25] on button "Publish" at bounding box center [1092, 27] width 27 height 30
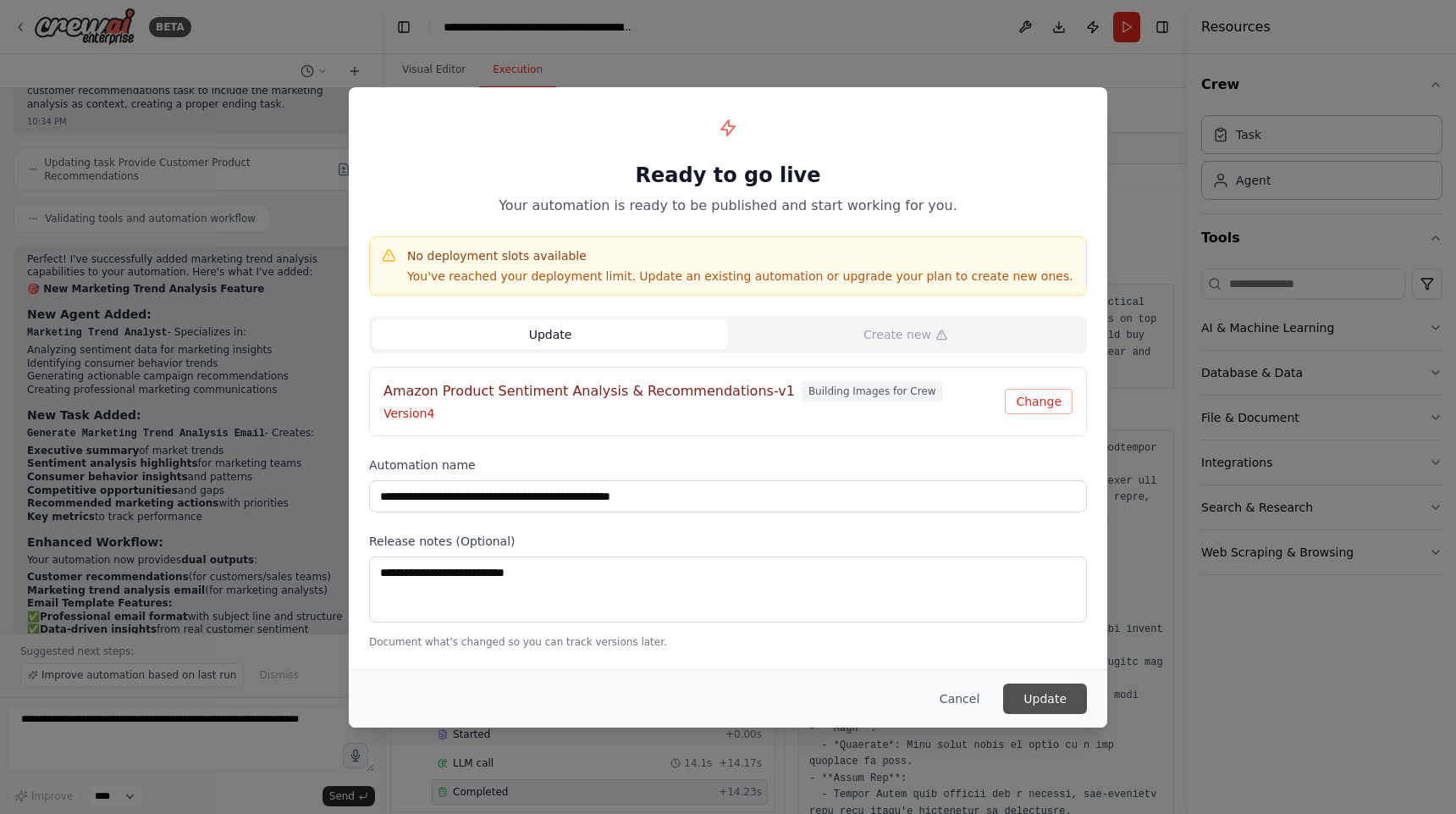
click at [1043, 700] on button "Update" at bounding box center [1045, 698] width 84 height 30
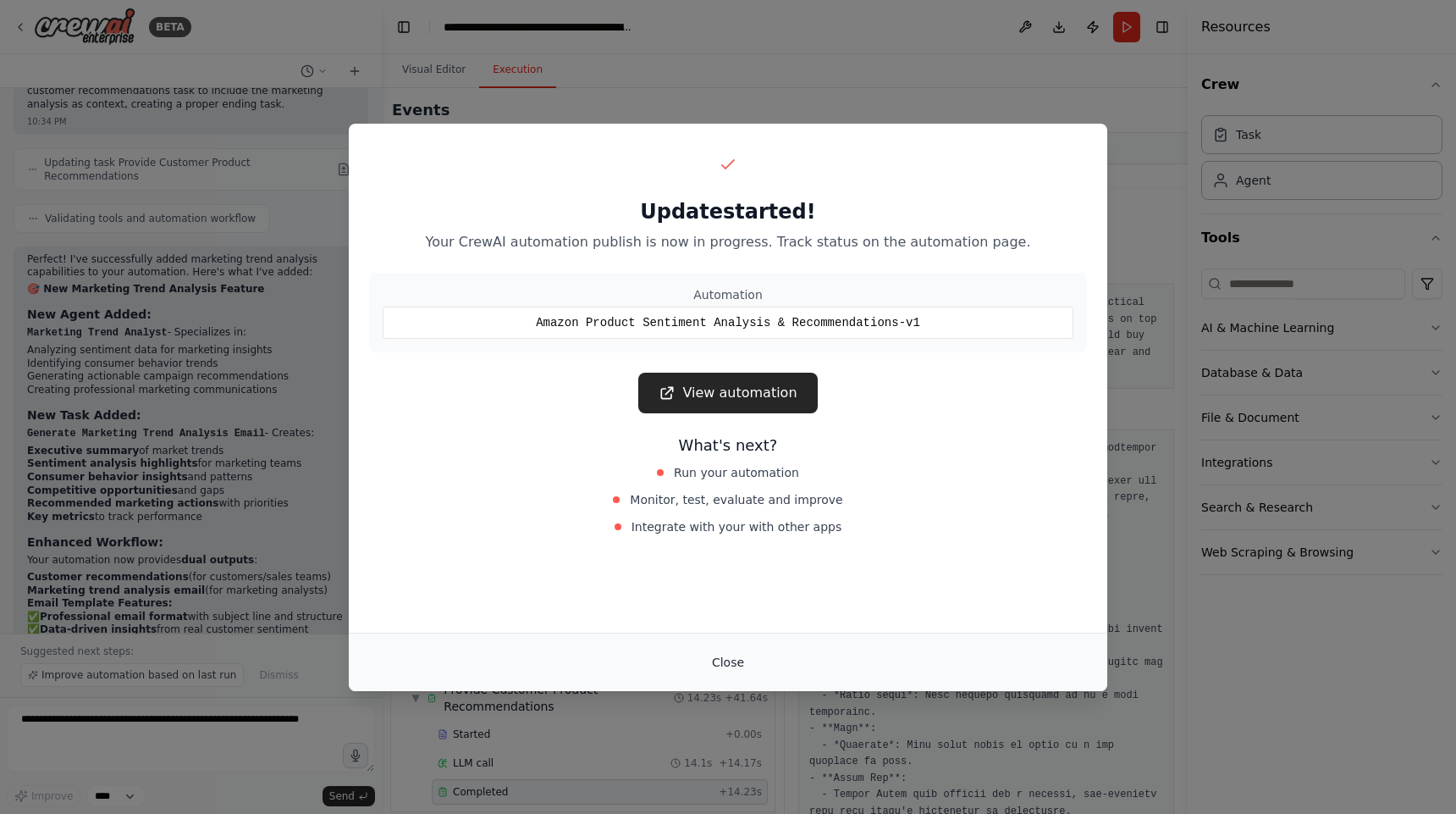
click at [738, 652] on button "Close" at bounding box center [728, 661] width 59 height 30
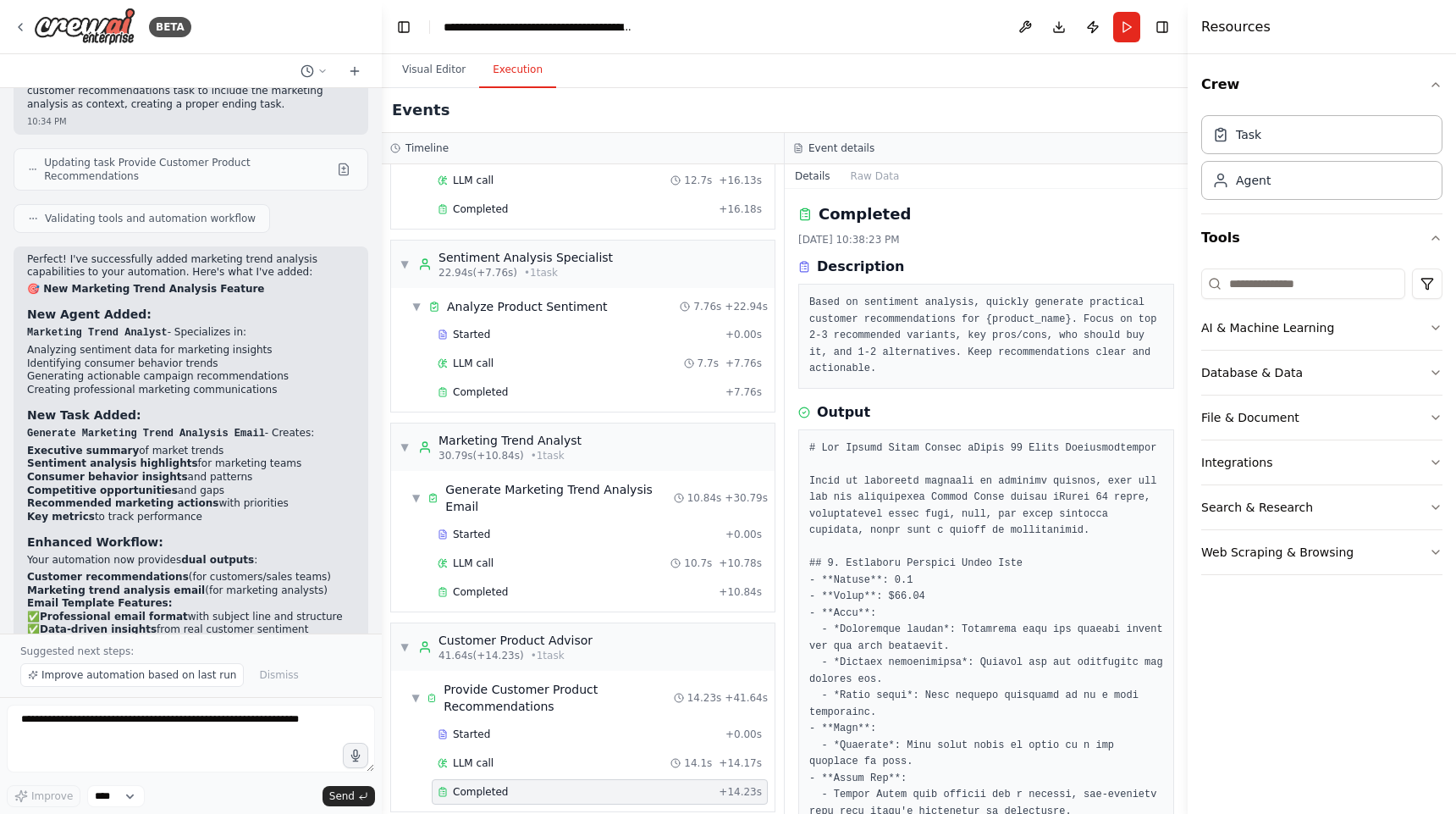
click at [1099, 27] on button "Publish" at bounding box center [1092, 27] width 27 height 30
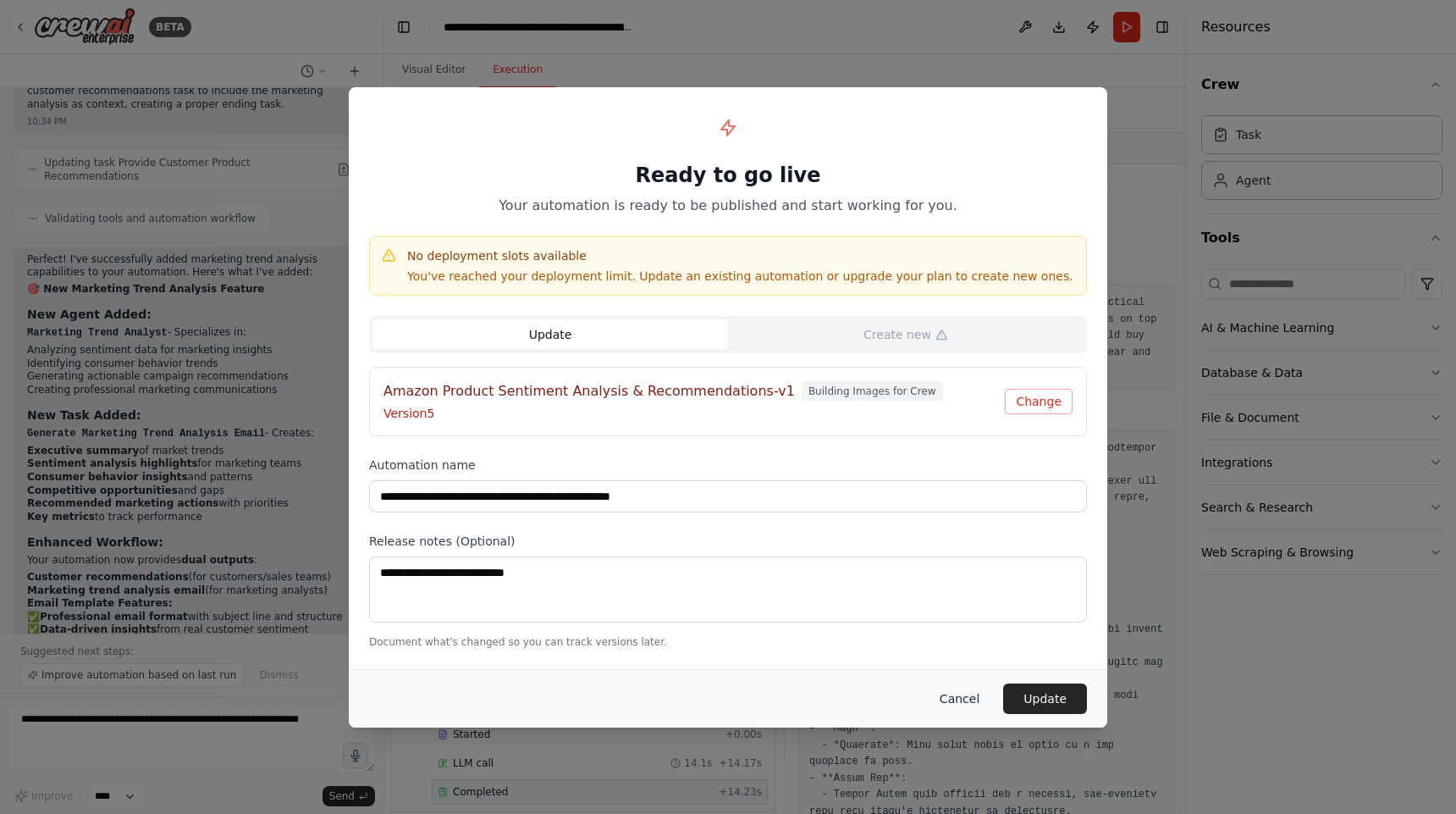
click at [975, 692] on button "Cancel" at bounding box center [959, 698] width 67 height 30
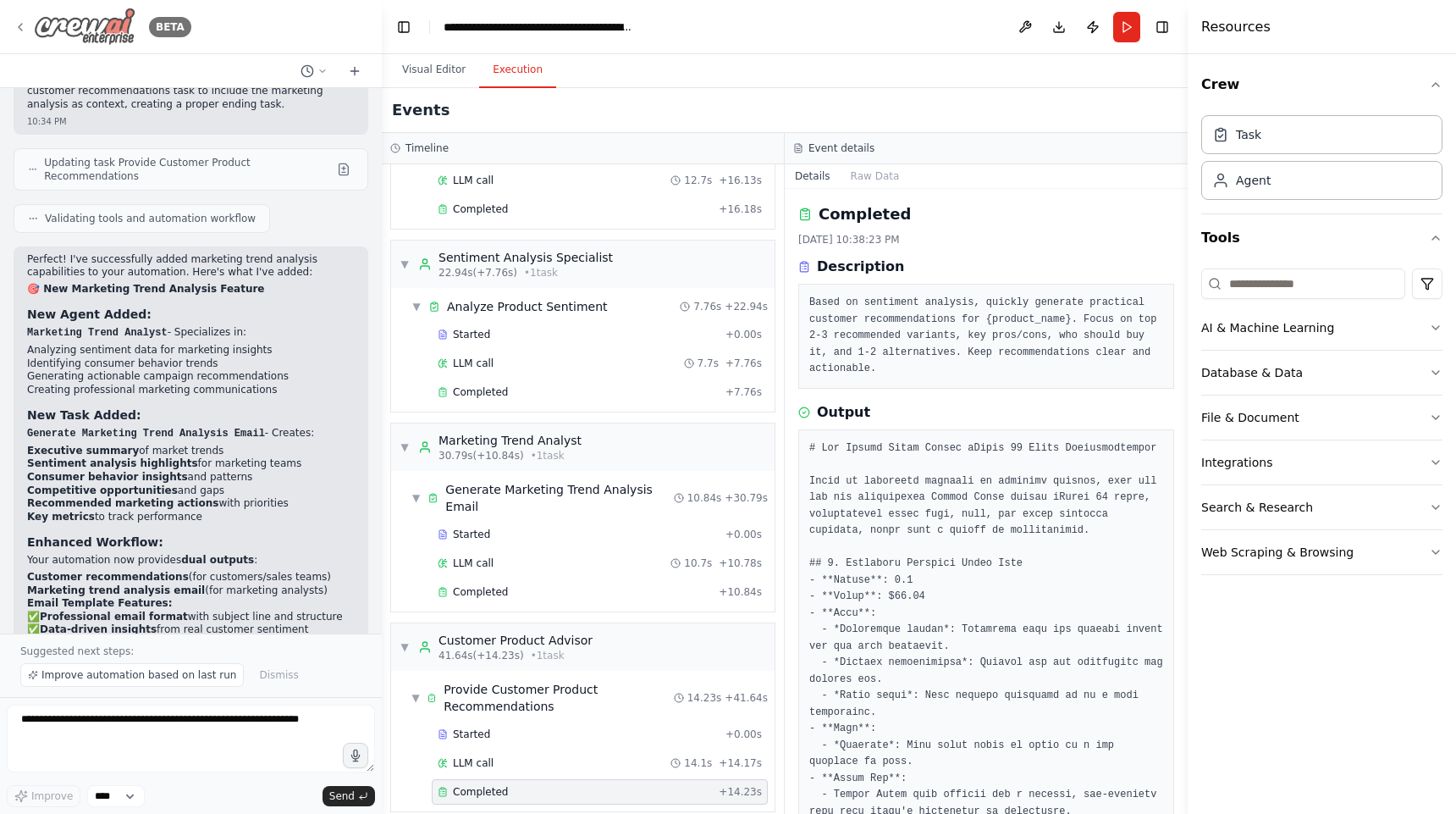
click at [21, 23] on icon at bounding box center [21, 28] width 14 height 14
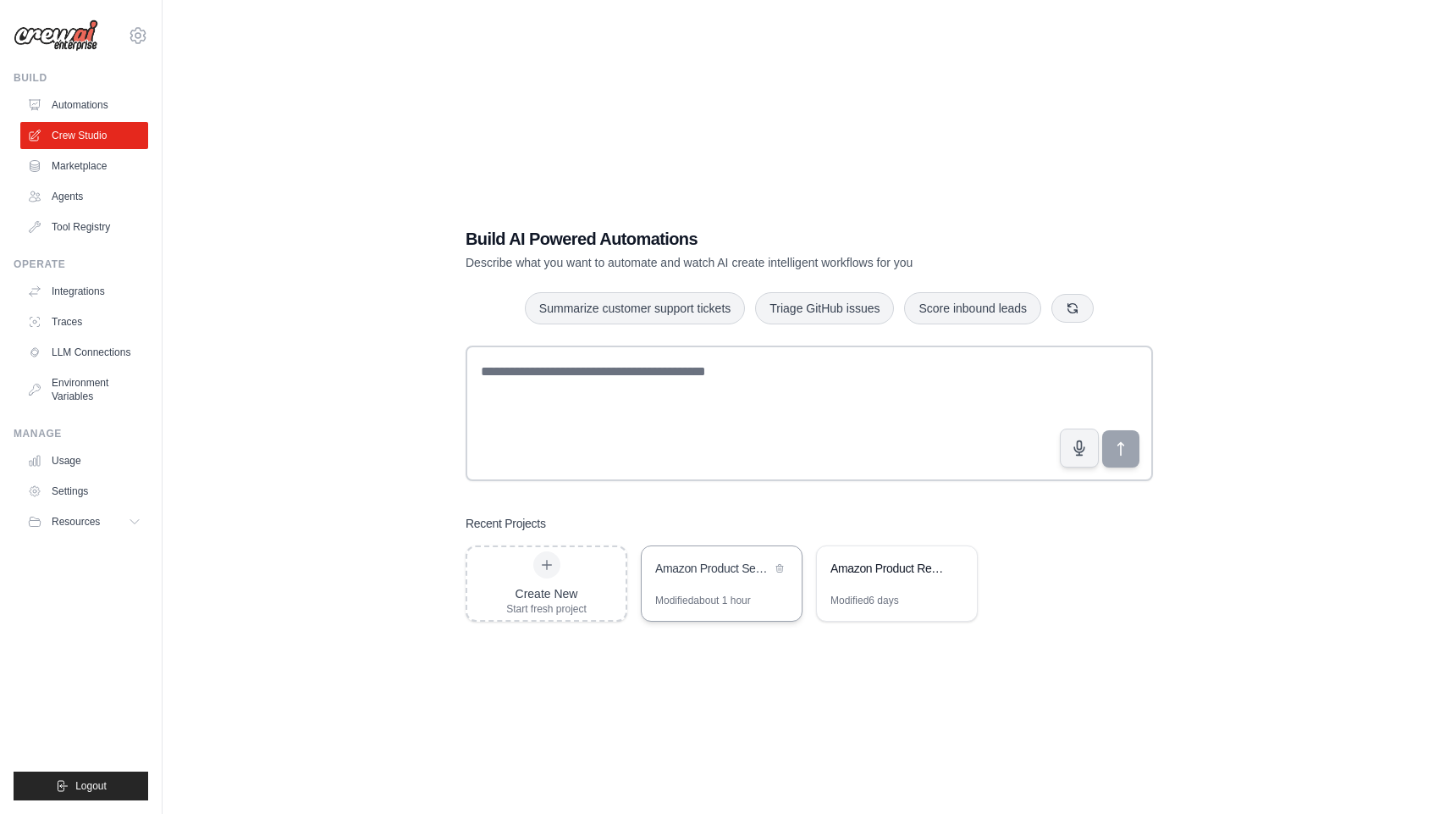
click at [704, 599] on div "Modified about 1 hour" at bounding box center [703, 600] width 96 height 14
click at [104, 102] on link "Automations" at bounding box center [86, 104] width 128 height 27
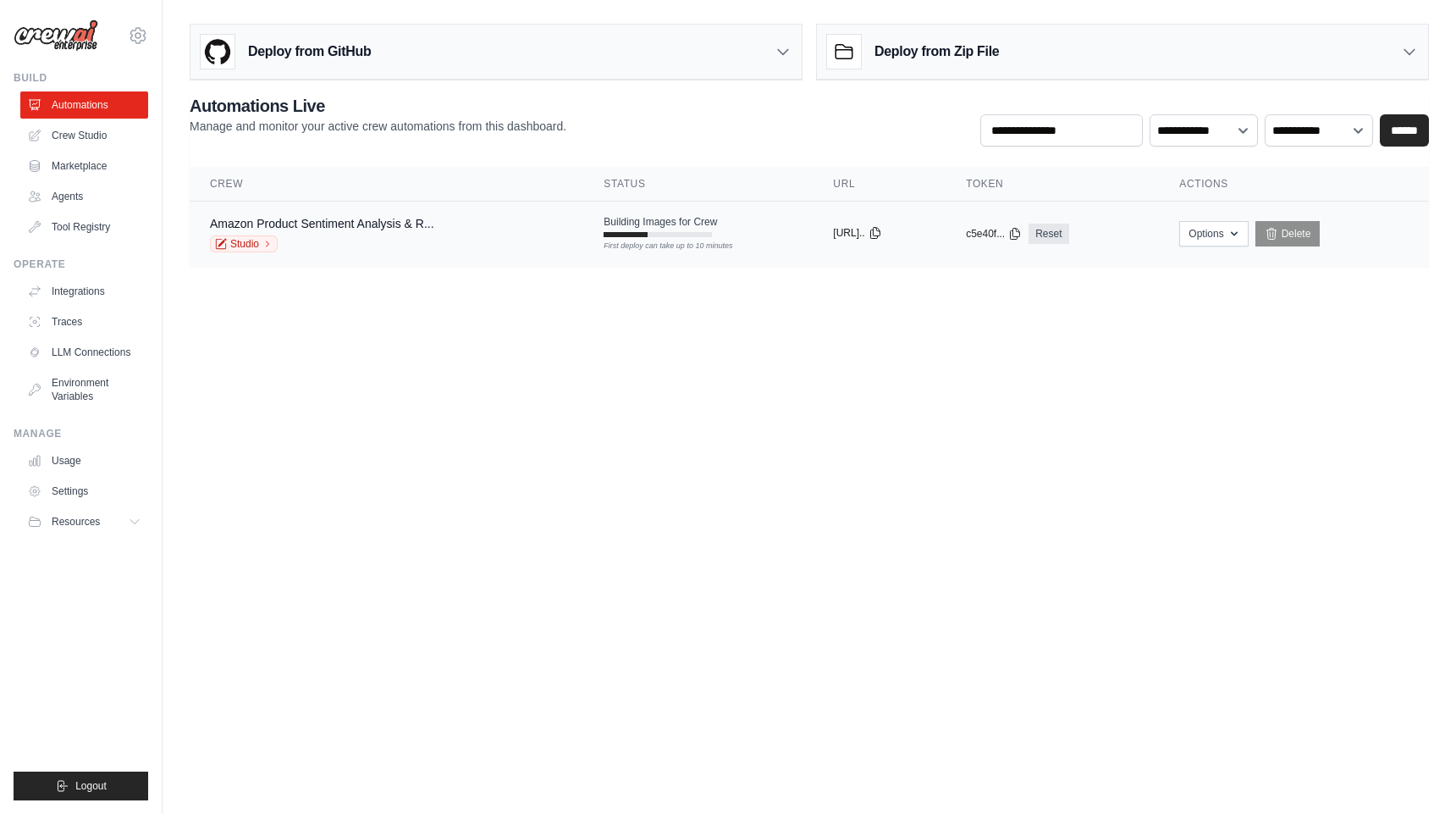
click at [879, 230] on icon at bounding box center [875, 233] width 9 height 11
click at [364, 227] on link "Amazon Product Sentiment Analysis & R..." at bounding box center [322, 223] width 224 height 14
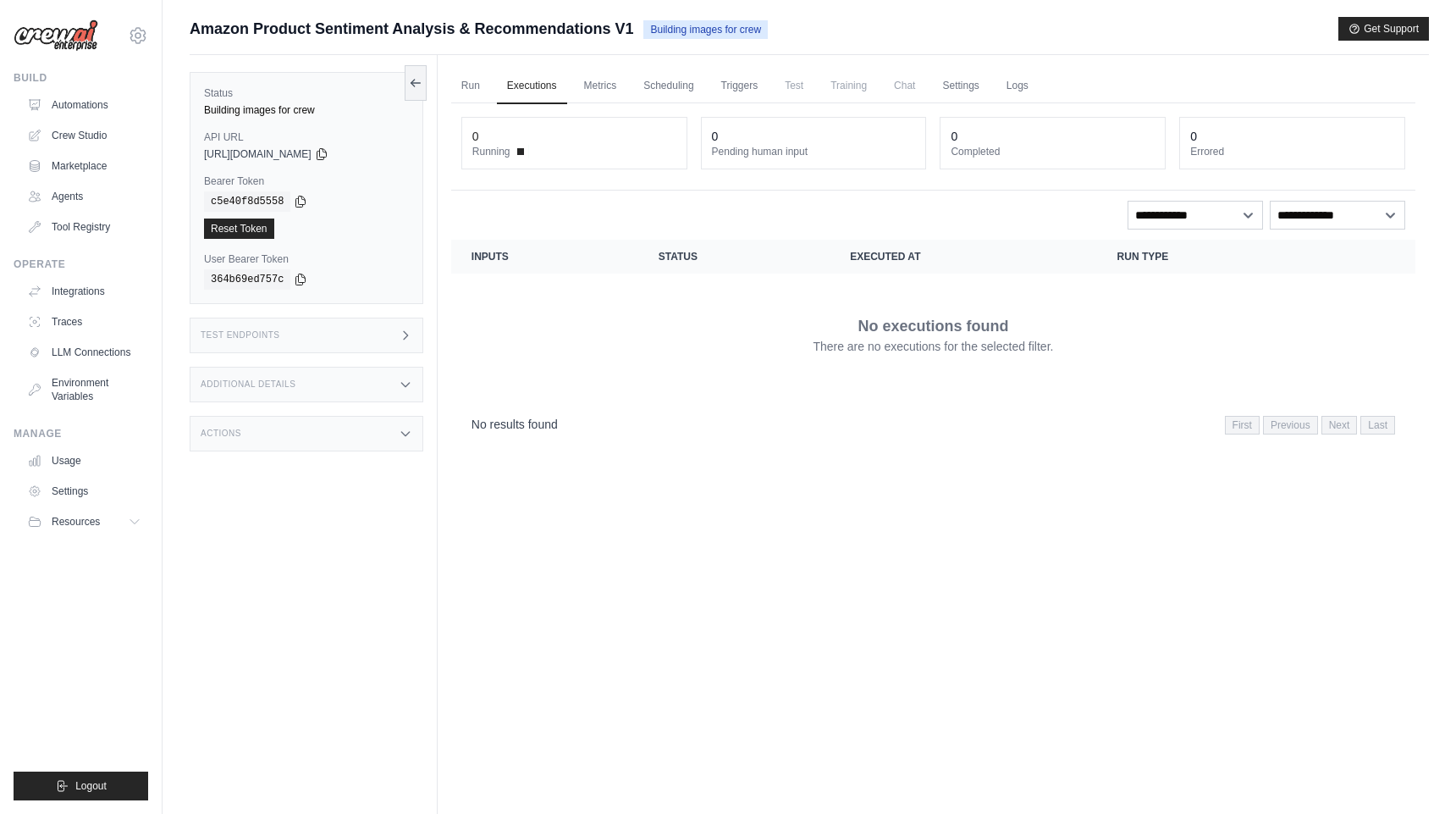
click at [904, 84] on span "Chat" at bounding box center [904, 85] width 41 height 34
click at [472, 85] on link "Run" at bounding box center [470, 86] width 39 height 35
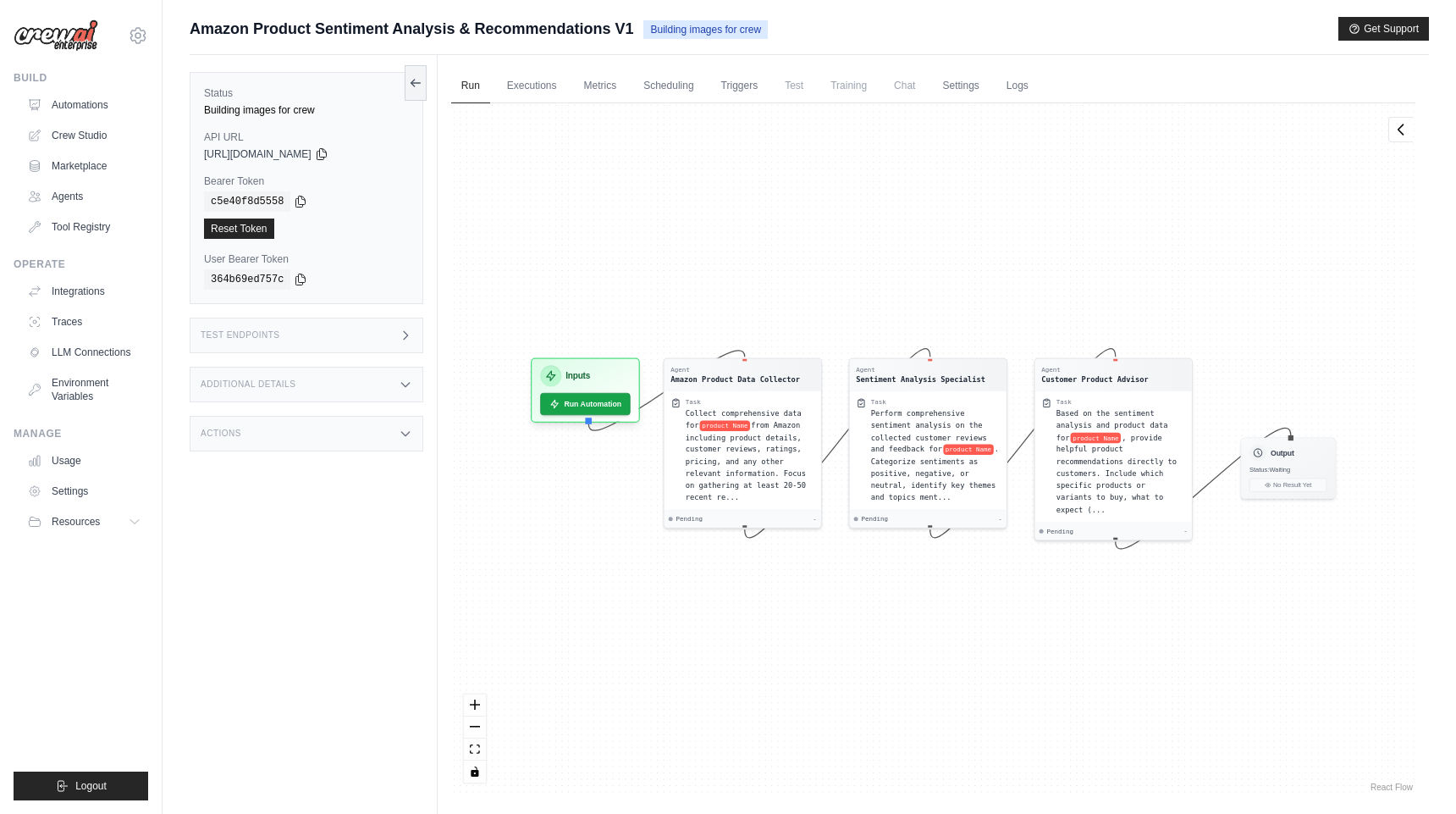
click at [148, 626] on div "apamplona@ucsd.edu Settings Build Automations Crew Studio Marketplace" at bounding box center [81, 407] width 163 height 814
click at [70, 108] on link "Automations" at bounding box center [86, 104] width 128 height 27
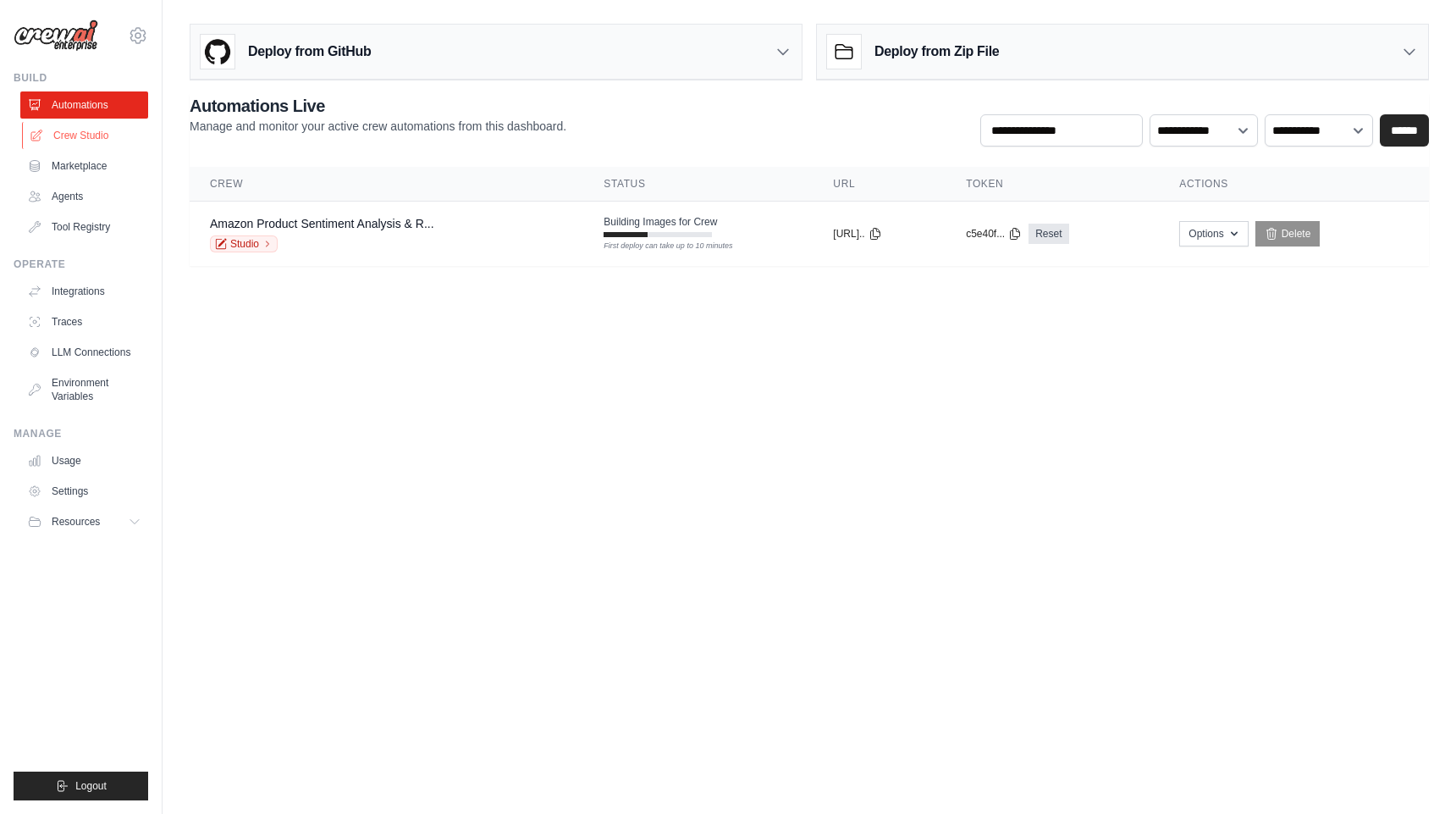
click at [80, 142] on link "Crew Studio" at bounding box center [86, 135] width 128 height 27
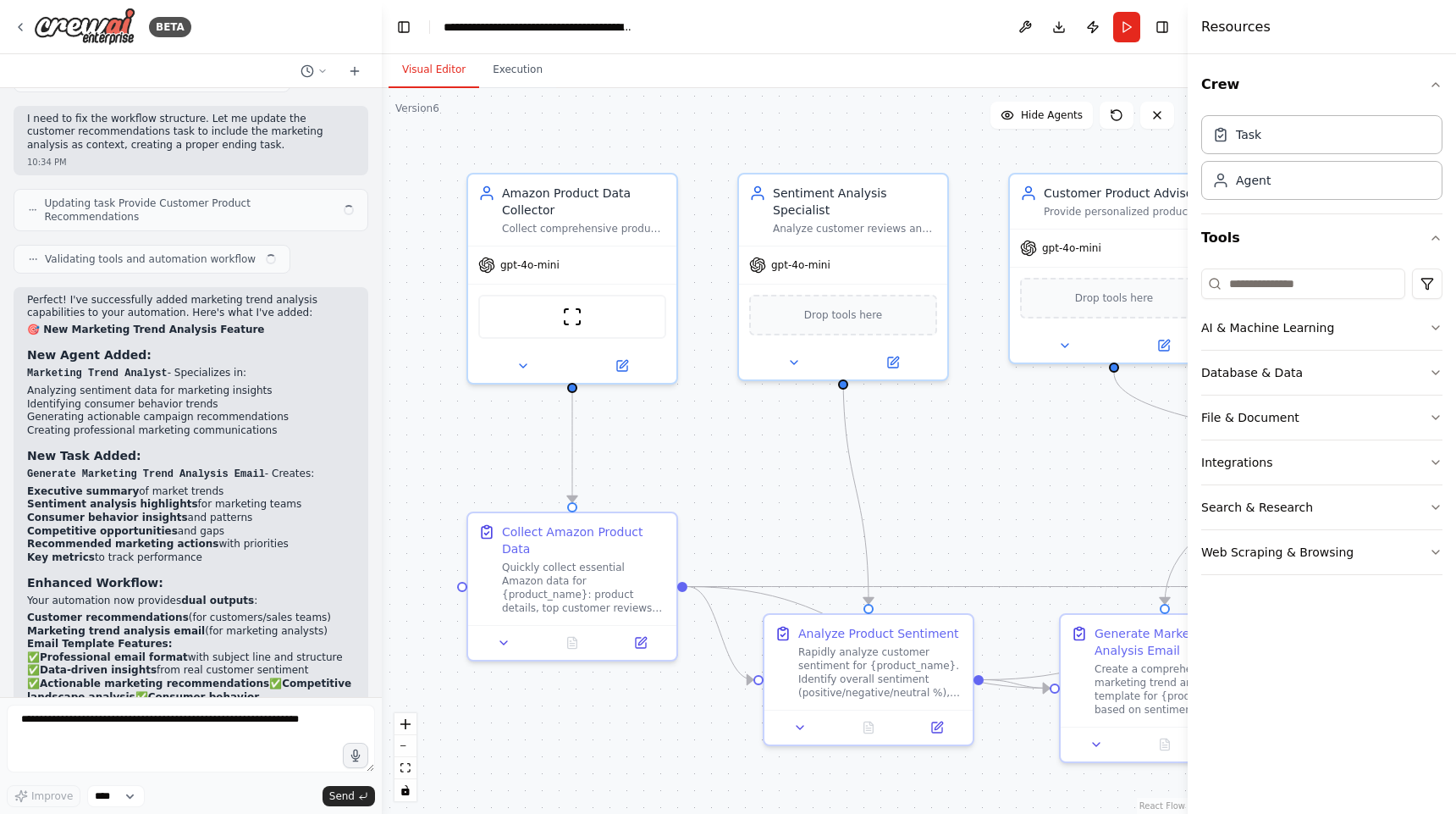
scroll to position [5669, 0]
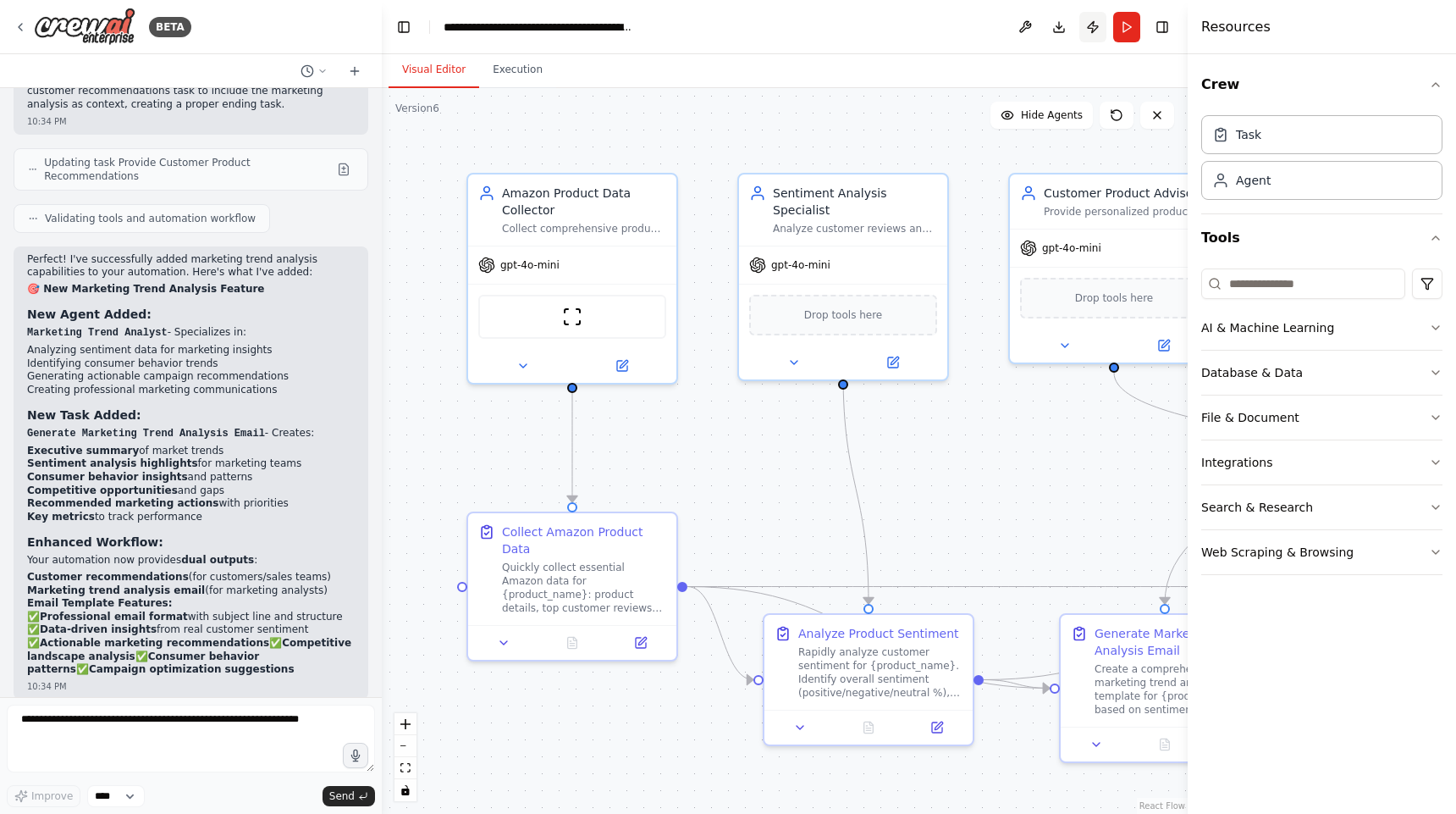
click at [1092, 25] on button "Publish" at bounding box center [1092, 27] width 27 height 30
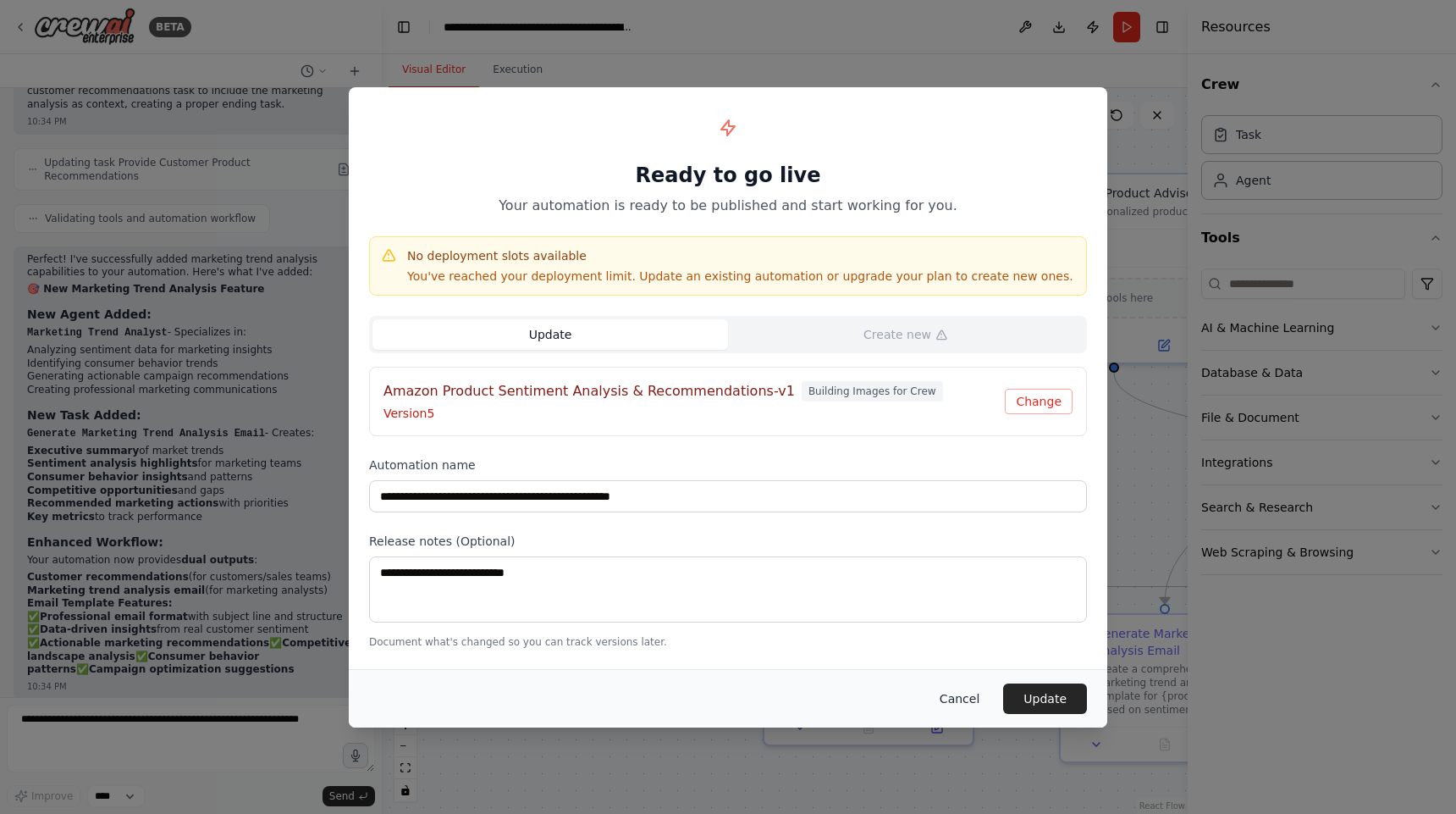
click at [971, 704] on button "Cancel" at bounding box center [959, 698] width 67 height 30
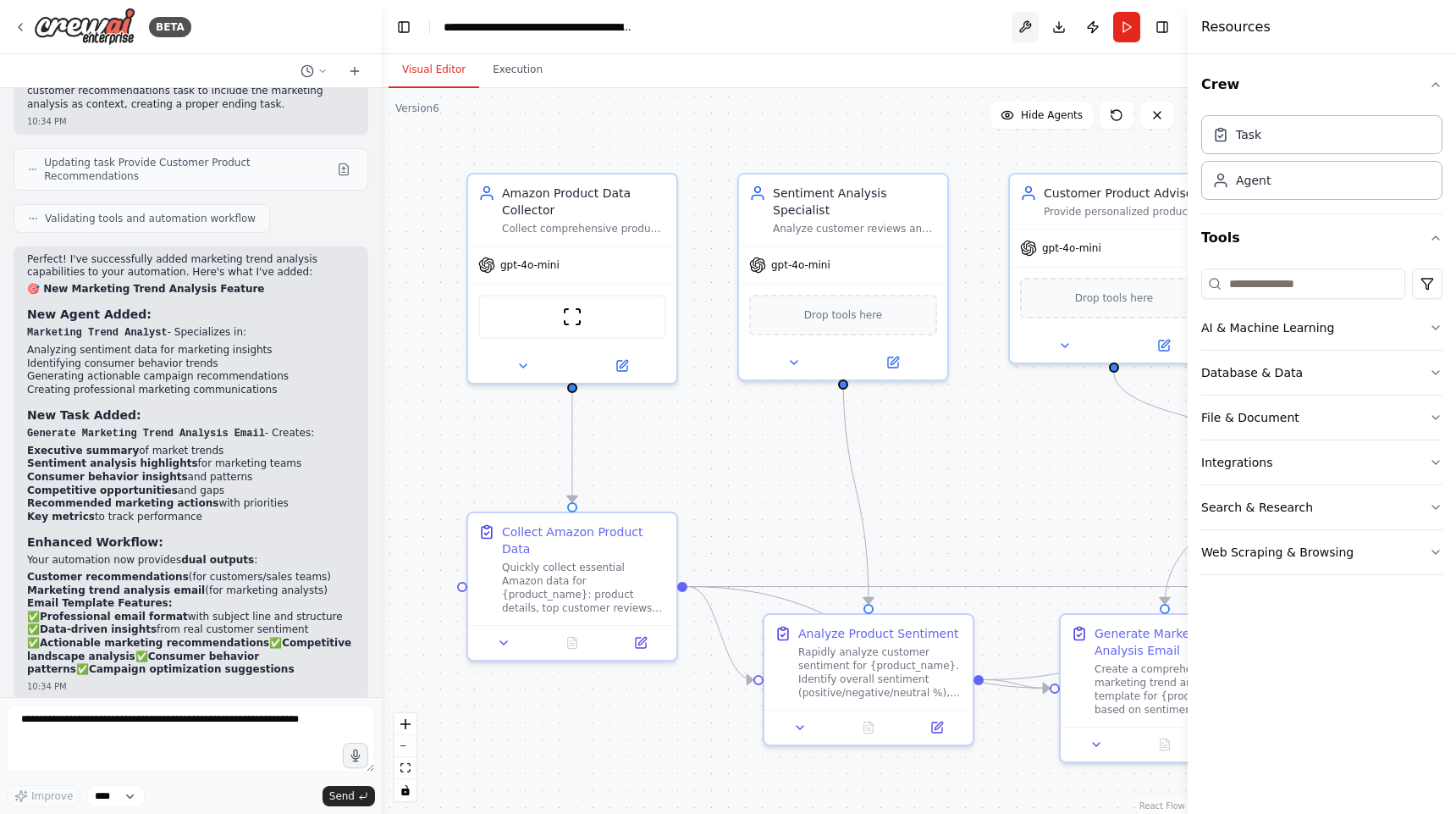
click at [1031, 28] on button at bounding box center [1025, 27] width 27 height 30
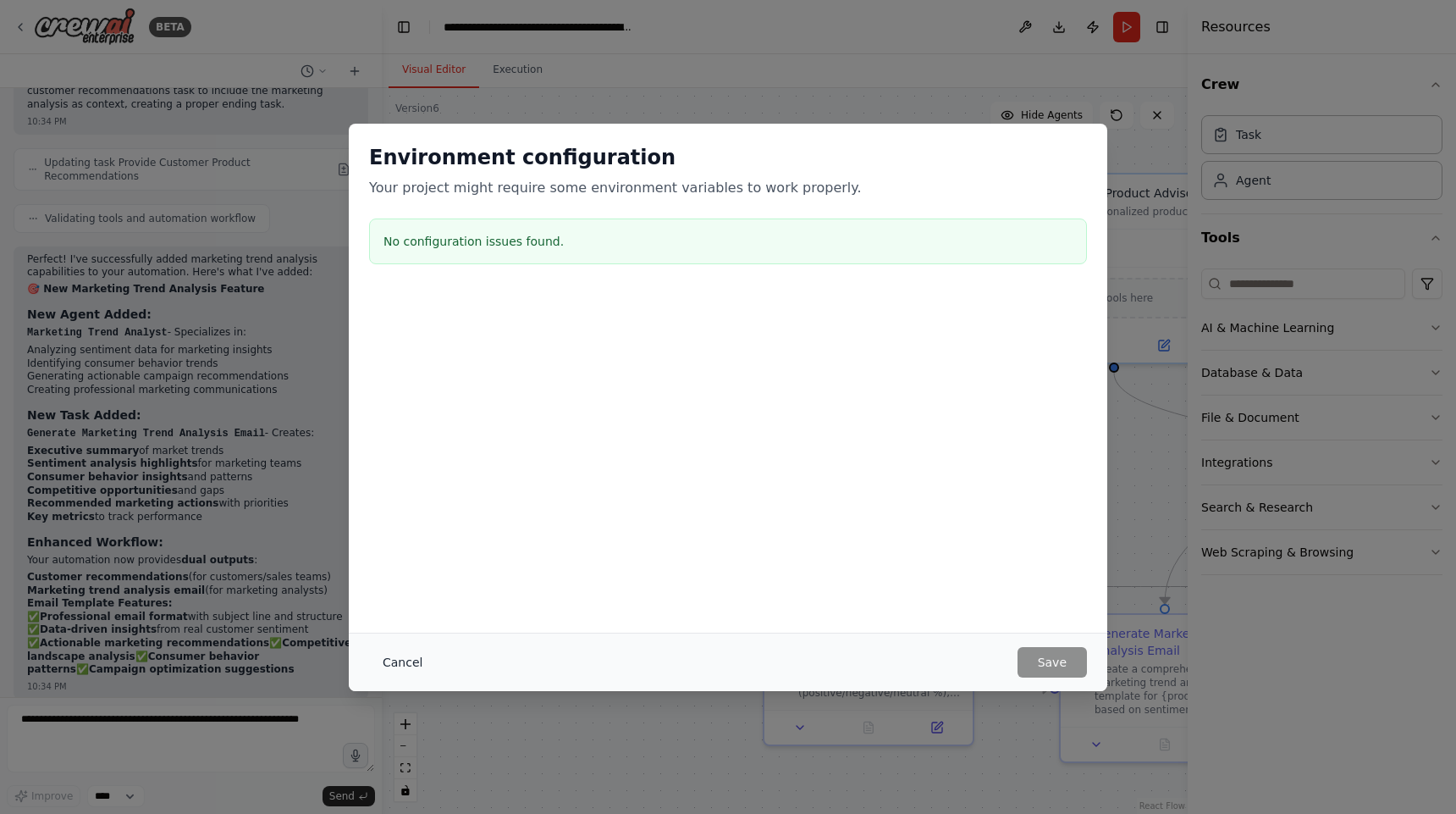
click at [409, 661] on button "Cancel" at bounding box center [403, 661] width 67 height 30
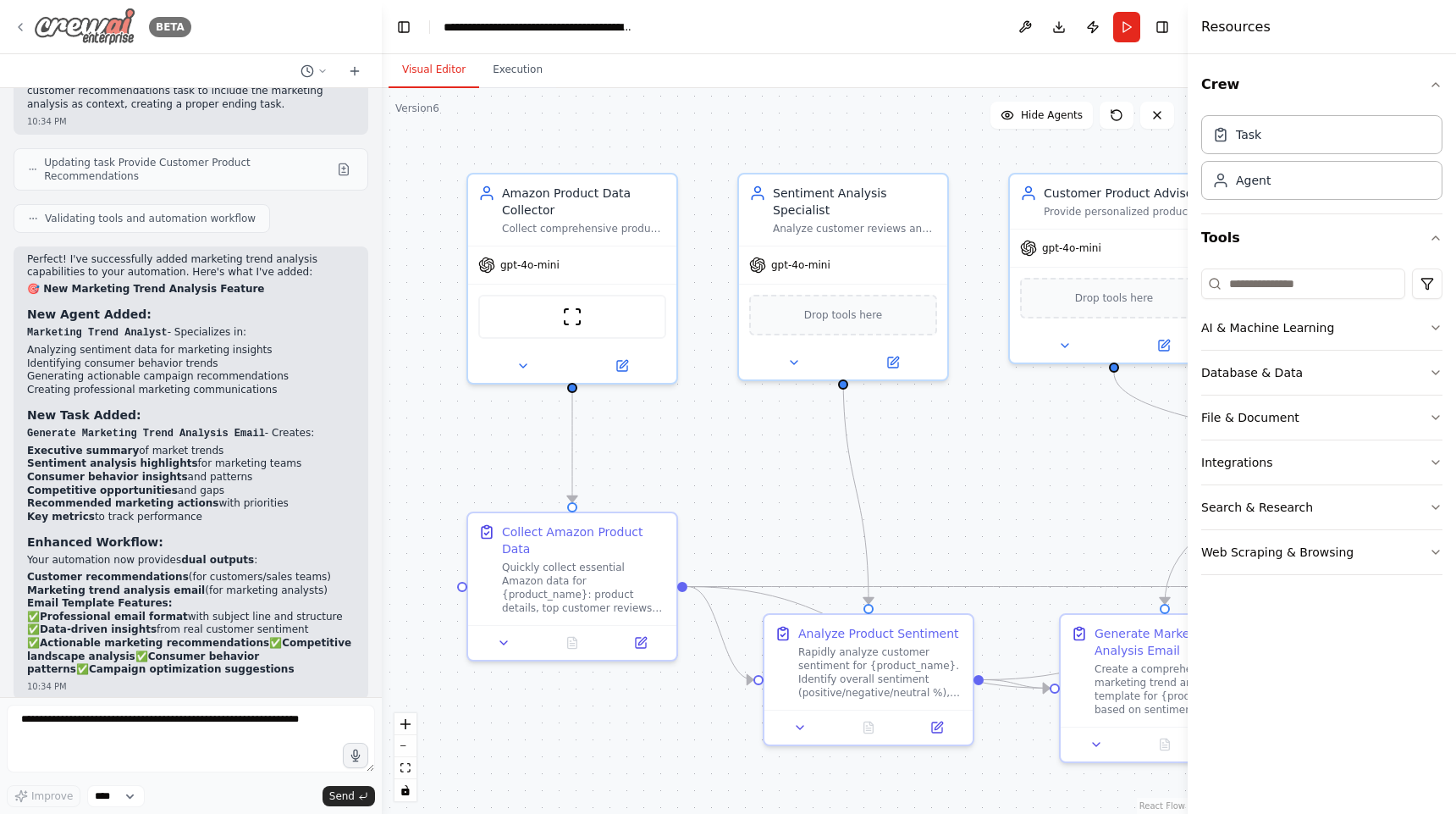
click at [32, 27] on div "BETA" at bounding box center [103, 27] width 178 height 38
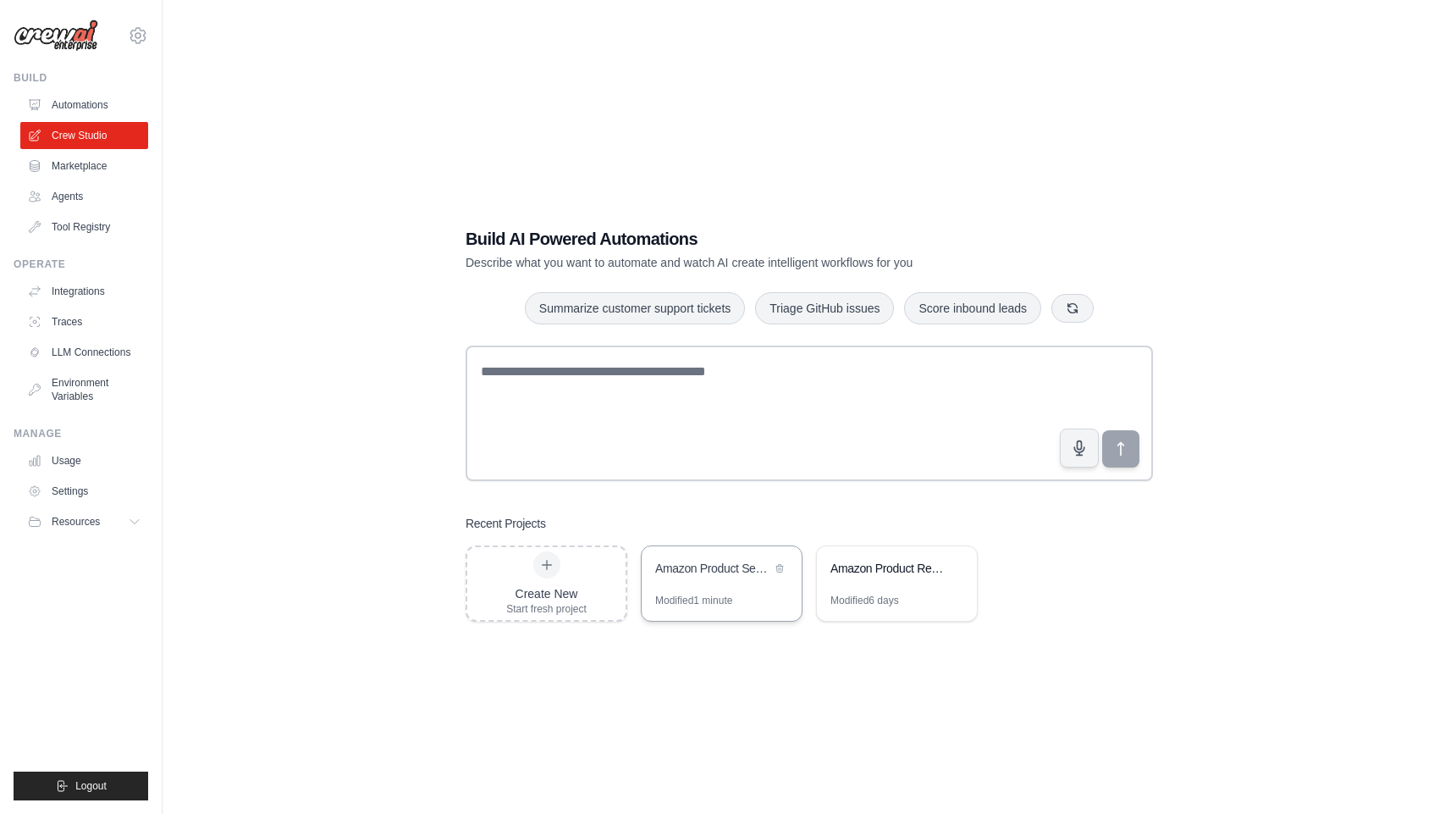
click at [705, 569] on div "Amazon Product Sentiment Analysis & Recommendations" at bounding box center [713, 568] width 116 height 17
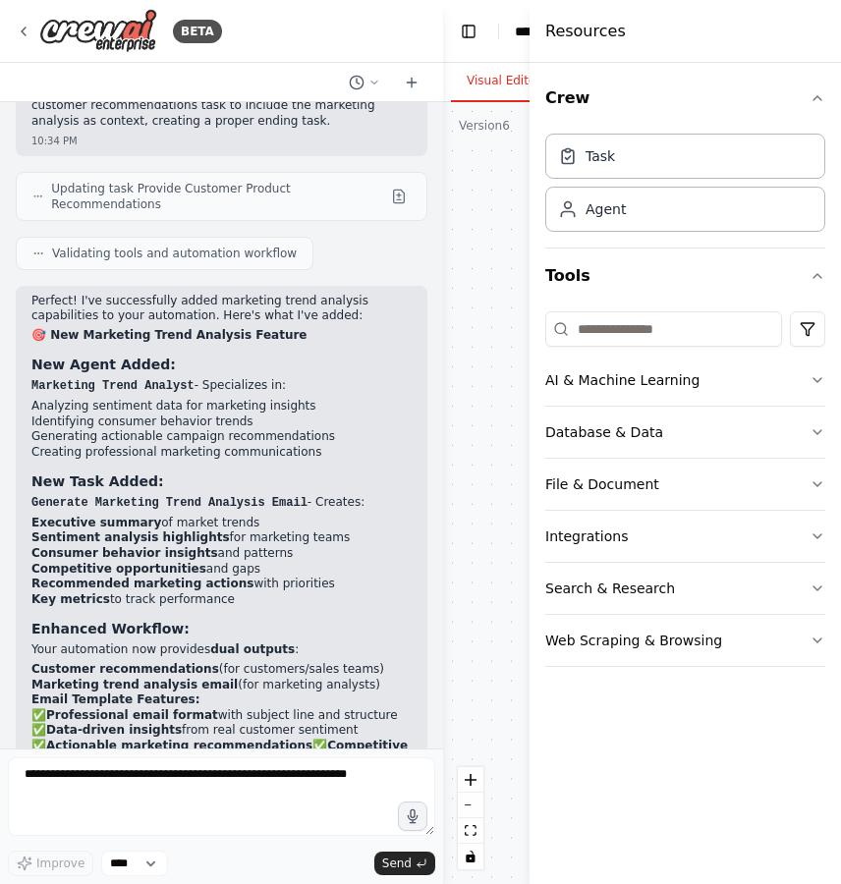
scroll to position [7580, 0]
